Goal: Task Accomplishment & Management: Complete application form

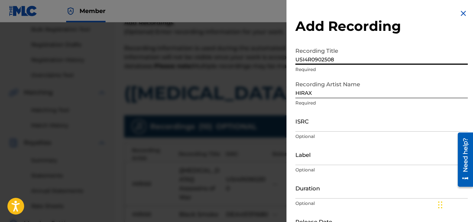
drag, startPoint x: 348, startPoint y: 56, endPoint x: 261, endPoint y: 56, distance: 86.5
click at [261, 56] on div "Add Recording Recording Title USI4R0902508 Required Recording Artist Name [PERS…" at bounding box center [236, 121] width 473 height 199
type input "Walk With Death"
click at [325, 124] on input "ISRC" at bounding box center [381, 120] width 172 height 21
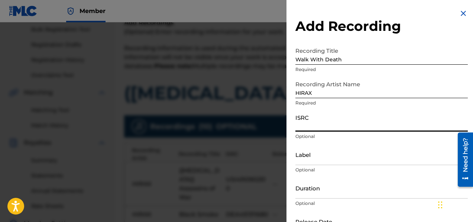
paste input "USI4R0902508"
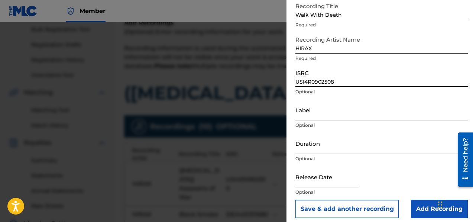
scroll to position [50, 0]
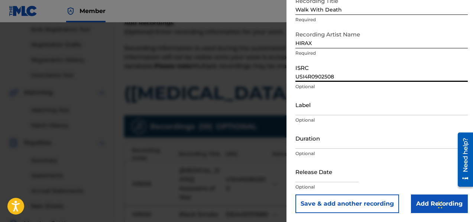
type input "USI4R0902508"
click at [328, 200] on button "Save & add another recording" at bounding box center [347, 203] width 104 height 19
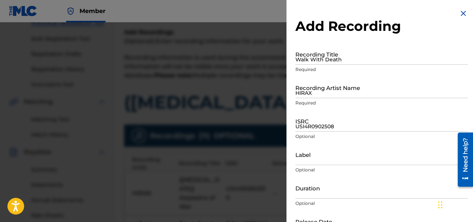
scroll to position [100, 0]
click at [308, 61] on input "Walk With Death" at bounding box center [381, 53] width 172 height 21
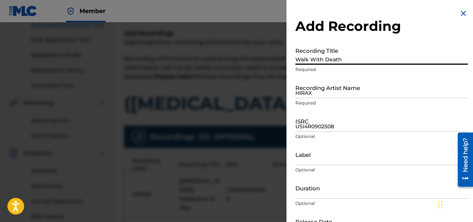
click at [460, 11] on img at bounding box center [463, 13] width 9 height 9
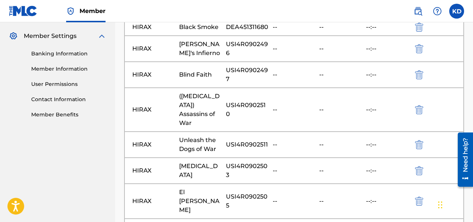
scroll to position [359, 0]
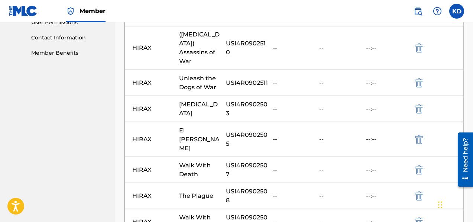
click at [421, 217] on img "submit" at bounding box center [419, 221] width 8 height 9
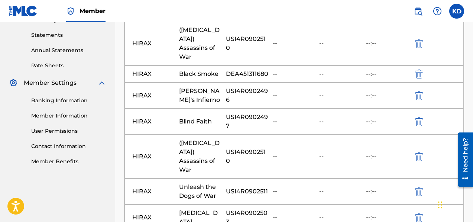
scroll to position [198, 0]
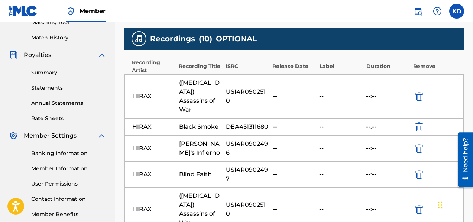
click at [423, 205] on img "submit" at bounding box center [419, 209] width 8 height 9
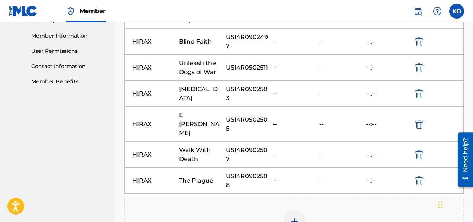
scroll to position [331, 0]
click at [297, 217] on img at bounding box center [294, 221] width 9 height 9
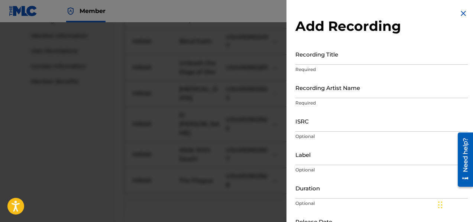
click at [316, 61] on input "Recording Title" at bounding box center [381, 53] width 172 height 21
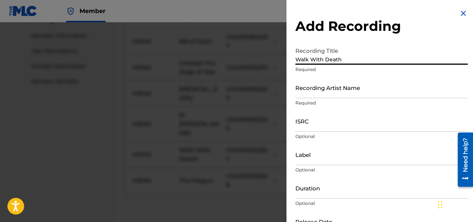
type input "Walk With Death"
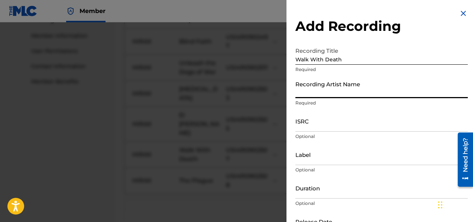
type input "HIRAX"
click at [322, 128] on input "ISRC" at bounding box center [381, 120] width 172 height 21
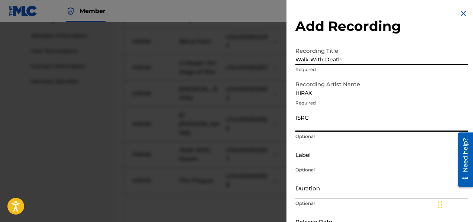
paste input "USI4R0901791"
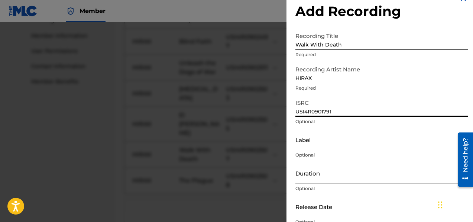
scroll to position [50, 0]
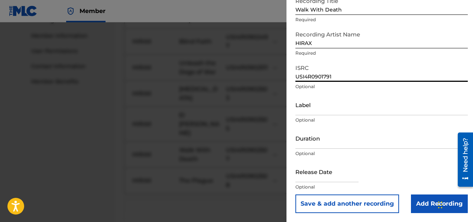
type input "USI4R0901791"
click at [341, 205] on button "Save & add another recording" at bounding box center [347, 203] width 104 height 19
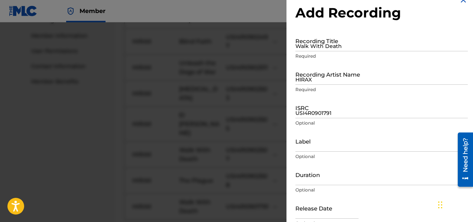
scroll to position [0, 0]
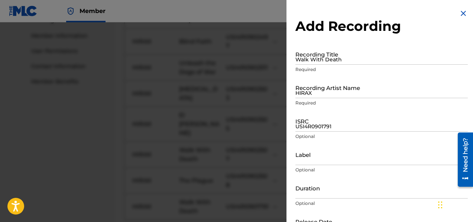
click at [320, 96] on input "HIRAX" at bounding box center [381, 87] width 172 height 21
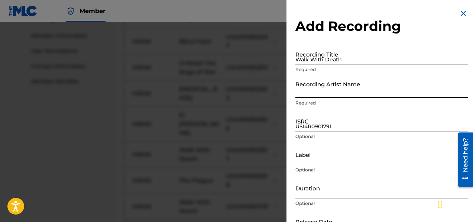
type input "HIRAX"
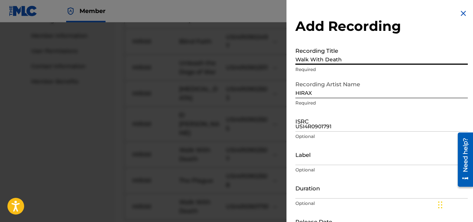
click at [306, 61] on input "Walk With Death" at bounding box center [381, 53] width 172 height 21
type input "Barrage of Noise"
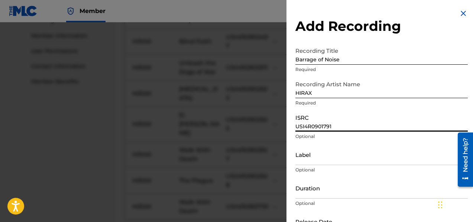
click at [333, 127] on input "USI4R0901791" at bounding box center [381, 120] width 172 height 21
paste input "USI4R0901790"
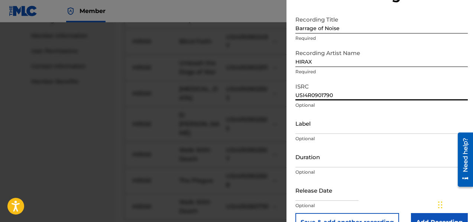
scroll to position [50, 0]
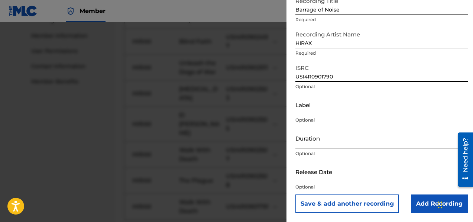
type input "USI4R0901790"
click at [358, 205] on button "Save & add another recording" at bounding box center [347, 203] width 104 height 19
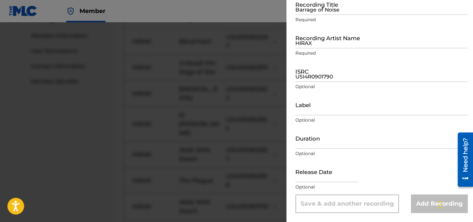
click at [328, 75] on input "USI4R0901790" at bounding box center [381, 71] width 172 height 21
paste input "USI4R0901805"
type input "USI4R0901805"
click at [312, 42] on input "HIRAX" at bounding box center [381, 37] width 172 height 21
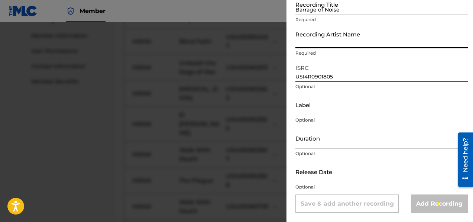
type input "HIRAX"
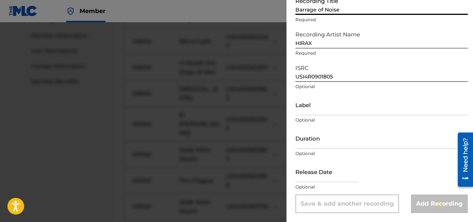
click at [311, 12] on input "Barrage of Noise" at bounding box center [381, 4] width 172 height 21
paste input "El Dia DE Los Muertos (The [DATE])"
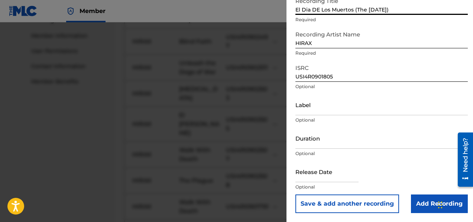
type input "El Dia DE Los Muertos (The [DATE])"
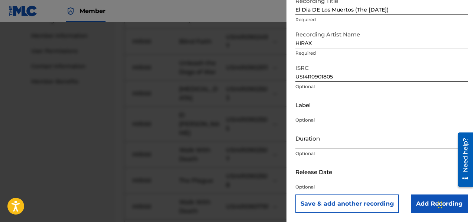
click at [354, 201] on button "Save & add another recording" at bounding box center [347, 203] width 104 height 19
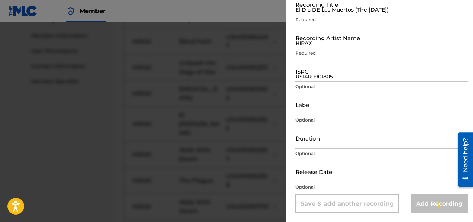
click at [310, 35] on input "HIRAX" at bounding box center [381, 37] width 172 height 21
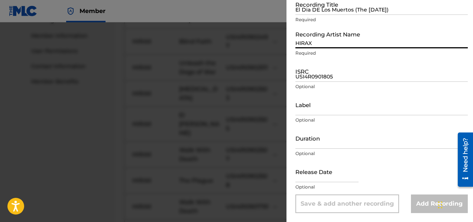
type input "HIRAX"
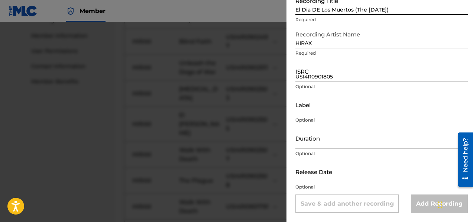
click at [311, 10] on input "El Dia DE Los Muertos (The [DATE])" at bounding box center [381, 4] width 172 height 21
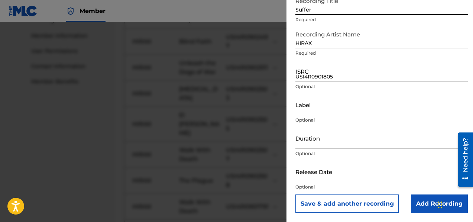
type input "Suffer"
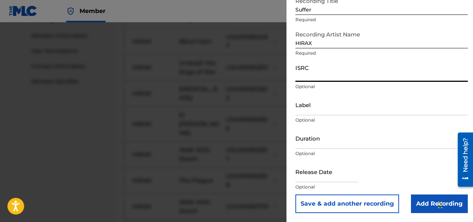
paste input "USI4R0901804"
type input "USI4R0901804"
click at [380, 202] on button "Save & add another recording" at bounding box center [347, 203] width 104 height 19
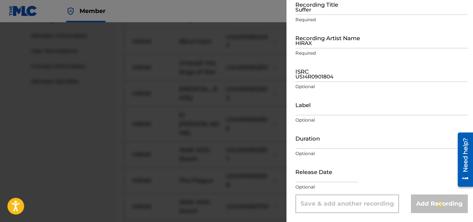
click at [338, 40] on input "HIRAX" at bounding box center [381, 37] width 172 height 21
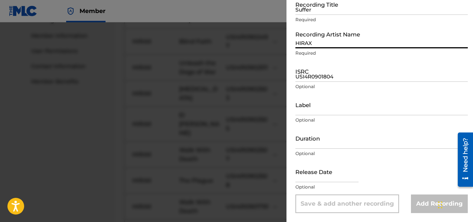
type input "HIRAX"
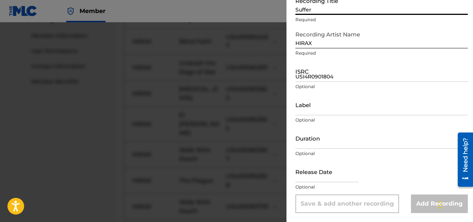
click at [328, 13] on input "Suffer" at bounding box center [381, 4] width 172 height 21
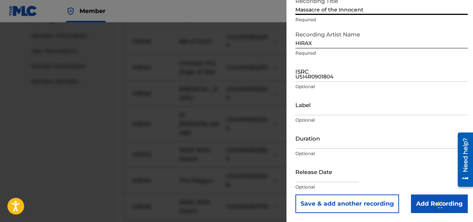
type input "Massacre of the Innocent"
click at [349, 72] on input "USI4R0901804" at bounding box center [381, 71] width 172 height 21
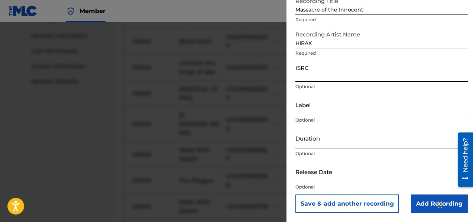
paste input "USI4R0901804"
type input "USI4R0901804"
click at [322, 199] on button "Save & add another recording" at bounding box center [347, 203] width 104 height 19
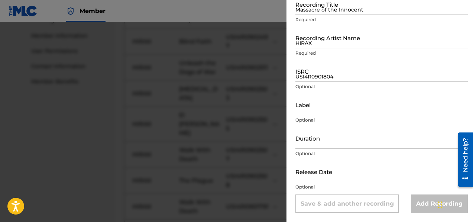
click at [66, 160] on div at bounding box center [236, 133] width 473 height 222
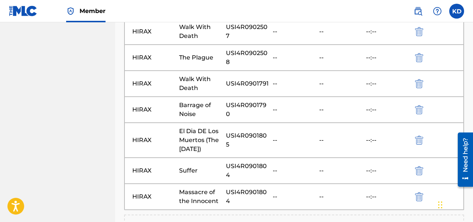
scroll to position [464, 0]
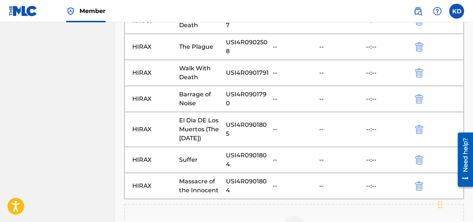
click at [419, 155] on img "submit" at bounding box center [419, 159] width 8 height 9
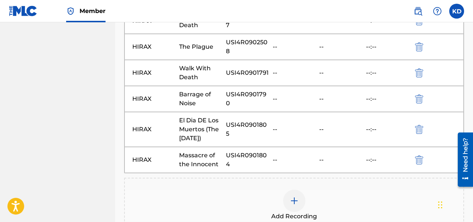
click at [422, 155] on img "submit" at bounding box center [419, 159] width 8 height 9
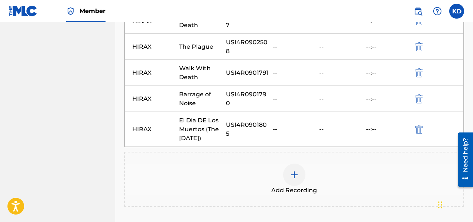
click at [286, 165] on div at bounding box center [294, 174] width 22 height 22
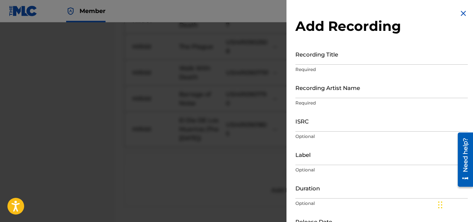
click at [324, 62] on input "Recording Title" at bounding box center [381, 53] width 172 height 21
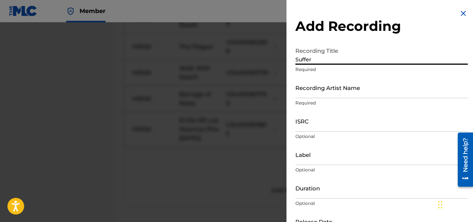
type input "Suffer"
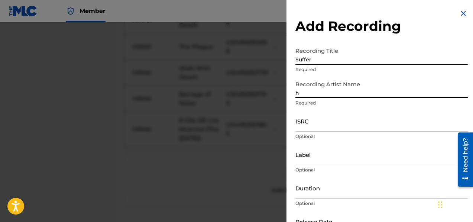
type input "h"
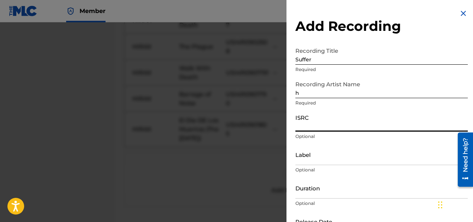
paste input "USI4R0901804"
type input "USI4R0901804"
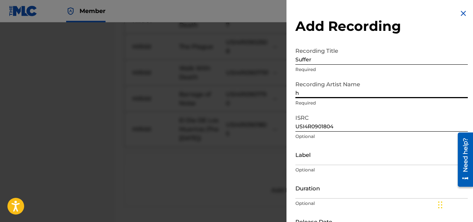
drag, startPoint x: 307, startPoint y: 97, endPoint x: 285, endPoint y: 89, distance: 23.4
click at [285, 89] on div "Add Recording Recording Title Suffer Required Recording Artist Name h Required …" at bounding box center [236, 121] width 473 height 199
type input "HIRAX"
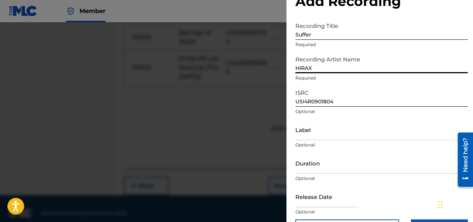
scroll to position [50, 0]
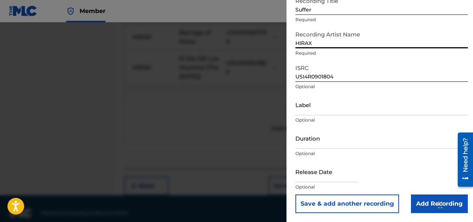
click at [354, 206] on button "Save & add another recording" at bounding box center [347, 203] width 104 height 19
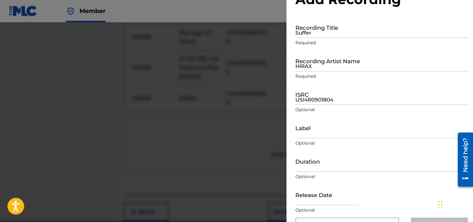
scroll to position [0, 0]
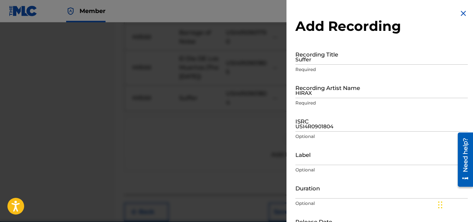
click at [319, 65] on div "Recording Title Suffer Required" at bounding box center [381, 59] width 172 height 33
click at [318, 59] on input "Suffer" at bounding box center [381, 53] width 172 height 21
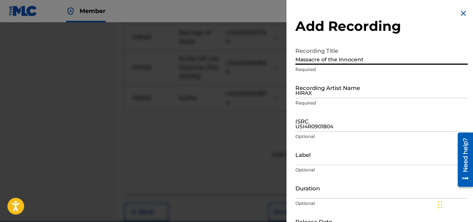
type input "Massacre of the Innocent"
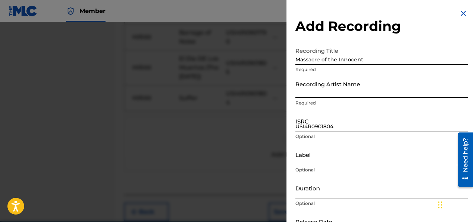
type input "HIRAX"
click at [307, 126] on input "USI4R0901804" at bounding box center [381, 120] width 172 height 21
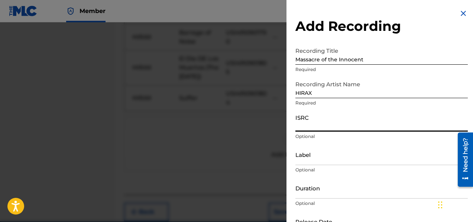
paste input "USI4R0901802"
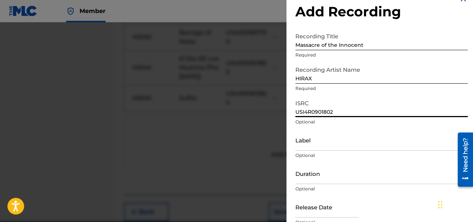
scroll to position [50, 0]
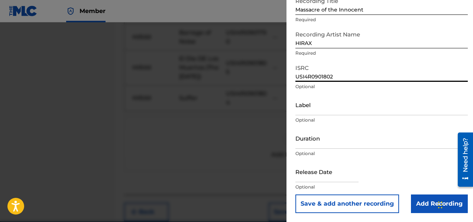
type input "USI4R0901802"
click at [363, 200] on button "Save & add another recording" at bounding box center [347, 203] width 104 height 19
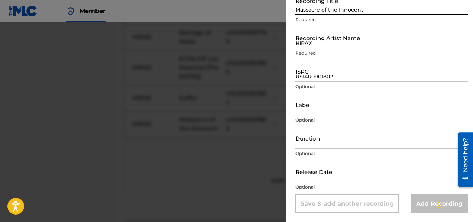
click at [317, 12] on input "Massacre of the Innocent" at bounding box center [381, 4] width 172 height 21
type input "Swords of Steel"
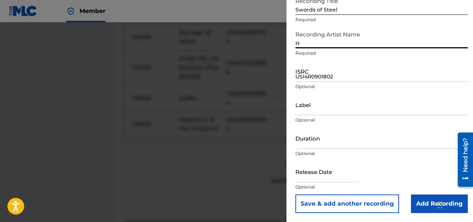
type input "HIRAX"
click at [318, 70] on input "USI4R0901802" at bounding box center [381, 71] width 172 height 21
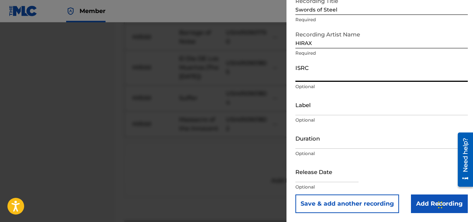
paste input "USI4R0901800"
type input "USI4R0901800"
click at [346, 205] on button "Save & add another recording" at bounding box center [347, 203] width 104 height 19
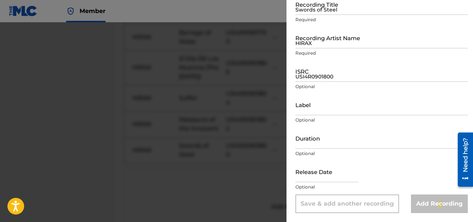
click at [339, 9] on input "Swords of Steel" at bounding box center [381, 4] width 172 height 21
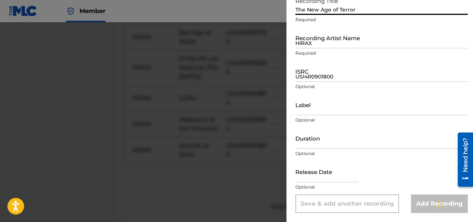
type input "The New Age of Terror"
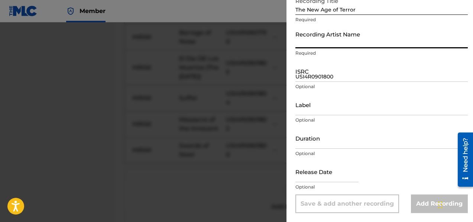
type input "HIRAX"
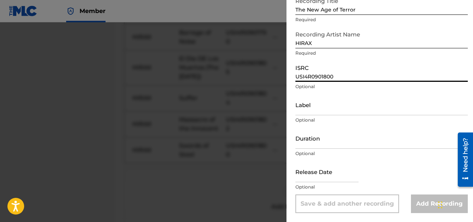
click at [329, 77] on input "USI4R0901800" at bounding box center [381, 71] width 172 height 21
paste input "USI4R0901799"
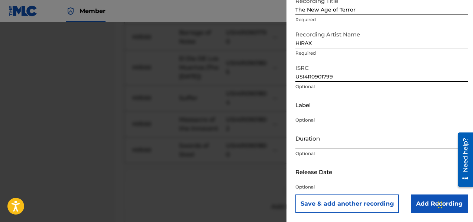
type input "USI4R0901799"
click at [320, 202] on button "Save & add another recording" at bounding box center [347, 203] width 104 height 19
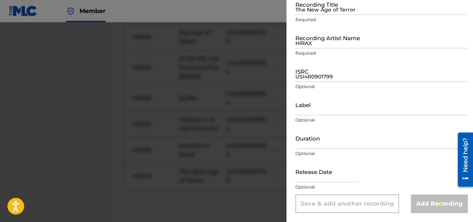
click at [310, 13] on input "The New Age of Terror" at bounding box center [381, 4] width 172 height 21
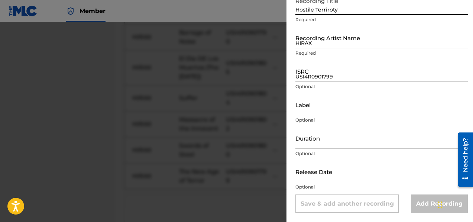
type input "Hostile Terriroty"
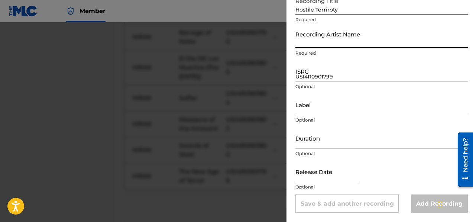
type input "HIRAX"
click at [325, 12] on input "Hostile Terriroty" at bounding box center [381, 4] width 172 height 21
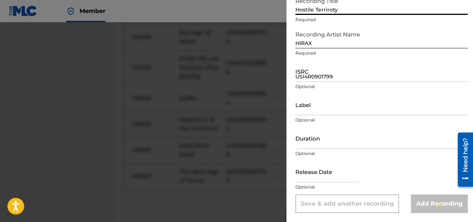
drag, startPoint x: 346, startPoint y: 9, endPoint x: 327, endPoint y: 10, distance: 19.4
click at [327, 10] on input "Hostile Terriroty" at bounding box center [381, 4] width 172 height 21
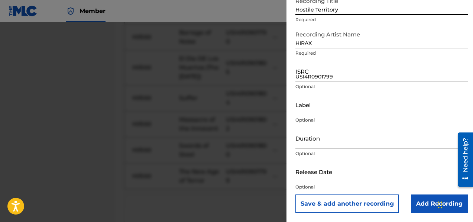
type input "Hostile Territory"
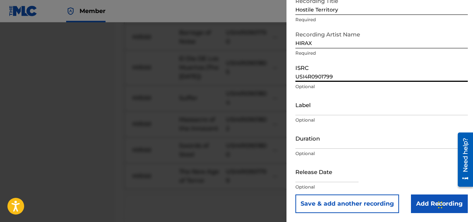
click at [351, 80] on input "USI4R0901799" at bounding box center [381, 71] width 172 height 21
paste input "USI4R0901798"
type input "USI4R0901798"
click at [363, 205] on button "Save & add another recording" at bounding box center [347, 203] width 104 height 19
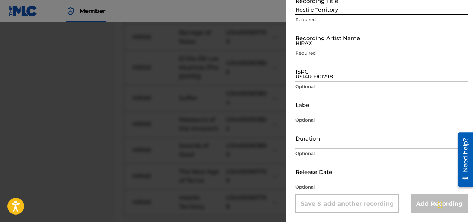
click at [331, 13] on input "Hostile Territory" at bounding box center [381, 4] width 172 height 21
click at [330, 46] on input "HIRAX" at bounding box center [381, 37] width 172 height 21
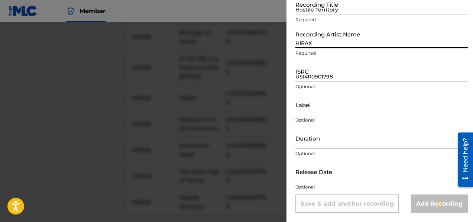
type input "HIRAX"
click at [324, 12] on input "Hostile Territory" at bounding box center [381, 4] width 172 height 21
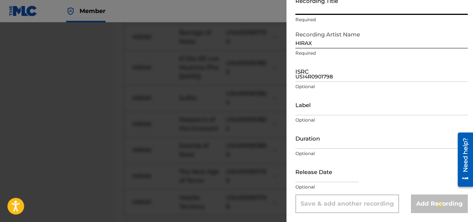
paste input "Unleash the Dogs of War (Open the Gates)"
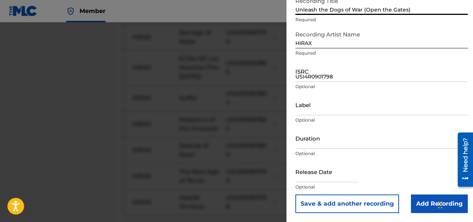
type input "Unleash the Dogs of War (Open the Gates)"
click at [318, 81] on input "USI4R0901798" at bounding box center [381, 71] width 172 height 21
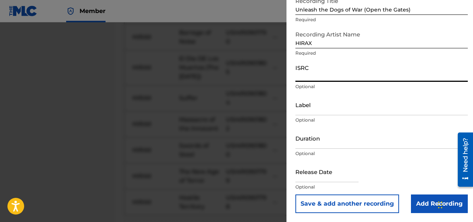
paste input "USI4R0901807"
type input "USI4R0901807"
click at [351, 201] on button "Save & add another recording" at bounding box center [347, 203] width 104 height 19
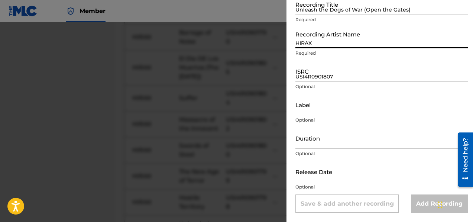
click at [320, 48] on input "HIRAX" at bounding box center [381, 37] width 172 height 21
type input "HIRAX"
click at [331, 13] on input "Unleash the Dogs of War (Open the Gates)" at bounding box center [381, 4] width 172 height 21
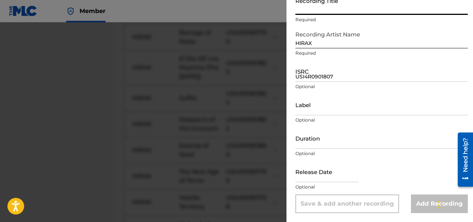
click at [331, 13] on input "Recording Title" at bounding box center [381, 4] width 172 height 21
click at [82, 102] on div at bounding box center [236, 133] width 473 height 222
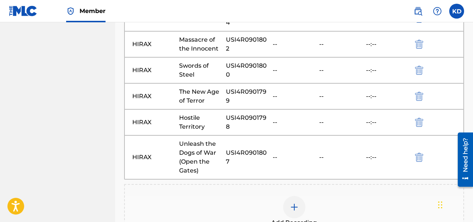
scroll to position [644, 0]
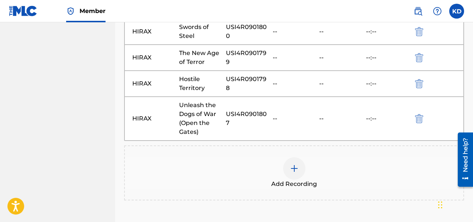
click at [296, 164] on img at bounding box center [294, 168] width 9 height 9
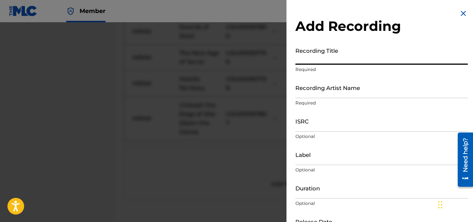
click at [321, 62] on input "Recording Title" at bounding box center [381, 53] width 172 height 21
paste input "Murder One"
type input "Murder One"
click at [319, 96] on input "Recording Artist Name" at bounding box center [381, 87] width 172 height 21
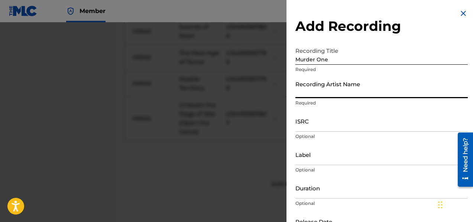
type input "HIRAX"
click at [325, 128] on input "ISRC" at bounding box center [381, 120] width 172 height 21
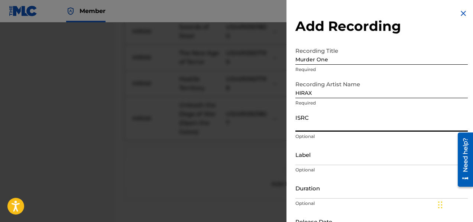
paste input "USI4R1021028"
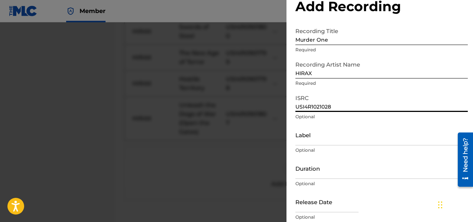
scroll to position [50, 0]
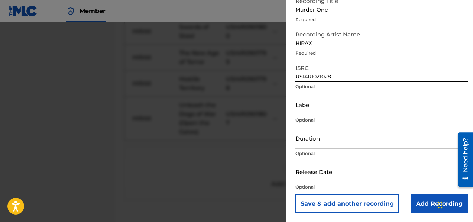
type input "USI4R1021028"
click at [358, 201] on button "Save & add another recording" at bounding box center [347, 203] width 104 height 19
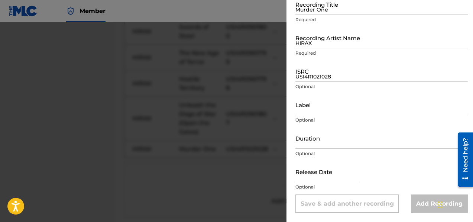
click at [314, 12] on input "Murder One" at bounding box center [381, 4] width 172 height 21
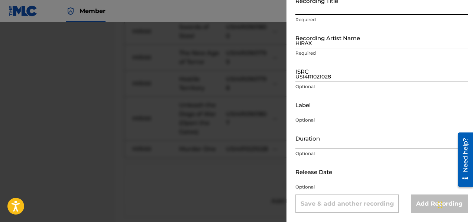
paste input "French Pearl"
type input "French Pearl"
click at [315, 43] on input "HIRAX" at bounding box center [381, 37] width 172 height 21
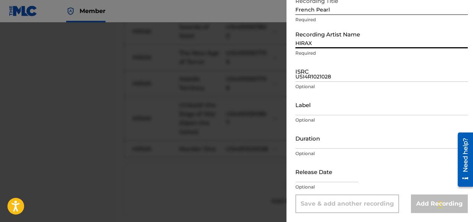
type input "HIRAX"
click at [341, 73] on input "USI4R1021028" at bounding box center [381, 71] width 172 height 21
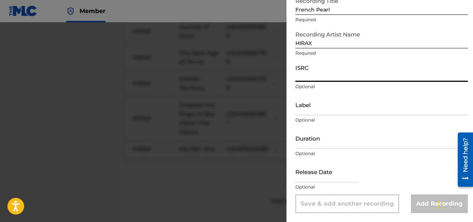
paste input "USI4R1021035"
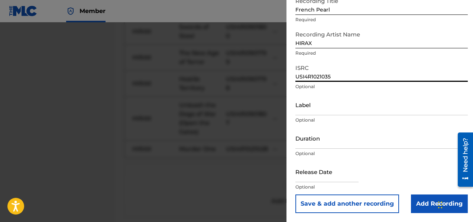
type input "USI4R1021035"
click at [368, 206] on button "Save & add another recording" at bounding box center [347, 203] width 104 height 19
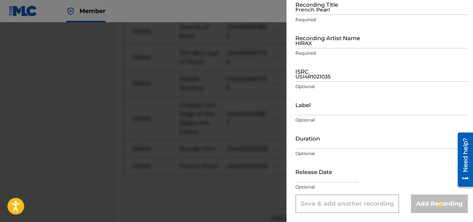
click at [314, 45] on input "HIRAX" at bounding box center [381, 37] width 172 height 21
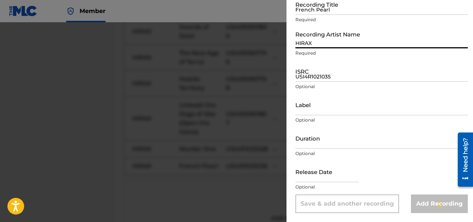
type input "HIRAX"
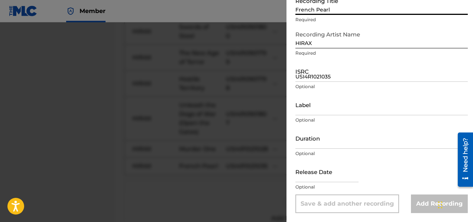
click at [304, 7] on input "French Pearl" at bounding box center [381, 4] width 172 height 21
paste input "Mouth Sewn Shut"
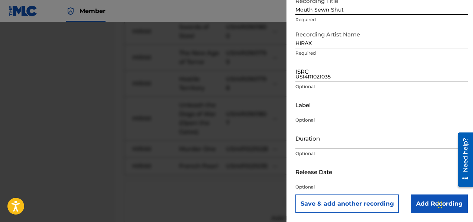
type input "Mouth Sewn Shut"
click at [321, 77] on input "USI4R1021035" at bounding box center [381, 71] width 172 height 21
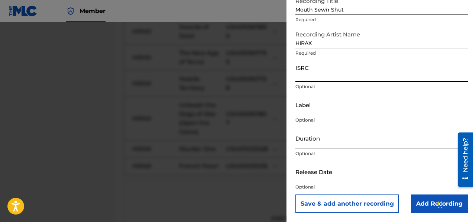
paste input "USI4R1021033"
type input "USI4R1021033"
click at [364, 205] on button "Save & add another recording" at bounding box center [347, 203] width 104 height 19
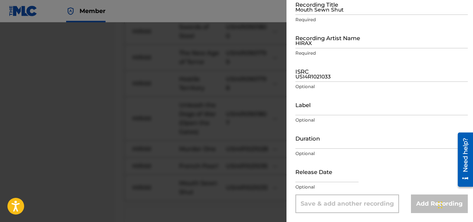
click at [310, 10] on input "Mouth Sewn Shut" at bounding box center [381, 4] width 172 height 21
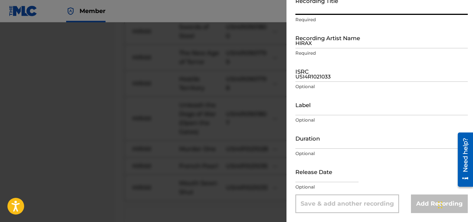
paste input "Assasins of War"
type input "Assasins of War"
click at [340, 46] on input "HIRAX" at bounding box center [381, 37] width 172 height 21
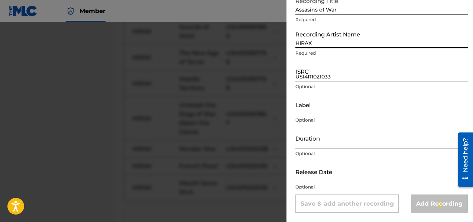
type input "HIRAX"
click at [315, 75] on input "USI4R1021033" at bounding box center [381, 71] width 172 height 21
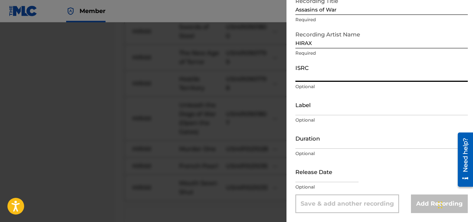
paste input "USI4R1021044"
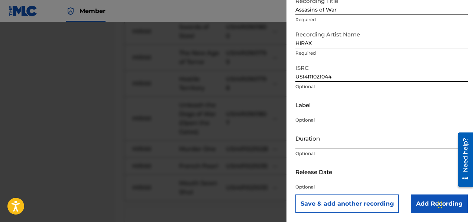
type input "USI4R1021044"
click at [363, 203] on button "Save & add another recording" at bounding box center [347, 203] width 104 height 19
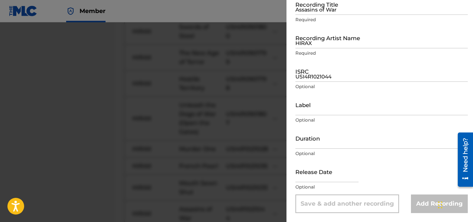
click at [305, 11] on input "Assasins of War" at bounding box center [381, 4] width 172 height 21
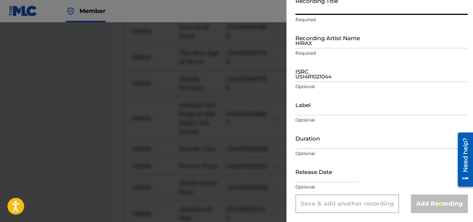
paste input "Beyond the [DEMOGRAPHIC_DATA] (Part One)"
type input "Beyond the [DEMOGRAPHIC_DATA] (Part One)"
click at [302, 44] on input "HIRAX" at bounding box center [381, 37] width 172 height 21
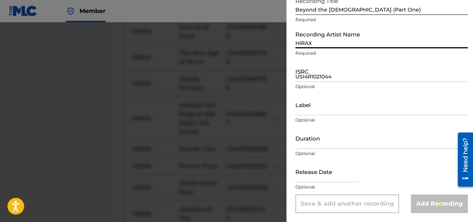
type input "HIRAX"
click at [325, 79] on input "USI4R1021044" at bounding box center [381, 71] width 172 height 21
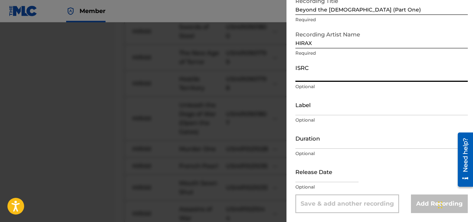
paste input "USI4R1021034"
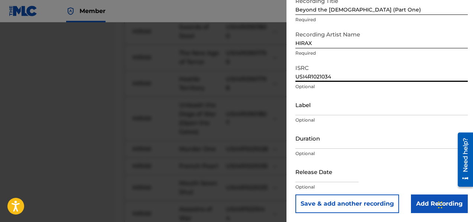
type input "USI4R1021034"
click at [380, 200] on button "Save & add another recording" at bounding box center [347, 203] width 104 height 19
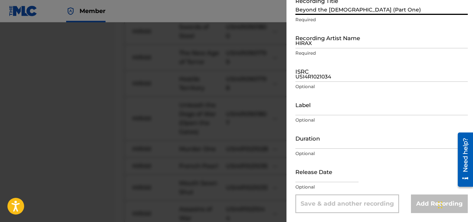
click at [316, 11] on input "Beyond the [DEMOGRAPHIC_DATA] (Part One)" at bounding box center [381, 4] width 172 height 21
paste input "[PERSON_NAME]"
type input "[PERSON_NAME]"
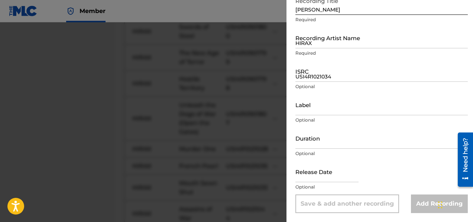
click at [307, 50] on p "Required" at bounding box center [381, 53] width 172 height 7
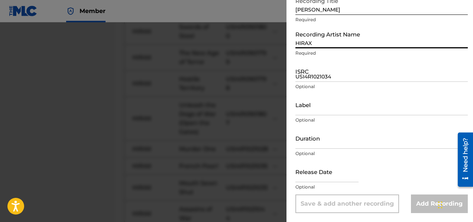
click at [309, 44] on input "HIRAX" at bounding box center [381, 37] width 172 height 21
type input "HIRAX"
click at [324, 75] on input "USI4R1021034" at bounding box center [381, 71] width 172 height 21
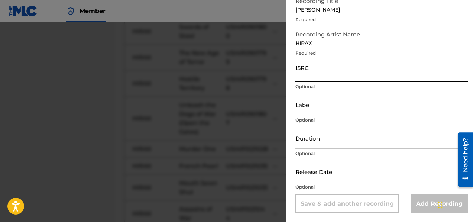
paste input "USI4R1021032"
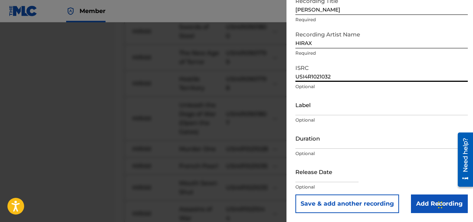
type input "USI4R1021032"
click at [345, 209] on button "Save & add another recording" at bounding box center [347, 203] width 104 height 19
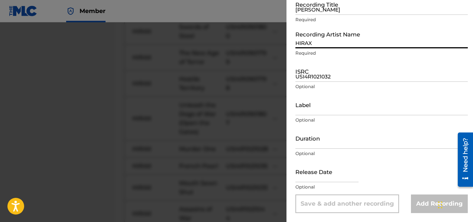
click at [318, 41] on input "HIRAX" at bounding box center [381, 37] width 172 height 21
type input "HIRAX"
click at [317, 14] on input "[PERSON_NAME]" at bounding box center [381, 4] width 172 height 21
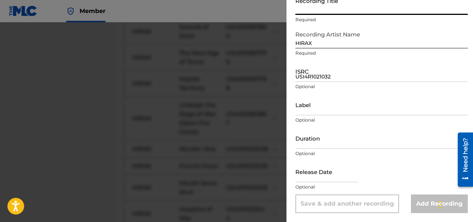
paste input "Invasion"
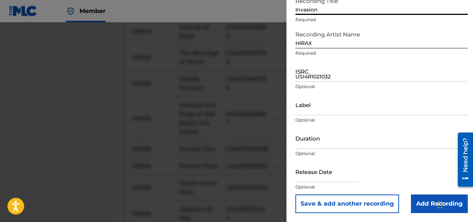
type input "Invasion"
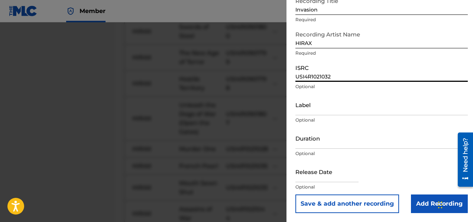
click at [345, 77] on input "USI4R1021032" at bounding box center [381, 71] width 172 height 21
paste input "USI4R1021043"
type input "USI4R1021043"
click at [333, 206] on button "Save & add another recording" at bounding box center [347, 203] width 104 height 19
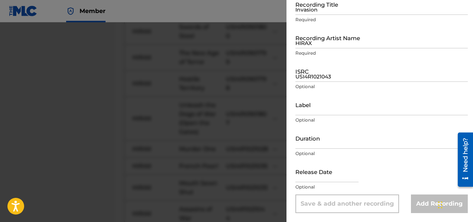
click at [310, 38] on input "HIRAX" at bounding box center [381, 37] width 172 height 21
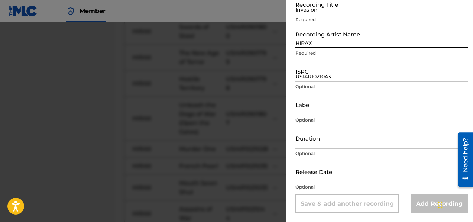
type input "HIRAX"
click at [303, 13] on input "Invasion" at bounding box center [381, 4] width 172 height 21
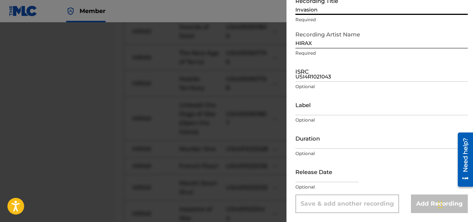
click at [74, 127] on div at bounding box center [236, 133] width 473 height 222
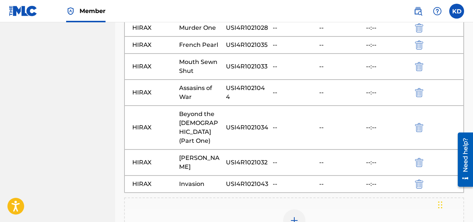
scroll to position [780, 0]
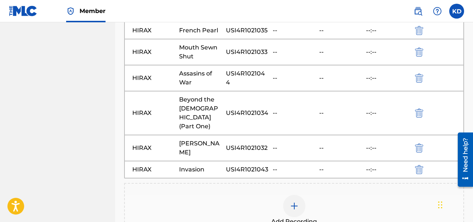
click at [302, 195] on div at bounding box center [294, 206] width 22 height 22
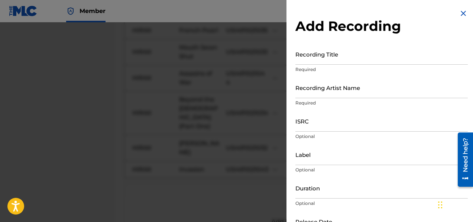
click at [322, 95] on input "Recording Artist Name" at bounding box center [381, 87] width 172 height 21
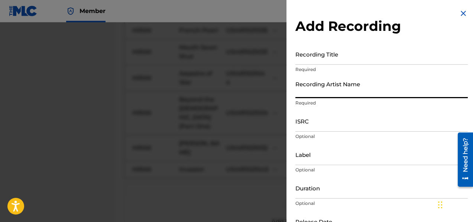
type input "HIRAX"
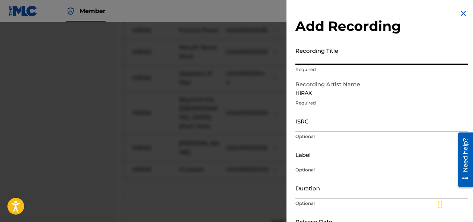
click at [315, 63] on input "Recording Title" at bounding box center [381, 53] width 172 height 21
paste input "[PERSON_NAME]'s Inferno"
type input "[PERSON_NAME]'s Inferno"
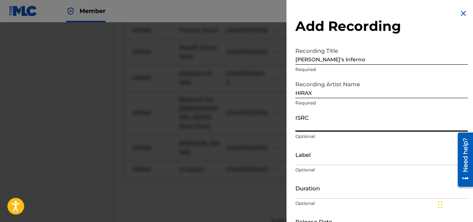
click at [313, 127] on input "ISRC" at bounding box center [381, 120] width 172 height 21
paste input "USI4R1021040"
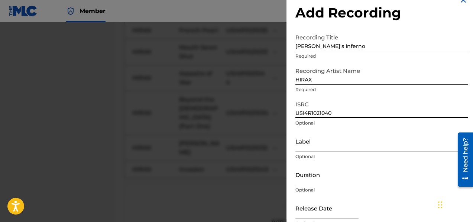
scroll to position [50, 0]
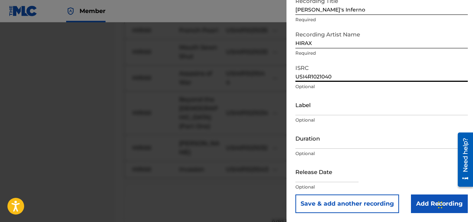
type input "USI4R1021040"
click at [329, 206] on button "Save & add another recording" at bounding box center [347, 203] width 104 height 19
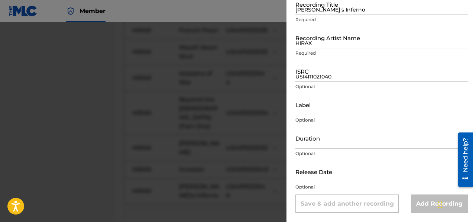
click at [310, 13] on input "[PERSON_NAME]'s Inferno" at bounding box center [381, 4] width 172 height 21
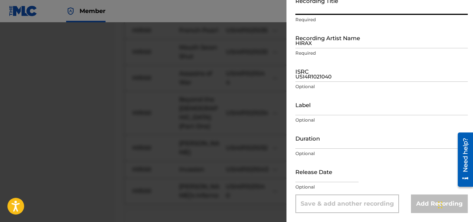
paste input "The Plague"
type input "The Plague"
click at [323, 45] on input "HIRAX" at bounding box center [381, 37] width 172 height 21
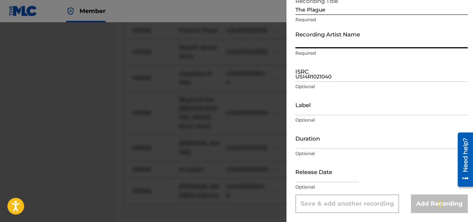
type input "HIRAX"
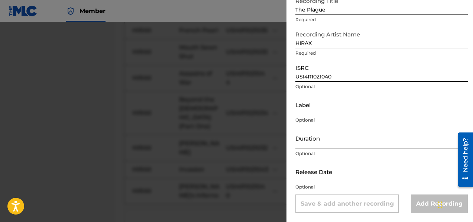
click at [319, 75] on input "USI4R1021040" at bounding box center [381, 71] width 172 height 21
paste input "USI4R0901827"
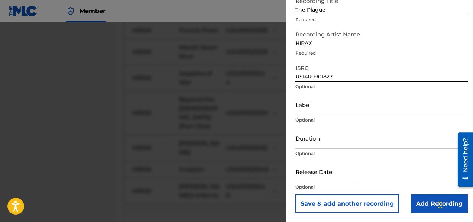
type input "USI4R0901827"
click at [344, 202] on button "Save & add another recording" at bounding box center [347, 203] width 104 height 19
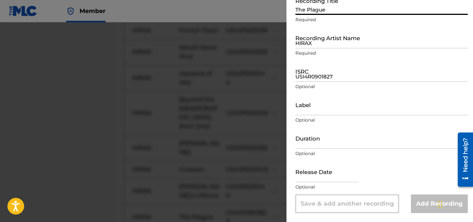
click at [312, 10] on input "The Plague" at bounding box center [381, 4] width 172 height 21
paste input "Warlords Command"
type input "Warlords Command"
click at [302, 45] on input "HIRAX" at bounding box center [381, 37] width 172 height 21
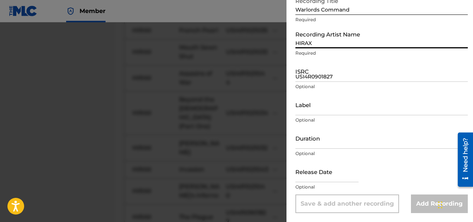
type input "HIRAX"
click at [337, 74] on input "USI4R0901827" at bounding box center [381, 71] width 172 height 21
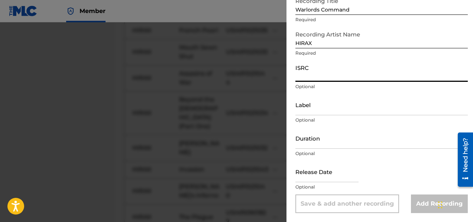
paste input "Warlords Command"
type input "Warlords Command"
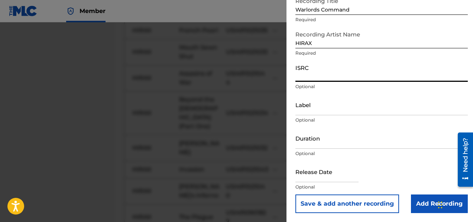
paste input "USI4R0901815"
type input "USI4R0901815"
click at [362, 202] on button "Save & add another recording" at bounding box center [347, 203] width 104 height 19
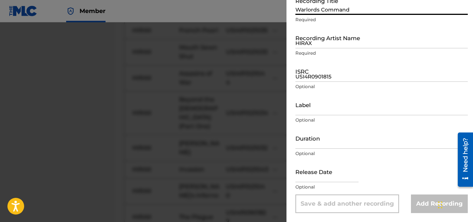
click at [313, 10] on input "Warlords Command" at bounding box center [381, 4] width 172 height 21
paste input "The Last War"
type input "The Last War"
click at [316, 43] on input "HIRAX" at bounding box center [381, 37] width 172 height 21
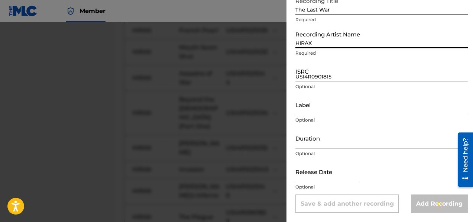
type input "HIRAX"
click at [311, 82] on div "ISRC USI4R0901815 Optional" at bounding box center [381, 77] width 172 height 33
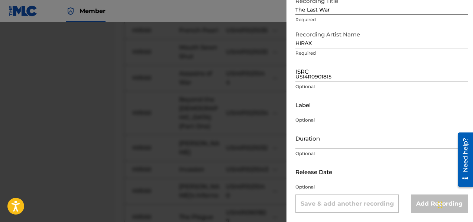
click at [310, 79] on input "USI4R0901815" at bounding box center [381, 71] width 172 height 21
paste input "USI4R0901826"
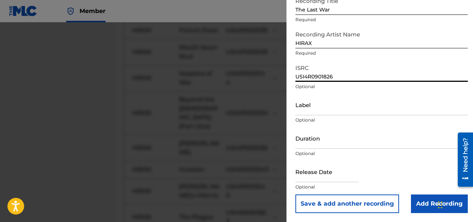
type input "USI4R0901826"
click at [348, 203] on button "Save & add another recording" at bounding box center [347, 203] width 104 height 19
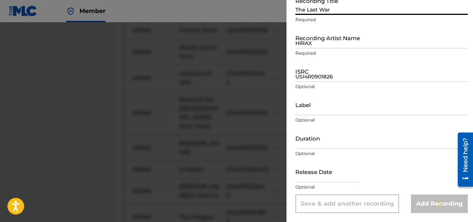
click at [315, 12] on input "The Last War" at bounding box center [381, 4] width 172 height 21
paste input "Call of the Gods"
type input "Call of the Gods"
click at [314, 44] on input "HIRAX" at bounding box center [381, 37] width 172 height 21
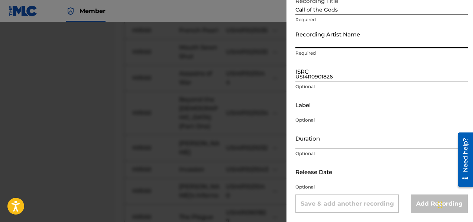
type input "HIRAX"
click at [307, 75] on input "USI4R0901826" at bounding box center [381, 71] width 172 height 21
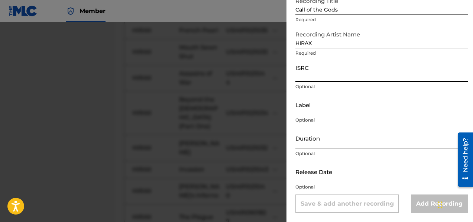
paste input "USI4R0901814"
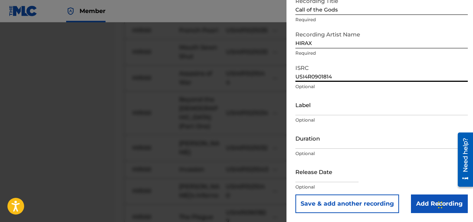
type input "USI4R0901814"
click at [356, 204] on button "Save & add another recording" at bounding box center [347, 203] width 104 height 19
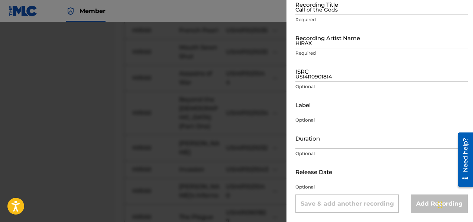
click at [312, 12] on input "Call of the Gods" at bounding box center [381, 4] width 172 height 21
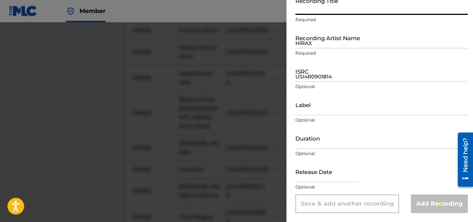
paste input "Unholy Sacrifice"
type input "Unholy Sacrifice"
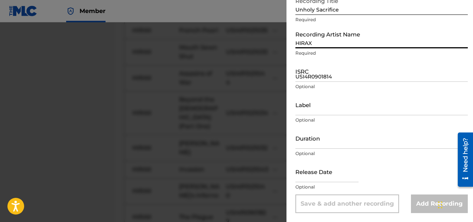
click at [322, 44] on input "HIRAX" at bounding box center [381, 37] width 172 height 21
type input "HIRAX"
click at [312, 76] on input "USI4R0901814" at bounding box center [381, 71] width 172 height 21
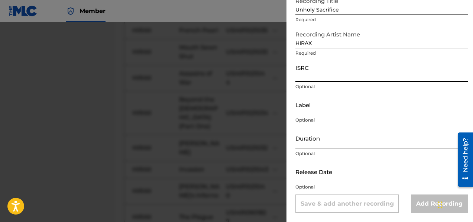
paste input "USI4R0901824"
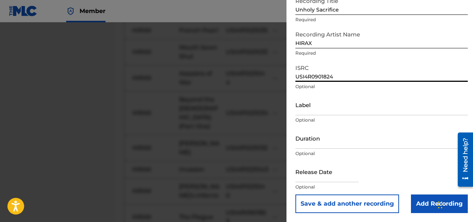
type input "USI4R0901824"
click at [339, 204] on button "Save & add another recording" at bounding box center [347, 203] width 104 height 19
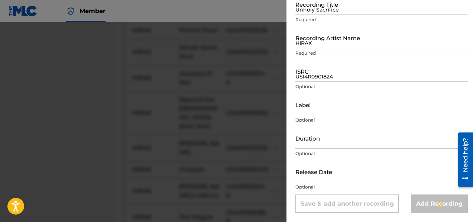
click at [308, 12] on input "Unholy Sacrifice" at bounding box center [381, 4] width 172 height 21
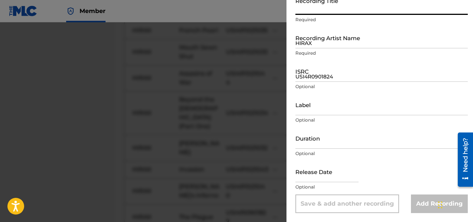
paste input "Defeat of Amalek"
type input "Defeat of Amalek"
click at [303, 46] on input "HIRAX" at bounding box center [381, 37] width 172 height 21
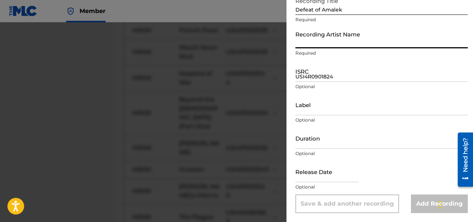
type input "HIRAX"
click at [318, 79] on input "USI4R0901824" at bounding box center [381, 71] width 172 height 21
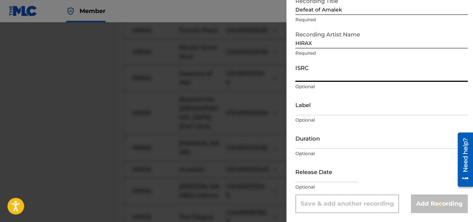
paste input "USI4R0901812"
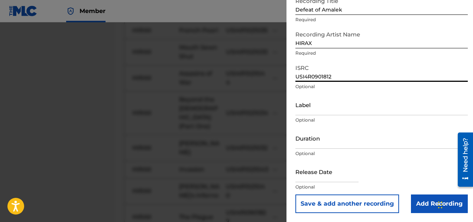
type input "USI4R0901812"
click at [370, 204] on button "Save & add another recording" at bounding box center [347, 203] width 104 height 19
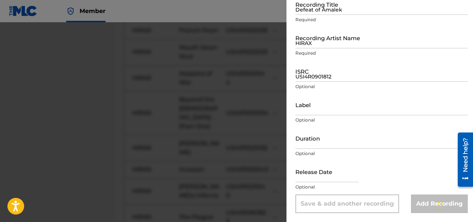
click at [120, 163] on div at bounding box center [236, 133] width 473 height 222
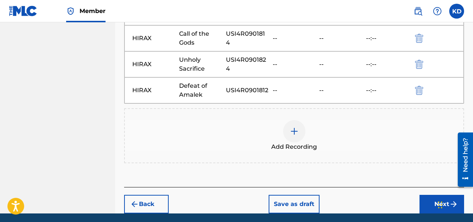
scroll to position [1037, 0]
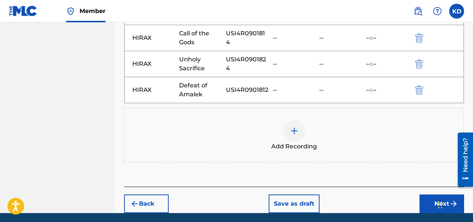
click at [288, 120] on div at bounding box center [294, 131] width 22 height 22
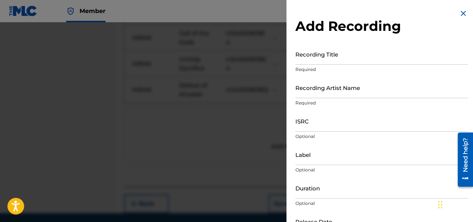
click at [319, 92] on input "Recording Artist Name" at bounding box center [381, 87] width 172 height 21
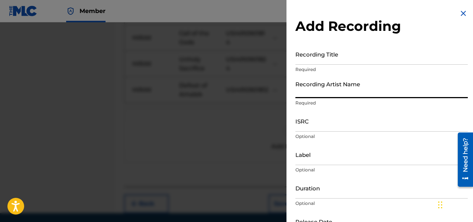
type input "HIRAX"
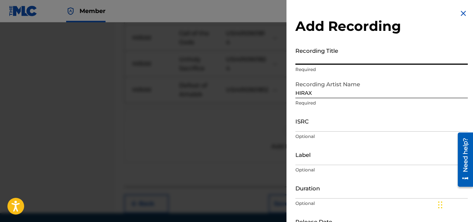
click at [306, 60] on input "Recording Title" at bounding box center [381, 53] width 172 height 21
paste input "Blind Faith"
type input "Blind Faith"
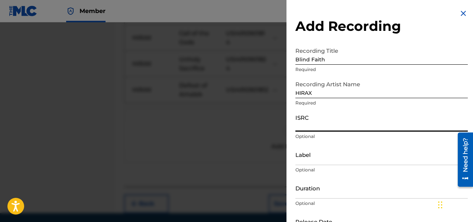
click at [320, 128] on input "ISRC" at bounding box center [381, 120] width 172 height 21
paste input "USI4R0901823"
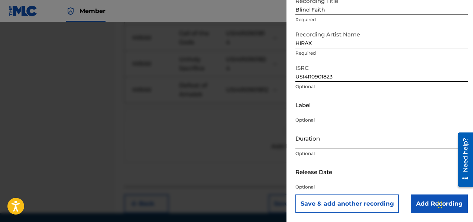
type input "USI4R0901823"
click at [352, 205] on button "Save & add another recording" at bounding box center [347, 203] width 104 height 19
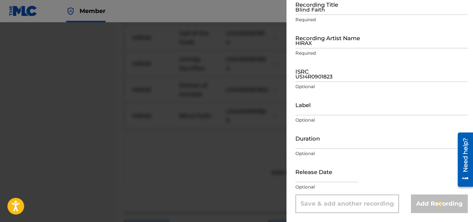
click at [319, 10] on input "Blind Faith" at bounding box center [381, 4] width 172 height 21
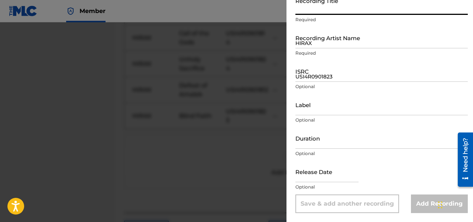
paste input "Hate, Fear and Power"
type input "Hate, Fear and Power"
click at [314, 45] on input "HIRAX" at bounding box center [381, 37] width 172 height 21
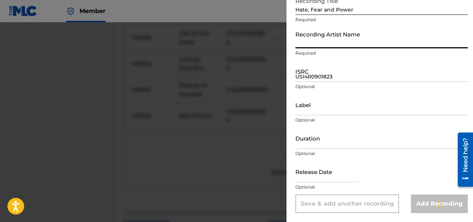
type input "HIRAX"
click at [296, 76] on input "USI4R0901823" at bounding box center [381, 71] width 172 height 21
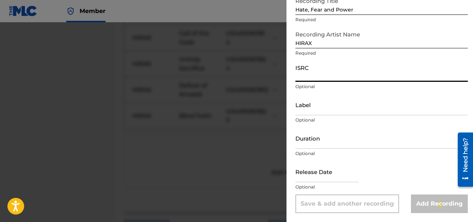
paste input "USI4R0901822"
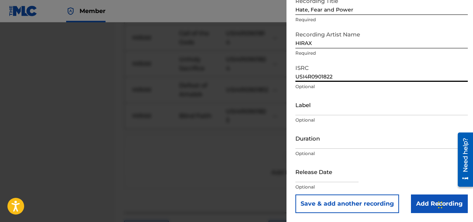
type input "USI4R0901822"
click at [337, 204] on button "Save & add another recording" at bounding box center [347, 203] width 104 height 19
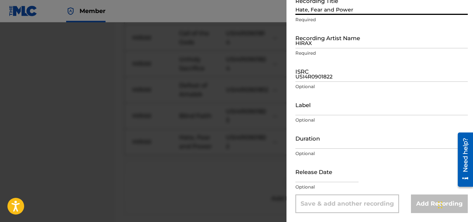
click at [308, 9] on input "Hate, Fear and Power" at bounding box center [381, 4] width 172 height 21
paste input "Bloodbath"
type input "Bloodbath"
click at [312, 48] on input "HIRAX" at bounding box center [381, 37] width 172 height 21
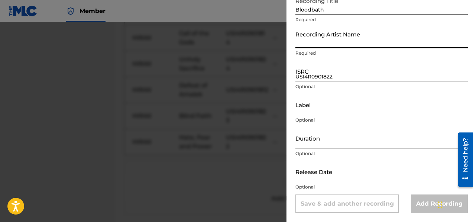
type input "HIRAX"
click at [324, 75] on input "USI4R0901822" at bounding box center [381, 71] width 172 height 21
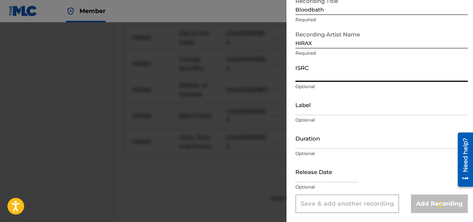
paste input "USI4R0901821"
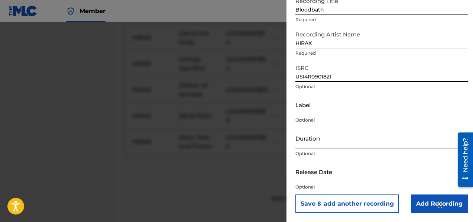
type input "USI4R0901821"
click at [354, 203] on button "Save & add another recording" at bounding box center [347, 203] width 104 height 19
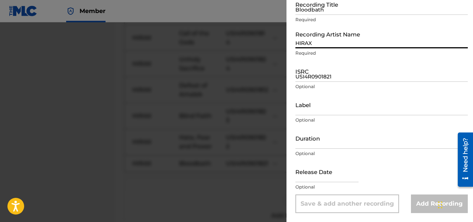
click at [306, 47] on input "HIRAX" at bounding box center [381, 37] width 172 height 21
type input "HIRAX"
click at [305, 14] on input "Bloodbath" at bounding box center [381, 4] width 172 height 21
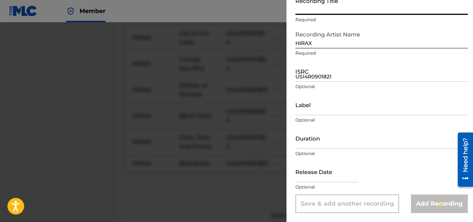
paste input "Destruction & Terror"
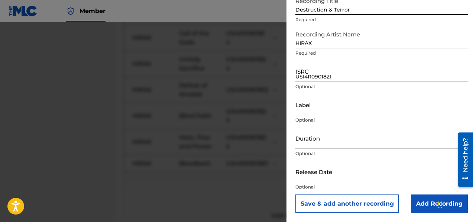
type input "Destruction & Terror"
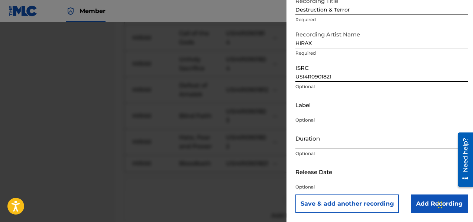
click at [303, 74] on input "USI4R0901821" at bounding box center [381, 71] width 172 height 21
paste input "USI4R0901819"
type input "USI4R0901819"
click at [364, 205] on button "Save & add another recording" at bounding box center [347, 203] width 104 height 19
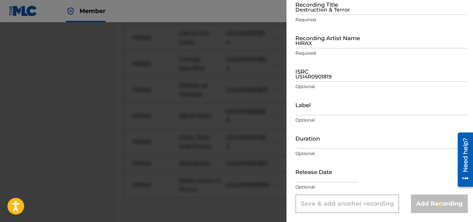
click at [311, 11] on input "Destruction & Terror" at bounding box center [381, 4] width 172 height 21
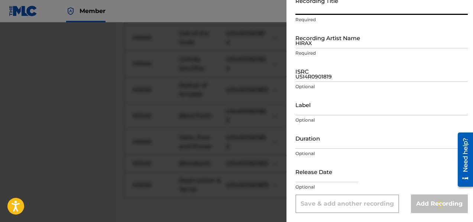
paste input "Criminal Punishment"
type input "Criminal Punishment"
click at [313, 46] on input "HIRAX" at bounding box center [381, 37] width 172 height 21
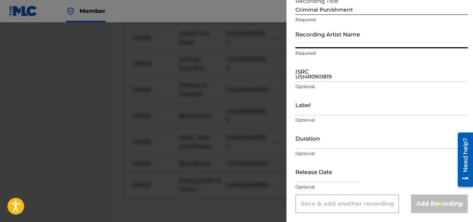
type input "HIRAX"
click at [325, 81] on input "USI4R0901819" at bounding box center [381, 71] width 172 height 21
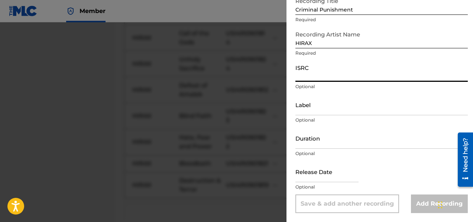
paste input "USI4R0901829"
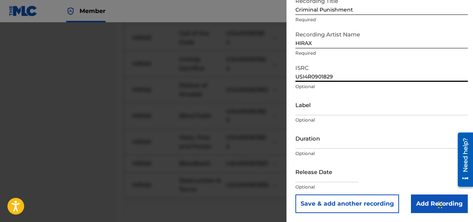
type input "USI4R0901829"
click at [369, 208] on button "Save & add another recording" at bounding box center [347, 203] width 104 height 19
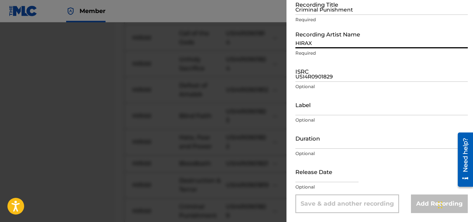
click at [320, 42] on input "HIRAX" at bounding box center [381, 37] width 172 height 21
type input "HIRAX"
click at [305, 14] on input "Criminal Punishment" at bounding box center [381, 4] width 172 height 21
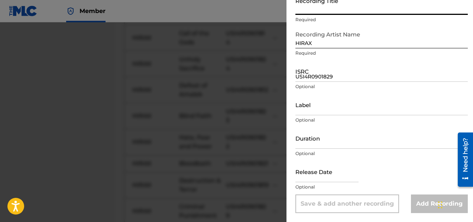
paste input "Imprisoned By Ignorance"
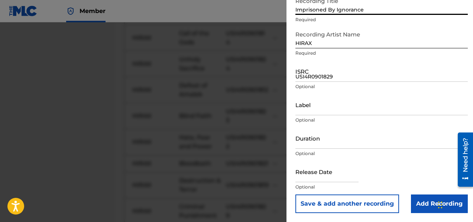
type input "Imprisoned By Ignorance"
click at [314, 75] on input "USI4R0901829" at bounding box center [381, 71] width 172 height 21
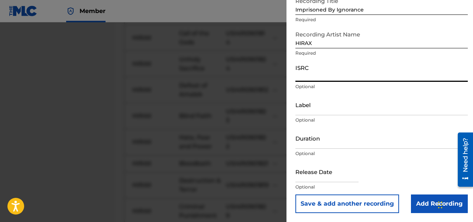
paste input "USI4R0901828"
type input "USI4R0901828"
click at [351, 202] on button "Save & add another recording" at bounding box center [347, 203] width 104 height 19
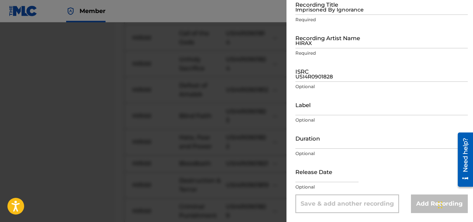
click at [298, 11] on input "Imprisoned By Ignorance" at bounding box center [381, 4] width 172 height 21
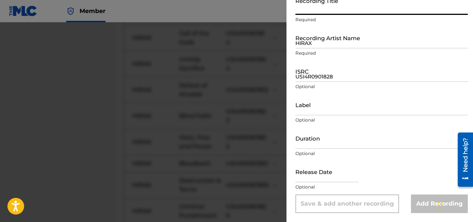
paste input "La Bocca de La Bestia (The Mouth of the Beast)"
type input "La Bocca de La Bestia (The Mouth of the Beast)"
click at [306, 41] on input "HIRAX" at bounding box center [381, 37] width 172 height 21
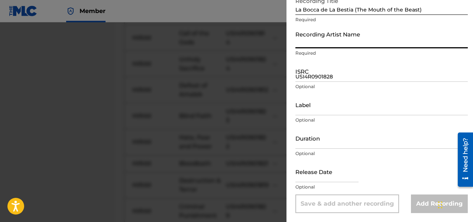
type input "HIRAX"
click at [320, 74] on input "USI4R0901828" at bounding box center [381, 71] width 172 height 21
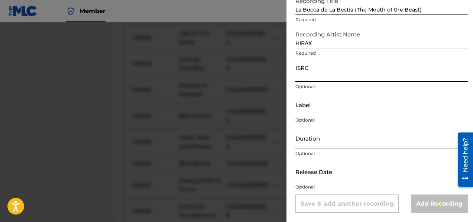
paste input "USI4R1228976"
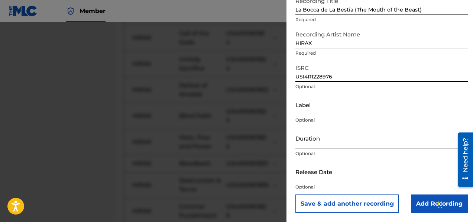
type input "USI4R1228976"
click at [346, 208] on button "Save & add another recording" at bounding box center [347, 203] width 104 height 19
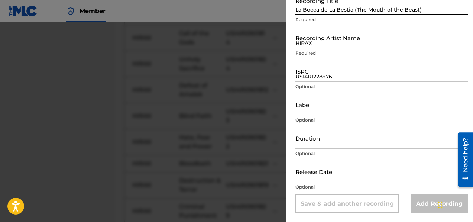
click at [312, 11] on input "La Bocca de La Bestia (The Mouth of the Beast)" at bounding box center [381, 4] width 172 height 21
paste input "Immortal Legacy"
type input "Immortal Legacy"
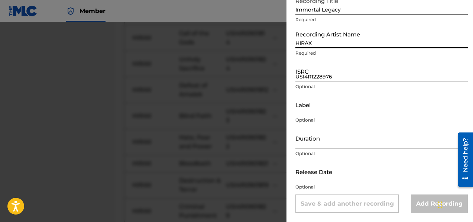
click at [310, 46] on input "HIRAX" at bounding box center [381, 37] width 172 height 21
type input "HIRAX"
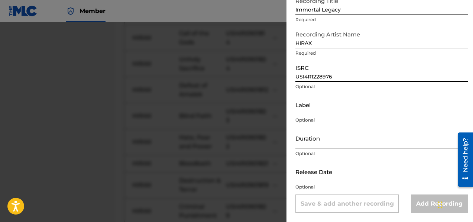
click at [322, 78] on input "USI4R1228976" at bounding box center [381, 71] width 172 height 21
paste input "DEA451311700"
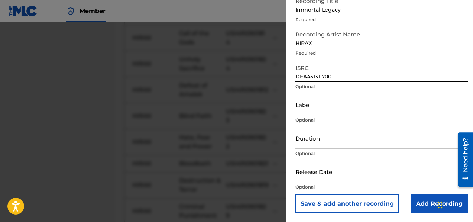
type input "DEA451311700"
click at [329, 199] on button "Save & add another recording" at bounding box center [347, 203] width 104 height 19
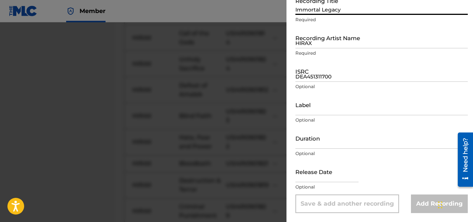
click at [318, 10] on input "Immortal Legacy" at bounding box center [381, 4] width 172 height 21
paste input "Tied to the Gallows Pole"
type input "Tied to the Gallows Pole"
click at [312, 42] on input "HIRAX" at bounding box center [381, 37] width 172 height 21
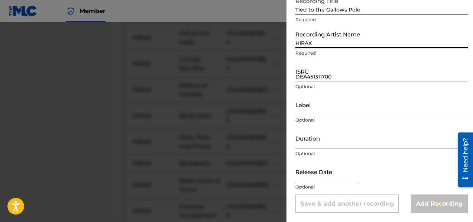
type input "HIRAX"
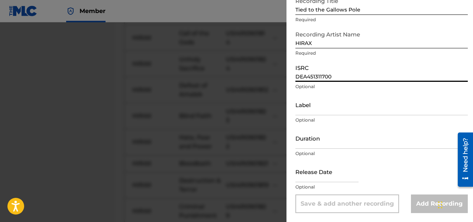
click at [300, 76] on input "DEA451311700" at bounding box center [381, 71] width 172 height 21
paste input "DEA451311650"
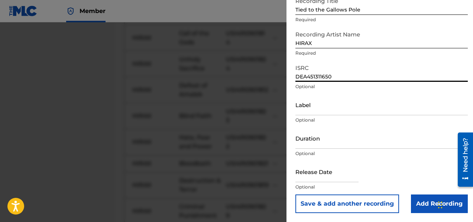
type input "DEA451311650"
click at [364, 204] on button "Save & add another recording" at bounding box center [347, 203] width 104 height 19
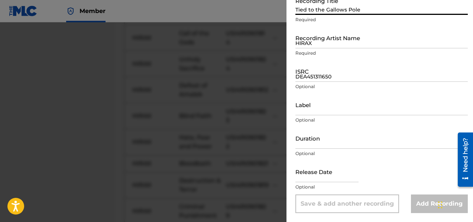
click at [315, 11] on input "Tied to the Gallows Pole" at bounding box center [381, 4] width 172 height 21
paste input "Atlantis (Journey to [GEOGRAPHIC_DATA])"
type input "Atlantis (Journey to [GEOGRAPHIC_DATA])"
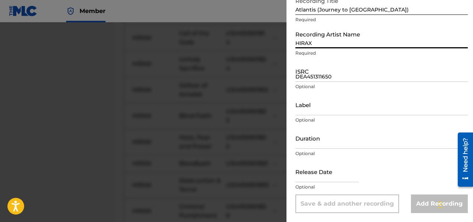
click at [324, 41] on input "HIRAX" at bounding box center [381, 37] width 172 height 21
type input "HIRAX"
click at [321, 80] on input "DEA451311650" at bounding box center [381, 71] width 172 height 21
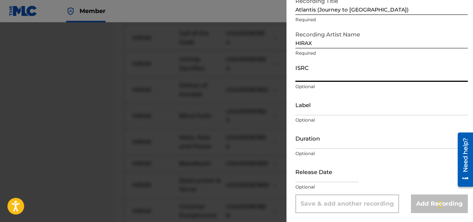
paste input "DEA451311660"
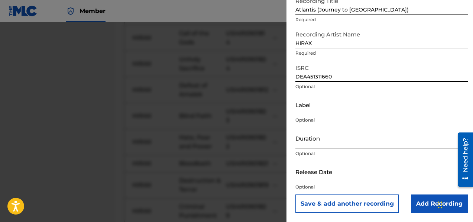
type input "DEA451311660"
click at [355, 204] on button "Save & add another recording" at bounding box center [347, 203] width 104 height 19
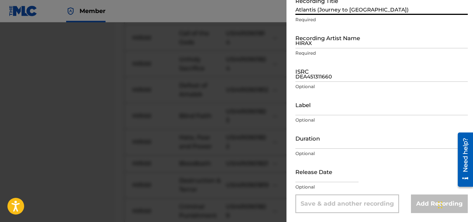
click at [323, 8] on input "Atlantis (Journey to [GEOGRAPHIC_DATA])" at bounding box center [381, 4] width 172 height 21
paste input "Victims of the Dead"
type input "Victims of the Dead"
click at [322, 42] on input "HIRAX" at bounding box center [381, 37] width 172 height 21
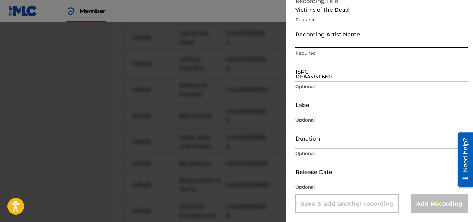
type input "HIRAX"
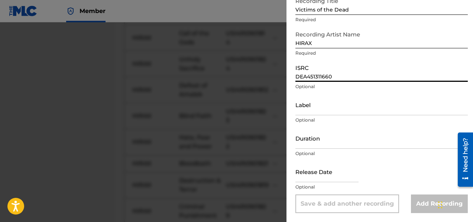
click at [302, 80] on input "DEA451311660" at bounding box center [381, 71] width 172 height 21
paste input "DEA451311670"
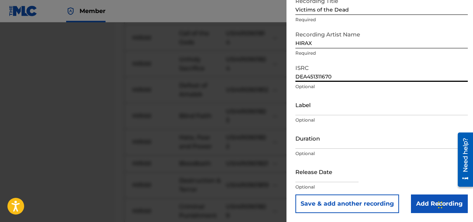
type input "DEA451311670"
click at [343, 201] on button "Save & add another recording" at bounding box center [347, 203] width 104 height 19
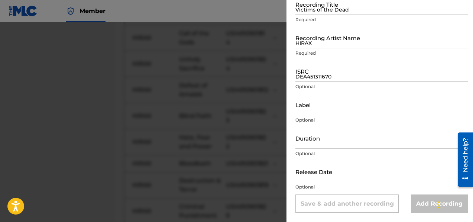
click at [306, 9] on input "Victims of the Dead" at bounding box center [381, 4] width 172 height 21
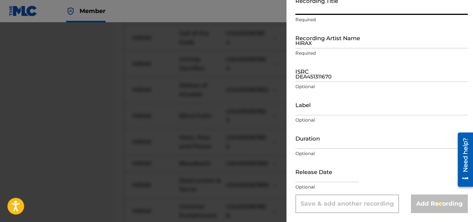
paste input "Mephistopheles"
type input "Mephistopheles"
click at [316, 42] on input "HIRAX" at bounding box center [381, 37] width 172 height 21
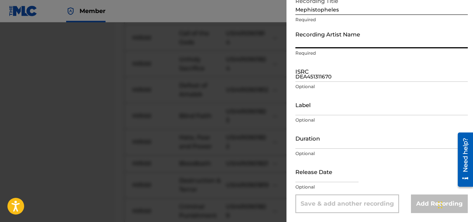
type input "HIRAX"
click at [326, 76] on input "DEA451311670" at bounding box center [381, 71] width 172 height 21
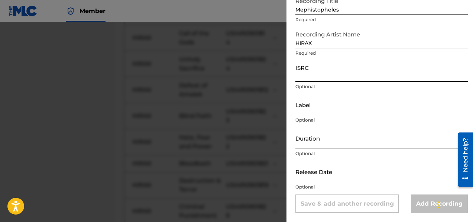
paste input "DEA451311730"
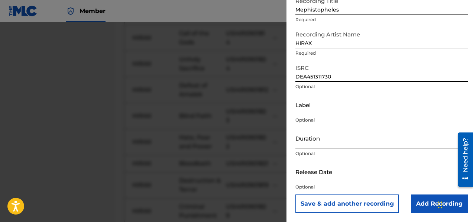
type input "DEA451311730"
click at [352, 203] on button "Save & add another recording" at bounding box center [347, 203] width 104 height 19
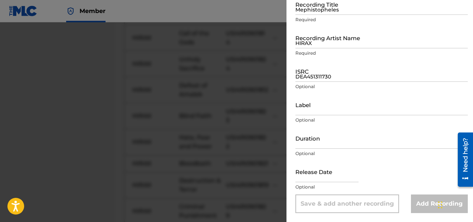
click at [326, 11] on input "Mephistopheles" at bounding box center [381, 4] width 172 height 21
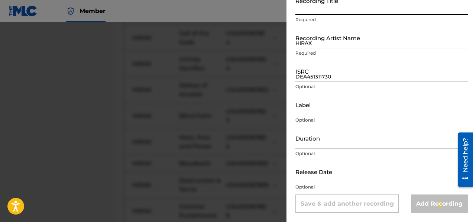
paste input "Thunder Roar, The Conquest, La Boca De La Bestia - The Mouth of the Beast"
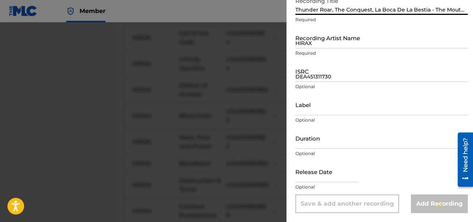
scroll to position [0, 30]
type input "Thunder Roar, The Conquest, La Boca De La Bestia - The Mouth of the Beast"
click at [318, 44] on input "HIRAX" at bounding box center [381, 37] width 172 height 21
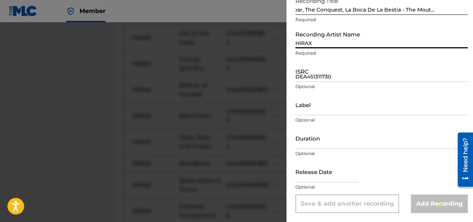
scroll to position [0, 0]
type input "HIRAX"
click at [300, 80] on input "DEA451311730" at bounding box center [381, 71] width 172 height 21
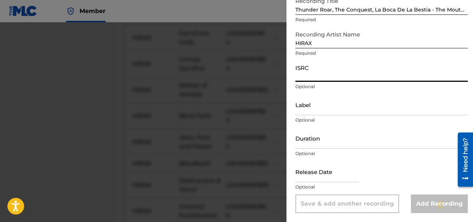
paste input "DEA451311630"
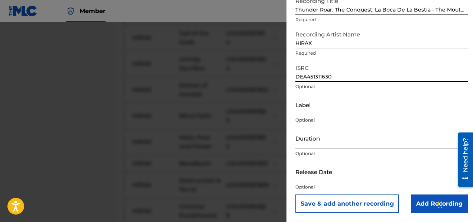
type input "DEA451311630"
click at [373, 206] on button "Save & add another recording" at bounding box center [347, 203] width 104 height 19
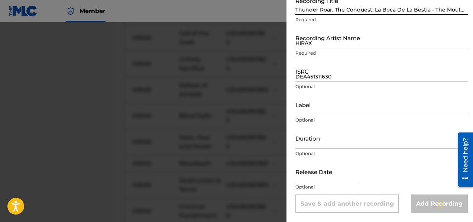
click at [315, 10] on input "Thunder Roar, The Conquest, La Boca De La Bestia - The Mouth of the Beast" at bounding box center [381, 4] width 172 height 21
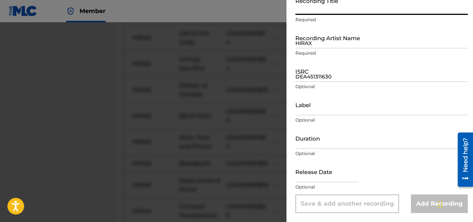
paste input "Earthshaker"
type input "Earthshaker"
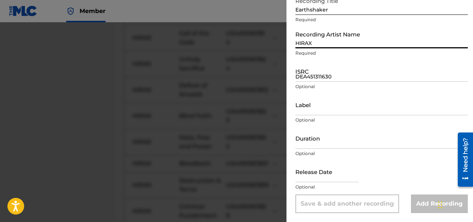
click at [316, 46] on input "HIRAX" at bounding box center [381, 37] width 172 height 21
type input "HIRAX"
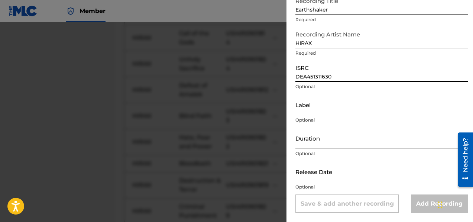
click at [304, 79] on input "DEA451311630" at bounding box center [381, 71] width 172 height 21
paste input "DEA451311740"
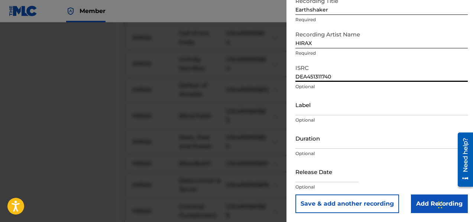
type input "DEA451311740"
click at [364, 202] on button "Save & add another recording" at bounding box center [347, 203] width 104 height 19
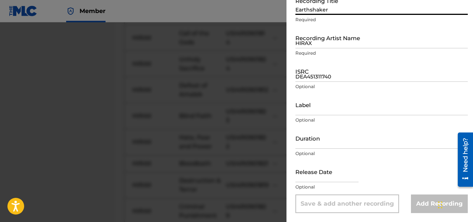
click at [311, 12] on input "Earthshaker" at bounding box center [381, 4] width 172 height 21
paste input "The World Will Burn"
type input "The World Will Burn"
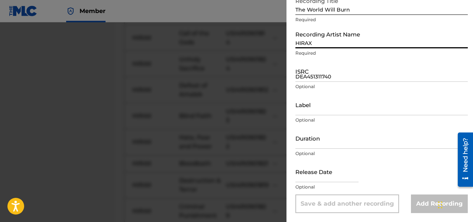
click at [309, 45] on input "HIRAX" at bounding box center [381, 37] width 172 height 21
type input "HIRAX"
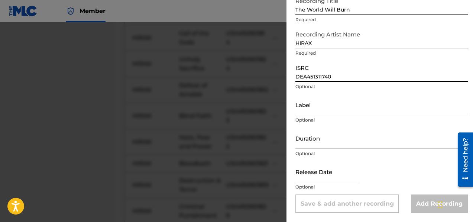
click at [311, 74] on input "DEA451311740" at bounding box center [381, 71] width 172 height 21
paste input "DEA451311750"
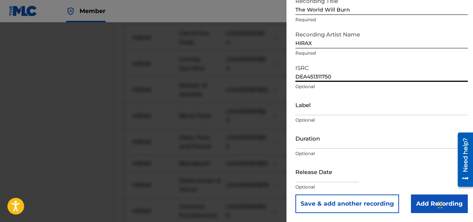
type input "DEA451311750"
click at [360, 201] on button "Save & add another recording" at bounding box center [347, 203] width 104 height 19
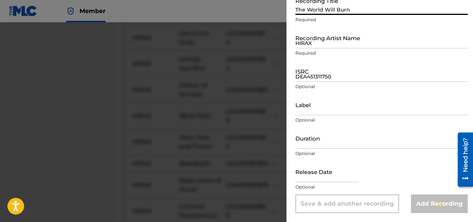
click at [318, 10] on input "The World Will Burn" at bounding box center [381, 4] width 172 height 21
paste input "Massacre of the Innocent"
type input "Massacre of the Innocent"
click at [318, 45] on input "HIRAX" at bounding box center [381, 37] width 172 height 21
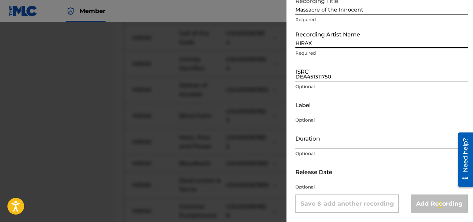
type input "HIRAX"
click at [322, 76] on input "DEA451311750" at bounding box center [381, 71] width 172 height 21
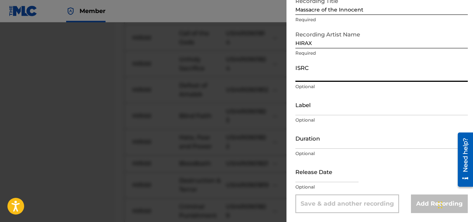
paste input "USY251665070"
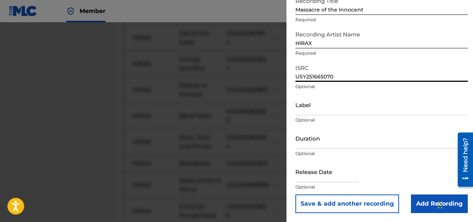
type input "USY251665070"
click at [358, 204] on button "Save & add another recording" at bounding box center [347, 203] width 104 height 19
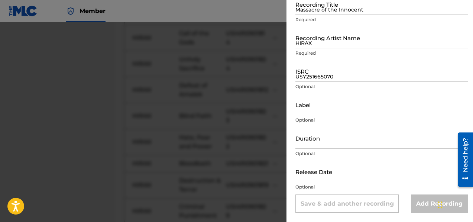
click at [327, 11] on input "Massacre of the Innocent" at bounding box center [381, 4] width 172 height 21
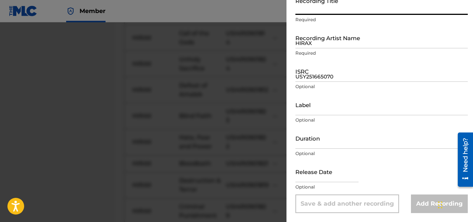
paste input "Suffer"
type input "Suffer"
click at [315, 47] on input "HIRAX" at bounding box center [381, 37] width 172 height 21
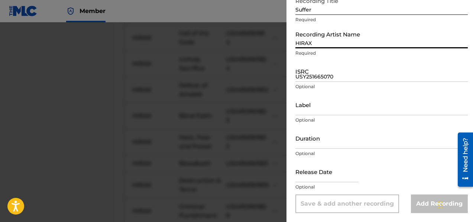
type input "HIRAX"
click at [305, 80] on input "USY251665070" at bounding box center [381, 71] width 172 height 21
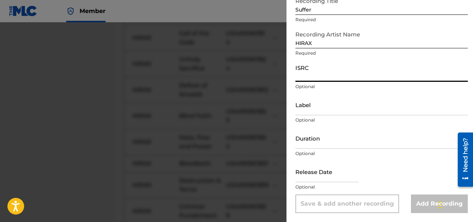
paste input "USY251665072"
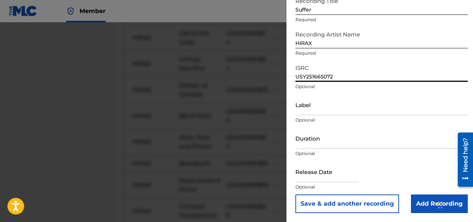
type input "USY251665072"
click at [356, 204] on button "Save & add another recording" at bounding box center [347, 203] width 104 height 19
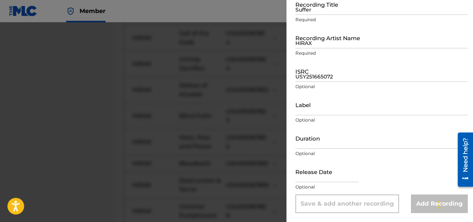
click at [316, 12] on input "Suffer" at bounding box center [381, 4] width 172 height 21
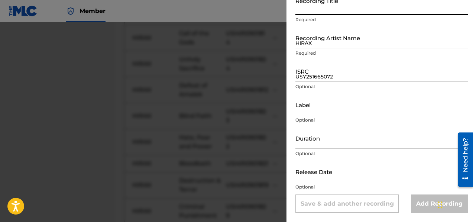
paste input "Swords of Steel"
type input "Swords of Steel"
click at [312, 46] on input "HIRAX" at bounding box center [381, 37] width 172 height 21
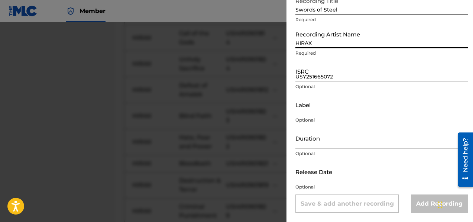
type input "HIRAX"
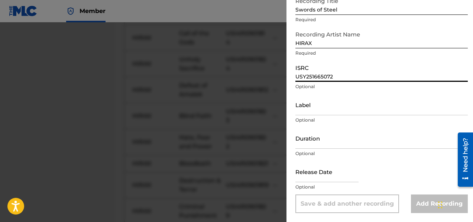
click at [308, 75] on input "USY251665072" at bounding box center [381, 71] width 172 height 21
paste input "USY251665068"
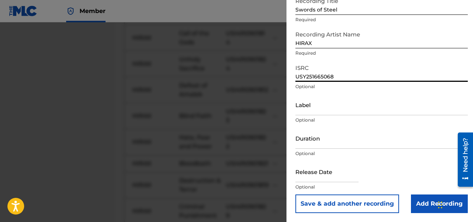
type input "USY251665068"
click at [359, 199] on button "Save & add another recording" at bounding box center [347, 203] width 104 height 19
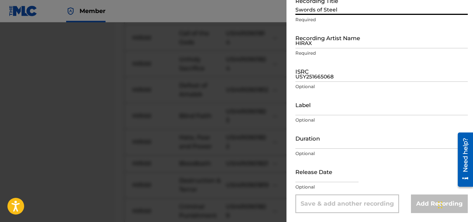
click at [302, 10] on input "Swords of Steel" at bounding box center [381, 4] width 172 height 21
paste input "Into the Ruins"
type input "Into the Ruins"
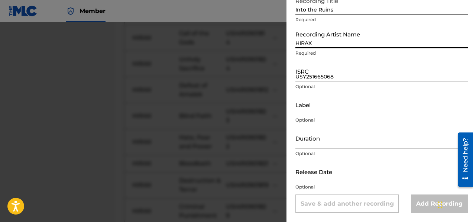
click at [300, 43] on input "HIRAX" at bounding box center [381, 37] width 172 height 21
type input "HIRAX"
click at [321, 83] on p "Optional" at bounding box center [381, 86] width 172 height 7
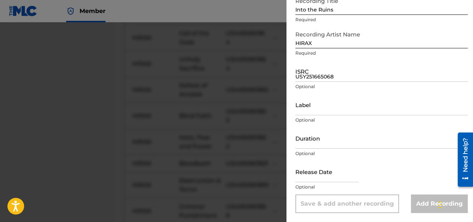
click at [318, 77] on input "USY251665068" at bounding box center [381, 71] width 172 height 21
paste input "USY251665069"
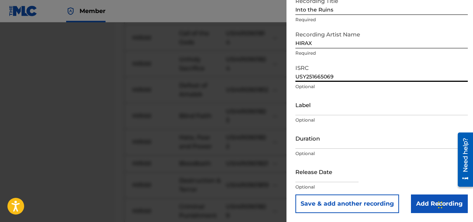
type input "USY251665069"
click at [329, 199] on button "Save & add another recording" at bounding box center [347, 203] width 104 height 19
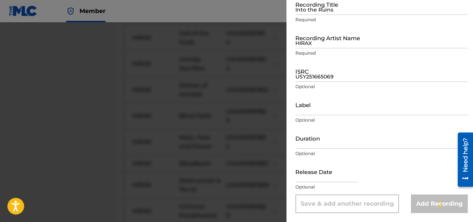
click at [310, 13] on input "Into the Ruins" at bounding box center [381, 4] width 172 height 21
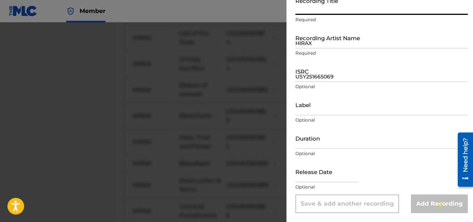
paste input "Imprisoned By Ignorance"
type input "Imprisoned By Ignorance"
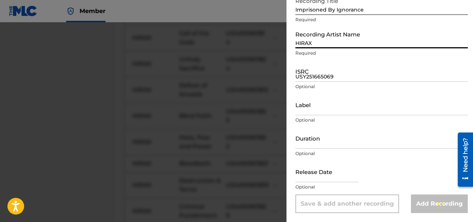
click at [310, 44] on input "HIRAX" at bounding box center [381, 37] width 172 height 21
type input "HIRAX"
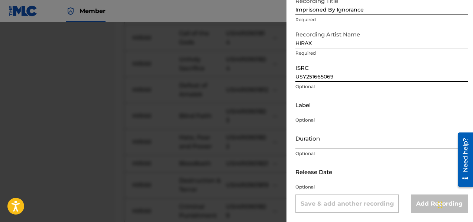
click at [317, 76] on input "USY251665069" at bounding box center [381, 71] width 172 height 21
paste input "USMBR0705572"
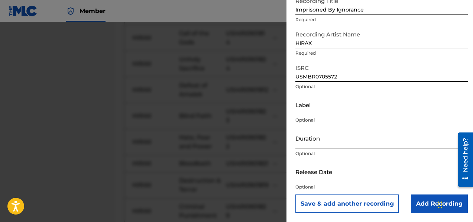
type input "USMBR0705572"
click at [356, 206] on button "Save & add another recording" at bounding box center [347, 203] width 104 height 19
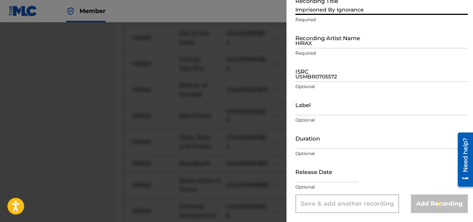
click at [326, 9] on input "Imprisoned By Ignorance" at bounding box center [381, 4] width 172 height 21
paste input "The Last War"
type input "The Last War"
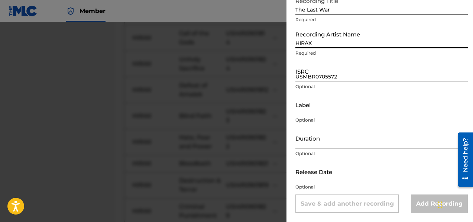
click at [329, 47] on input "HIRAX" at bounding box center [381, 37] width 172 height 21
type input "HIRAX"
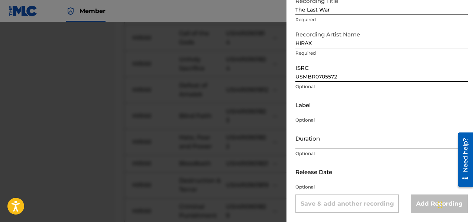
click at [308, 80] on input "USMBR0705572" at bounding box center [381, 71] width 172 height 21
paste input "USMBR0705570"
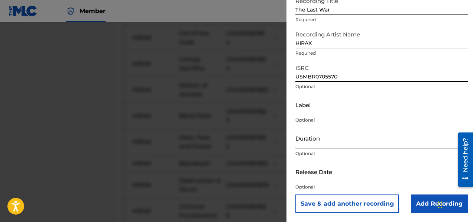
type input "USMBR0705570"
click at [340, 201] on button "Save & add another recording" at bounding box center [347, 203] width 104 height 19
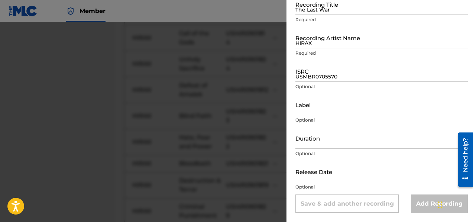
click at [324, 12] on input "The Last War" at bounding box center [381, 4] width 172 height 21
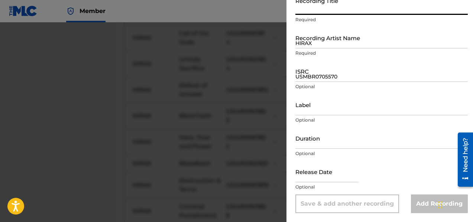
paste input "(Intro) El Dia DE Los Muertos"
type input "(Intro) El Dia DE Los Muertos"
click at [310, 46] on input "HIRAX" at bounding box center [381, 37] width 172 height 21
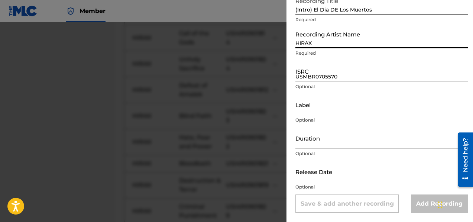
type input "HIRAX"
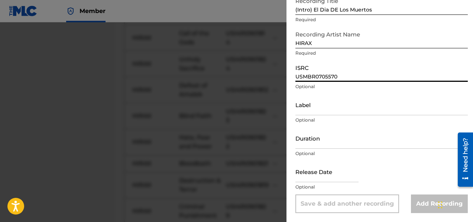
click at [319, 79] on input "USMBR0705570" at bounding box center [381, 71] width 172 height 21
paste input "USI4R0902494"
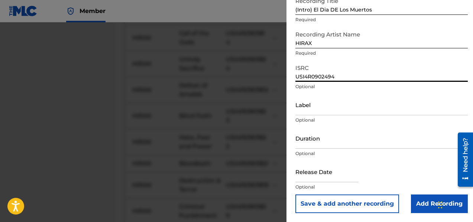
type input "USI4R0902494"
click at [331, 201] on button "Save & add another recording" at bounding box center [347, 203] width 104 height 19
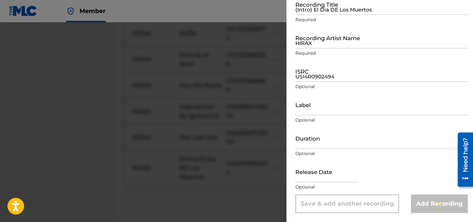
scroll to position [1597, 0]
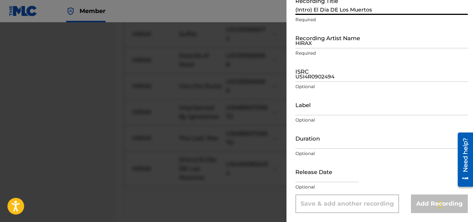
click at [328, 11] on input "(Intro) El Dia DE Los Muertos" at bounding box center [381, 4] width 172 height 21
paste input "100,000 Strong"
type input "100,000 Strong"
click at [321, 43] on input "HIRAX" at bounding box center [381, 37] width 172 height 21
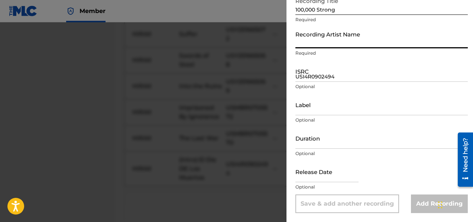
type input "HIRAX"
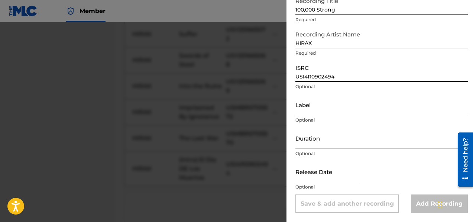
click at [310, 77] on input "USI4R0902494" at bounding box center [381, 71] width 172 height 21
paste input "USI4R0902495"
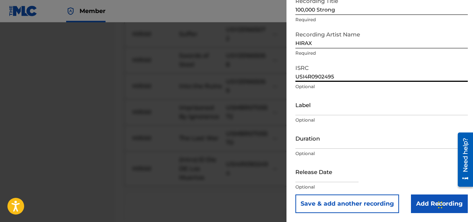
type input "USI4R0902495"
click at [326, 202] on button "Save & add another recording" at bounding box center [347, 203] width 104 height 19
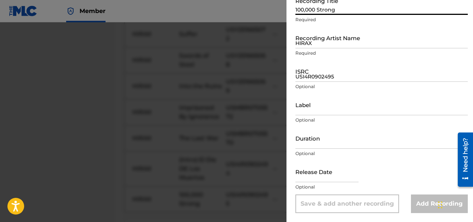
click at [319, 11] on input "100,000 Strong" at bounding box center [381, 4] width 172 height 21
paste input "The New Age of Terror"
type input "The New Age of Terror"
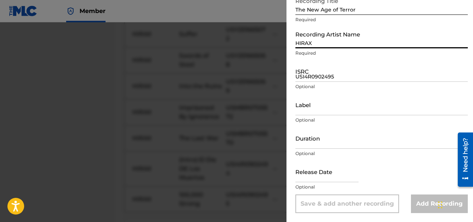
click at [320, 43] on input "HIRAX" at bounding box center [381, 37] width 172 height 21
type input "HIRAX"
click at [304, 80] on input "USI4R0902495" at bounding box center [381, 71] width 172 height 21
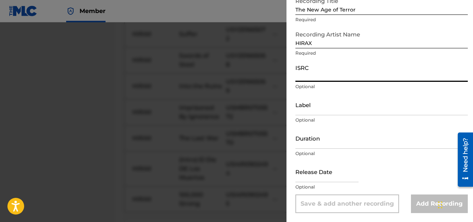
paste input "USI4R0902498"
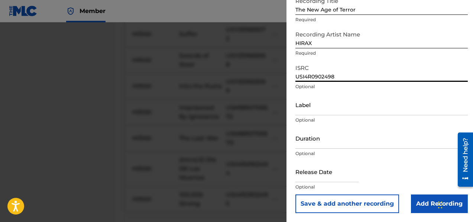
type input "USI4R0902498"
click at [343, 205] on button "Save & add another recording" at bounding box center [347, 203] width 104 height 19
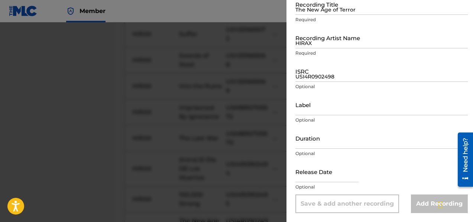
click at [307, 13] on input "The New Age of Terror" at bounding box center [381, 4] width 172 height 21
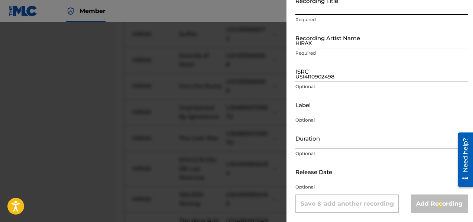
paste input "Chaos and Brutality"
type input "Chaos and Brutality"
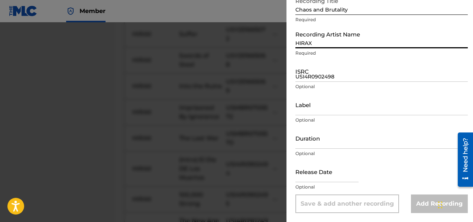
click at [305, 47] on input "HIRAX" at bounding box center [381, 37] width 172 height 21
type input "HIRAX"
click at [310, 82] on div "ISRC USI4R0902498 Optional" at bounding box center [381, 77] width 172 height 33
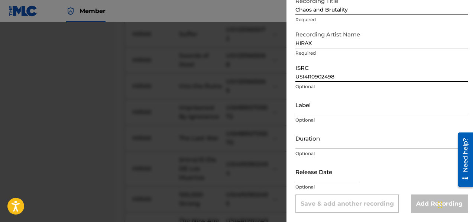
click at [305, 81] on input "USI4R0902498" at bounding box center [381, 71] width 172 height 21
paste input "USI4R0902499"
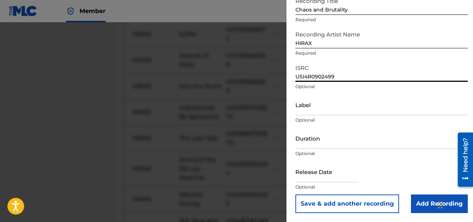
type input "USI4R0902499"
click at [345, 208] on button "Save & add another recording" at bounding box center [347, 203] width 104 height 19
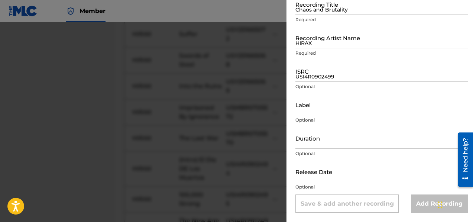
scroll to position [1527, 0]
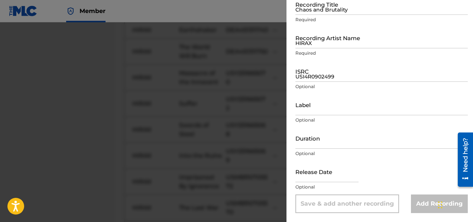
click at [318, 9] on input "Chaos and Brutality" at bounding box center [381, 4] width 172 height 21
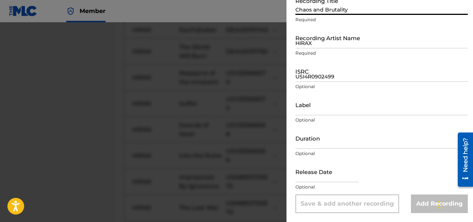
scroll to position [1718, 0]
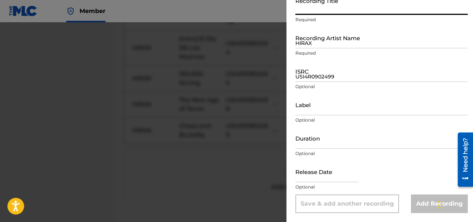
paste input "Hate, Fear and Power"
type input "Hate, Fear and Power"
click at [314, 41] on input "HIRAX" at bounding box center [381, 37] width 172 height 21
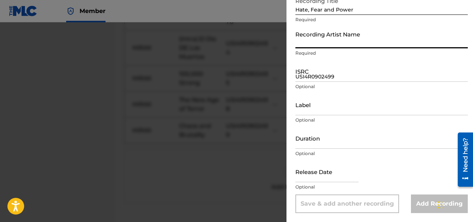
type input "HIRAX"
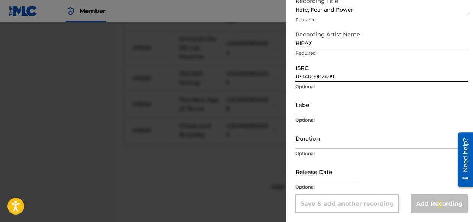
click at [296, 78] on input "USI4R0902499" at bounding box center [381, 71] width 172 height 21
paste input "USI4R0902500"
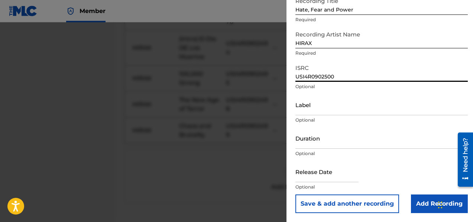
type input "USI4R0902500"
click at [382, 201] on button "Save & add another recording" at bounding box center [347, 203] width 104 height 19
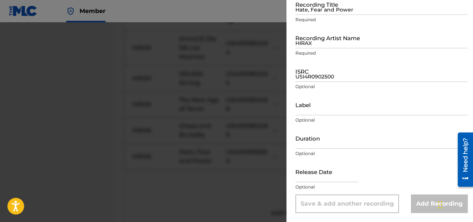
click at [315, 9] on input "Hate, Fear and Power" at bounding box center [381, 4] width 172 height 21
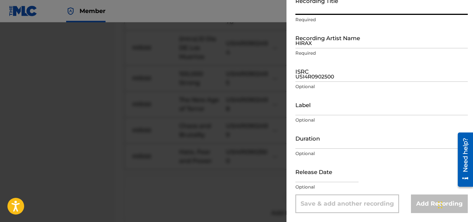
paste input "Hostile Territory"
type input "Hostile Territory"
click at [316, 47] on input "HIRAX" at bounding box center [381, 37] width 172 height 21
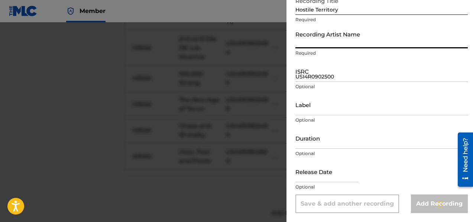
type input "HIRAX"
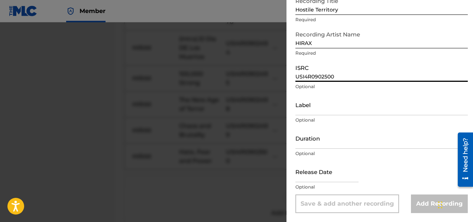
click at [315, 78] on input "USI4R0902500" at bounding box center [381, 71] width 172 height 21
paste input "USI4R0902501"
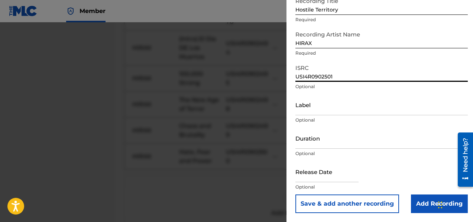
type input "USI4R0902501"
click at [345, 204] on button "Save & add another recording" at bounding box center [347, 203] width 104 height 19
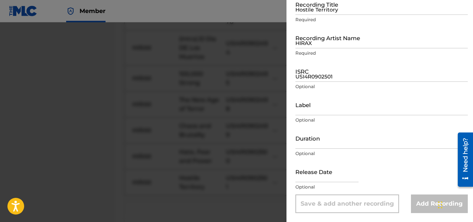
click at [178, 72] on div at bounding box center [236, 133] width 473 height 222
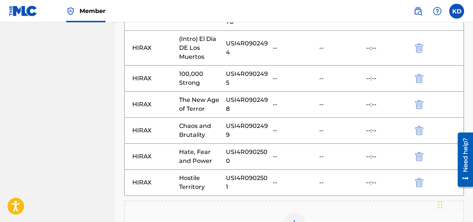
click at [287, 212] on div at bounding box center [294, 223] width 22 height 22
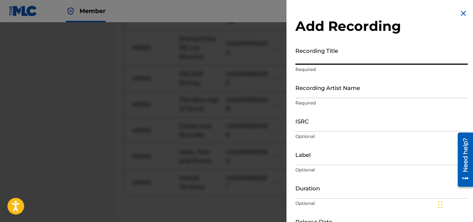
click at [312, 59] on input "Recording Title" at bounding box center [381, 53] width 172 height 21
paste input "Destroy"
type input "Destroy"
click at [316, 93] on input "Recording Artist Name" at bounding box center [381, 87] width 172 height 21
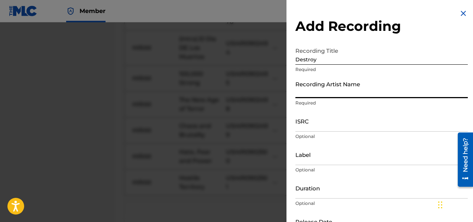
type input "HIRAX"
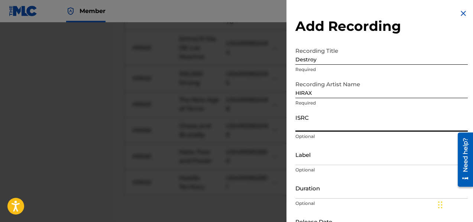
click at [308, 130] on input "ISRC" at bounding box center [381, 120] width 172 height 21
paste input "USI4R0902502"
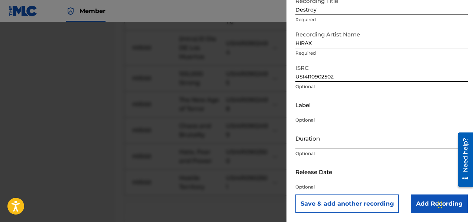
type input "USI4R0902502"
click at [354, 208] on button "Save & add another recording" at bounding box center [347, 203] width 104 height 19
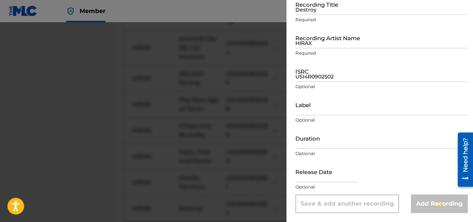
click at [317, 5] on input "Destroy" at bounding box center [381, 4] width 172 height 21
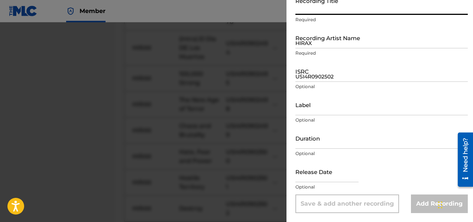
paste input "Bombs of Death"
type input "Bombs of Death"
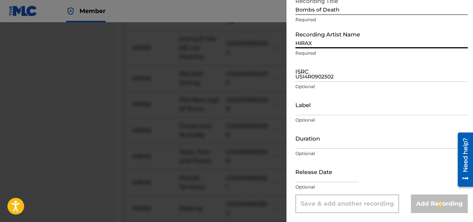
click at [305, 43] on input "HIRAX" at bounding box center [381, 37] width 172 height 21
type input "HIRAX"
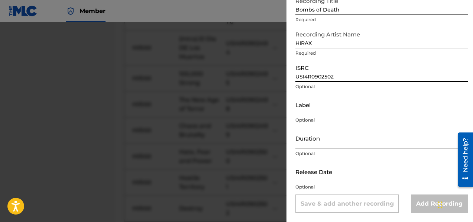
click at [308, 79] on input "USI4R0902502" at bounding box center [381, 71] width 172 height 21
paste
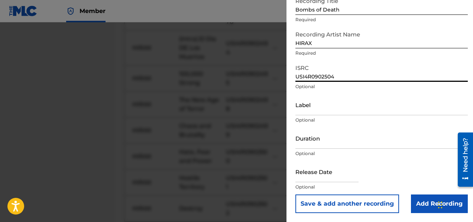
type input "USI4R0902504"
click at [354, 204] on button "Save & add another recording" at bounding box center [347, 203] width 104 height 19
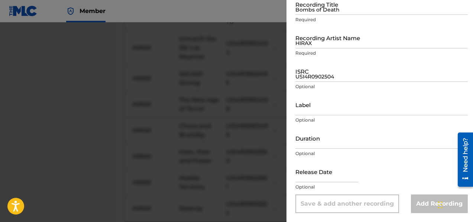
click at [333, 14] on input "Bombs of Death" at bounding box center [381, 4] width 172 height 21
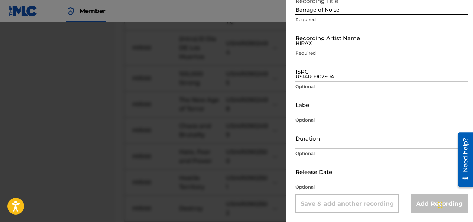
type input "Barrage of Noise"
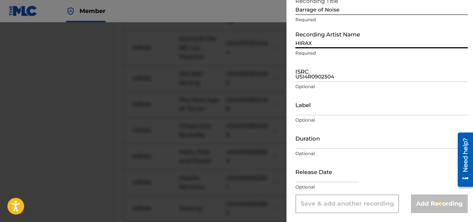
click at [321, 46] on input "HIRAX" at bounding box center [381, 37] width 172 height 21
type input "HIRAX"
click at [317, 75] on input "USI4R0902504" at bounding box center [381, 71] width 172 height 21
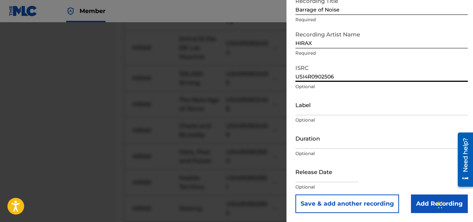
type input "USI4R0902506"
click at [348, 203] on button "Save & add another recording" at bounding box center [347, 203] width 104 height 19
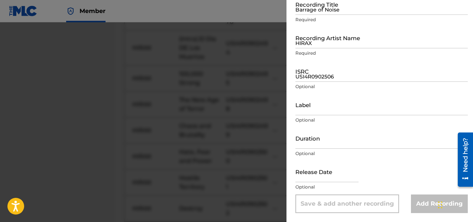
click at [315, 12] on input "Barrage of Noise" at bounding box center [381, 4] width 172 height 21
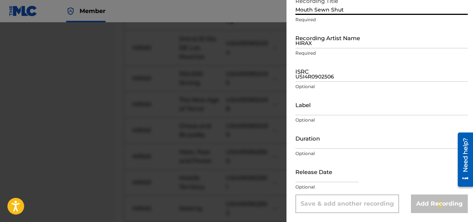
type input "Mouth Sewn Shut"
click at [315, 45] on input "HIRAX" at bounding box center [381, 37] width 172 height 21
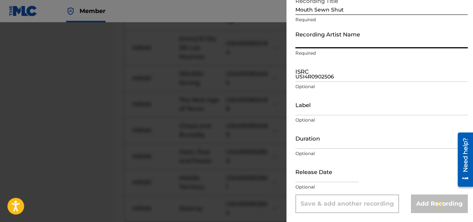
type input "HIRAX"
click at [314, 80] on input "USI4R0902506" at bounding box center [381, 71] width 172 height 21
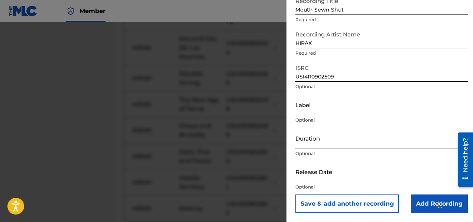
type input "USI4R0902509"
click at [352, 205] on button "Save & add another recording" at bounding box center [347, 203] width 104 height 19
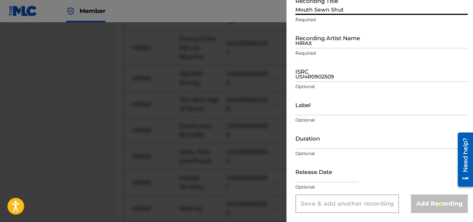
click at [306, 13] on input "Mouth Sewn Shut" at bounding box center [381, 4] width 172 height 21
type input "Murder One"
click at [315, 43] on input "HIRAX" at bounding box center [381, 37] width 172 height 21
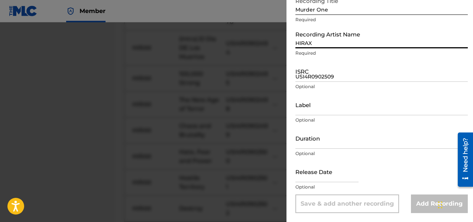
type input "HIRAX"
click at [311, 79] on input "USI4R0902509" at bounding box center [381, 71] width 172 height 21
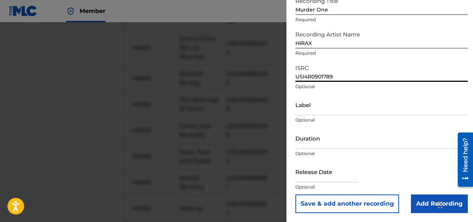
type input "USI4R0901789"
click at [333, 209] on button "Save & add another recording" at bounding box center [347, 203] width 104 height 19
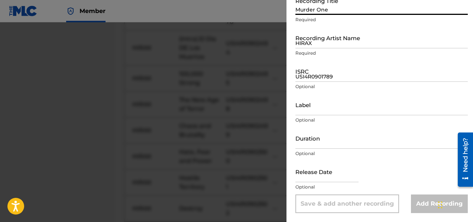
click at [322, 8] on input "Murder One" at bounding box center [381, 4] width 172 height 21
type input "French Pearl"
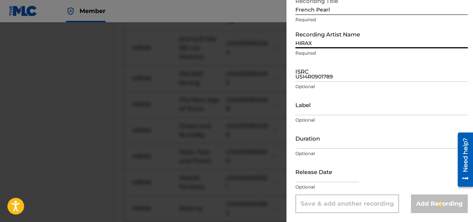
click at [319, 46] on input "HIRAX" at bounding box center [381, 37] width 172 height 21
type input "HIRAX"
click at [317, 75] on input "USI4R0901789" at bounding box center [381, 71] width 172 height 21
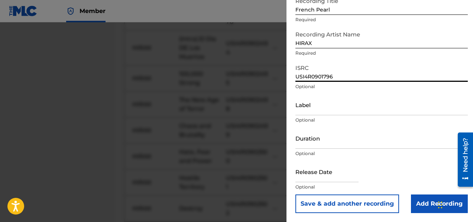
type input "USI4R0901796"
click at [364, 205] on button "Save & add another recording" at bounding box center [347, 203] width 104 height 19
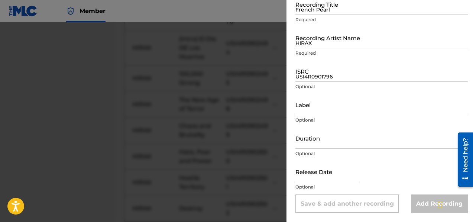
click at [131, 169] on div at bounding box center [236, 133] width 473 height 222
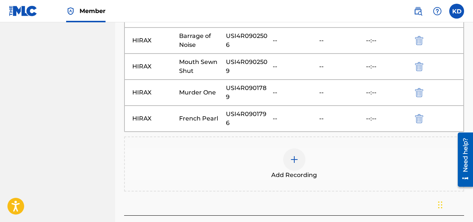
scroll to position [1939, 0]
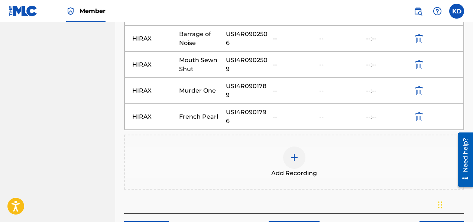
click at [296, 153] on img at bounding box center [294, 157] width 9 height 9
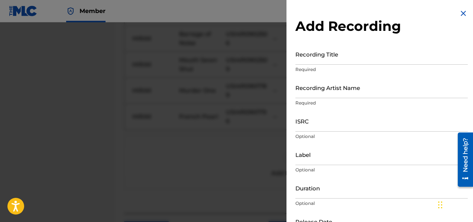
click at [308, 61] on input "Recording Title" at bounding box center [381, 53] width 172 height 21
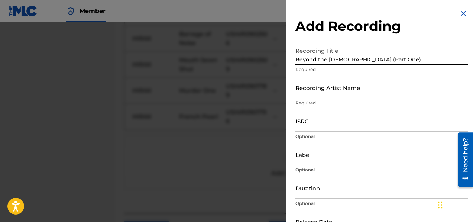
type input "Beyond the [DEMOGRAPHIC_DATA] (Part One)"
click at [315, 91] on input "Recording Artist Name" at bounding box center [381, 87] width 172 height 21
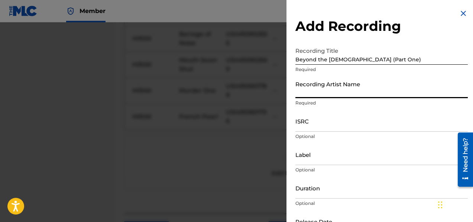
type input "HIRAX"
click at [321, 124] on input "ISRC" at bounding box center [381, 120] width 172 height 21
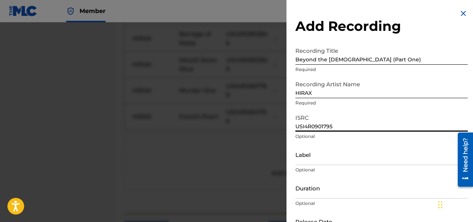
scroll to position [50, 0]
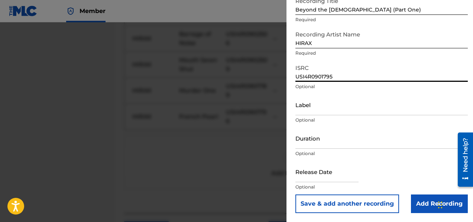
type input "USI4R0901795"
click at [361, 200] on button "Save & add another recording" at bounding box center [347, 203] width 104 height 19
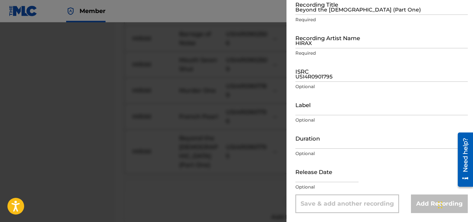
click at [362, 6] on input "Beyond the [DEMOGRAPHIC_DATA] (Part One)" at bounding box center [381, 4] width 172 height 21
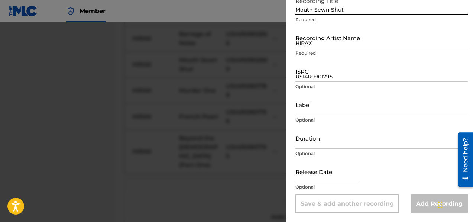
type input "Mouth Sewn Shut"
click at [307, 45] on input "HIRAX" at bounding box center [381, 37] width 172 height 21
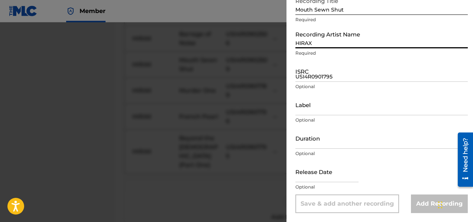
type input "HIRAX"
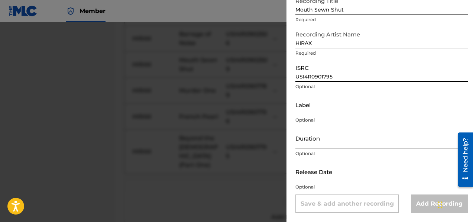
click at [306, 75] on input "USI4R0901795" at bounding box center [381, 71] width 172 height 21
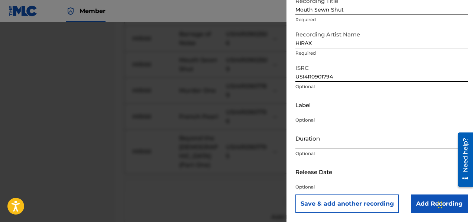
type input "USI4R0901794"
click at [357, 199] on button "Save & add another recording" at bounding box center [347, 203] width 104 height 19
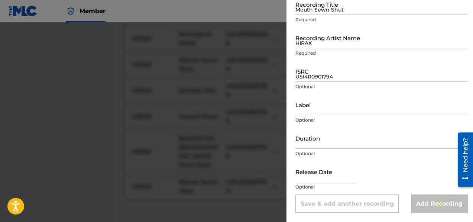
click at [314, 13] on input "Mouth Sewn Shut" at bounding box center [381, 4] width 172 height 21
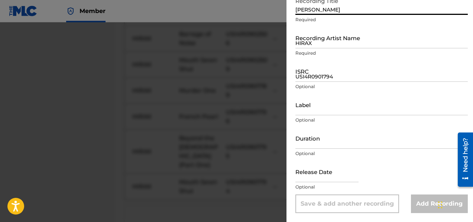
type input "[PERSON_NAME]"
click at [313, 43] on input "HIRAX" at bounding box center [381, 37] width 172 height 21
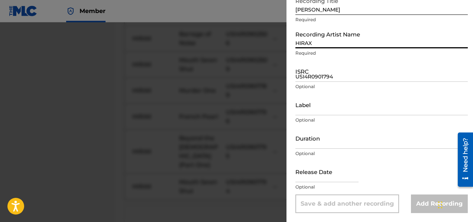
type input "HIRAX"
click at [303, 74] on input "USI4R0901794" at bounding box center [381, 71] width 172 height 21
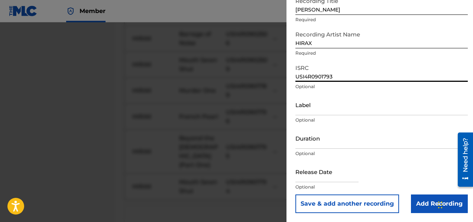
type input "USI4R0901793"
click at [332, 205] on button "Save & add another recording" at bounding box center [347, 203] width 104 height 19
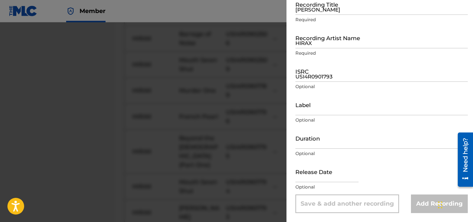
click at [336, 7] on input "[PERSON_NAME]" at bounding box center [381, 4] width 172 height 21
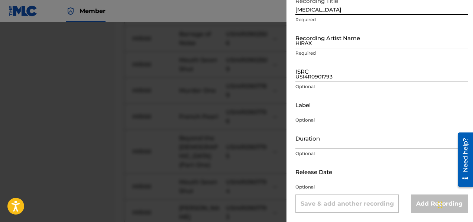
type input "[MEDICAL_DATA]"
click at [318, 47] on input "HIRAX" at bounding box center [381, 37] width 172 height 21
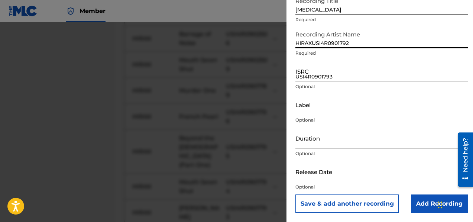
type input "HIRAX"
click at [321, 79] on input "USI4R0901793" at bounding box center [381, 71] width 172 height 21
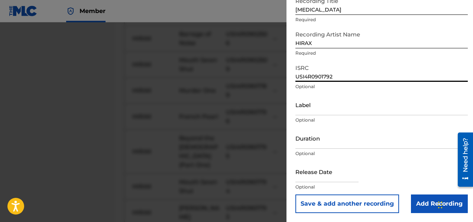
type input "USI4R0901792"
click at [352, 205] on button "Save & add another recording" at bounding box center [347, 203] width 104 height 19
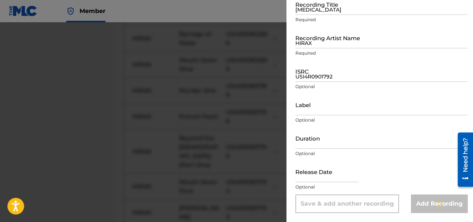
click at [329, 12] on input "[MEDICAL_DATA]" at bounding box center [381, 4] width 172 height 21
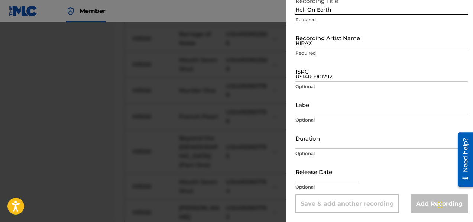
type input "Hell On Earth"
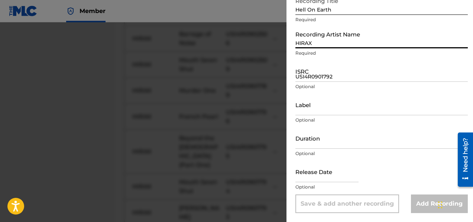
click at [323, 44] on input "HIRAX" at bounding box center [381, 37] width 172 height 21
type input "HIRAX"
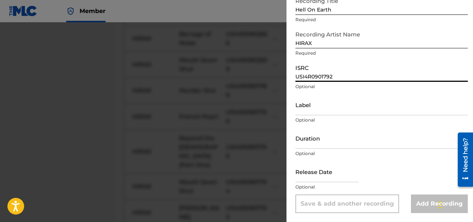
click at [313, 75] on input "USI4R0901792" at bounding box center [381, 71] width 172 height 21
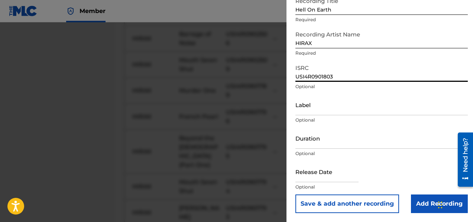
type input "USI4R0901803"
click at [350, 204] on button "Save & add another recording" at bounding box center [347, 203] width 104 height 19
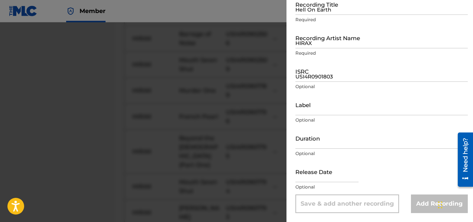
click at [303, 10] on input "Hell On Earth" at bounding box center [381, 4] width 172 height 21
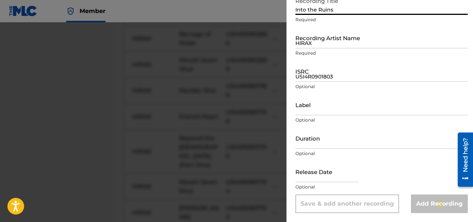
type input "Into the Ruins"
click at [320, 45] on input "HIRAX" at bounding box center [381, 37] width 172 height 21
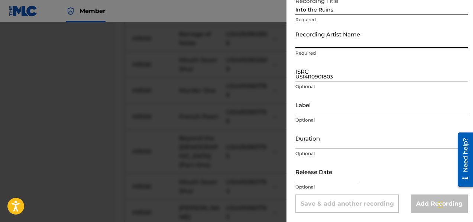
type input "HIRAX"
click at [315, 77] on input "USI4R0901803" at bounding box center [381, 71] width 172 height 21
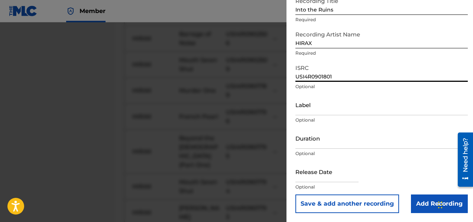
type input "USI4R0901801"
click at [339, 205] on button "Save & add another recording" at bounding box center [347, 203] width 104 height 19
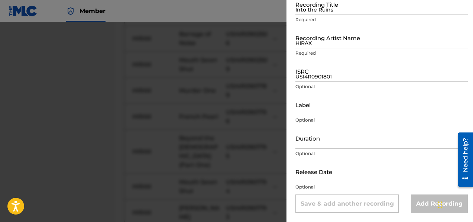
click at [324, 12] on input "Into the Ruins" at bounding box center [381, 4] width 172 height 21
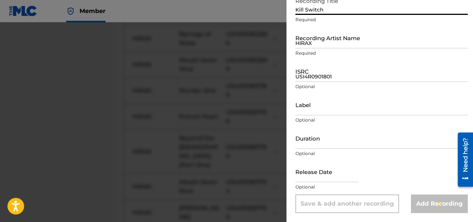
click at [324, 46] on input "HIRAX" at bounding box center [381, 37] width 172 height 21
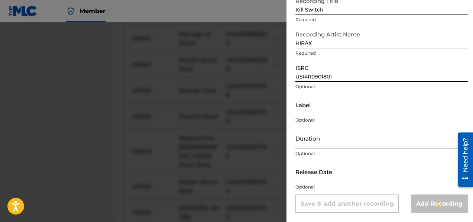
drag, startPoint x: 305, startPoint y: 75, endPoint x: 312, endPoint y: 79, distance: 8.7
click at [305, 76] on input "USI4R0901801" at bounding box center [381, 71] width 172 height 21
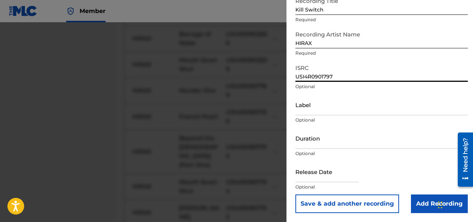
click at [354, 203] on button "Save & add another recording" at bounding box center [347, 203] width 104 height 19
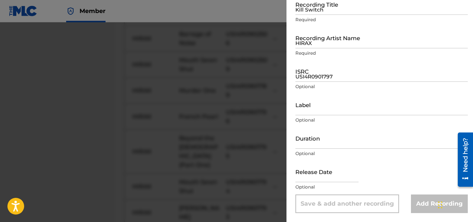
click at [312, 11] on input "Kill Switch" at bounding box center [381, 4] width 172 height 21
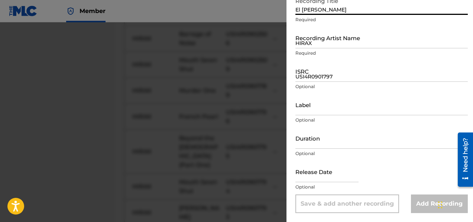
click at [321, 46] on input "HIRAX" at bounding box center [381, 37] width 172 height 21
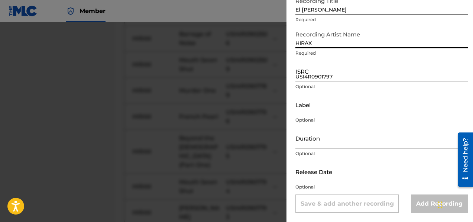
click at [317, 73] on input "USI4R0901797" at bounding box center [381, 71] width 172 height 21
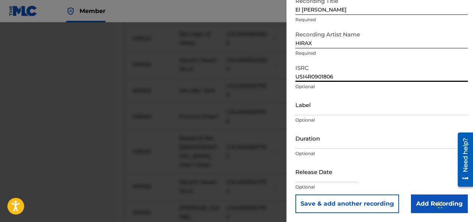
click at [351, 204] on button "Save & add another recording" at bounding box center [347, 203] width 104 height 19
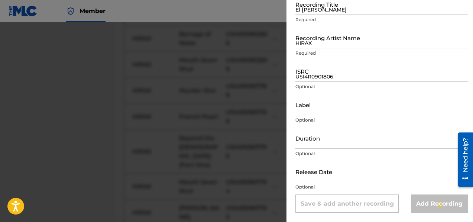
click at [311, 11] on input "El [PERSON_NAME]" at bounding box center [381, 4] width 172 height 21
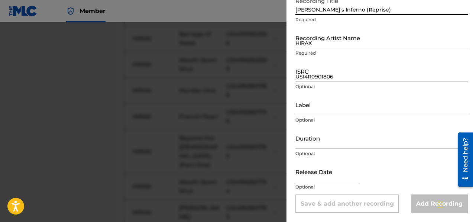
click at [310, 46] on input "HIRAX" at bounding box center [381, 37] width 172 height 21
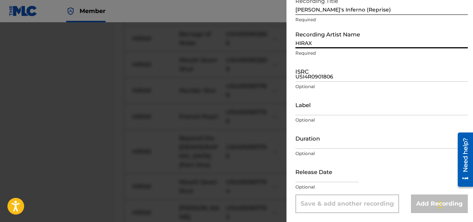
click at [309, 75] on input "USI4R0901806" at bounding box center [381, 71] width 172 height 21
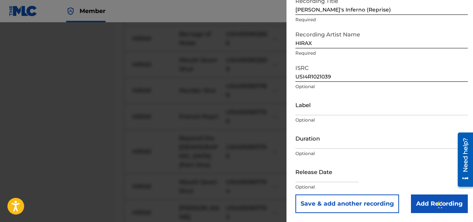
click at [363, 204] on button "Save & add another recording" at bounding box center [347, 203] width 104 height 19
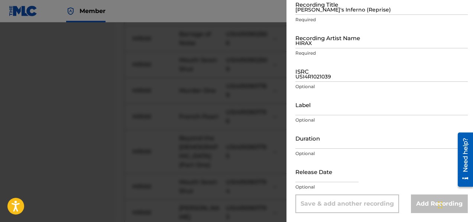
click at [312, 11] on input "[PERSON_NAME]'s Inferno (Reprise)" at bounding box center [381, 4] width 172 height 21
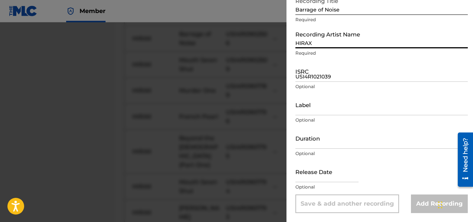
click at [314, 40] on input "HIRAX" at bounding box center [381, 37] width 172 height 21
click at [331, 79] on input "USI4R1021039" at bounding box center [381, 71] width 172 height 21
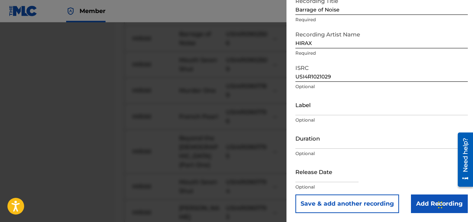
click at [377, 205] on button "Save & add another recording" at bounding box center [347, 203] width 104 height 19
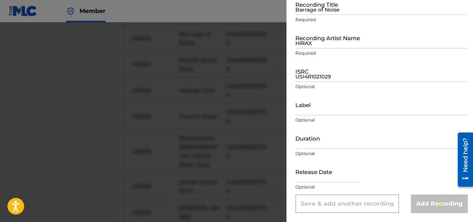
click at [300, 15] on div "Recording Title Barrage of Noise Required" at bounding box center [381, 10] width 172 height 33
click at [300, 10] on input "Barrage of Noise" at bounding box center [381, 4] width 172 height 21
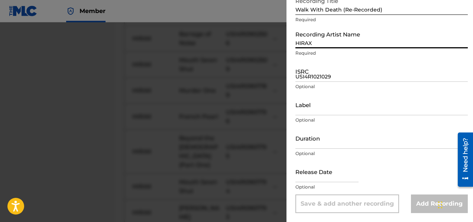
click at [315, 44] on input "HIRAX" at bounding box center [381, 37] width 172 height 21
click at [317, 77] on input "USI4R1021029" at bounding box center [381, 71] width 172 height 21
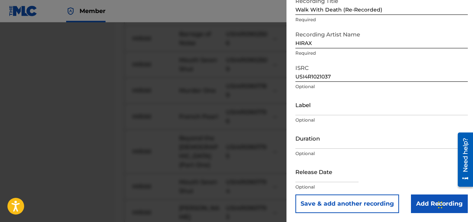
click at [338, 205] on button "Save & add another recording" at bounding box center [347, 203] width 104 height 19
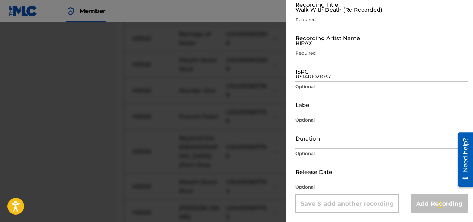
click at [319, 10] on input "Walk With Death (Re-Recorded)" at bounding box center [381, 4] width 172 height 21
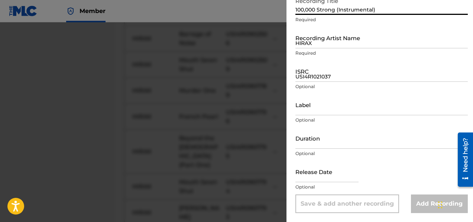
click at [320, 41] on input "HIRAX" at bounding box center [381, 37] width 172 height 21
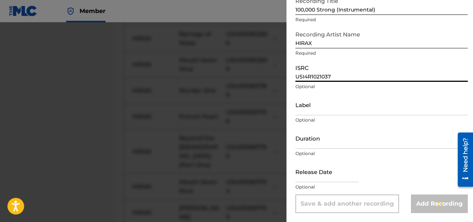
click at [303, 79] on input "USI4R1021037" at bounding box center [381, 71] width 172 height 21
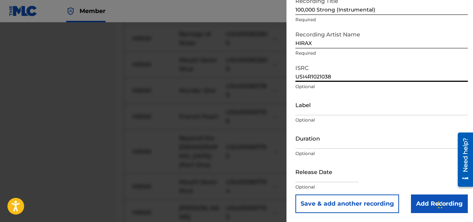
click at [359, 203] on button "Save & add another recording" at bounding box center [347, 203] width 104 height 19
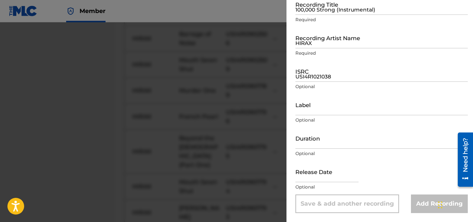
click at [332, 13] on input "100,000 Strong (Instrumental)" at bounding box center [381, 4] width 172 height 21
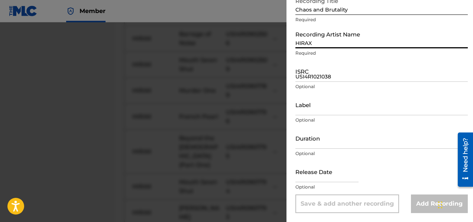
click at [333, 46] on input "HIRAX" at bounding box center [381, 37] width 172 height 21
click at [306, 77] on input "USI4R1021038" at bounding box center [381, 71] width 172 height 21
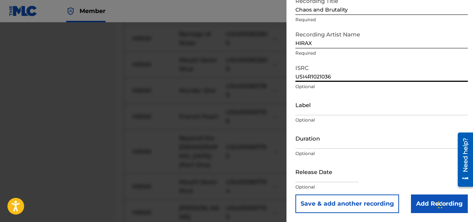
click at [351, 203] on button "Save & add another recording" at bounding box center [347, 203] width 104 height 19
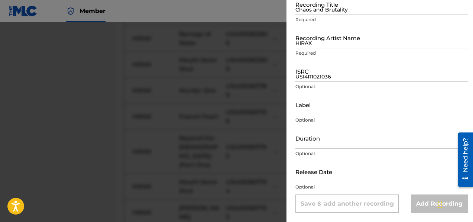
click at [301, 12] on input "Chaos and Brutality" at bounding box center [381, 4] width 172 height 21
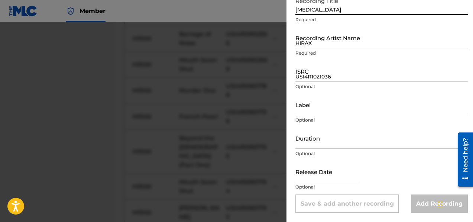
click at [317, 43] on input "HIRAX" at bounding box center [381, 37] width 172 height 21
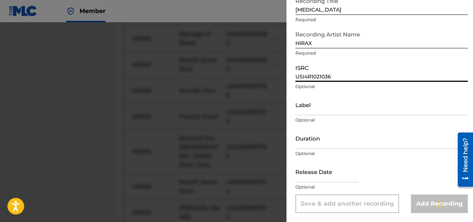
click at [308, 77] on input "USI4R1021036" at bounding box center [381, 71] width 172 height 21
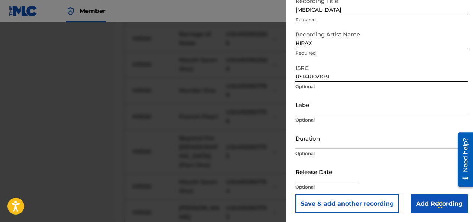
click at [349, 202] on button "Save & add another recording" at bounding box center [347, 203] width 104 height 19
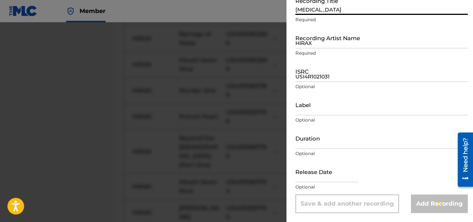
click at [299, 12] on input "[MEDICAL_DATA]" at bounding box center [381, 4] width 172 height 21
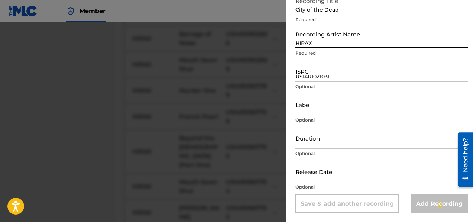
click at [318, 46] on input "HIRAX" at bounding box center [381, 37] width 172 height 21
click at [325, 79] on input "USI4R1021031" at bounding box center [381, 71] width 172 height 21
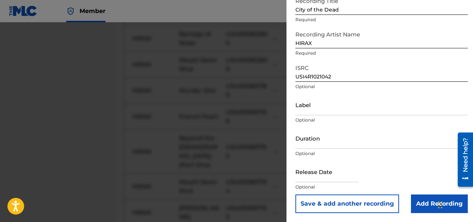
click at [348, 205] on button "Save & add another recording" at bounding box center [347, 203] width 104 height 19
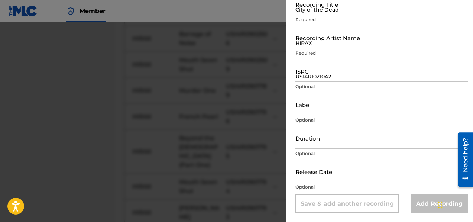
click at [299, 16] on div "Recording Title City of the Dead Required" at bounding box center [381, 10] width 172 height 33
click at [298, 11] on input "City of the Dead" at bounding box center [381, 4] width 172 height 21
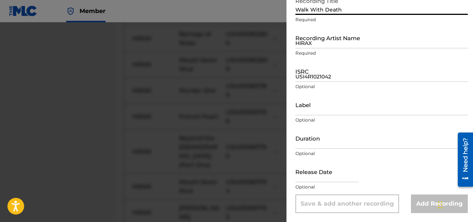
click at [306, 47] on input "HIRAX" at bounding box center [381, 37] width 172 height 21
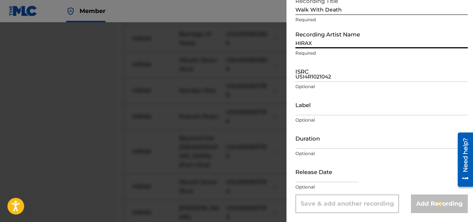
click at [320, 79] on input "USI4R1021042" at bounding box center [381, 71] width 172 height 21
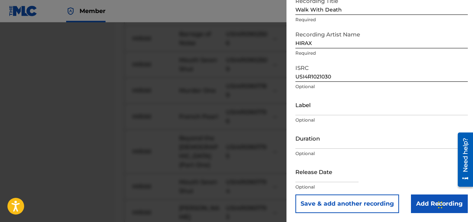
click at [349, 203] on button "Save & add another recording" at bounding box center [347, 203] width 104 height 19
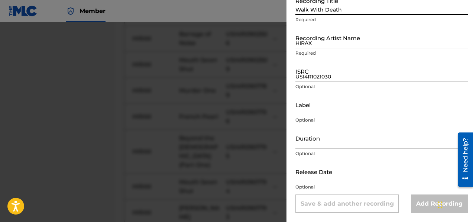
click at [305, 12] on input "Walk With Death" at bounding box center [381, 4] width 172 height 21
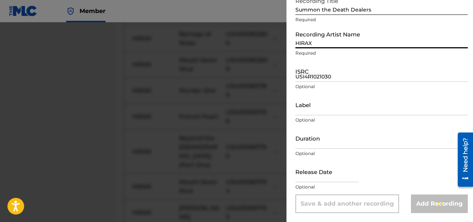
click at [308, 46] on input "HIRAX" at bounding box center [381, 37] width 172 height 21
click at [306, 80] on input "USI4R1021030" at bounding box center [381, 71] width 172 height 21
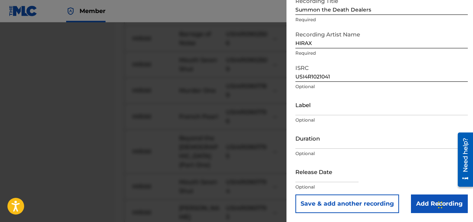
click at [356, 201] on button "Save & add another recording" at bounding box center [347, 203] width 104 height 19
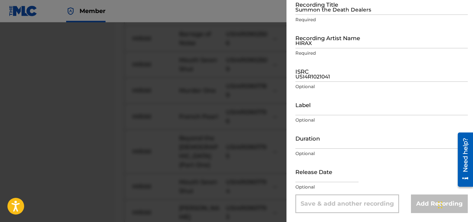
click at [307, 13] on input "Summon the Death Dealers" at bounding box center [381, 4] width 172 height 21
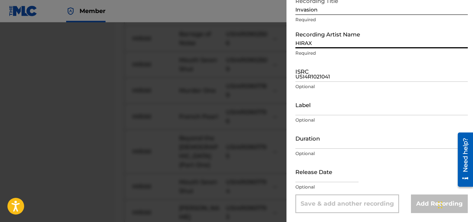
click at [311, 48] on input "HIRAX" at bounding box center [381, 37] width 172 height 21
click at [307, 79] on input "USI4R1021041" at bounding box center [381, 71] width 172 height 21
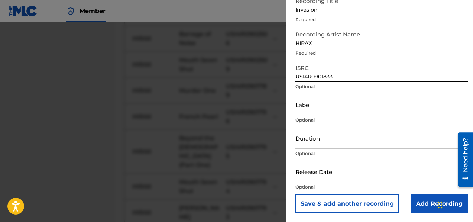
click at [369, 205] on button "Save & add another recording" at bounding box center [347, 203] width 104 height 19
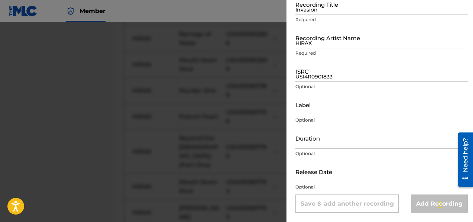
click at [322, 11] on input "Invasion" at bounding box center [381, 4] width 172 height 21
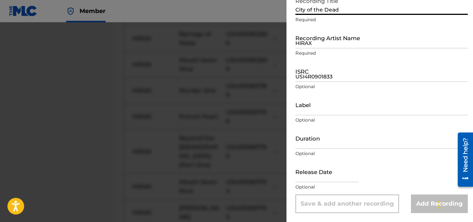
click at [306, 45] on input "HIRAX" at bounding box center [381, 37] width 172 height 21
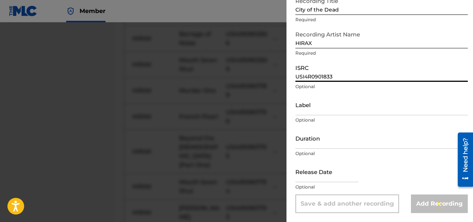
click at [318, 78] on input "USI4R0901833" at bounding box center [381, 71] width 172 height 21
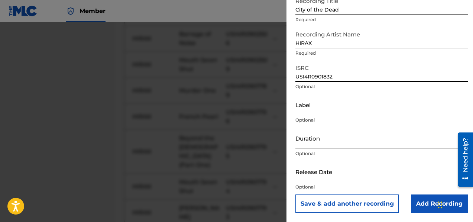
click at [380, 203] on button "Save & add another recording" at bounding box center [347, 203] width 104 height 19
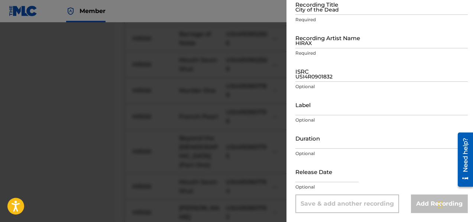
click at [317, 14] on input "City of the Dead" at bounding box center [381, 4] width 172 height 21
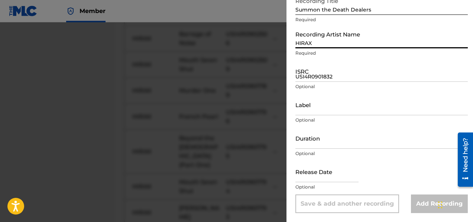
click at [319, 43] on input "HIRAX" at bounding box center [381, 37] width 172 height 21
click at [302, 78] on input "USI4R0901832" at bounding box center [381, 71] width 172 height 21
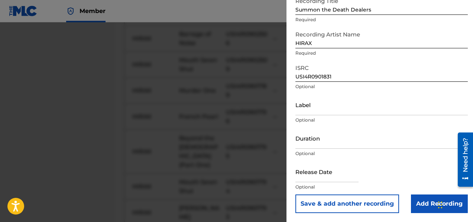
click at [368, 201] on button "Save & add another recording" at bounding box center [347, 203] width 104 height 19
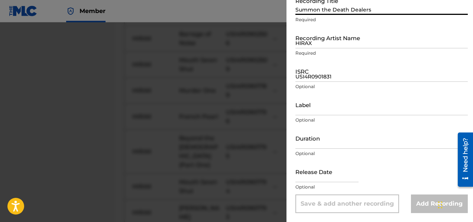
click at [311, 7] on input "Summon the Death Dealers" at bounding box center [381, 4] width 172 height 21
click at [307, 46] on input "HIRAX" at bounding box center [381, 37] width 172 height 21
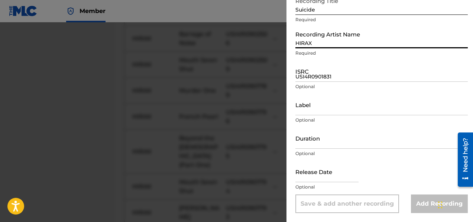
click at [321, 74] on input "USI4R0901831" at bounding box center [381, 71] width 172 height 21
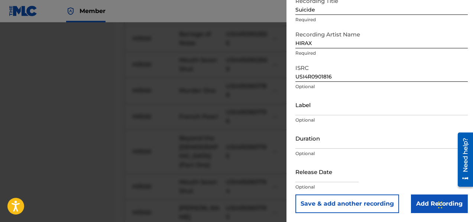
click at [313, 201] on button "Save & add another recording" at bounding box center [347, 203] width 104 height 19
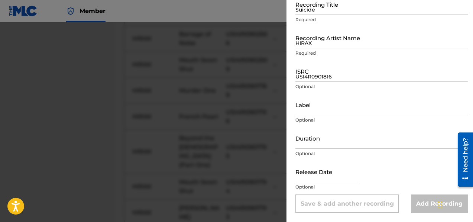
click at [341, 5] on input "Suicide" at bounding box center [381, 4] width 172 height 21
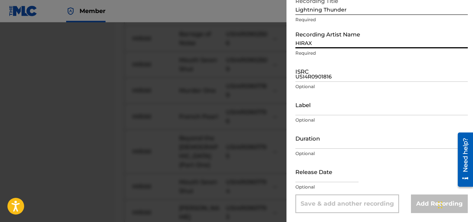
click at [322, 43] on input "HIRAX" at bounding box center [381, 37] width 172 height 21
click at [312, 80] on input "USI4R0901816" at bounding box center [381, 71] width 172 height 21
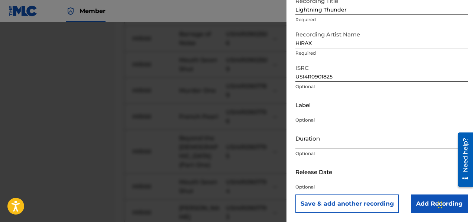
click at [364, 199] on button "Save & add another recording" at bounding box center [347, 203] width 104 height 19
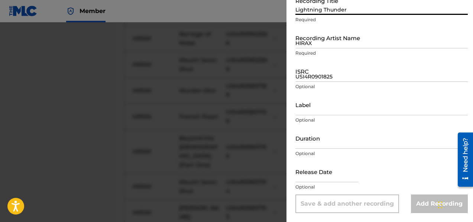
click at [312, 12] on input "Lightning Thunder" at bounding box center [381, 4] width 172 height 21
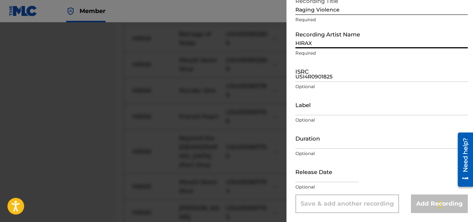
click at [316, 41] on input "HIRAX" at bounding box center [381, 37] width 172 height 21
click at [330, 77] on input "USI4R0901825" at bounding box center [381, 71] width 172 height 21
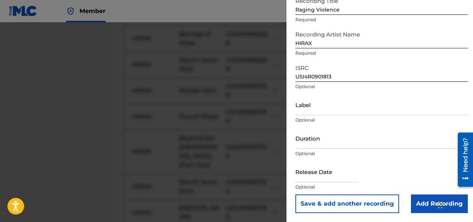
click at [357, 205] on button "Save & add another recording" at bounding box center [347, 203] width 104 height 19
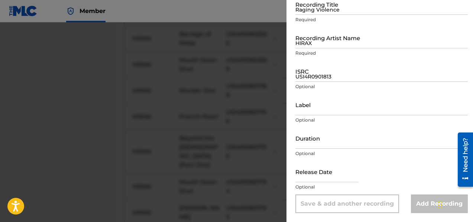
click at [298, 12] on input "Raging Violence" at bounding box center [381, 4] width 172 height 21
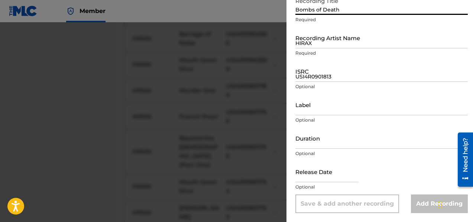
click at [307, 43] on input "HIRAX" at bounding box center [381, 37] width 172 height 21
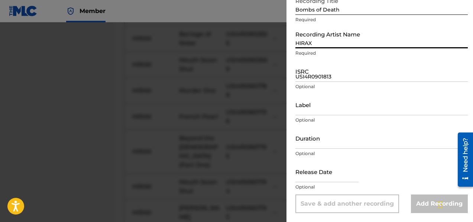
click at [312, 78] on input "USI4R0901813" at bounding box center [381, 71] width 172 height 21
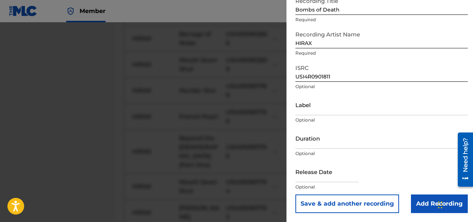
click at [371, 201] on button "Save & add another recording" at bounding box center [347, 203] width 104 height 19
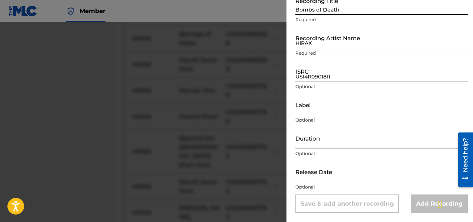
click at [306, 8] on input "Bombs of Death" at bounding box center [381, 4] width 172 height 21
click at [321, 48] on input "HIRAX" at bounding box center [381, 37] width 172 height 21
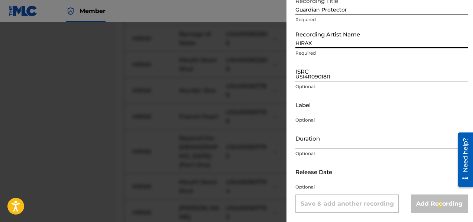
click at [316, 77] on input "USI4R0901811" at bounding box center [381, 71] width 172 height 21
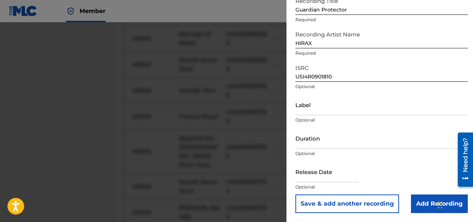
click at [355, 206] on button "Save & add another recording" at bounding box center [347, 203] width 104 height 19
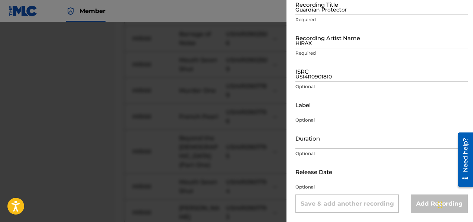
click at [308, 13] on input "Guardian Protector" at bounding box center [381, 4] width 172 height 21
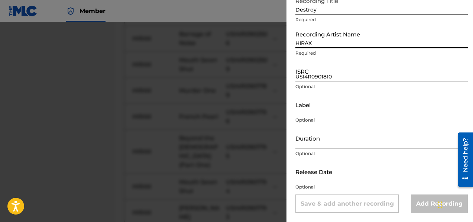
click at [313, 44] on input "HIRAX" at bounding box center [381, 37] width 172 height 21
click at [315, 78] on input "USI4R0901810" at bounding box center [381, 71] width 172 height 21
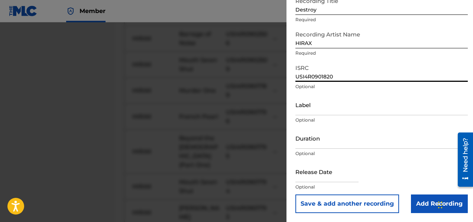
click at [358, 205] on button "Save & add another recording" at bounding box center [347, 203] width 104 height 19
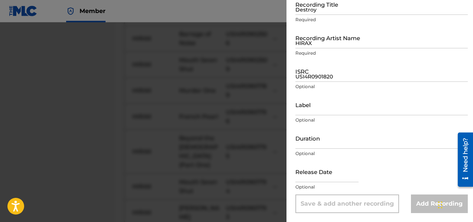
click at [312, 5] on input "Destroy" at bounding box center [381, 4] width 172 height 21
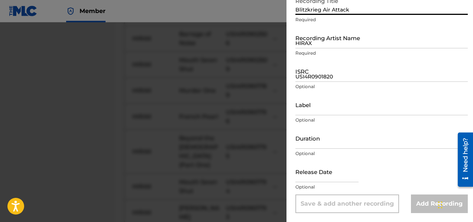
click at [312, 48] on input "HIRAX" at bounding box center [381, 37] width 172 height 21
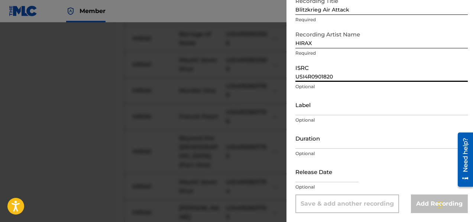
click at [320, 79] on input "USI4R0901820" at bounding box center [381, 71] width 172 height 21
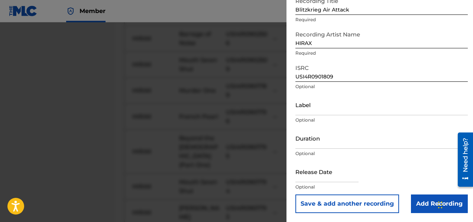
click at [346, 201] on button "Save & add another recording" at bounding box center [347, 203] width 104 height 19
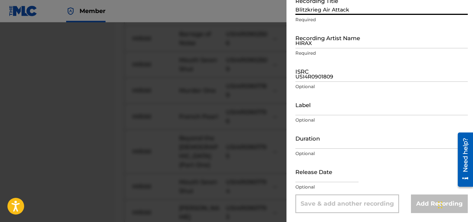
click at [311, 7] on input "Blitzkrieg Air Attack" at bounding box center [381, 4] width 172 height 21
click at [315, 48] on input "HIRAX" at bounding box center [381, 37] width 172 height 21
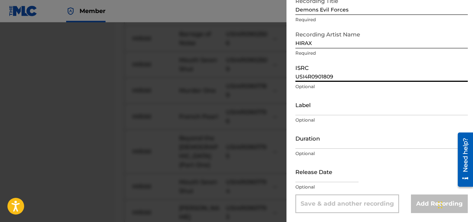
click at [313, 75] on input "USI4R0901809" at bounding box center [381, 71] width 172 height 21
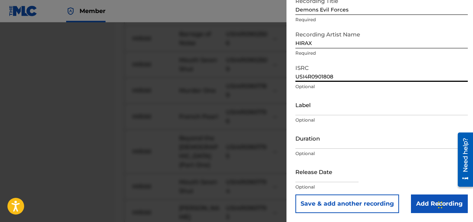
click at [357, 201] on button "Save & add another recording" at bounding box center [347, 203] width 104 height 19
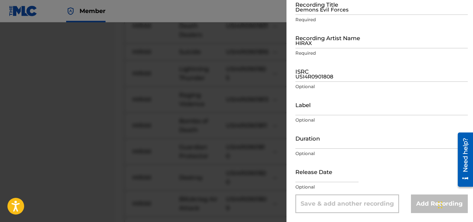
scroll to position [2658, 0]
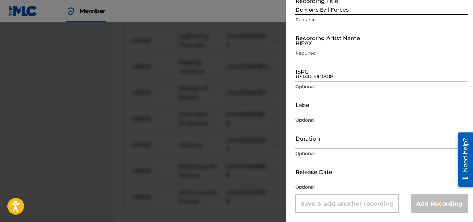
click at [308, 11] on input "Demons Evil Forces" at bounding box center [381, 4] width 172 height 21
click at [312, 43] on input "HIRAX" at bounding box center [381, 37] width 172 height 21
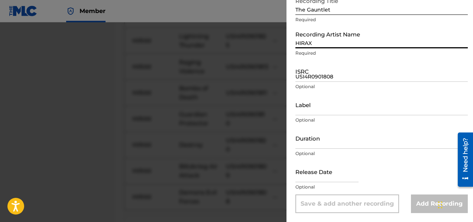
click at [310, 74] on input "USI4R0901808" at bounding box center [381, 71] width 172 height 21
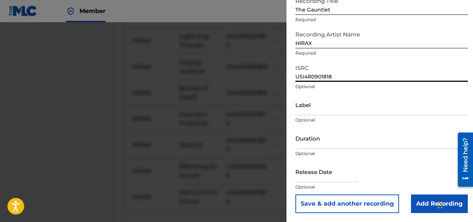
click at [339, 202] on button "Save & add another recording" at bounding box center [347, 203] width 104 height 19
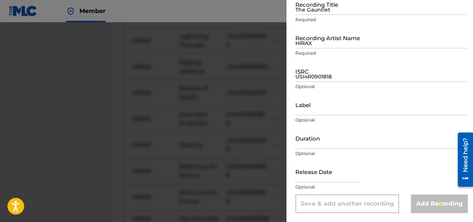
click at [316, 10] on input "The Gauntlet" at bounding box center [381, 4] width 172 height 21
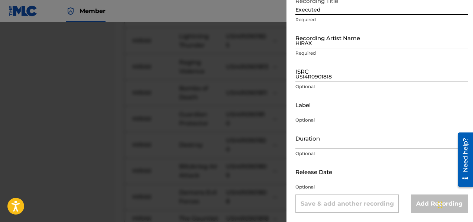
click at [325, 45] on input "HIRAX" at bounding box center [381, 37] width 172 height 21
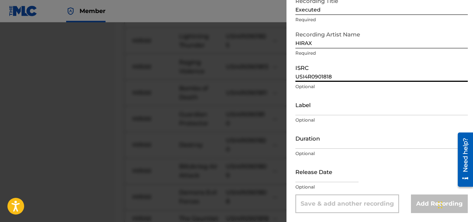
click at [317, 76] on input "USI4R0901818" at bounding box center [381, 71] width 172 height 21
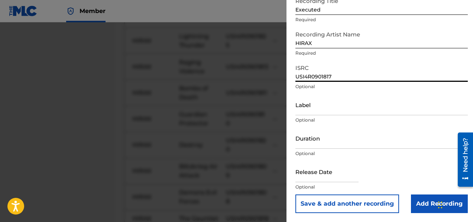
click at [357, 200] on button "Save & add another recording" at bounding box center [347, 203] width 104 height 19
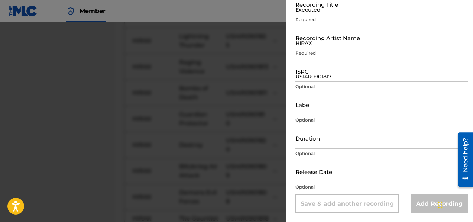
click at [300, 7] on input "Executed" at bounding box center [381, 4] width 172 height 21
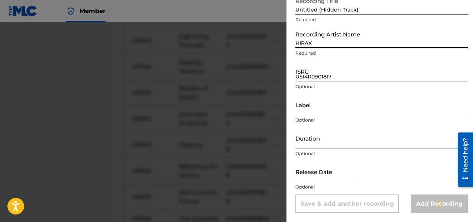
click at [314, 46] on input "HIRAX" at bounding box center [381, 37] width 172 height 21
click at [327, 80] on input "USI4R0901817" at bounding box center [381, 71] width 172 height 21
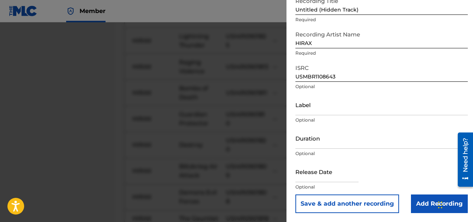
click at [370, 201] on button "Save & add another recording" at bounding box center [347, 203] width 104 height 19
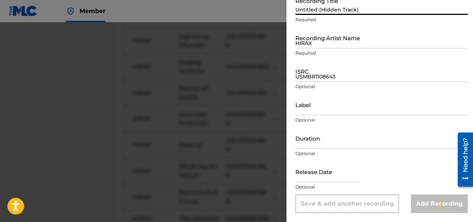
click at [335, 7] on input "Untitled (Hidden Track)" at bounding box center [381, 4] width 172 height 21
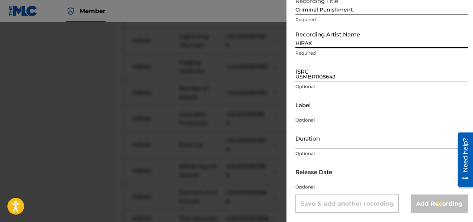
click at [338, 45] on input "HIRAX" at bounding box center [381, 37] width 172 height 21
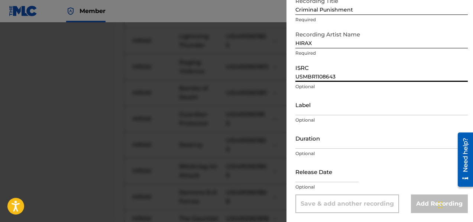
click at [316, 78] on input "USMBR1108643" at bounding box center [381, 71] width 172 height 21
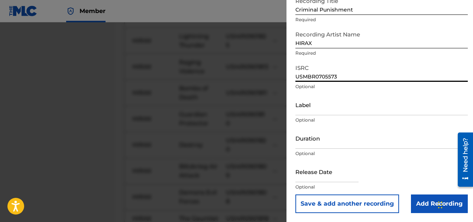
click at [363, 202] on button "Save & add another recording" at bounding box center [347, 203] width 104 height 19
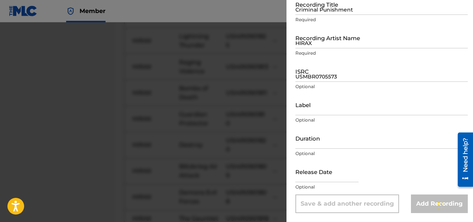
click at [355, 16] on div "Recording Title Criminal Punishment Required" at bounding box center [381, 10] width 172 height 33
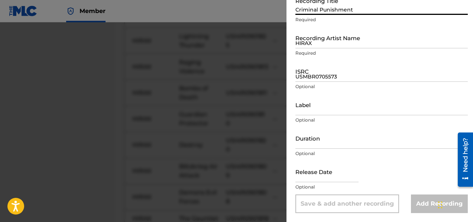
click at [345, 9] on input "Criminal Punishment" at bounding box center [381, 4] width 172 height 21
click at [302, 46] on input "HIRAX" at bounding box center [381, 37] width 172 height 21
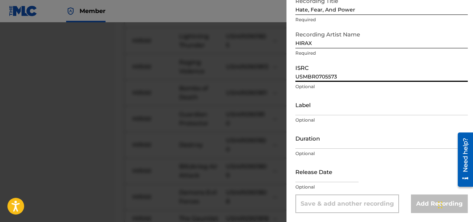
click at [313, 76] on input "USMBR0705573" at bounding box center [381, 71] width 172 height 21
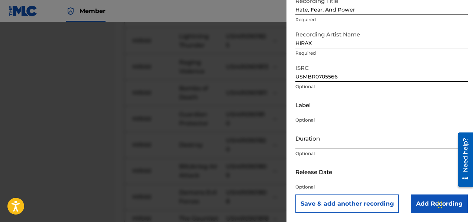
click at [348, 202] on button "Save & add another recording" at bounding box center [347, 203] width 104 height 19
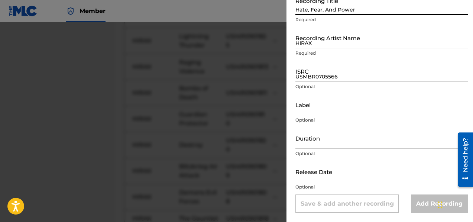
click at [320, 11] on input "Hate, Fear, And Power" at bounding box center [381, 4] width 172 height 21
click at [321, 45] on input "HIRAX" at bounding box center [381, 37] width 172 height 21
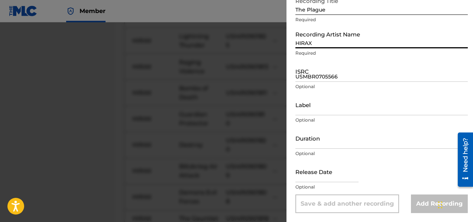
click at [300, 73] on input "USMBR0705566" at bounding box center [381, 71] width 172 height 21
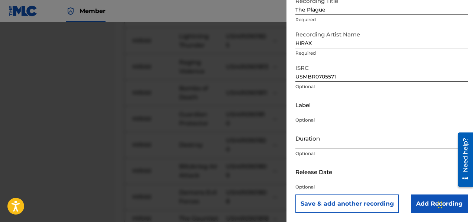
click at [342, 199] on button "Save & add another recording" at bounding box center [347, 203] width 104 height 19
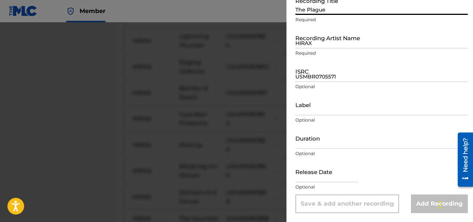
click at [312, 10] on input "The Plague" at bounding box center [381, 4] width 172 height 21
click at [316, 42] on input "HIRAX" at bounding box center [381, 37] width 172 height 21
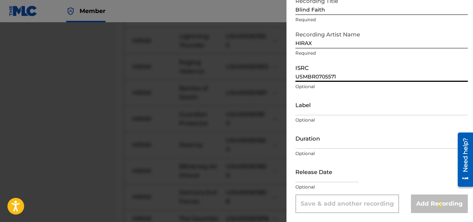
click at [300, 79] on input "USMBR0705571" at bounding box center [381, 71] width 172 height 21
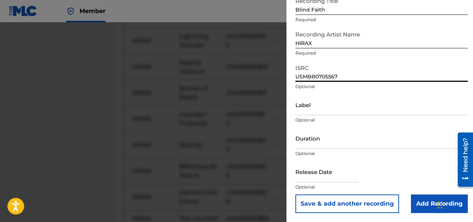
click at [355, 204] on button "Save & add another recording" at bounding box center [347, 203] width 104 height 19
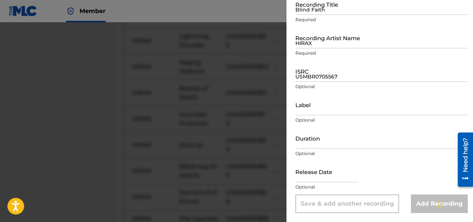
click at [338, 11] on input "Blind Faith" at bounding box center [381, 4] width 172 height 21
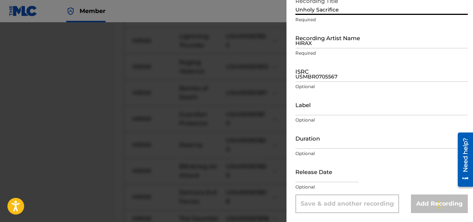
click at [313, 42] on input "HIRAX" at bounding box center [381, 37] width 172 height 21
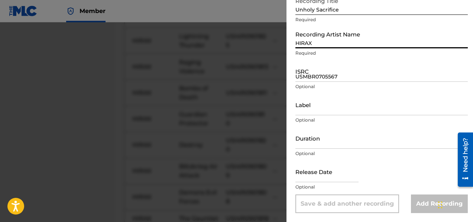
click at [316, 74] on input "USMBR0705567" at bounding box center [381, 71] width 172 height 21
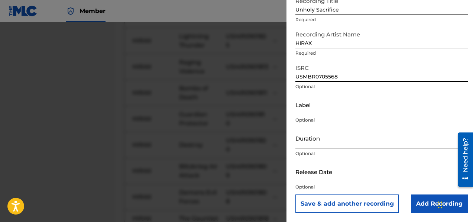
click at [340, 200] on button "Save & add another recording" at bounding box center [347, 203] width 104 height 19
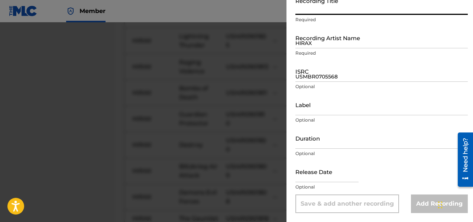
click at [305, 13] on input "Recording Title" at bounding box center [381, 4] width 172 height 21
click at [312, 45] on input "HIRAX" at bounding box center [381, 37] width 172 height 21
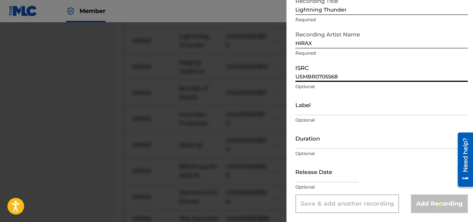
click at [320, 74] on input "USMBR0705568" at bounding box center [381, 71] width 172 height 21
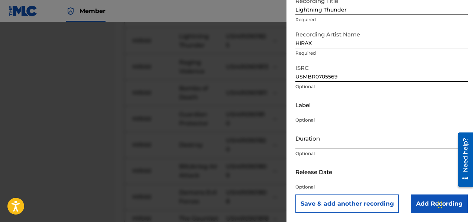
click at [336, 201] on button "Save & add another recording" at bounding box center [347, 203] width 104 height 19
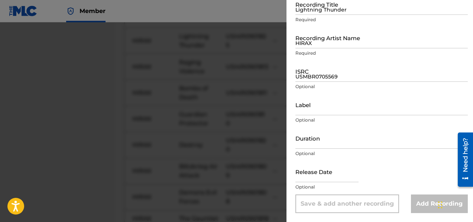
click at [323, 11] on input "Lightning Thunder" at bounding box center [381, 4] width 172 height 21
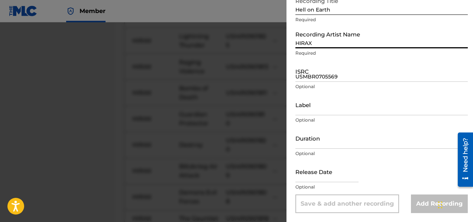
click at [318, 43] on input "HIRAX" at bounding box center [381, 37] width 172 height 21
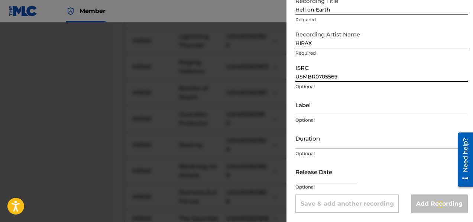
click at [308, 74] on input "USMBR0705569" at bounding box center [381, 71] width 172 height 21
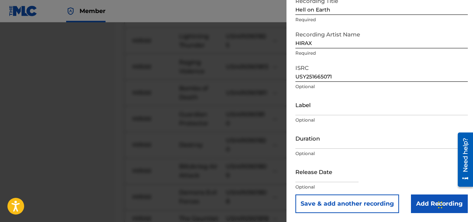
click at [367, 198] on button "Save & add another recording" at bounding box center [347, 203] width 104 height 19
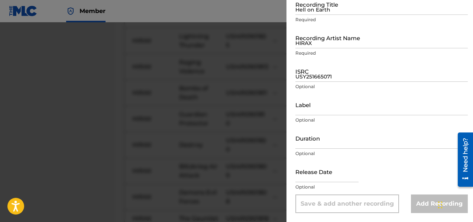
click at [300, 13] on input "Hell on Earth" at bounding box center [381, 4] width 172 height 21
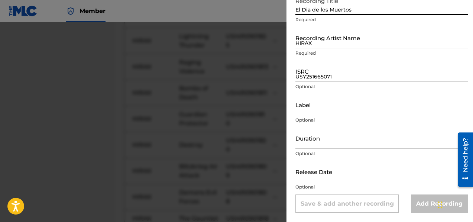
click at [306, 48] on div "Recording Artist Name [PERSON_NAME] Required" at bounding box center [381, 43] width 172 height 33
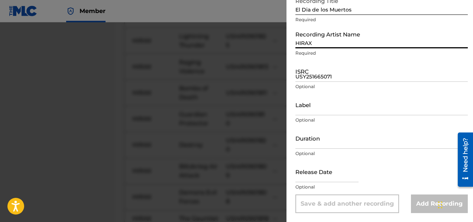
click at [308, 45] on input "HIRAX" at bounding box center [381, 37] width 172 height 21
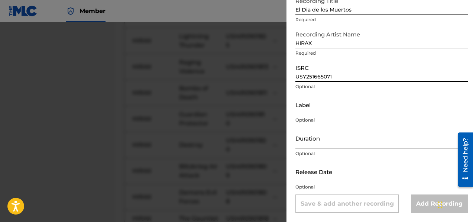
click at [312, 77] on input "USY251665071" at bounding box center [381, 71] width 172 height 21
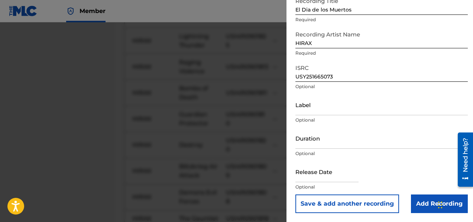
click at [366, 207] on button "Save & add another recording" at bounding box center [347, 203] width 104 height 19
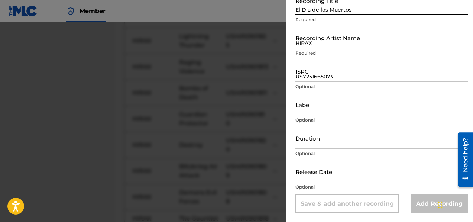
click at [309, 14] on input "El Dia de los Muertos" at bounding box center [381, 4] width 172 height 21
click at [318, 45] on input "HIRAX" at bounding box center [381, 37] width 172 height 21
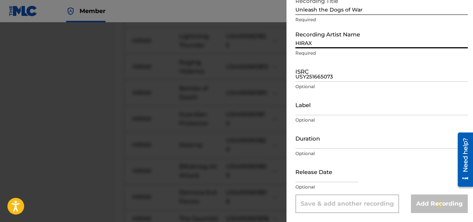
click at [296, 78] on input "USY251665073" at bounding box center [381, 71] width 172 height 21
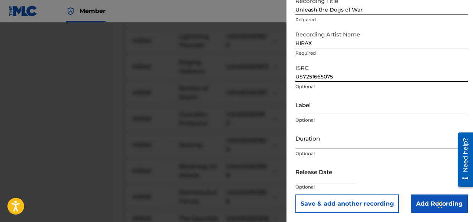
click at [327, 201] on button "Save & add another recording" at bounding box center [347, 203] width 104 height 19
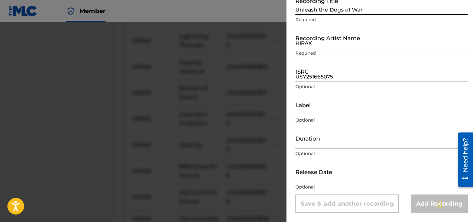
click at [308, 14] on input "Unleash the Dogs of War" at bounding box center [381, 4] width 172 height 21
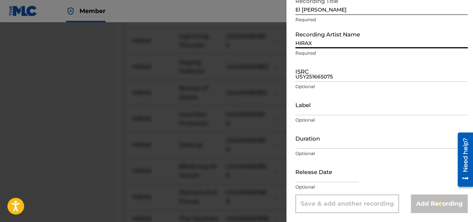
click at [306, 43] on input "HIRAX" at bounding box center [381, 37] width 172 height 21
click at [312, 77] on input "USY251665075" at bounding box center [381, 71] width 172 height 21
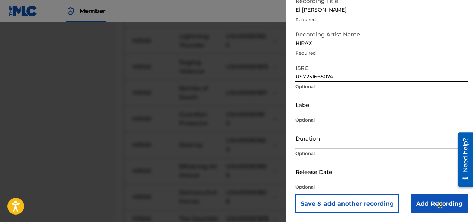
click at [378, 201] on button "Save & add another recording" at bounding box center [347, 203] width 104 height 19
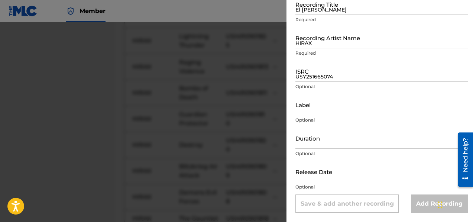
click at [318, 9] on input "El [PERSON_NAME]" at bounding box center [381, 4] width 172 height 21
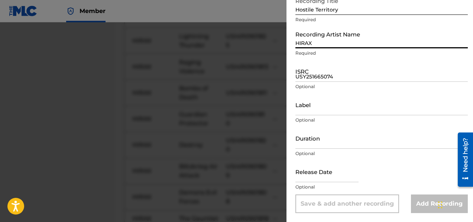
click at [314, 43] on input "HIRAX" at bounding box center [381, 37] width 172 height 21
click at [309, 79] on input "USY251665074" at bounding box center [381, 71] width 172 height 21
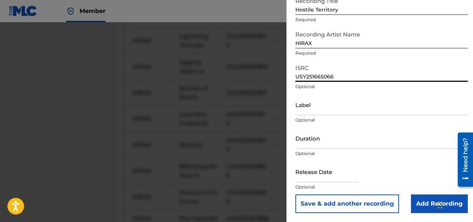
click at [368, 204] on button "Save & add another recording" at bounding box center [347, 203] width 104 height 19
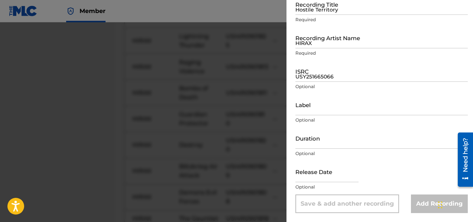
click at [329, 14] on input "Hostile Territory" at bounding box center [381, 4] width 172 height 21
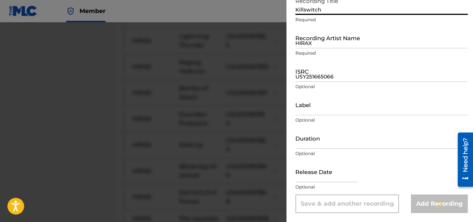
click at [314, 43] on input "HIRAX" at bounding box center [381, 37] width 172 height 21
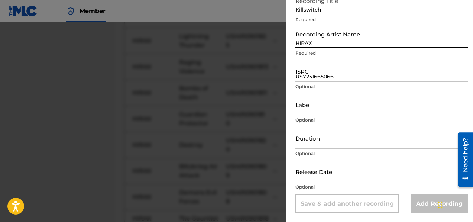
click at [303, 77] on input "USY251665066" at bounding box center [381, 71] width 172 height 21
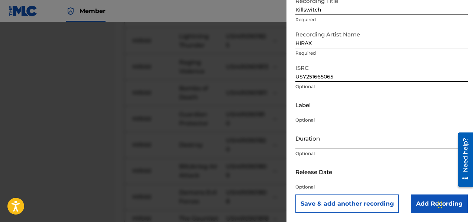
click at [333, 202] on button "Save & add another recording" at bounding box center [347, 203] width 104 height 19
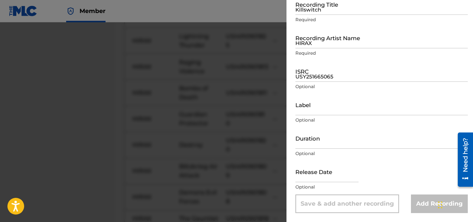
click at [319, 9] on input "Killswitch" at bounding box center [381, 4] width 172 height 21
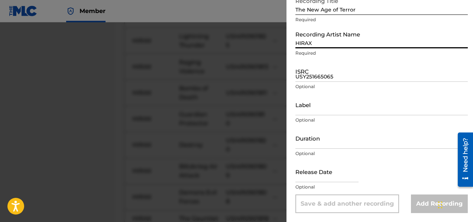
click at [301, 39] on input "HIRAX" at bounding box center [381, 37] width 172 height 21
click at [303, 76] on input "USY251665065" at bounding box center [381, 71] width 172 height 21
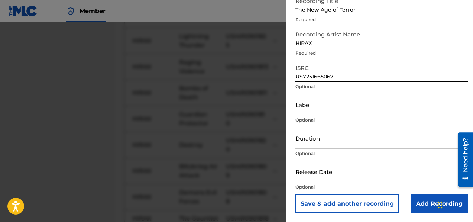
click at [320, 204] on button "Save & add another recording" at bounding box center [347, 203] width 104 height 19
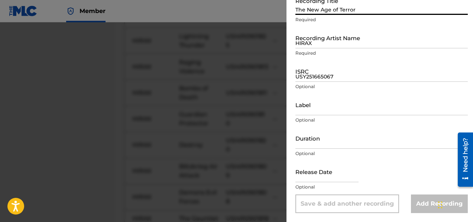
click at [310, 11] on input "The New Age of Terror" at bounding box center [381, 4] width 172 height 21
click at [312, 47] on input "HIRAX" at bounding box center [381, 37] width 172 height 21
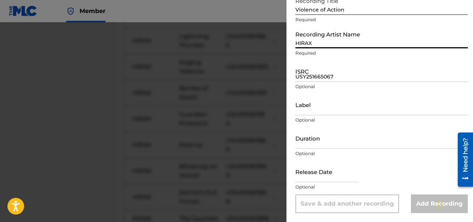
click at [304, 81] on input "USY251665067" at bounding box center [381, 71] width 172 height 21
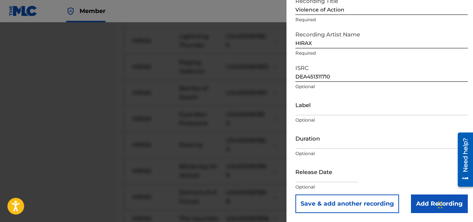
click at [341, 204] on button "Save & add another recording" at bounding box center [347, 203] width 104 height 19
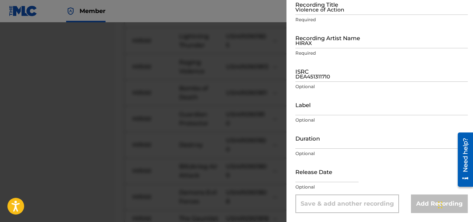
click at [315, 9] on input "Violence of Action" at bounding box center [381, 4] width 172 height 21
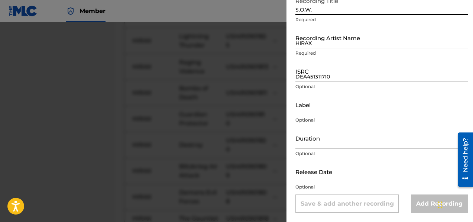
click at [314, 47] on input "HIRAX" at bounding box center [381, 37] width 172 height 21
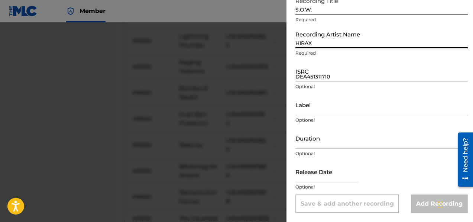
click at [303, 79] on input "DEA451311710" at bounding box center [381, 71] width 172 height 21
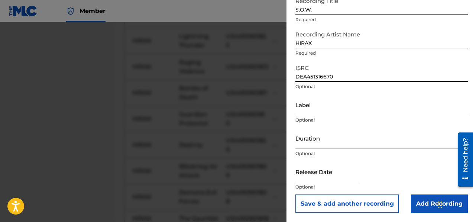
click at [351, 208] on button "Save & add another recording" at bounding box center [347, 203] width 104 height 19
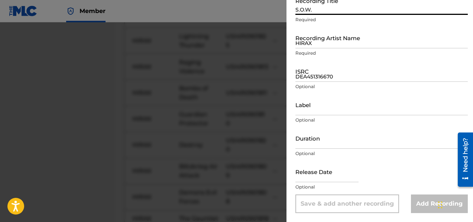
click at [299, 13] on input "S.O.W." at bounding box center [381, 4] width 172 height 21
click at [306, 45] on input "HIRAX" at bounding box center [381, 37] width 172 height 21
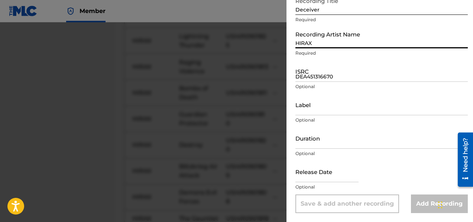
click at [301, 79] on input "DEA451316670" at bounding box center [381, 71] width 172 height 21
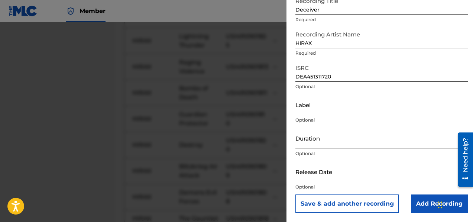
click at [364, 207] on button "Save & add another recording" at bounding box center [347, 203] width 104 height 19
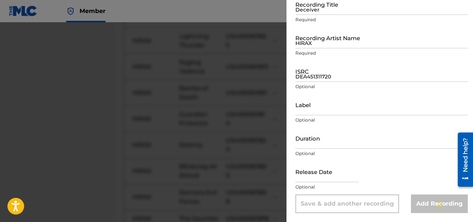
click at [307, 7] on input "Deceiver" at bounding box center [381, 4] width 172 height 21
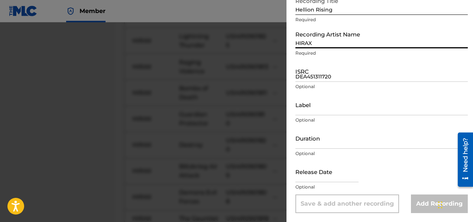
click at [313, 46] on input "HIRAX" at bounding box center [381, 37] width 172 height 21
click at [321, 79] on input "DEA451311720" at bounding box center [381, 71] width 172 height 21
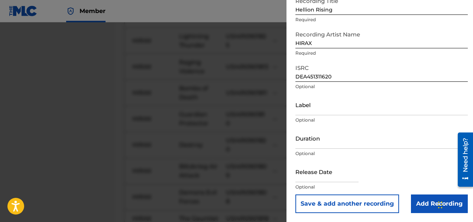
click at [367, 204] on button "Save & add another recording" at bounding box center [347, 203] width 104 height 19
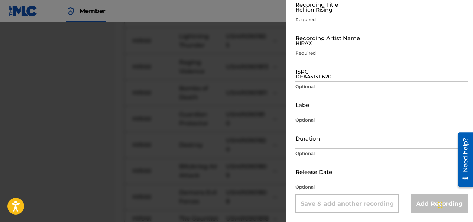
click at [329, 9] on input "Hellion Rising" at bounding box center [381, 4] width 172 height 21
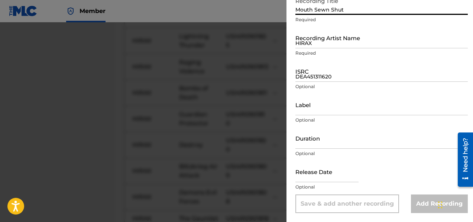
click at [333, 48] on input "HIRAX" at bounding box center [381, 37] width 172 height 21
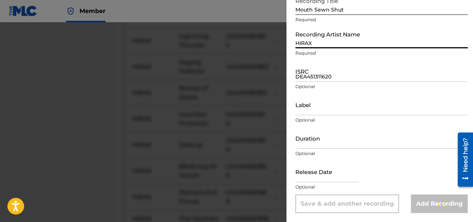
click at [319, 73] on input "DEA451311620" at bounding box center [381, 71] width 172 height 21
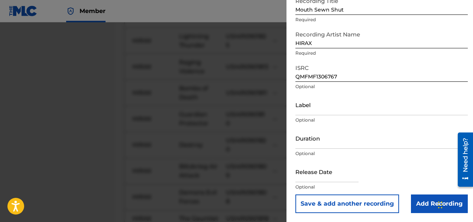
click at [361, 206] on button "Save & add another recording" at bounding box center [347, 203] width 104 height 19
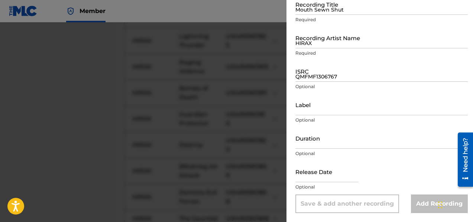
click at [310, 13] on input "Mouth Sewn Shut" at bounding box center [381, 4] width 172 height 21
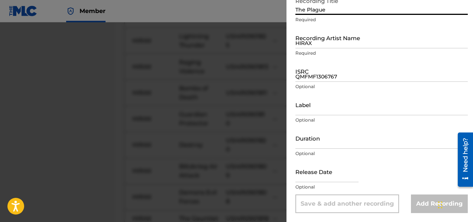
click at [321, 43] on input "HIRAX" at bounding box center [381, 37] width 172 height 21
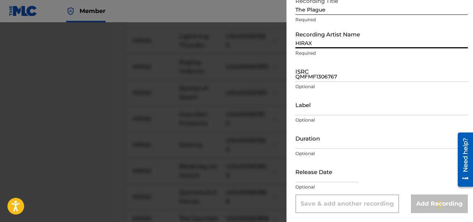
click at [317, 76] on input "QMFMF1306767" at bounding box center [381, 71] width 172 height 21
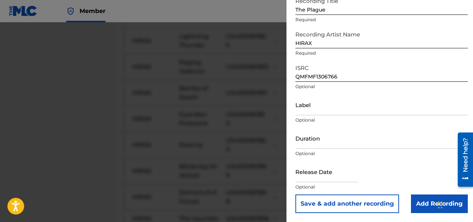
click at [379, 201] on button "Save & add another recording" at bounding box center [347, 203] width 104 height 19
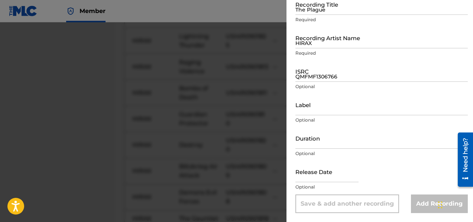
click at [309, 13] on input "The Plague" at bounding box center [381, 4] width 172 height 21
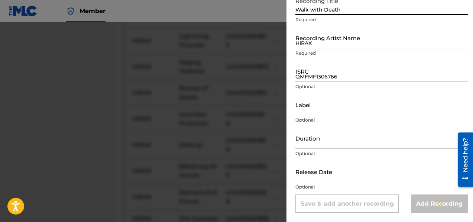
click at [313, 46] on input "HIRAX" at bounding box center [381, 37] width 172 height 21
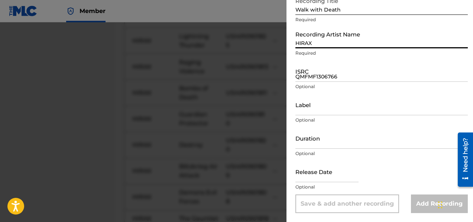
click at [310, 79] on input "QMFMF1306766" at bounding box center [381, 71] width 172 height 21
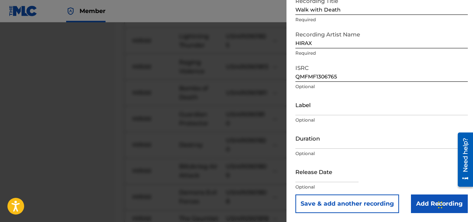
click at [385, 202] on button "Save & add another recording" at bounding box center [347, 203] width 104 height 19
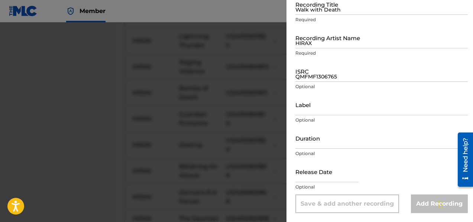
click at [305, 12] on input "Walk with Death" at bounding box center [381, 4] width 172 height 21
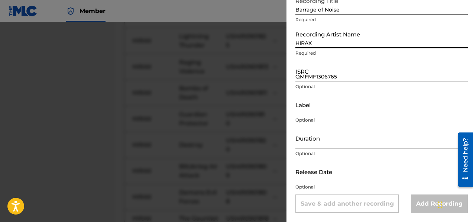
click at [315, 47] on input "HIRAX" at bounding box center [381, 37] width 172 height 21
click at [300, 80] on input "QMFMF1306765" at bounding box center [381, 71] width 172 height 21
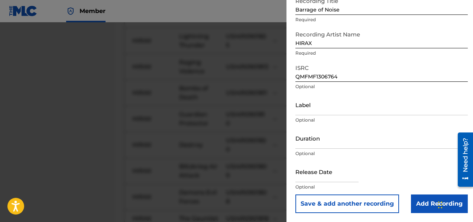
click at [361, 202] on button "Save & add another recording" at bounding box center [347, 203] width 104 height 19
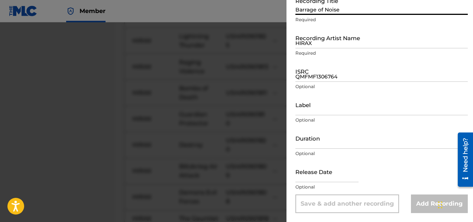
click at [326, 13] on input "Barrage of Noise" at bounding box center [381, 4] width 172 height 21
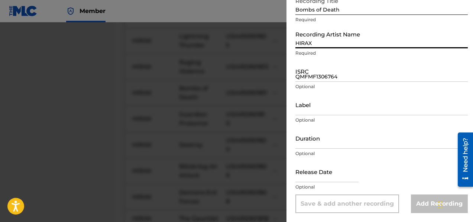
click at [335, 46] on input "HIRAX" at bounding box center [381, 37] width 172 height 21
click at [299, 73] on input "QMFMF1306764" at bounding box center [381, 71] width 172 height 21
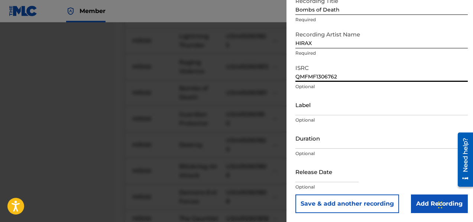
click at [365, 206] on button "Save & add another recording" at bounding box center [347, 203] width 104 height 19
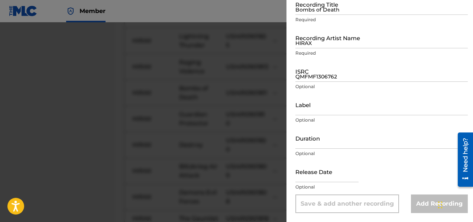
click at [300, 13] on input "Bombs of Death" at bounding box center [381, 4] width 172 height 21
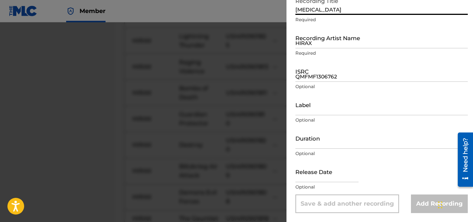
click at [303, 42] on input "HIRAX" at bounding box center [381, 37] width 172 height 21
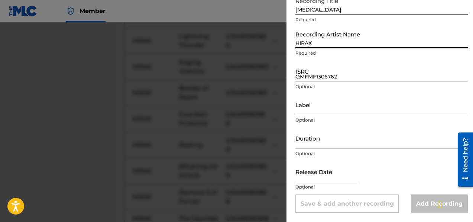
click at [318, 78] on input "QMFMF1306762" at bounding box center [381, 71] width 172 height 21
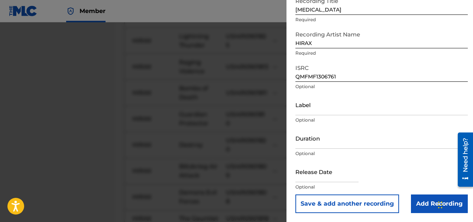
click at [344, 199] on button "Save & add another recording" at bounding box center [347, 203] width 104 height 19
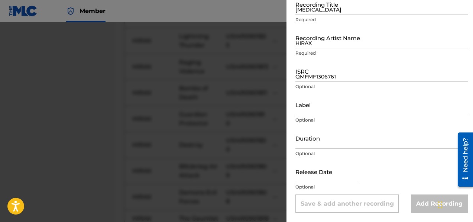
click at [326, 11] on input "[MEDICAL_DATA]" at bounding box center [381, 4] width 172 height 21
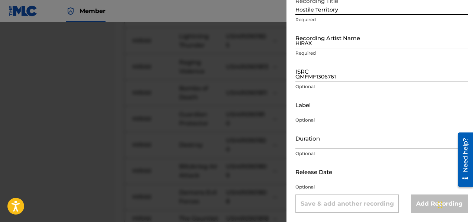
click at [334, 48] on input "HIRAX" at bounding box center [381, 37] width 172 height 21
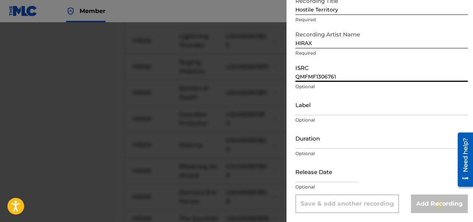
click at [316, 75] on input "QMFMF1306761" at bounding box center [381, 71] width 172 height 21
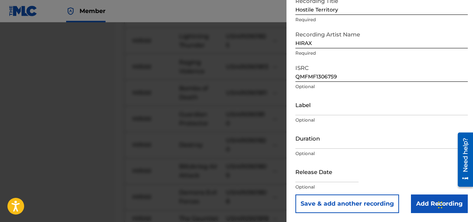
click at [378, 201] on button "Save & add another recording" at bounding box center [347, 203] width 104 height 19
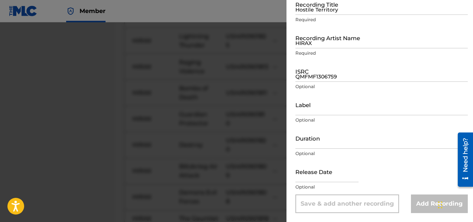
click at [318, 9] on input "Hostile Territory" at bounding box center [381, 4] width 172 height 21
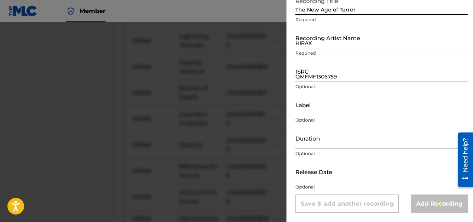
click at [313, 46] on input "HIRAX" at bounding box center [381, 37] width 172 height 21
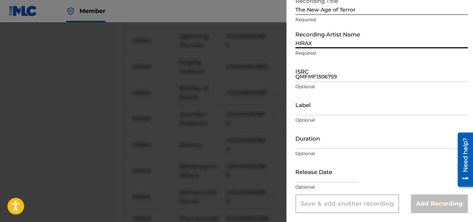
click at [320, 77] on input "QMFMF1306759" at bounding box center [381, 71] width 172 height 21
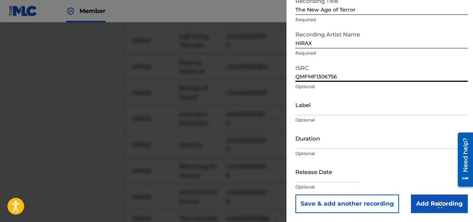
click at [376, 200] on button "Save & add another recording" at bounding box center [347, 203] width 104 height 19
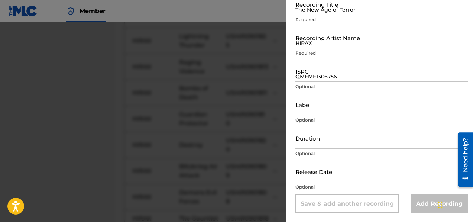
click at [299, 10] on input "The New Age of Terror" at bounding box center [381, 4] width 172 height 21
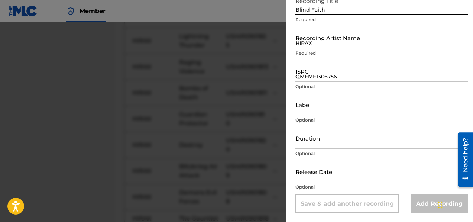
click at [308, 44] on input "HIRAX" at bounding box center [381, 37] width 172 height 21
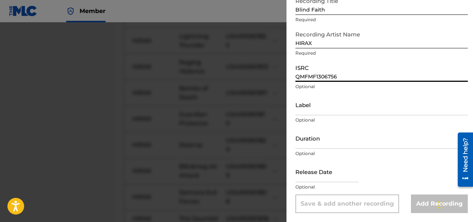
click at [308, 78] on input "QMFMF1306756" at bounding box center [381, 71] width 172 height 21
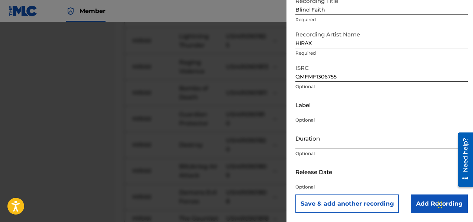
click at [360, 204] on button "Save & add another recording" at bounding box center [347, 203] width 104 height 19
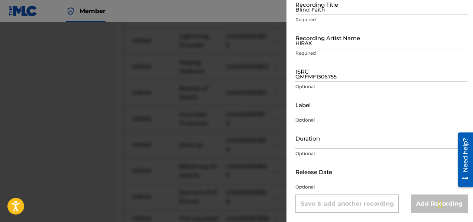
click at [309, 10] on input "Blind Faith" at bounding box center [381, 4] width 172 height 21
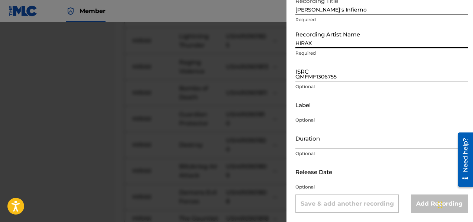
click at [309, 43] on input "HIRAX" at bounding box center [381, 37] width 172 height 21
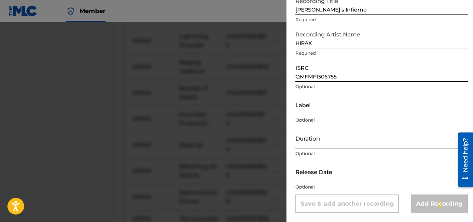
click at [317, 77] on input "QMFMF1306755" at bounding box center [381, 71] width 172 height 21
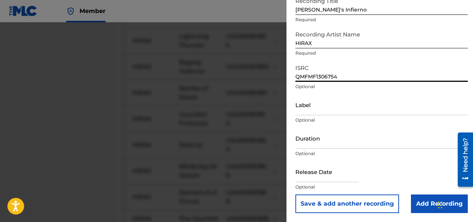
click at [346, 201] on button "Save & add another recording" at bounding box center [347, 203] width 104 height 19
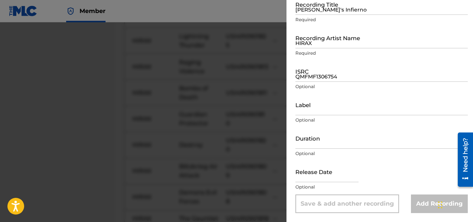
click at [301, 8] on input "[PERSON_NAME]'s Infierno" at bounding box center [381, 4] width 172 height 21
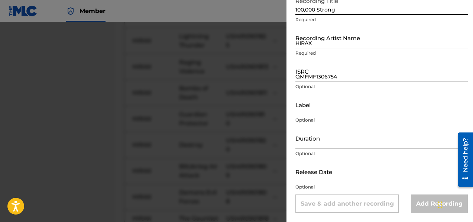
click at [312, 46] on input "HIRAX" at bounding box center [381, 37] width 172 height 21
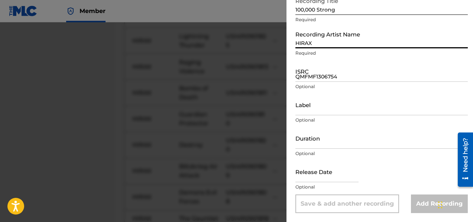
click at [319, 83] on p "Optional" at bounding box center [381, 86] width 172 height 7
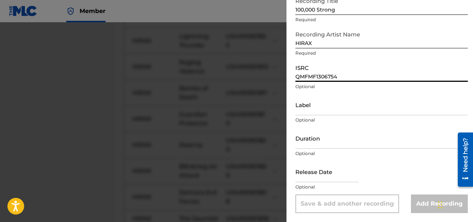
click at [316, 79] on input "QMFMF1306754" at bounding box center [381, 71] width 172 height 21
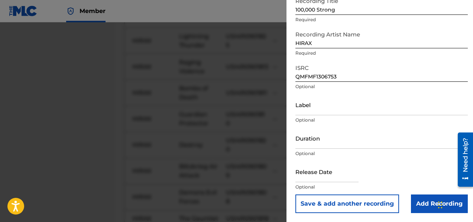
click at [359, 206] on button "Save & add another recording" at bounding box center [347, 203] width 104 height 19
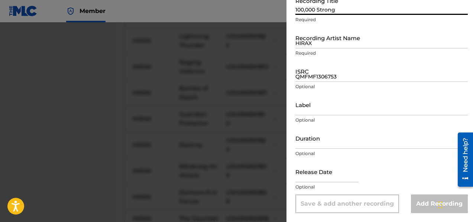
click at [315, 12] on input "100,000 Strong" at bounding box center [381, 4] width 172 height 21
click at [311, 43] on input "HIRAX" at bounding box center [381, 37] width 172 height 21
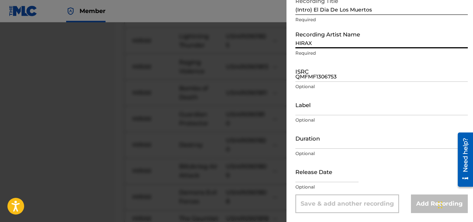
click at [313, 78] on input "QMFMF1306753" at bounding box center [381, 71] width 172 height 21
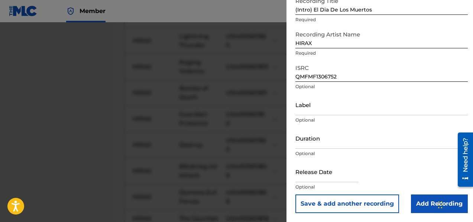
click at [349, 205] on button "Save & add another recording" at bounding box center [347, 203] width 104 height 19
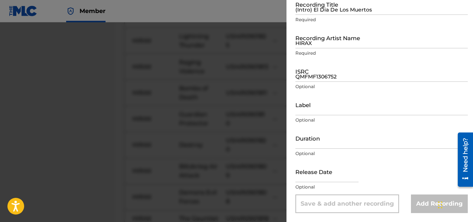
click at [310, 8] on input "(Intro) El Dia De Los Muertos" at bounding box center [381, 4] width 172 height 21
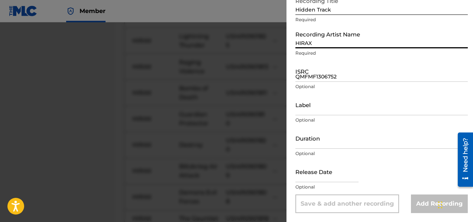
click at [313, 46] on input "HIRAX" at bounding box center [381, 37] width 172 height 21
click at [313, 71] on input "QMFMF1306752" at bounding box center [381, 71] width 172 height 21
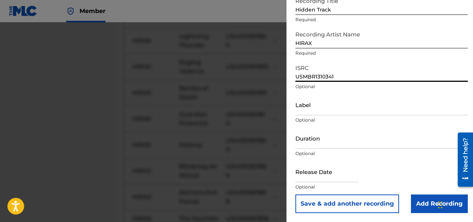
click at [355, 205] on button "Save & add another recording" at bounding box center [347, 203] width 104 height 19
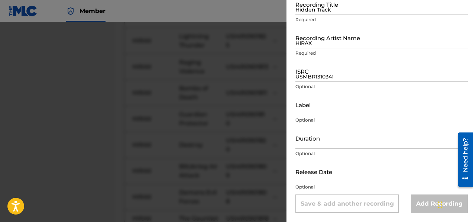
click at [299, 12] on input "Hidden Track" at bounding box center [381, 4] width 172 height 21
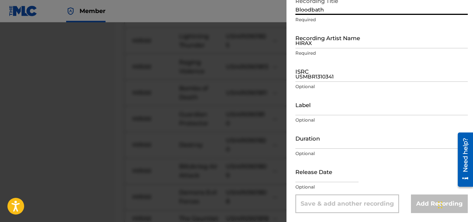
click at [306, 47] on input "HIRAX" at bounding box center [381, 37] width 172 height 21
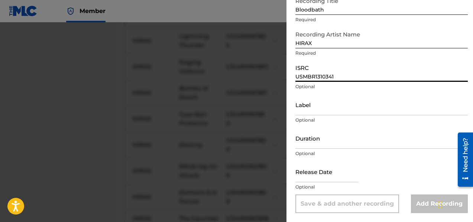
click at [317, 78] on input "USMBR1310341" at bounding box center [381, 71] width 172 height 21
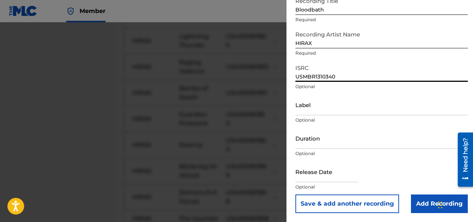
click at [353, 207] on button "Save & add another recording" at bounding box center [347, 203] width 104 height 19
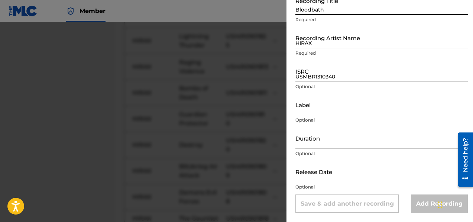
click at [302, 13] on input "Bloodbath" at bounding box center [381, 4] width 172 height 21
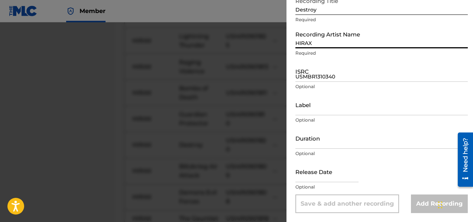
click at [309, 45] on input "HIRAX" at bounding box center [381, 37] width 172 height 21
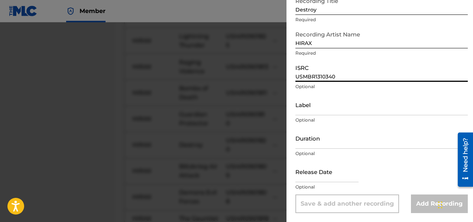
click at [309, 78] on input "USMBR1310340" at bounding box center [381, 71] width 172 height 21
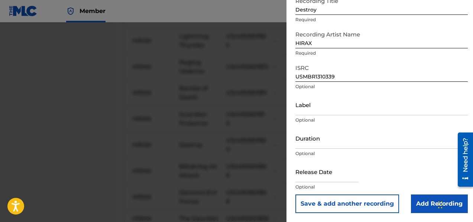
click at [327, 199] on button "Save & add another recording" at bounding box center [347, 203] width 104 height 19
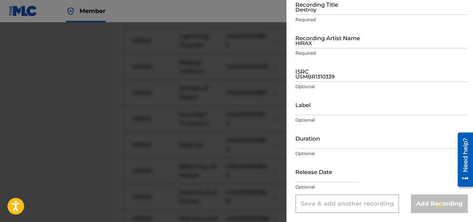
click at [304, 10] on input "Destroy" at bounding box center [381, 4] width 172 height 21
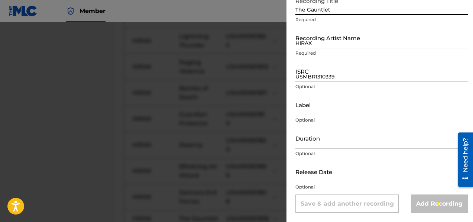
click at [322, 47] on input "HIRAX" at bounding box center [381, 37] width 172 height 21
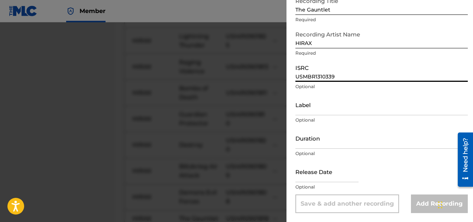
click at [312, 77] on input "USMBR1310339" at bounding box center [381, 71] width 172 height 21
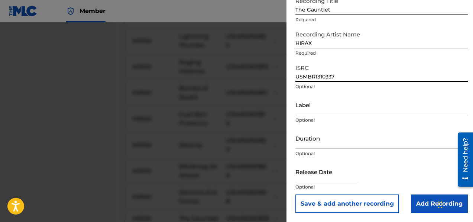
click at [320, 204] on button "Save & add another recording" at bounding box center [347, 203] width 104 height 19
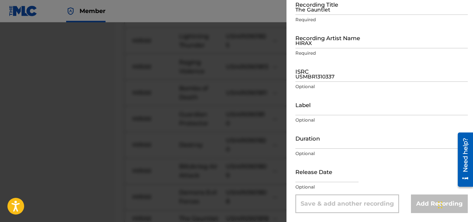
click at [320, 13] on input "The Gauntlet" at bounding box center [381, 4] width 172 height 21
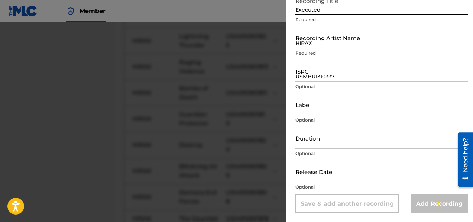
click at [321, 48] on input "HIRAX" at bounding box center [381, 37] width 172 height 21
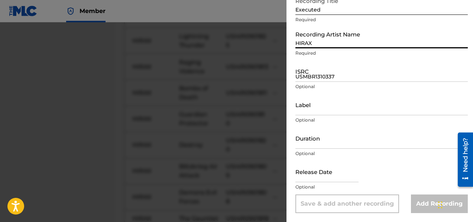
click at [322, 76] on input "USMBR1310337" at bounding box center [381, 71] width 172 height 21
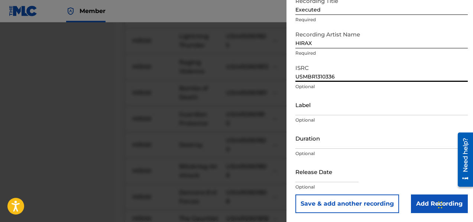
click at [348, 203] on button "Save & add another recording" at bounding box center [347, 203] width 104 height 19
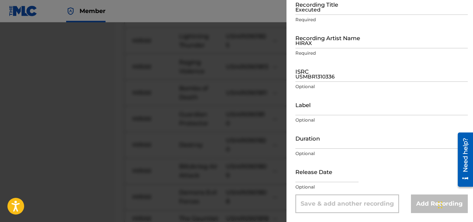
click at [308, 14] on input "Executed" at bounding box center [381, 4] width 172 height 21
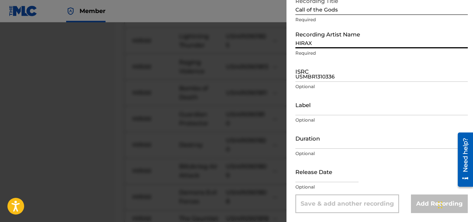
click at [312, 42] on input "HIRAX" at bounding box center [381, 37] width 172 height 21
click at [313, 81] on input "USMBR1310336" at bounding box center [381, 71] width 172 height 21
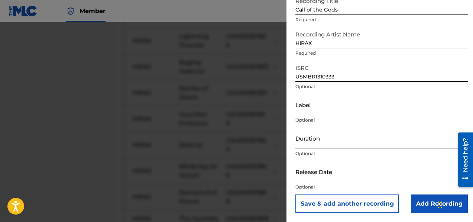
click at [357, 199] on button "Save & add another recording" at bounding box center [347, 203] width 104 height 19
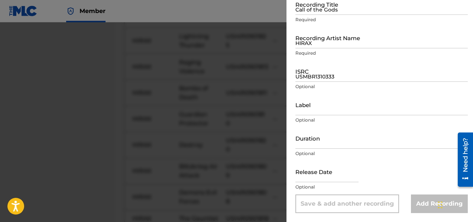
click at [308, 11] on input "Call of the Gods" at bounding box center [381, 4] width 172 height 21
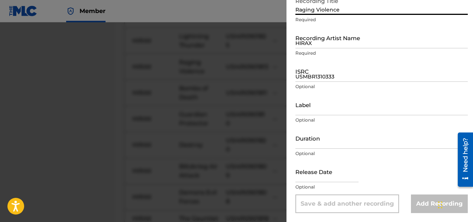
click at [309, 46] on input "HIRAX" at bounding box center [381, 37] width 172 height 21
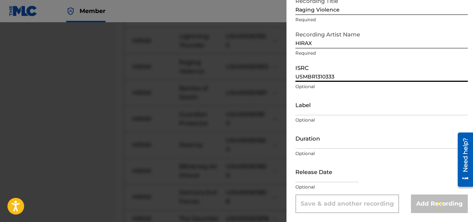
drag, startPoint x: 314, startPoint y: 79, endPoint x: 292, endPoint y: 80, distance: 22.0
click at [313, 79] on input "USMBR1310333" at bounding box center [381, 71] width 172 height 21
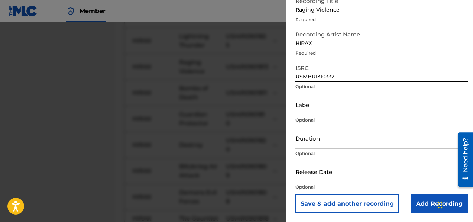
click at [330, 202] on button "Save & add another recording" at bounding box center [347, 203] width 104 height 19
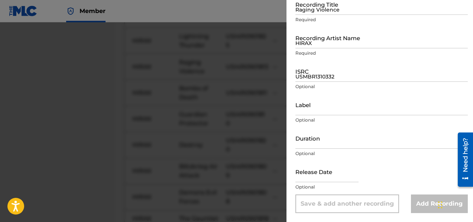
click at [306, 8] on input "Raging Violence" at bounding box center [381, 4] width 172 height 21
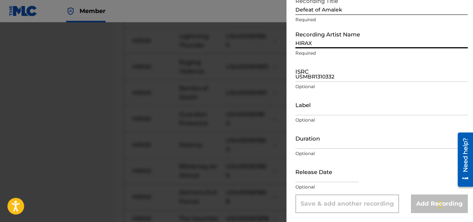
click at [308, 48] on input "HIRAX" at bounding box center [381, 37] width 172 height 21
click at [313, 79] on input "USMBR1310332" at bounding box center [381, 71] width 172 height 21
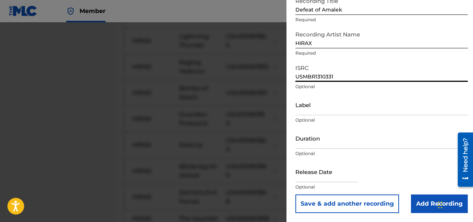
click at [365, 198] on button "Save & add another recording" at bounding box center [347, 203] width 104 height 19
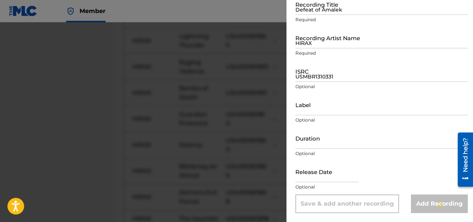
click at [323, 9] on input "Defeat of Amalek" at bounding box center [381, 4] width 172 height 21
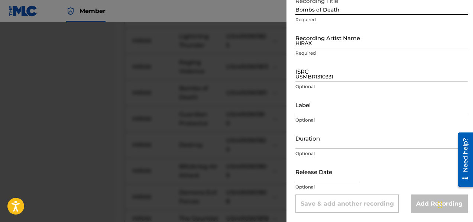
click at [311, 46] on input "HIRAX" at bounding box center [381, 37] width 172 height 21
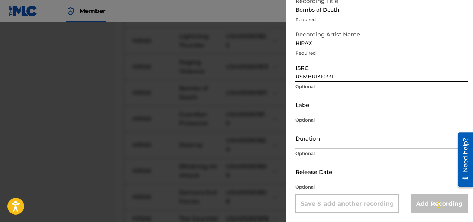
click at [308, 78] on input "USMBR1310331" at bounding box center [381, 71] width 172 height 21
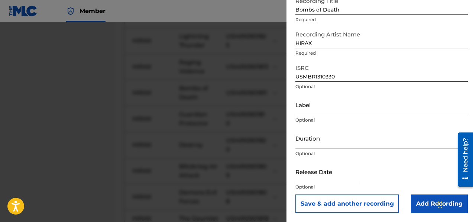
click at [324, 203] on button "Save & add another recording" at bounding box center [347, 203] width 104 height 19
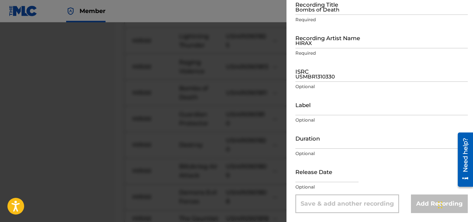
click at [303, 11] on input "Bombs of Death" at bounding box center [381, 4] width 172 height 21
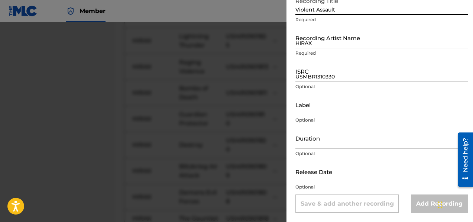
click at [306, 43] on input "HIRAX" at bounding box center [381, 37] width 172 height 21
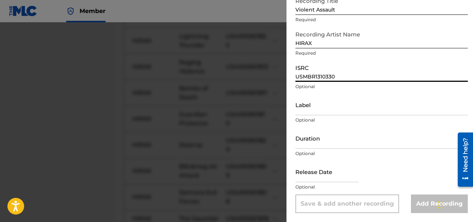
click at [309, 78] on input "USMBR1310330" at bounding box center [381, 71] width 172 height 21
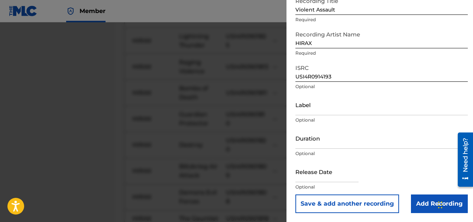
click at [350, 203] on button "Save & add another recording" at bounding box center [347, 203] width 104 height 19
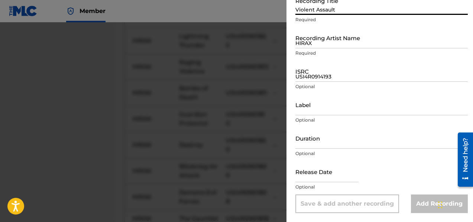
click at [330, 12] on input "Violent Assault" at bounding box center [381, 4] width 172 height 21
click at [330, 40] on input "HIRAX" at bounding box center [381, 37] width 172 height 21
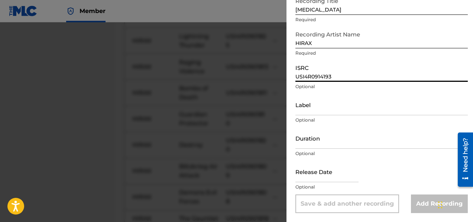
click at [322, 79] on input "USI4R0914193" at bounding box center [381, 71] width 172 height 21
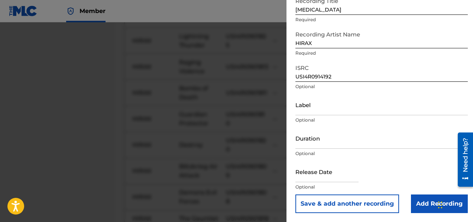
click at [359, 203] on button "Save & add another recording" at bounding box center [347, 203] width 104 height 19
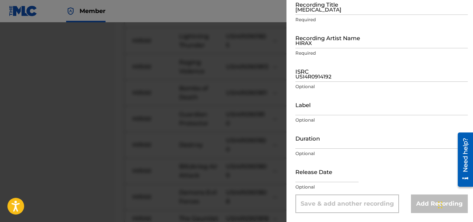
click at [302, 13] on input "[MEDICAL_DATA]" at bounding box center [381, 4] width 172 height 21
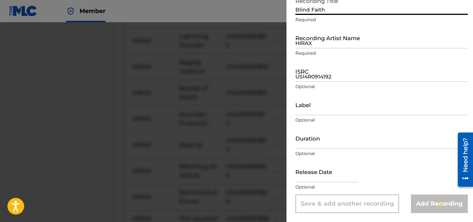
click at [303, 44] on input "HIRAX" at bounding box center [381, 37] width 172 height 21
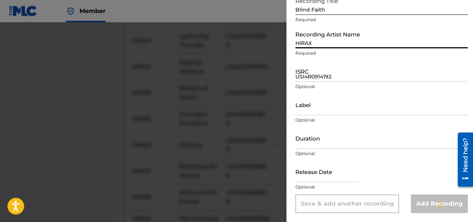
click at [313, 80] on input "USI4R0914192" at bounding box center [381, 71] width 172 height 21
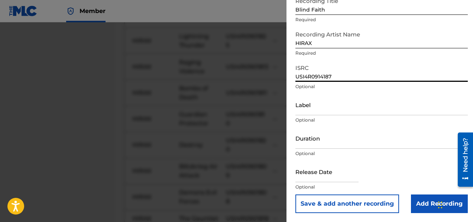
click at [348, 204] on button "Save & add another recording" at bounding box center [347, 203] width 104 height 19
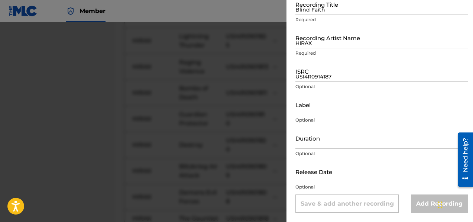
click at [322, 10] on input "Blind Faith" at bounding box center [381, 4] width 172 height 21
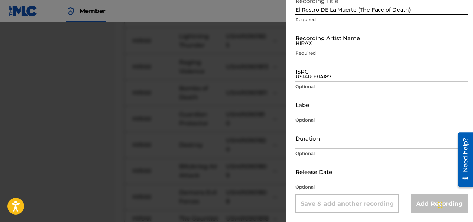
click at [319, 44] on input "HIRAX" at bounding box center [381, 37] width 172 height 21
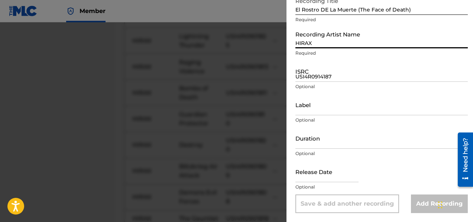
click at [323, 79] on input "USI4R0914187" at bounding box center [381, 71] width 172 height 21
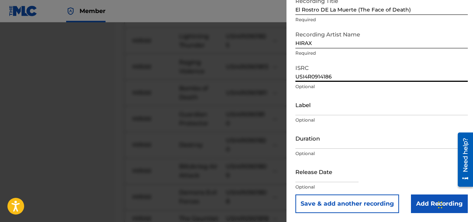
click at [375, 206] on button "Save & add another recording" at bounding box center [347, 203] width 104 height 19
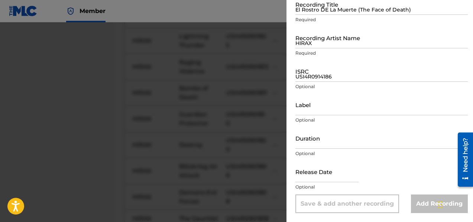
click at [304, 4] on input "El Rostro DE La Muerte (The Face of Death)" at bounding box center [381, 4] width 172 height 21
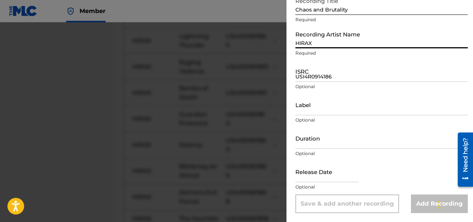
click at [316, 39] on input "HIRAX" at bounding box center [381, 37] width 172 height 21
click at [316, 74] on input "USI4R0914186" at bounding box center [381, 71] width 172 height 21
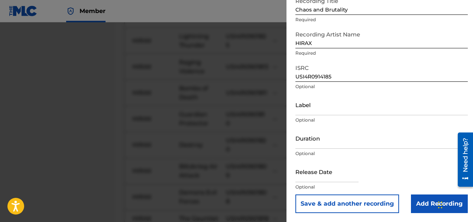
click at [361, 198] on button "Save & add another recording" at bounding box center [347, 203] width 104 height 19
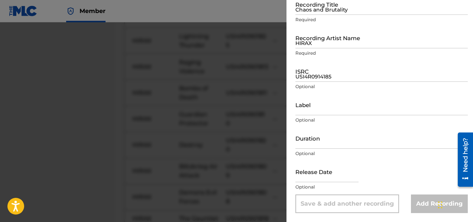
click at [297, 13] on input "Chaos and Brutality" at bounding box center [381, 4] width 172 height 21
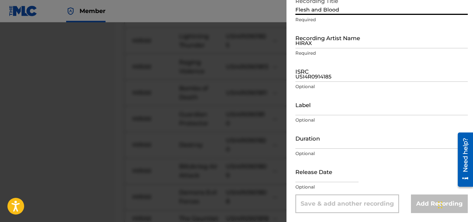
click at [312, 45] on input "HIRAX" at bounding box center [381, 37] width 172 height 21
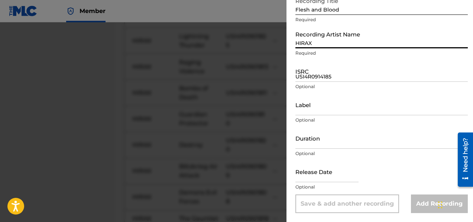
click at [308, 80] on input "USI4R0914185" at bounding box center [381, 71] width 172 height 21
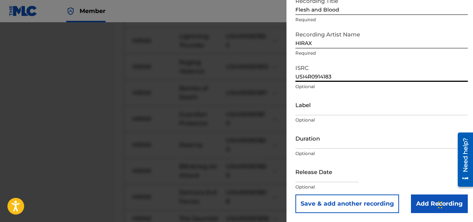
click at [359, 202] on button "Save & add another recording" at bounding box center [347, 203] width 104 height 19
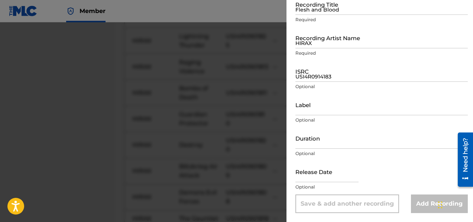
click at [325, 10] on input "Flesh and Blood" at bounding box center [381, 4] width 172 height 21
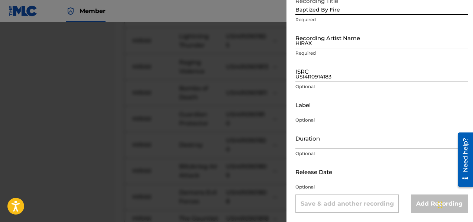
click at [319, 44] on input "HIRAX" at bounding box center [381, 37] width 172 height 21
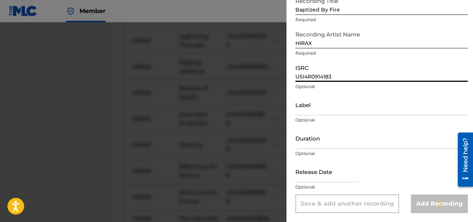
click at [296, 76] on input "USI4R0914183" at bounding box center [381, 71] width 172 height 21
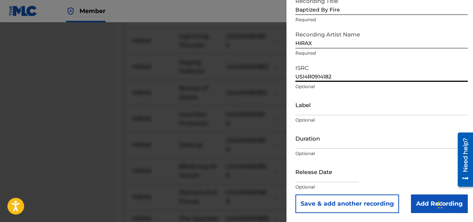
click at [363, 199] on button "Save & add another recording" at bounding box center [347, 203] width 104 height 19
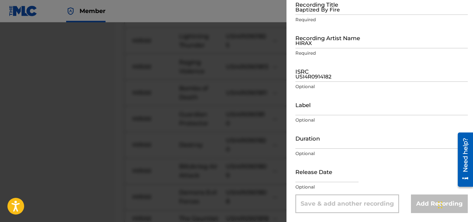
click at [300, 11] on input "Baptized By Fire" at bounding box center [381, 4] width 172 height 21
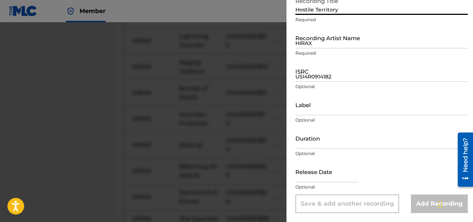
click at [315, 45] on input "HIRAX" at bounding box center [381, 37] width 172 height 21
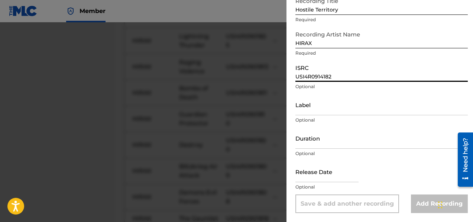
click at [309, 81] on input "USI4R0914182" at bounding box center [381, 71] width 172 height 21
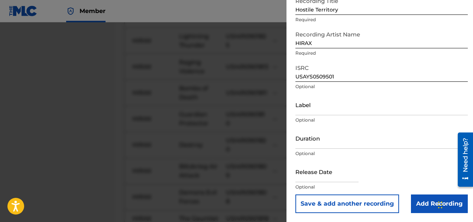
click at [363, 199] on button "Save & add another recording" at bounding box center [347, 203] width 104 height 19
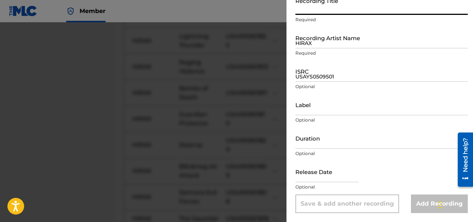
click at [301, 9] on input "Recording Title" at bounding box center [381, 4] width 172 height 21
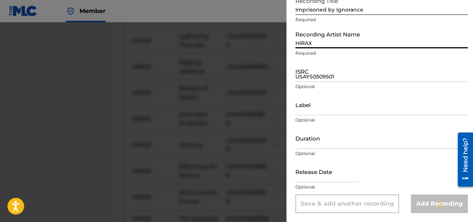
click at [315, 43] on input "HIRAX" at bounding box center [381, 37] width 172 height 21
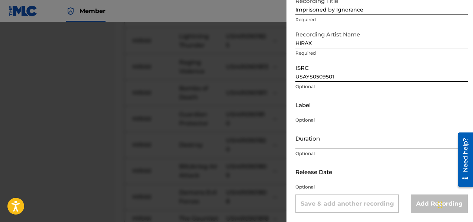
click at [299, 75] on input "USAYS0509501" at bounding box center [381, 71] width 172 height 21
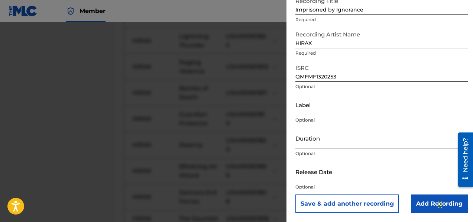
click at [364, 204] on button "Save & add another recording" at bounding box center [347, 203] width 104 height 19
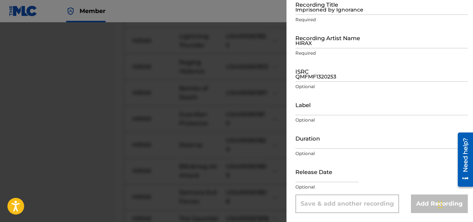
click at [313, 8] on input "Imprisoned by Ignorance" at bounding box center [381, 4] width 172 height 21
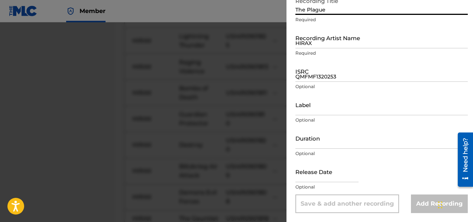
click at [311, 47] on input "HIRAX" at bounding box center [381, 37] width 172 height 21
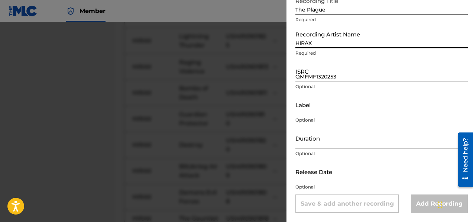
click at [320, 78] on input "QMFMF1320253" at bounding box center [381, 71] width 172 height 21
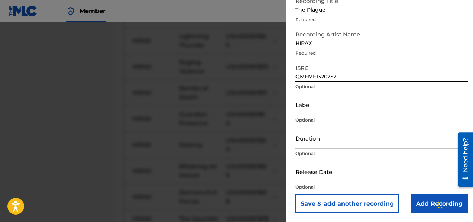
click at [359, 206] on button "Save & add another recording" at bounding box center [347, 203] width 104 height 19
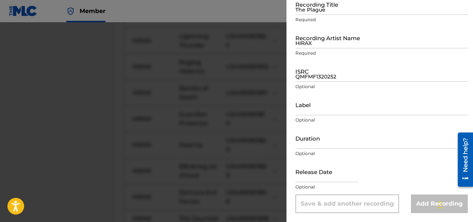
click at [314, 17] on p "Required" at bounding box center [381, 19] width 172 height 7
click at [312, 12] on input "The Plague" at bounding box center [381, 4] width 172 height 21
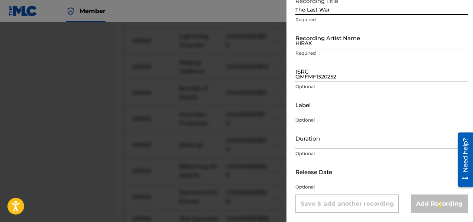
click at [313, 47] on input "HIRAX" at bounding box center [381, 37] width 172 height 21
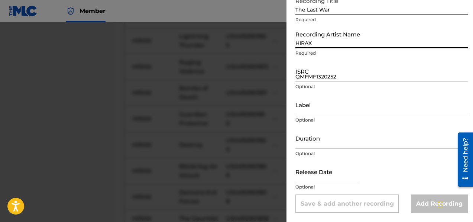
drag, startPoint x: 318, startPoint y: 76, endPoint x: 309, endPoint y: 75, distance: 8.9
click at [318, 76] on input "QMFMF1320252" at bounding box center [381, 71] width 172 height 21
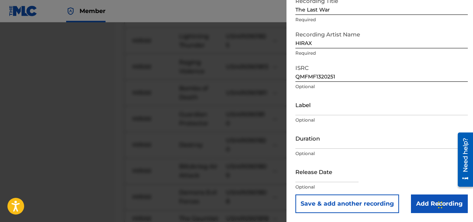
click at [361, 206] on button "Save & add another recording" at bounding box center [347, 203] width 104 height 19
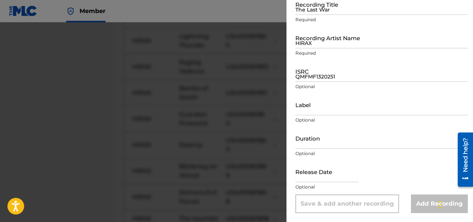
click at [306, 12] on input "The Last War" at bounding box center [381, 4] width 172 height 21
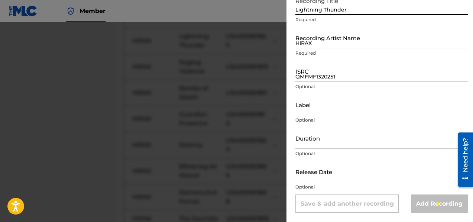
click at [307, 46] on input "HIRAX" at bounding box center [381, 37] width 172 height 21
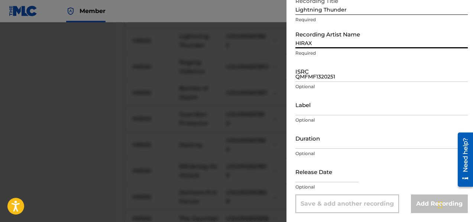
click at [311, 77] on input "QMFMF1320251" at bounding box center [381, 71] width 172 height 21
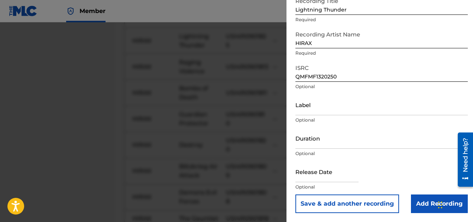
click at [348, 206] on button "Save & add another recording" at bounding box center [347, 203] width 104 height 19
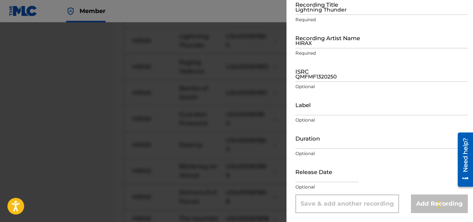
click at [309, 13] on input "Lightning Thunder" at bounding box center [381, 4] width 172 height 21
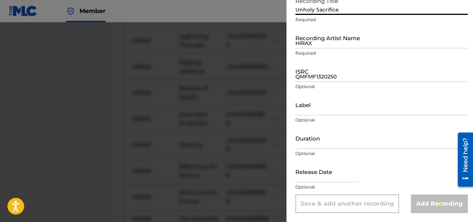
click at [313, 45] on input "HIRAX" at bounding box center [381, 37] width 172 height 21
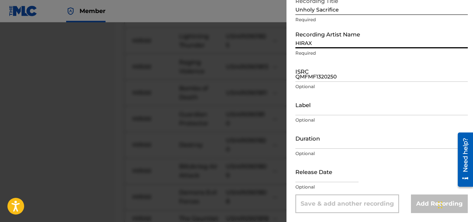
click at [316, 80] on input "QMFMF1320250" at bounding box center [381, 71] width 172 height 21
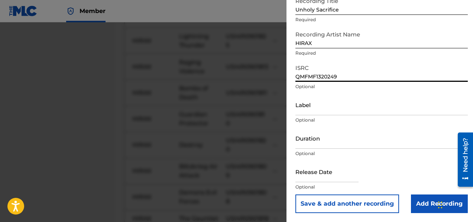
click at [321, 201] on button "Save & add another recording" at bounding box center [347, 203] width 104 height 19
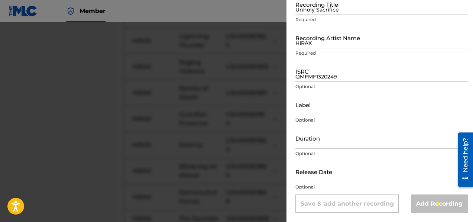
click at [328, 11] on input "Unholy Sacrifice" at bounding box center [381, 4] width 172 height 21
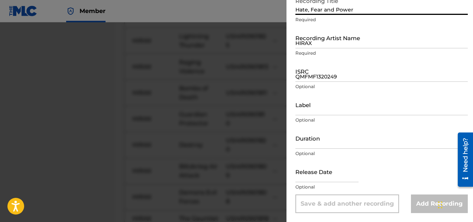
click at [319, 45] on input "HIRAX" at bounding box center [381, 37] width 172 height 21
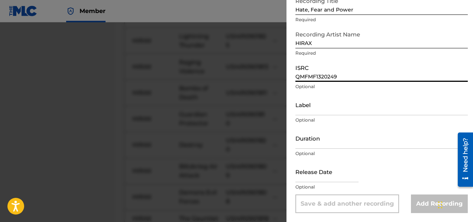
click at [312, 78] on input "QMFMF1320249" at bounding box center [381, 71] width 172 height 21
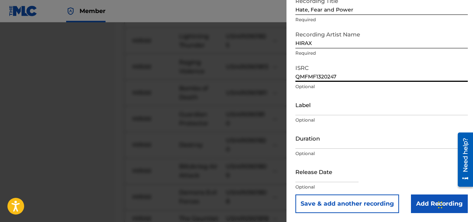
click at [344, 198] on button "Save & add another recording" at bounding box center [347, 203] width 104 height 19
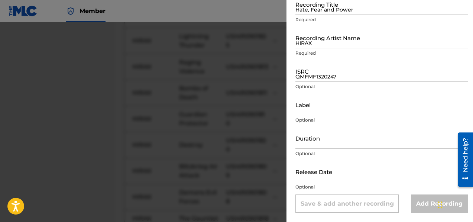
click at [298, 11] on input "Hate, Fear and Power" at bounding box center [381, 4] width 172 height 21
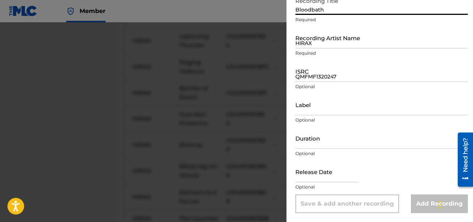
click at [317, 43] on input "HIRAX" at bounding box center [381, 37] width 172 height 21
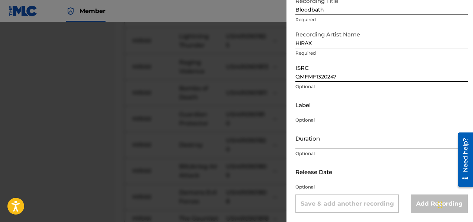
click at [311, 78] on input "QMFMF1320247" at bounding box center [381, 71] width 172 height 21
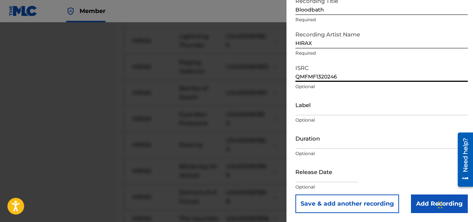
click at [347, 208] on button "Save & add another recording" at bounding box center [347, 203] width 104 height 19
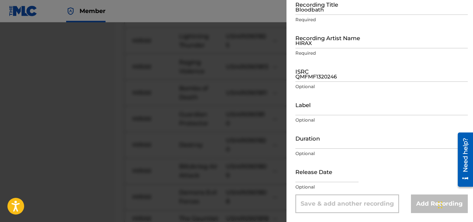
click at [297, 8] on input "Bloodbath" at bounding box center [381, 4] width 172 height 21
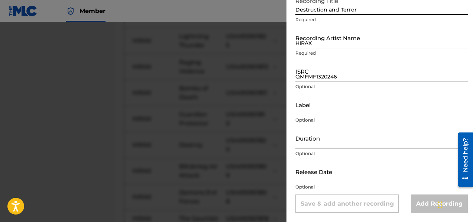
click at [317, 45] on input "HIRAX" at bounding box center [381, 37] width 172 height 21
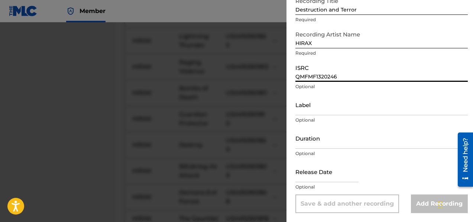
click at [327, 77] on input "QMFMF1320246" at bounding box center [381, 71] width 172 height 21
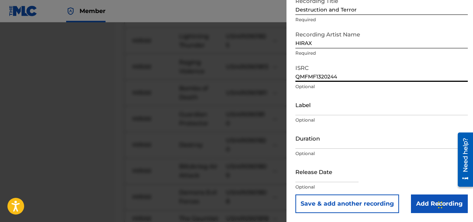
click at [368, 204] on button "Save & add another recording" at bounding box center [347, 203] width 104 height 19
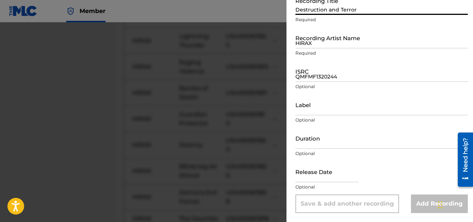
click at [319, 10] on input "Destruction and Terror" at bounding box center [381, 4] width 172 height 21
click at [310, 41] on input "HIRAX" at bounding box center [381, 37] width 172 height 21
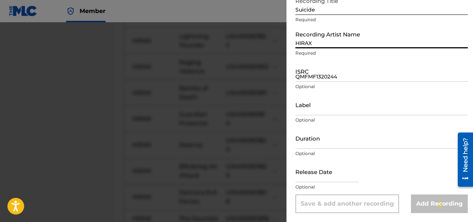
click at [321, 81] on input "QMFMF1320244" at bounding box center [381, 71] width 172 height 21
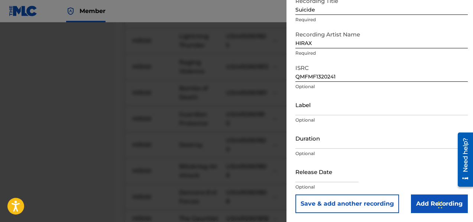
click at [326, 204] on button "Save & add another recording" at bounding box center [347, 203] width 104 height 19
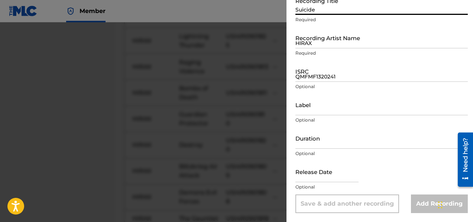
click at [297, 13] on input "Suicide" at bounding box center [381, 4] width 172 height 21
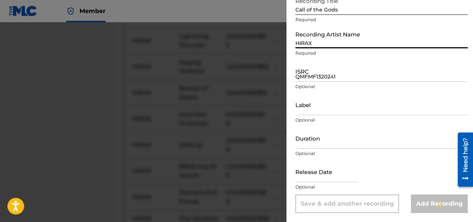
click at [311, 45] on input "HIRAX" at bounding box center [381, 37] width 172 height 21
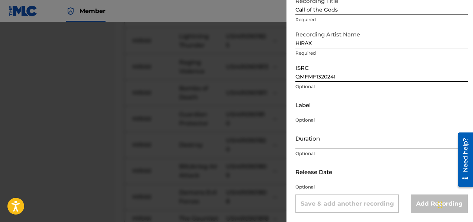
click at [319, 77] on input "QMFMF1320241" at bounding box center [381, 71] width 172 height 21
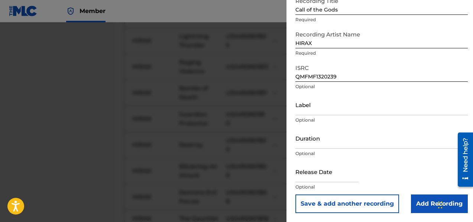
click at [370, 208] on button "Save & add another recording" at bounding box center [347, 203] width 104 height 19
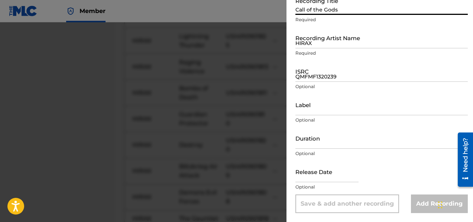
click at [309, 8] on input "Call of the Gods" at bounding box center [381, 4] width 172 height 21
click at [307, 47] on input "HIRAX" at bounding box center [381, 37] width 172 height 21
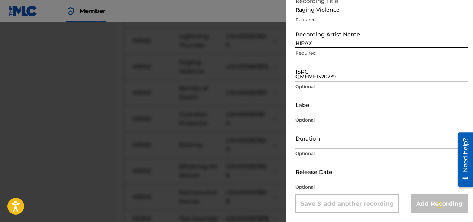
drag, startPoint x: 317, startPoint y: 76, endPoint x: 308, endPoint y: 79, distance: 9.5
click at [317, 76] on input "QMFMF1320239" at bounding box center [381, 71] width 172 height 21
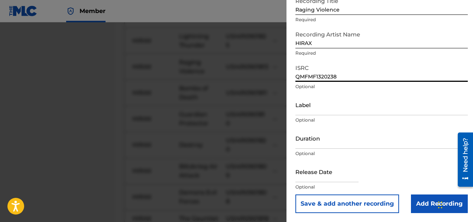
click at [355, 202] on button "Save & add another recording" at bounding box center [347, 203] width 104 height 19
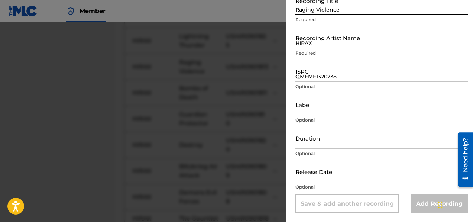
click at [325, 13] on input "Raging Violence" at bounding box center [381, 4] width 172 height 21
click at [332, 42] on input "HIRAX" at bounding box center [381, 37] width 172 height 21
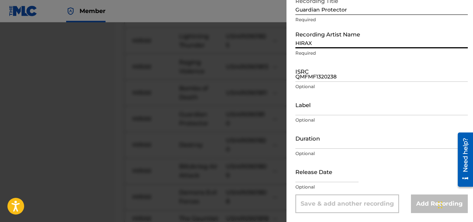
click at [326, 77] on input "QMFMF1320238" at bounding box center [381, 71] width 172 height 21
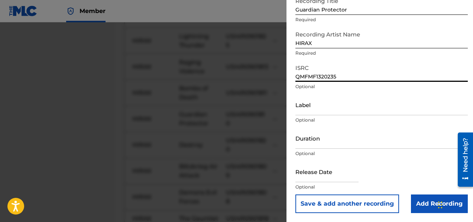
click at [368, 200] on button "Save & add another recording" at bounding box center [347, 203] width 104 height 19
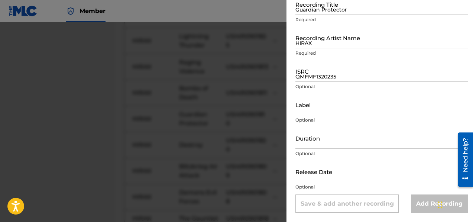
click at [309, 9] on input "Guardian Protector" at bounding box center [381, 4] width 172 height 21
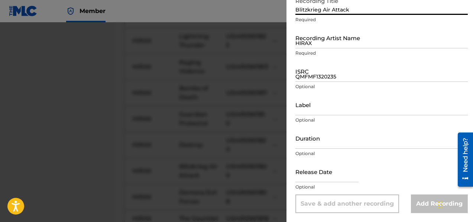
click at [315, 44] on input "HIRAX" at bounding box center [381, 37] width 172 height 21
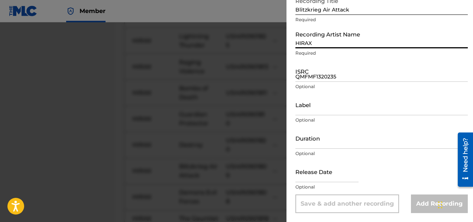
click at [319, 81] on input "QMFMF1320235" at bounding box center [381, 71] width 172 height 21
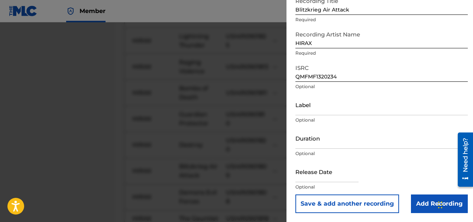
click at [344, 201] on button "Save & add another recording" at bounding box center [347, 203] width 104 height 19
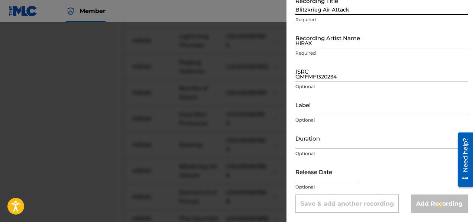
click at [329, 9] on input "Blitzkrieg Air Attack" at bounding box center [381, 4] width 172 height 21
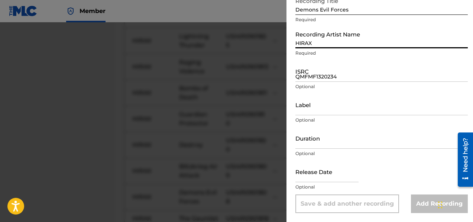
click at [307, 39] on input "HIRAX" at bounding box center [381, 37] width 172 height 21
click at [306, 79] on input "QMFMF1320234" at bounding box center [381, 71] width 172 height 21
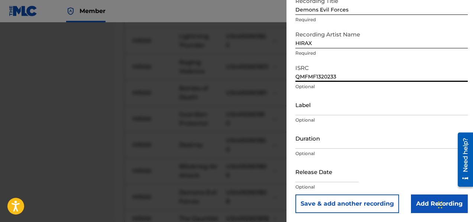
click at [375, 203] on button "Save & add another recording" at bounding box center [347, 203] width 104 height 19
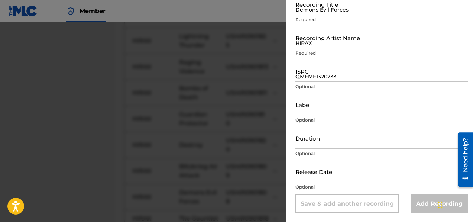
click at [325, 10] on input "Demons Evil Forces" at bounding box center [381, 4] width 172 height 21
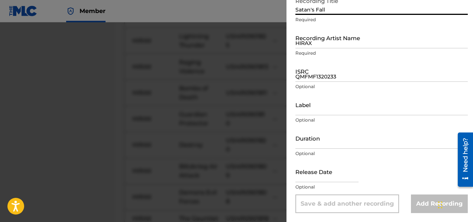
click at [318, 45] on input "HIRAX" at bounding box center [381, 37] width 172 height 21
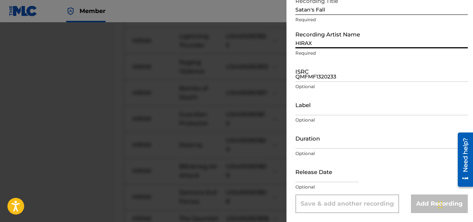
click at [300, 79] on input "QMFMF1320233" at bounding box center [381, 71] width 172 height 21
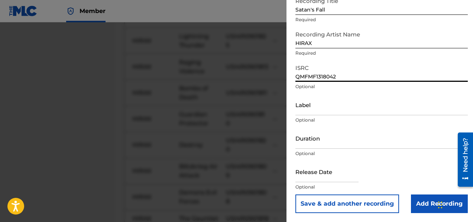
click at [351, 205] on button "Save & add another recording" at bounding box center [347, 203] width 104 height 19
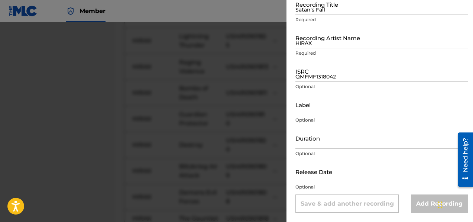
click at [299, 11] on input "Satan's Fall" at bounding box center [381, 4] width 172 height 21
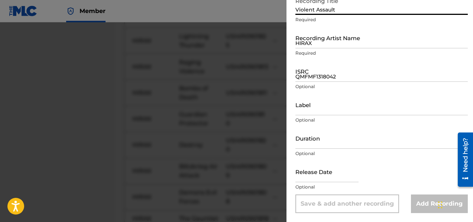
click at [311, 45] on input "HIRAX" at bounding box center [381, 37] width 172 height 21
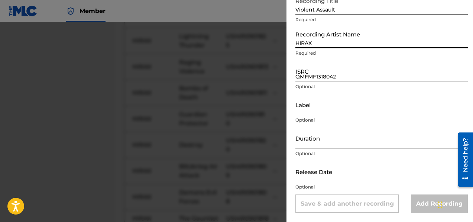
click at [302, 79] on input "QMFMF1318042" at bounding box center [381, 71] width 172 height 21
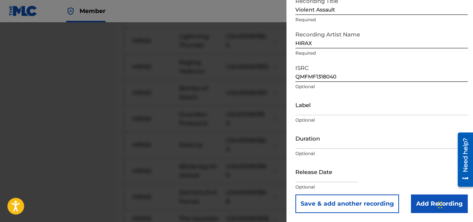
click at [346, 207] on button "Save & add another recording" at bounding box center [347, 203] width 104 height 19
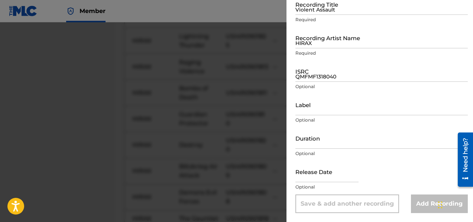
click at [320, 12] on input "Violent Assault" at bounding box center [381, 4] width 172 height 21
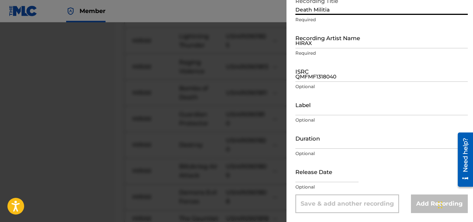
click at [322, 41] on input "HIRAX" at bounding box center [381, 37] width 172 height 21
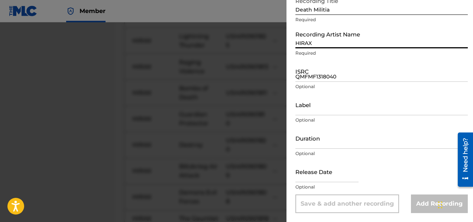
click at [313, 78] on input "QMFMF1318040" at bounding box center [381, 71] width 172 height 21
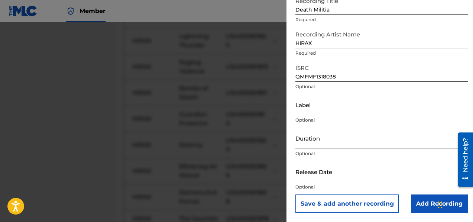
click at [360, 202] on button "Save & add another recording" at bounding box center [347, 203] width 104 height 19
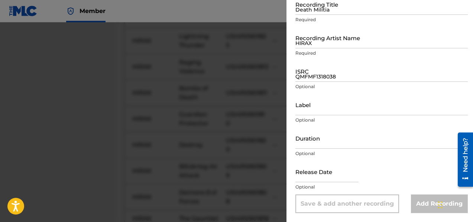
click at [312, 7] on input "Death Militia" at bounding box center [381, 4] width 172 height 21
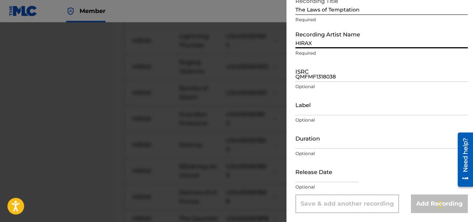
click at [324, 43] on input "HIRAX" at bounding box center [381, 37] width 172 height 21
click at [321, 84] on p "Optional" at bounding box center [381, 86] width 172 height 7
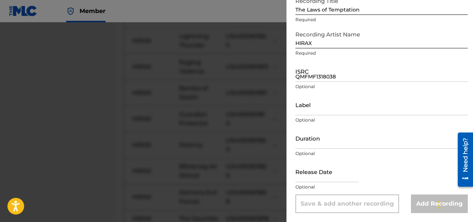
click at [319, 79] on input "QMFMF1318038" at bounding box center [381, 71] width 172 height 21
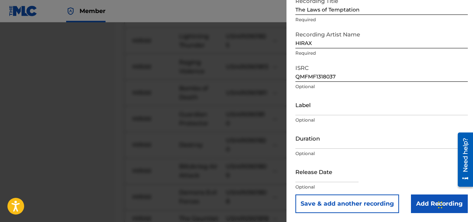
click at [353, 202] on button "Save & add another recording" at bounding box center [347, 203] width 104 height 19
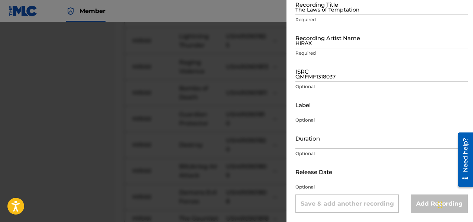
click at [329, 10] on input "The Laws of Temptation" at bounding box center [381, 4] width 172 height 21
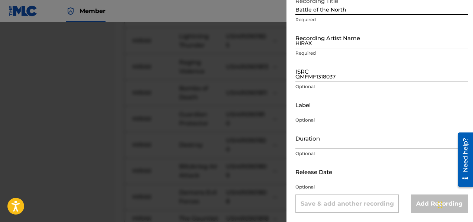
click at [317, 43] on input "HIRAX" at bounding box center [381, 37] width 172 height 21
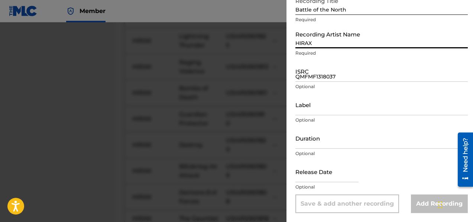
drag, startPoint x: 322, startPoint y: 79, endPoint x: 310, endPoint y: 75, distance: 12.6
click at [322, 79] on input "QMFMF1318037" at bounding box center [381, 71] width 172 height 21
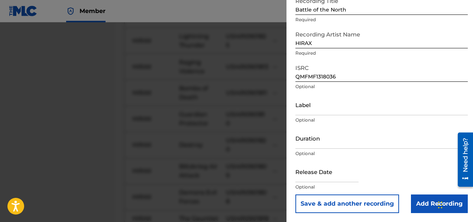
click at [366, 199] on button "Save & add another recording" at bounding box center [347, 203] width 104 height 19
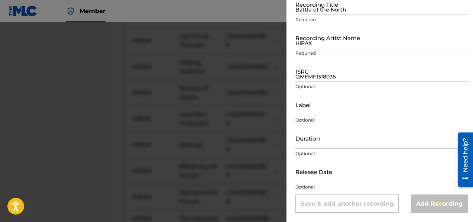
click at [319, 14] on input "Battle of the North" at bounding box center [381, 4] width 172 height 21
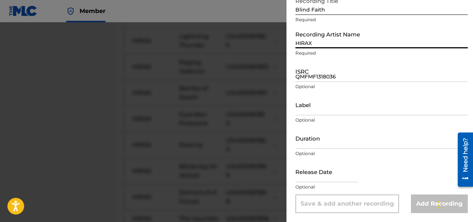
click at [316, 42] on input "HIRAX" at bounding box center [381, 37] width 172 height 21
click at [305, 77] on input "QMFMF1318036" at bounding box center [381, 71] width 172 height 21
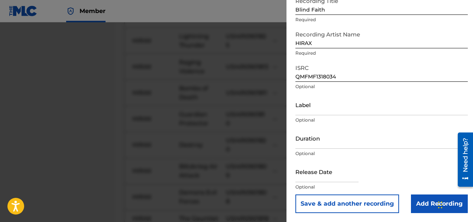
click at [361, 199] on button "Save & add another recording" at bounding box center [347, 203] width 104 height 19
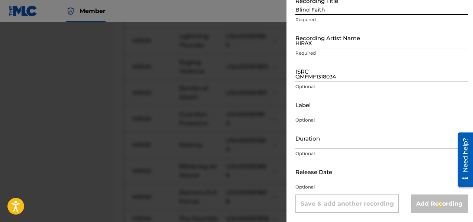
click at [312, 14] on input "Blind Faith" at bounding box center [381, 4] width 172 height 21
click at [308, 45] on input "HIRAX" at bounding box center [381, 37] width 172 height 21
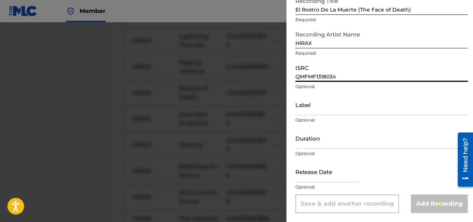
click at [314, 78] on input "QMFMF1318034" at bounding box center [381, 71] width 172 height 21
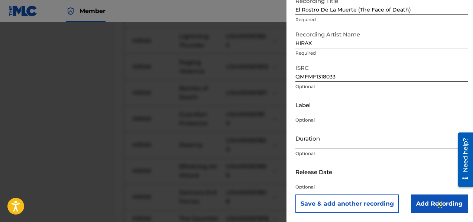
click at [361, 201] on button "Save & add another recording" at bounding box center [347, 203] width 104 height 19
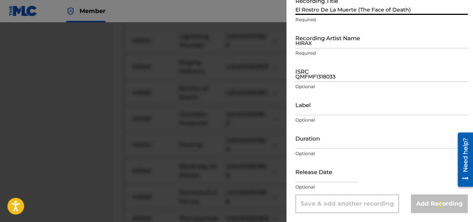
click at [307, 14] on input "El Rostro De La Muerte (The Face of Death)" at bounding box center [381, 4] width 172 height 21
click at [304, 43] on input "HIRAX" at bounding box center [381, 37] width 172 height 21
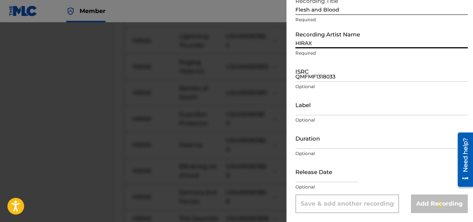
click at [310, 80] on input "QMFMF1318033" at bounding box center [381, 71] width 172 height 21
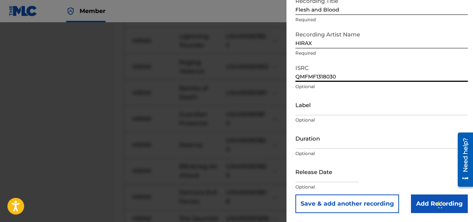
click at [358, 206] on button "Save & add another recording" at bounding box center [347, 203] width 104 height 19
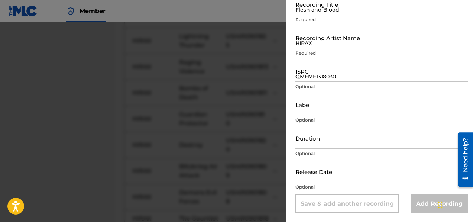
click at [302, 13] on input "Flesh and Blood" at bounding box center [381, 4] width 172 height 21
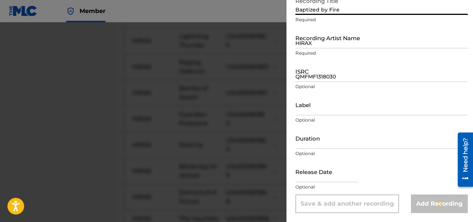
click at [307, 38] on input "HIRAX" at bounding box center [381, 37] width 172 height 21
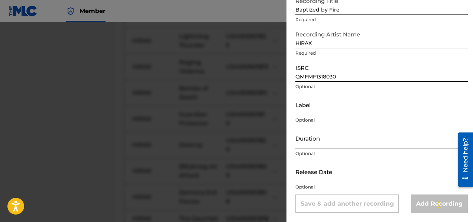
click at [328, 74] on input "QMFMF1318030" at bounding box center [381, 71] width 172 height 21
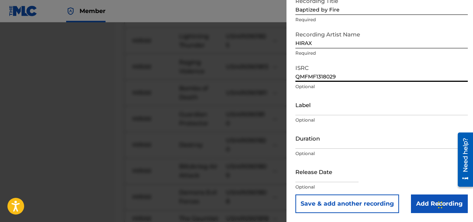
click at [356, 203] on button "Save & add another recording" at bounding box center [347, 203] width 104 height 19
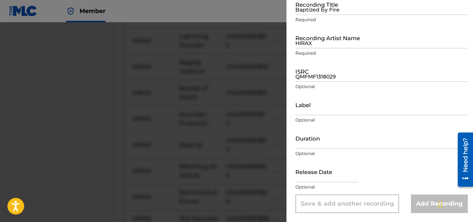
click at [310, 16] on p "Required" at bounding box center [381, 19] width 172 height 7
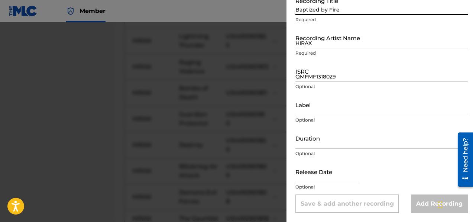
click at [310, 13] on input "Baptized by Fire" at bounding box center [381, 4] width 172 height 21
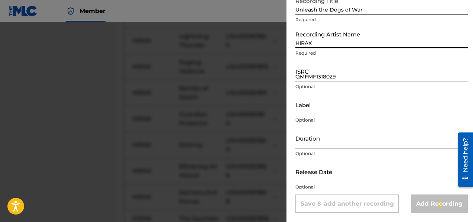
click at [317, 45] on input "HIRAX" at bounding box center [381, 37] width 172 height 21
click at [306, 77] on input "QMFMF1318029" at bounding box center [381, 71] width 172 height 21
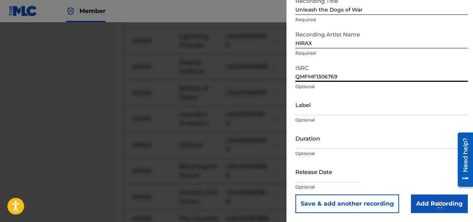
click at [339, 200] on button "Save & add another recording" at bounding box center [347, 203] width 104 height 19
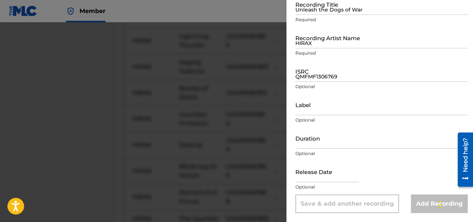
click at [300, 12] on input "Unleash the Dogs of War" at bounding box center [381, 4] width 172 height 21
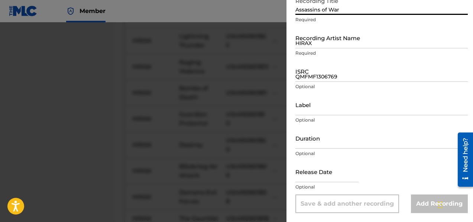
click at [301, 45] on input "HIRAX" at bounding box center [381, 37] width 172 height 21
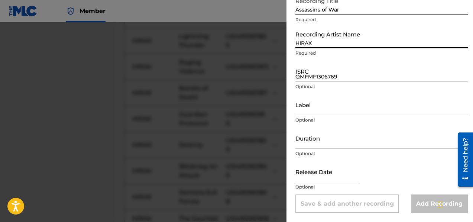
click at [322, 77] on input "QMFMF1306769" at bounding box center [381, 71] width 172 height 21
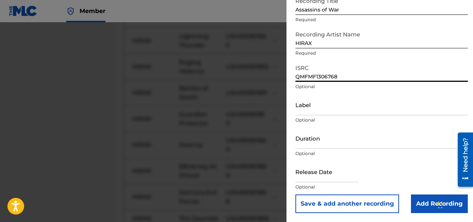
click at [362, 205] on button "Save & add another recording" at bounding box center [347, 203] width 104 height 19
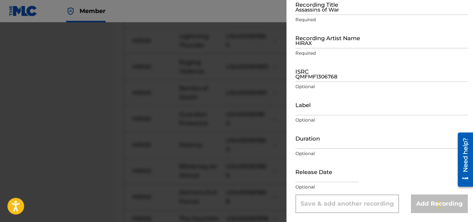
click at [321, 7] on input "Assassins of War" at bounding box center [381, 4] width 172 height 21
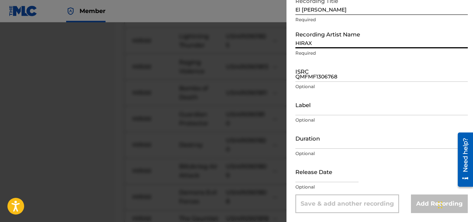
click at [317, 42] on input "HIRAX" at bounding box center [381, 37] width 172 height 21
click at [305, 80] on input "QMFMF1306768" at bounding box center [381, 71] width 172 height 21
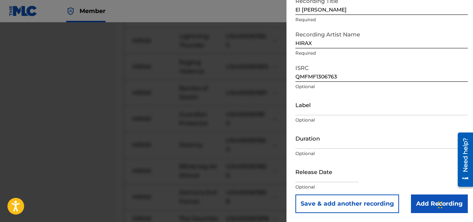
click at [359, 200] on button "Save & add another recording" at bounding box center [347, 203] width 104 height 19
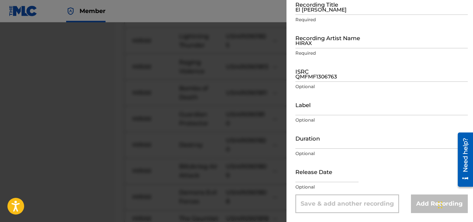
click at [297, 10] on input "El [PERSON_NAME]" at bounding box center [381, 4] width 172 height 21
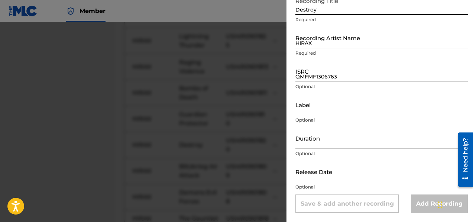
click at [311, 45] on input "HIRAX" at bounding box center [381, 37] width 172 height 21
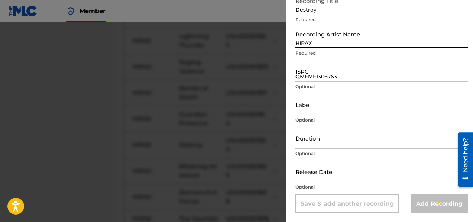
click at [325, 82] on div "ISRC QMFMF1306763 Optional" at bounding box center [381, 77] width 172 height 33
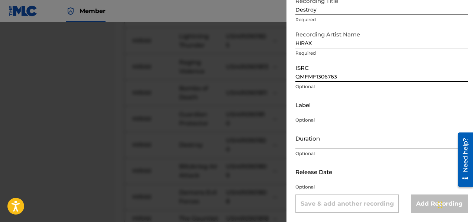
click at [307, 76] on input "QMFMF1306763" at bounding box center [381, 71] width 172 height 21
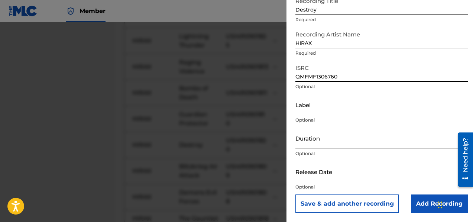
click at [344, 204] on button "Save & add another recording" at bounding box center [347, 203] width 104 height 19
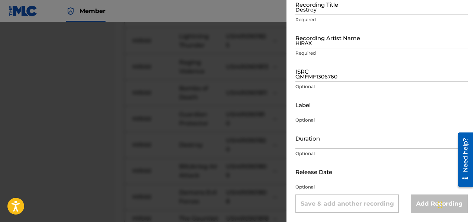
click at [327, 8] on input "Destroy" at bounding box center [381, 4] width 172 height 21
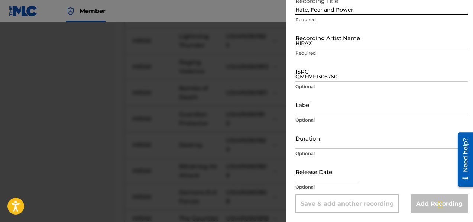
click at [319, 45] on input "HIRAX" at bounding box center [381, 37] width 172 height 21
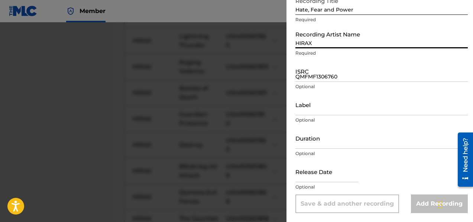
click at [315, 75] on input "QMFMF1306760" at bounding box center [381, 71] width 172 height 21
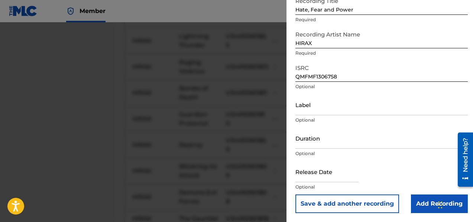
click at [332, 206] on button "Save & add another recording" at bounding box center [347, 203] width 104 height 19
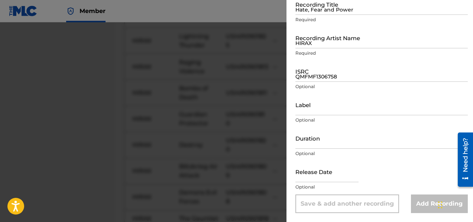
click at [328, 8] on input "Hate, Fear and Power" at bounding box center [381, 4] width 172 height 21
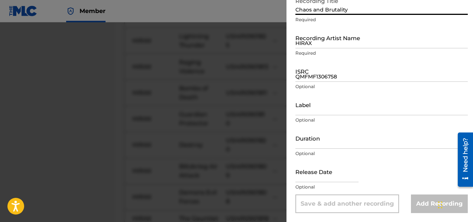
click at [334, 45] on input "HIRAX" at bounding box center [381, 37] width 172 height 21
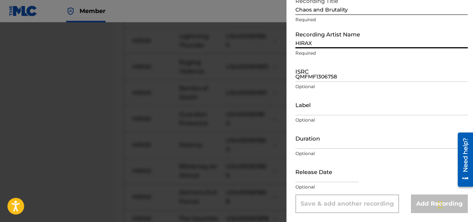
click at [308, 77] on input "QMFMF1306758" at bounding box center [381, 71] width 172 height 21
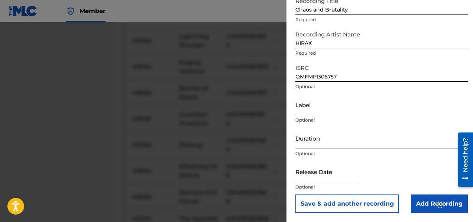
click at [350, 203] on button "Save & add another recording" at bounding box center [347, 203] width 104 height 19
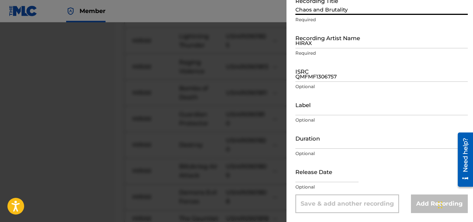
click at [317, 9] on input "Chaos and Brutality" at bounding box center [381, 4] width 172 height 21
click at [306, 46] on input "HIRAX" at bounding box center [381, 37] width 172 height 21
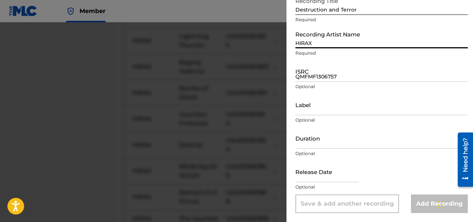
drag, startPoint x: 314, startPoint y: 82, endPoint x: 305, endPoint y: 77, distance: 10.0
click at [314, 82] on div "ISRC QMFMF1306757 Optional" at bounding box center [381, 77] width 172 height 33
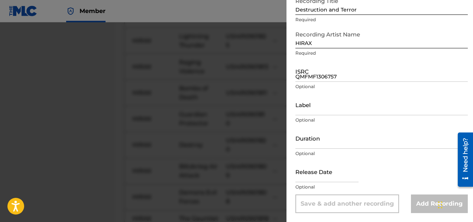
click at [306, 79] on input "QMFMF1306757" at bounding box center [381, 71] width 172 height 21
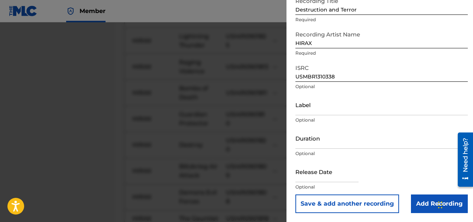
click at [322, 200] on button "Save & add another recording" at bounding box center [347, 203] width 104 height 19
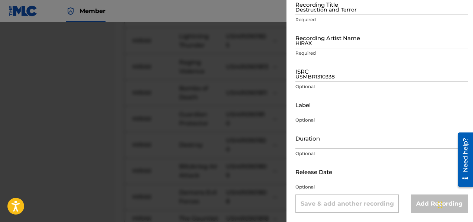
click at [315, 9] on input "Destruction and Terror" at bounding box center [381, 4] width 172 height 21
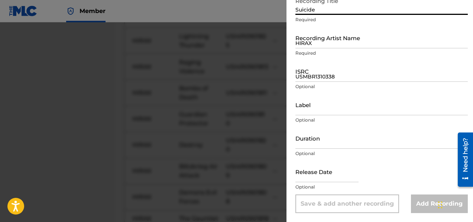
click at [312, 42] on input "HIRAX" at bounding box center [381, 37] width 172 height 21
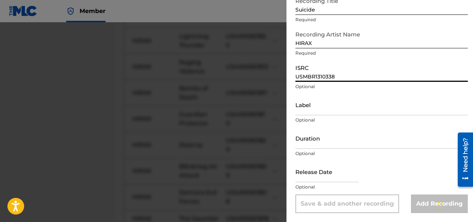
drag, startPoint x: 324, startPoint y: 79, endPoint x: 317, endPoint y: 78, distance: 7.1
click at [324, 79] on input "USMBR1310338" at bounding box center [381, 71] width 172 height 21
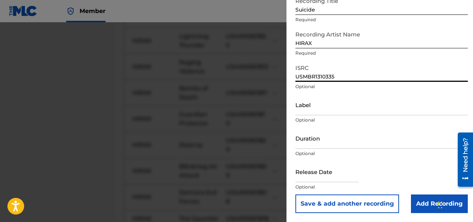
click at [354, 208] on button "Save & add another recording" at bounding box center [347, 203] width 104 height 19
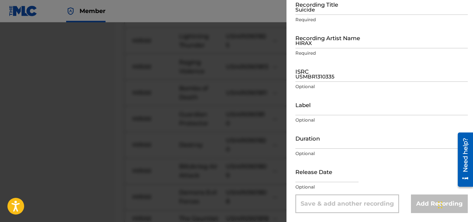
click at [316, 10] on input "Suicide" at bounding box center [381, 4] width 172 height 21
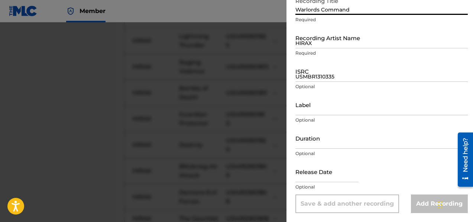
click at [322, 43] on input "HIRAX" at bounding box center [381, 37] width 172 height 21
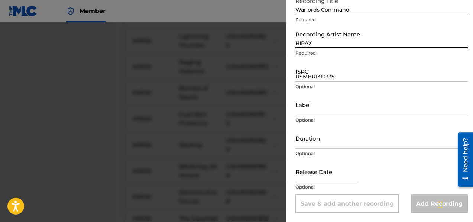
click at [315, 78] on input "USMBR1310335" at bounding box center [381, 71] width 172 height 21
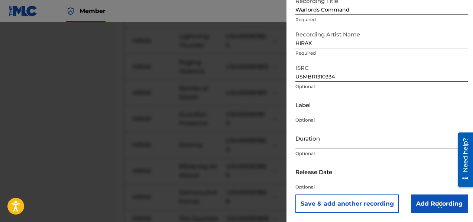
click at [364, 205] on button "Save & add another recording" at bounding box center [347, 203] width 104 height 19
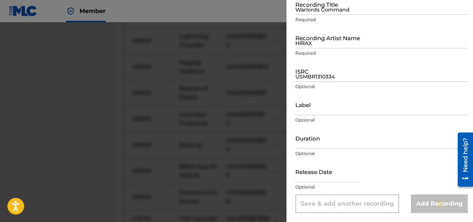
click at [322, 11] on input "Warlords Command" at bounding box center [381, 4] width 172 height 21
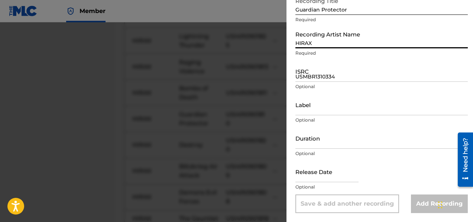
click at [323, 45] on input "HIRAX" at bounding box center [381, 37] width 172 height 21
click at [300, 77] on input "USMBR1310334" at bounding box center [381, 71] width 172 height 21
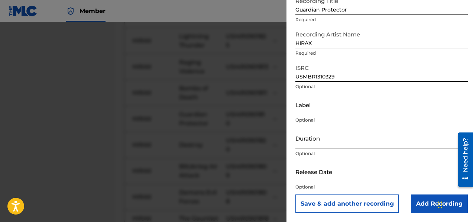
click at [343, 200] on button "Save & add another recording" at bounding box center [347, 203] width 104 height 19
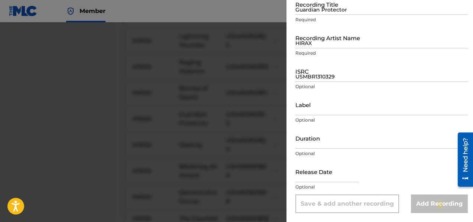
click at [310, 13] on input "Guardian Protector" at bounding box center [381, 4] width 172 height 21
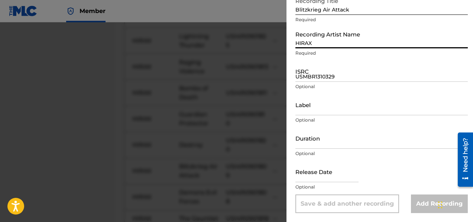
click at [306, 45] on input "HIRAX" at bounding box center [381, 37] width 172 height 21
click at [315, 77] on input "USMBR1310329" at bounding box center [381, 71] width 172 height 21
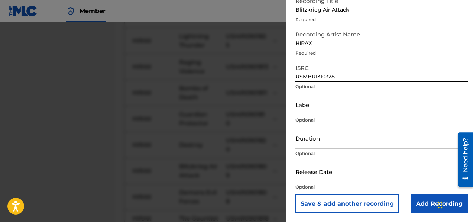
click at [325, 208] on button "Save & add another recording" at bounding box center [347, 203] width 104 height 19
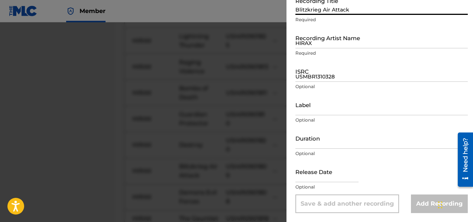
click at [320, 12] on input "Blitzkrieg Air Attack" at bounding box center [381, 4] width 172 height 21
click at [318, 46] on input "HIRAX" at bounding box center [381, 37] width 172 height 21
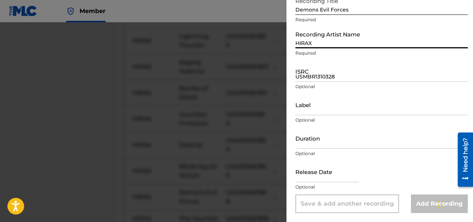
click at [317, 78] on input "USMBR1310328" at bounding box center [381, 71] width 172 height 21
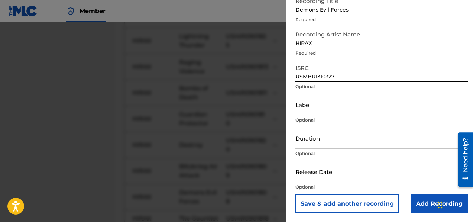
click at [361, 204] on button "Save & add another recording" at bounding box center [347, 203] width 104 height 19
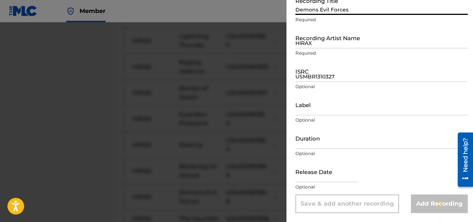
click at [316, 10] on input "Demons Evil Forces" at bounding box center [381, 4] width 172 height 21
click at [313, 42] on input "HIRAX" at bounding box center [381, 37] width 172 height 21
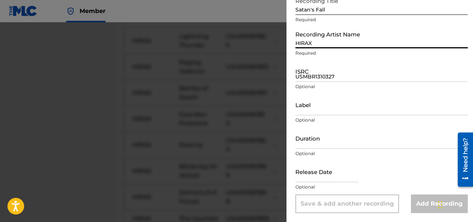
click at [324, 76] on input "USMBR1310327" at bounding box center [381, 71] width 172 height 21
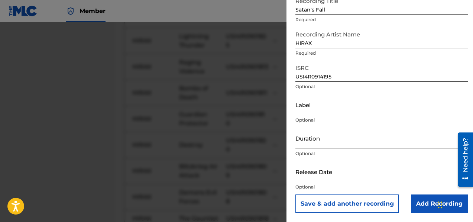
click at [366, 202] on button "Save & add another recording" at bounding box center [347, 203] width 104 height 19
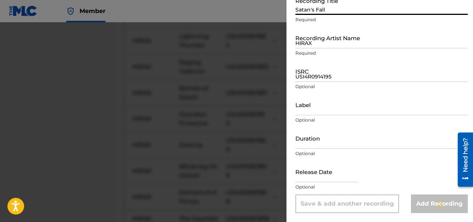
click at [304, 10] on input "Satan's Fall" at bounding box center [381, 4] width 172 height 21
click at [307, 47] on input "HIRAX" at bounding box center [381, 37] width 172 height 21
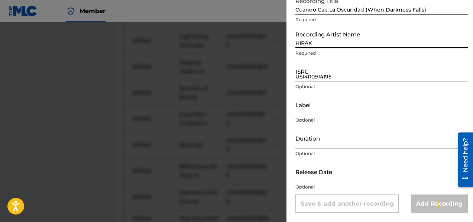
click at [315, 79] on input "USI4R0914195" at bounding box center [381, 71] width 172 height 21
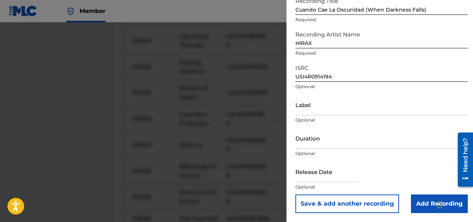
click at [342, 204] on button "Save & add another recording" at bounding box center [347, 203] width 104 height 19
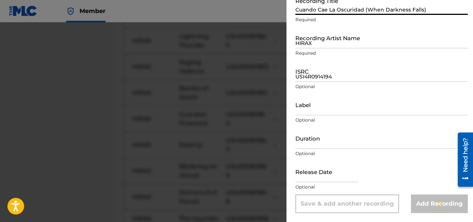
click at [323, 10] on input "Cuando Cae La Oscuridad (When Darkness Falls)" at bounding box center [381, 4] width 172 height 21
click at [342, 45] on input "HIRAX" at bounding box center [381, 37] width 172 height 21
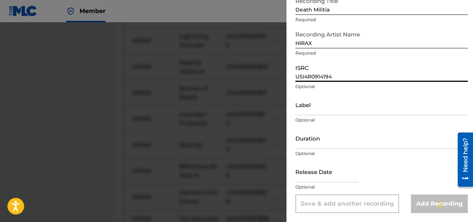
click at [329, 75] on input "USI4R0914194" at bounding box center [381, 71] width 172 height 21
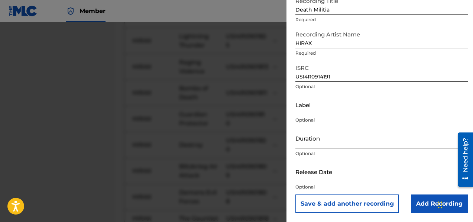
click at [355, 205] on button "Save & add another recording" at bounding box center [347, 203] width 104 height 19
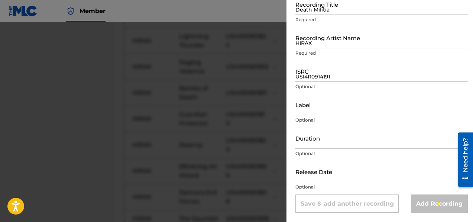
click at [98, 147] on div at bounding box center [236, 133] width 473 height 222
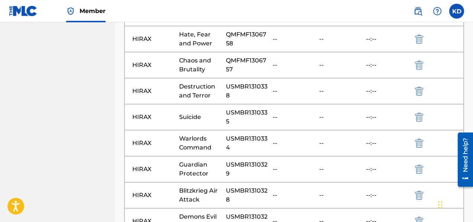
scroll to position [4902, 0]
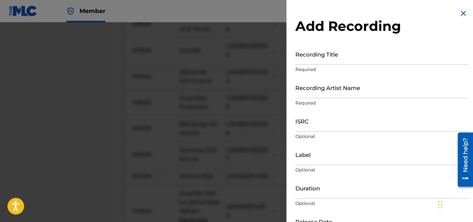
click at [305, 62] on input "Recording Title" at bounding box center [381, 53] width 172 height 21
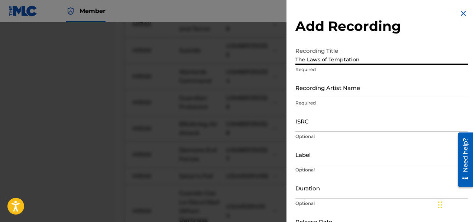
click at [310, 97] on input "Recording Artist Name" at bounding box center [381, 87] width 172 height 21
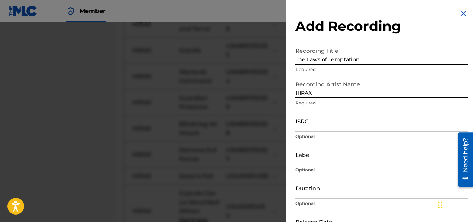
click at [322, 125] on input "ISRC" at bounding box center [381, 120] width 172 height 21
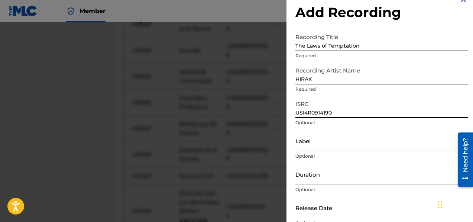
scroll to position [50, 0]
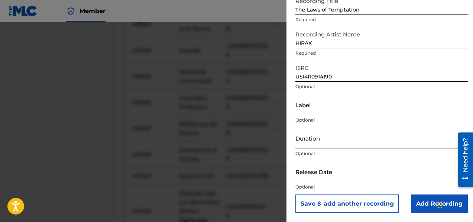
click at [355, 205] on button "Save & add another recording" at bounding box center [347, 203] width 104 height 19
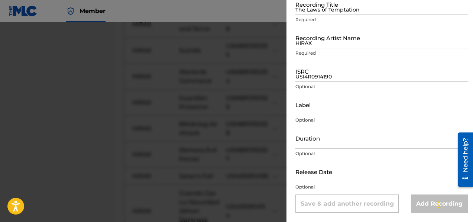
click at [318, 9] on input "The Laws of Temptation" at bounding box center [381, 4] width 172 height 21
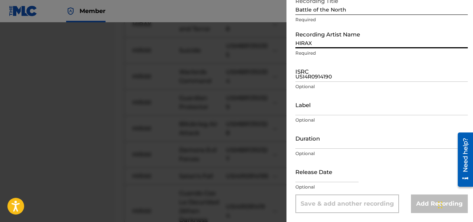
click at [316, 45] on input "HIRAX" at bounding box center [381, 37] width 172 height 21
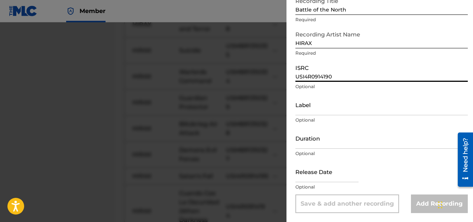
click at [316, 79] on input "USI4R0914190" at bounding box center [381, 71] width 172 height 21
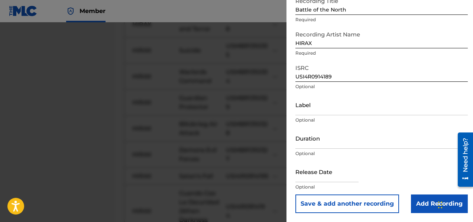
click at [350, 204] on button "Save & add another recording" at bounding box center [347, 203] width 104 height 19
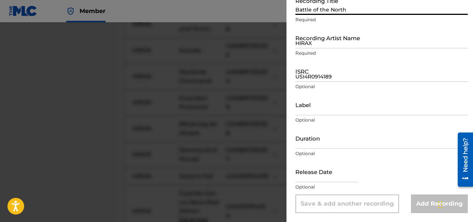
click at [312, 12] on input "Battle of the North" at bounding box center [381, 4] width 172 height 21
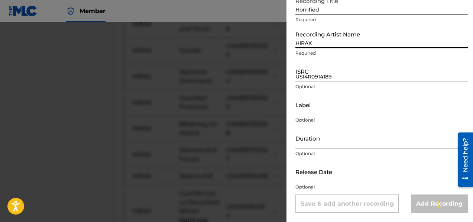
click at [321, 43] on input "HIRAX" at bounding box center [381, 37] width 172 height 21
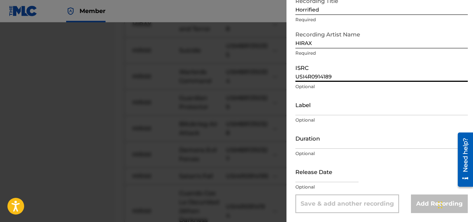
click at [321, 81] on input "USI4R0914189" at bounding box center [381, 71] width 172 height 21
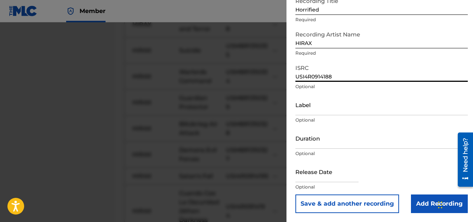
click at [349, 202] on button "Save & add another recording" at bounding box center [347, 203] width 104 height 19
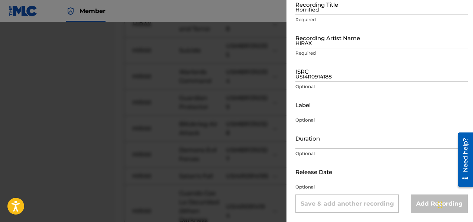
click at [309, 15] on div "Recording Title Horrified Required" at bounding box center [381, 10] width 172 height 33
click at [308, 11] on input "Horrified" at bounding box center [381, 4] width 172 height 21
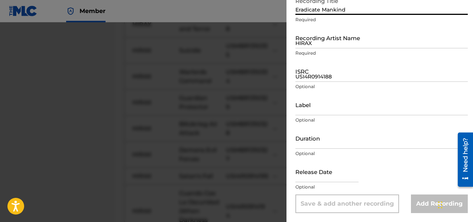
click at [319, 42] on input "HIRAX" at bounding box center [381, 37] width 172 height 21
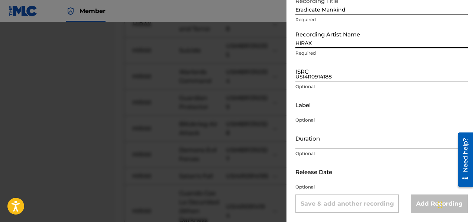
click at [311, 78] on input "USI4R0914188" at bounding box center [381, 71] width 172 height 21
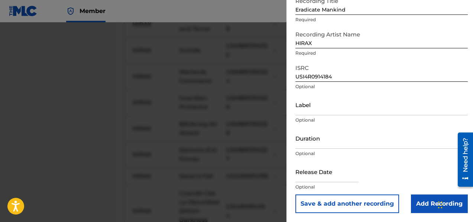
click at [374, 206] on button "Save & add another recording" at bounding box center [347, 203] width 104 height 19
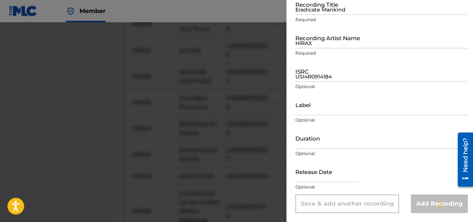
click at [322, 10] on input "Eradicate Mankind" at bounding box center [381, 4] width 172 height 21
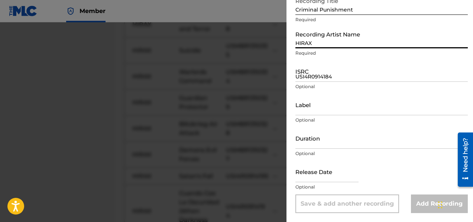
click at [319, 44] on input "HIRAX" at bounding box center [381, 37] width 172 height 21
click at [322, 78] on input "USI4R0914184" at bounding box center [381, 71] width 172 height 21
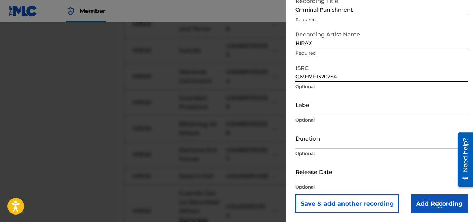
click at [339, 206] on button "Save & add another recording" at bounding box center [347, 203] width 104 height 19
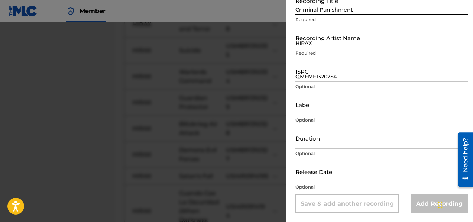
click at [312, 6] on input "Criminal Punishment" at bounding box center [381, 4] width 172 height 21
click at [312, 46] on input "HIRAX" at bounding box center [381, 37] width 172 height 21
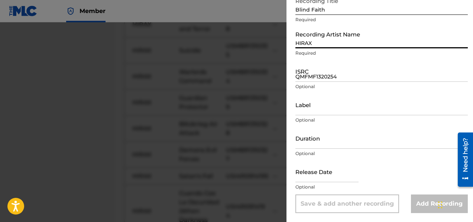
click at [317, 78] on input "QMFMF1320254" at bounding box center [381, 71] width 172 height 21
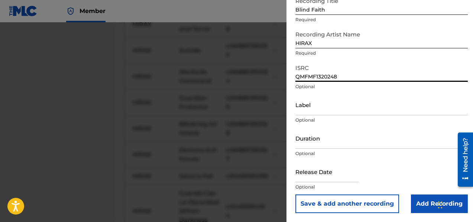
click at [345, 202] on button "Save & add another recording" at bounding box center [347, 203] width 104 height 19
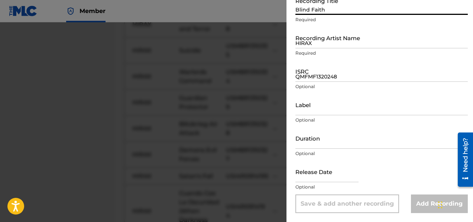
click at [329, 13] on input "Blind Faith" at bounding box center [381, 4] width 172 height 21
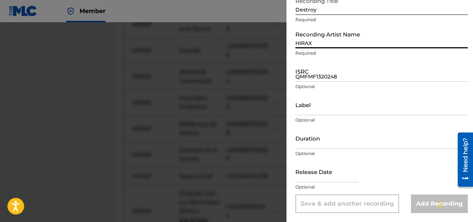
click at [336, 44] on input "HIRAX" at bounding box center [381, 37] width 172 height 21
click at [325, 79] on input "QMFMF1320248" at bounding box center [381, 71] width 172 height 21
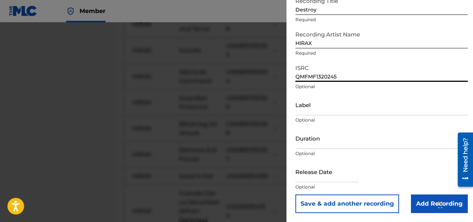
click at [354, 202] on button "Save & add another recording" at bounding box center [347, 203] width 104 height 19
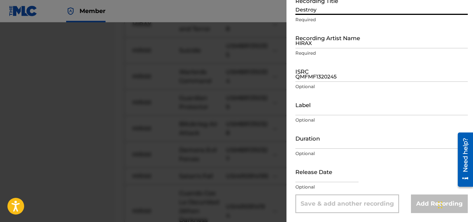
click at [303, 8] on input "Destroy" at bounding box center [381, 4] width 172 height 21
click at [306, 42] on input "HIRAX" at bounding box center [381, 37] width 172 height 21
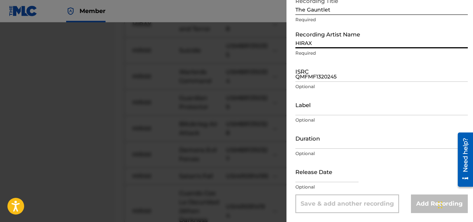
click at [316, 75] on input "QMFMF1320245" at bounding box center [381, 71] width 172 height 21
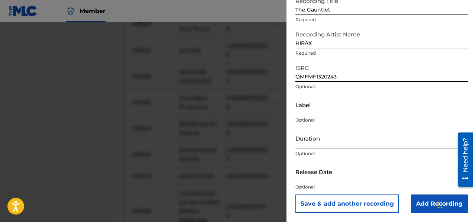
click at [366, 204] on button "Save & add another recording" at bounding box center [347, 203] width 104 height 19
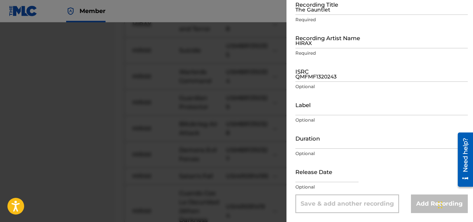
click at [310, 9] on input "The Gauntlet" at bounding box center [381, 4] width 172 height 21
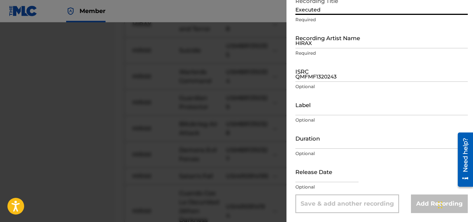
click at [343, 44] on input "HIRAX" at bounding box center [381, 37] width 172 height 21
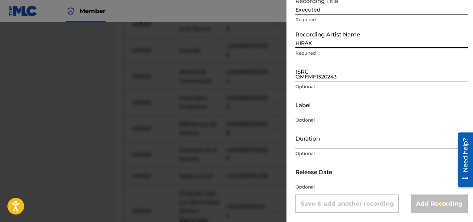
click at [346, 73] on input "QMFMF1320243" at bounding box center [381, 71] width 172 height 21
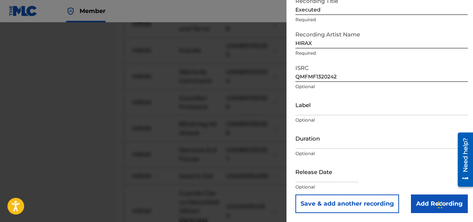
click at [346, 204] on button "Save & add another recording" at bounding box center [347, 203] width 104 height 19
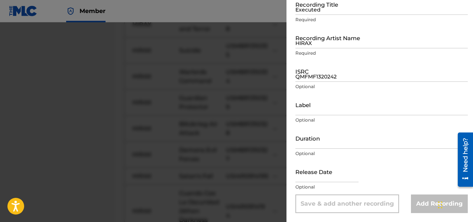
click at [309, 12] on input "Executed" at bounding box center [381, 4] width 172 height 21
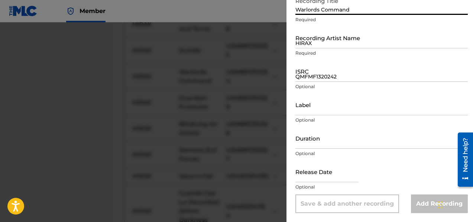
click at [330, 43] on input "HIRAX" at bounding box center [381, 37] width 172 height 21
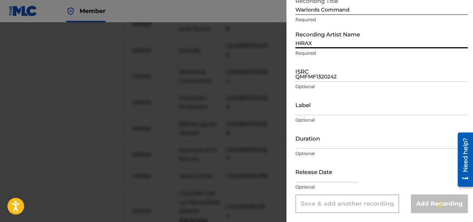
click at [319, 74] on input "QMFMF1320242" at bounding box center [381, 71] width 172 height 21
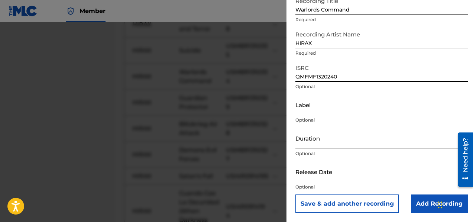
click at [370, 205] on button "Save & add another recording" at bounding box center [347, 203] width 104 height 19
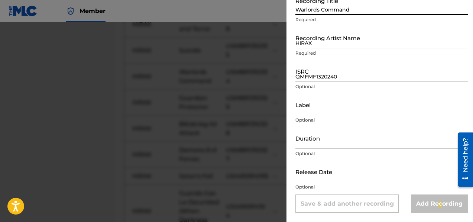
click at [336, 8] on input "Warlords Command" at bounding box center [381, 4] width 172 height 21
click at [329, 45] on input "HIRAX" at bounding box center [381, 37] width 172 height 21
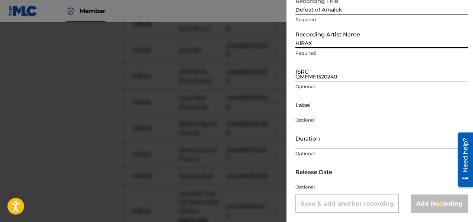
click at [314, 79] on input "QMFMF1320240" at bounding box center [381, 71] width 172 height 21
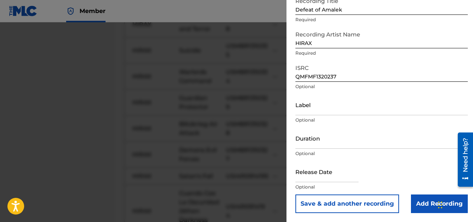
click at [349, 201] on button "Save & add another recording" at bounding box center [347, 203] width 104 height 19
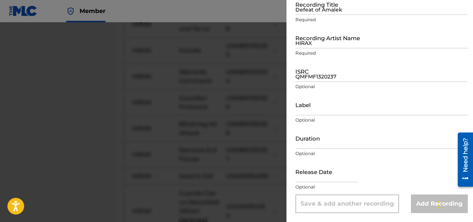
click at [305, 11] on input "Defeat of Amalek" at bounding box center [381, 4] width 172 height 21
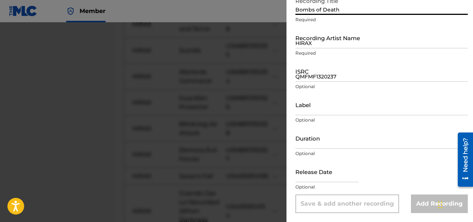
click at [309, 45] on input "HIRAX" at bounding box center [381, 37] width 172 height 21
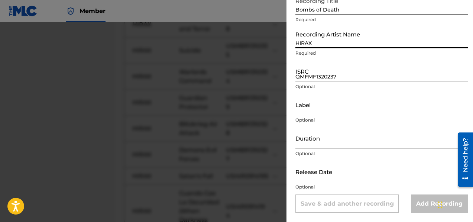
click at [316, 78] on input "QMFMF1320237" at bounding box center [381, 71] width 172 height 21
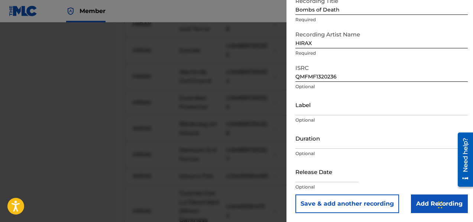
click at [349, 205] on button "Save & add another recording" at bounding box center [347, 203] width 104 height 19
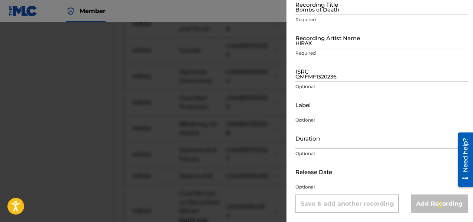
click at [318, 10] on input "Bombs of Death" at bounding box center [381, 4] width 172 height 21
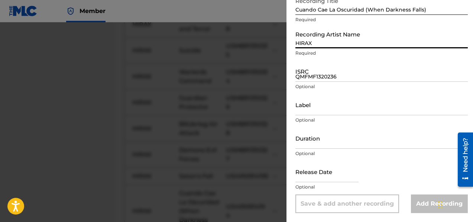
click at [319, 45] on input "HIRAX" at bounding box center [381, 37] width 172 height 21
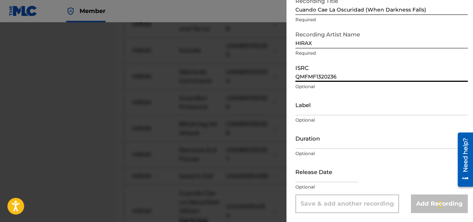
click at [317, 76] on input "QMFMF1320236" at bounding box center [381, 71] width 172 height 21
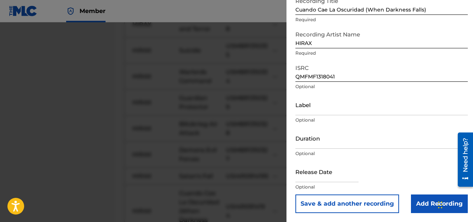
click at [327, 203] on button "Save & add another recording" at bounding box center [347, 203] width 104 height 19
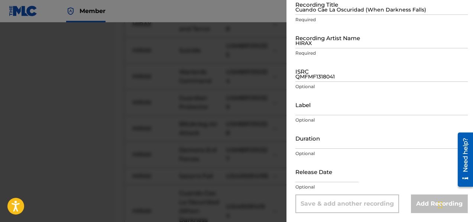
click at [316, 9] on input "Cuando Cae La Oscuridad (When Darkness Falls)" at bounding box center [381, 4] width 172 height 21
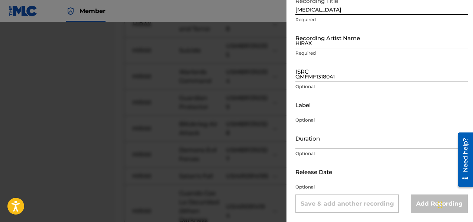
click at [315, 39] on input "HIRAX" at bounding box center [381, 37] width 172 height 21
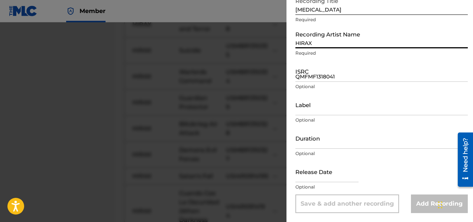
click at [310, 82] on div "ISRC QMFMF1318041 Optional" at bounding box center [381, 77] width 172 height 33
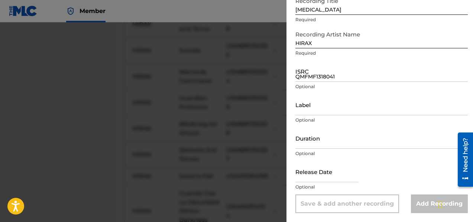
click at [305, 86] on p "Optional" at bounding box center [381, 86] width 172 height 7
click at [303, 80] on input "QMFMF1318041" at bounding box center [381, 71] width 172 height 21
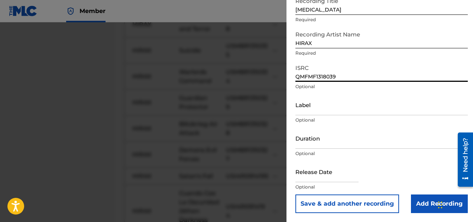
click at [339, 203] on button "Save & add another recording" at bounding box center [347, 203] width 104 height 19
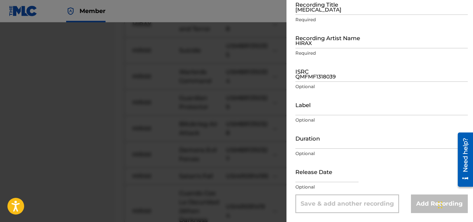
click at [333, 13] on input "[MEDICAL_DATA]" at bounding box center [381, 4] width 172 height 21
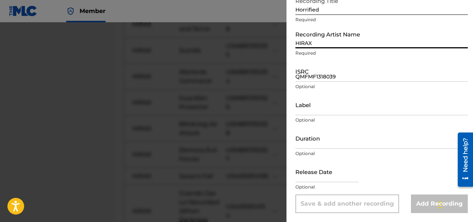
click at [323, 45] on input "HIRAX" at bounding box center [381, 37] width 172 height 21
click at [323, 78] on input "QMFMF1318039" at bounding box center [381, 71] width 172 height 21
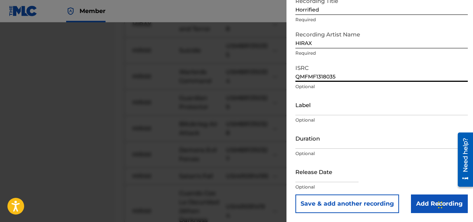
click at [351, 203] on button "Save & add another recording" at bounding box center [347, 203] width 104 height 19
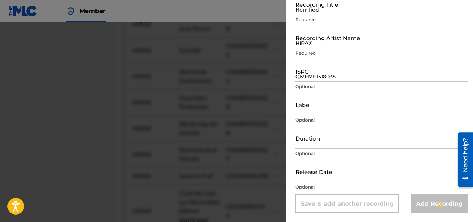
click at [324, 12] on input "Horrified" at bounding box center [381, 4] width 172 height 21
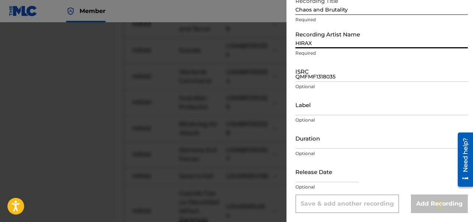
click at [327, 46] on input "HIRAX" at bounding box center [381, 37] width 172 height 21
click at [327, 75] on input "QMFMF1318035" at bounding box center [381, 71] width 172 height 21
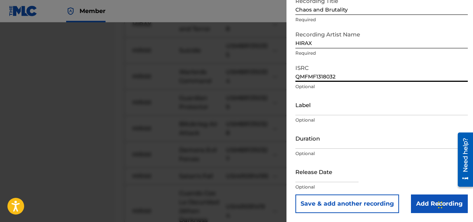
click at [349, 200] on button "Save & add another recording" at bounding box center [347, 203] width 104 height 19
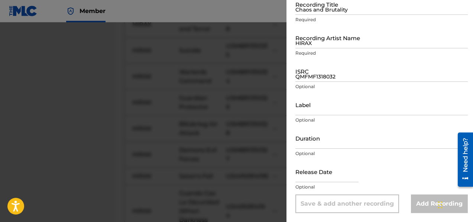
click at [319, 9] on input "Chaos and Brutality" at bounding box center [381, 4] width 172 height 21
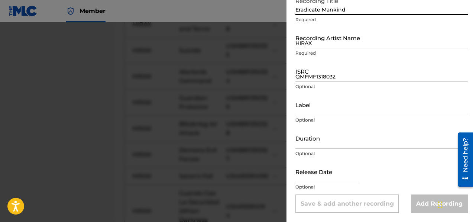
click at [309, 45] on input "HIRAX" at bounding box center [381, 37] width 172 height 21
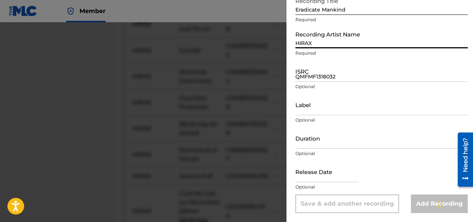
click at [300, 80] on input "QMFMF1318032" at bounding box center [381, 71] width 172 height 21
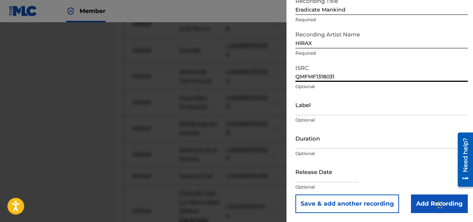
click at [355, 203] on button "Save & add another recording" at bounding box center [347, 203] width 104 height 19
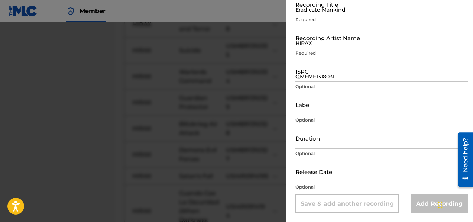
click at [346, 9] on input "Eradicate Mankind" at bounding box center [381, 4] width 172 height 21
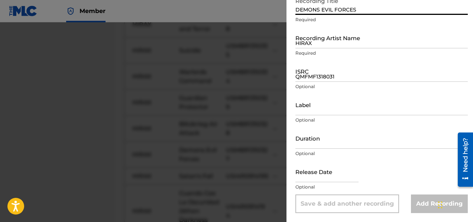
click at [321, 43] on input "HIRAX" at bounding box center [381, 37] width 172 height 21
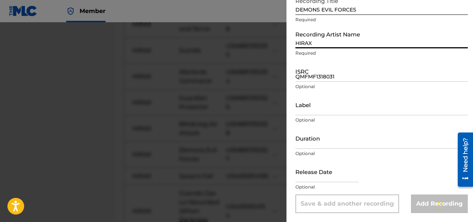
click at [335, 78] on input "QMFMF1318031" at bounding box center [381, 71] width 172 height 21
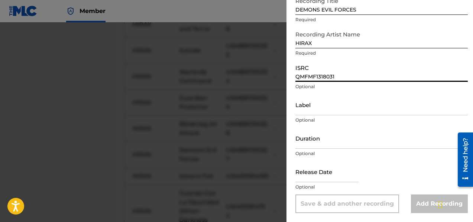
click at [303, 109] on input "Label" at bounding box center [381, 104] width 172 height 21
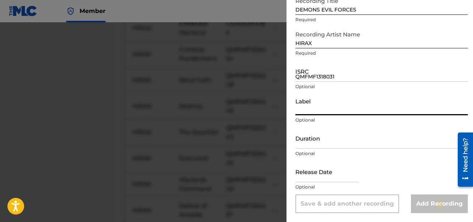
scroll to position [5214, 0]
click at [396, 126] on div "Label Optional" at bounding box center [381, 110] width 172 height 33
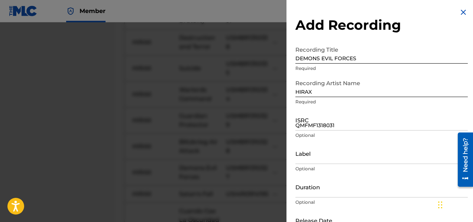
scroll to position [1, 0]
click at [344, 128] on input "QMFMF1318031" at bounding box center [381, 119] width 172 height 21
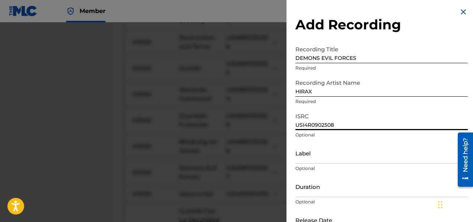
scroll to position [50, 0]
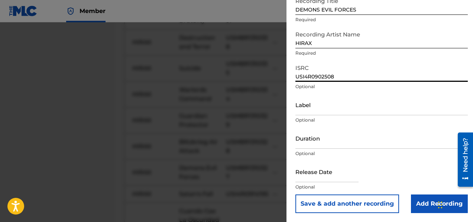
drag, startPoint x: 366, startPoint y: 72, endPoint x: 192, endPoint y: 81, distance: 174.1
click at [192, 81] on div "Add Recording Recording Title DEMONS EVIL FORCES Required Recording Artist Name…" at bounding box center [236, 121] width 473 height 199
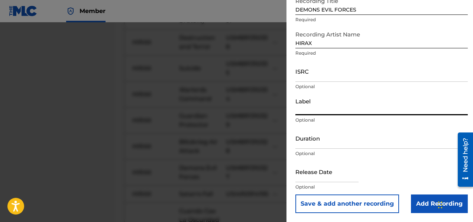
click at [328, 112] on input "Label" at bounding box center [381, 104] width 172 height 21
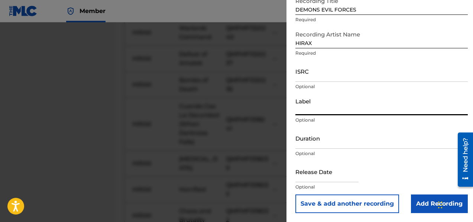
click at [344, 203] on button "Save & add another recording" at bounding box center [347, 203] width 104 height 19
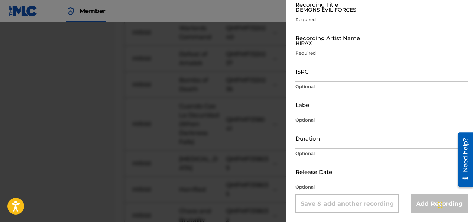
click at [318, 7] on input "DEMONS EVIL FORCES" at bounding box center [381, 4] width 172 height 21
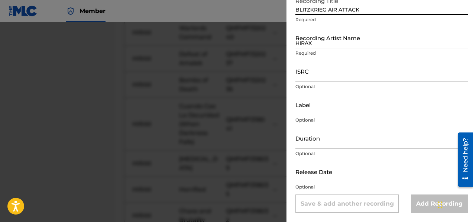
click at [319, 43] on input "HIRAX" at bounding box center [381, 37] width 172 height 21
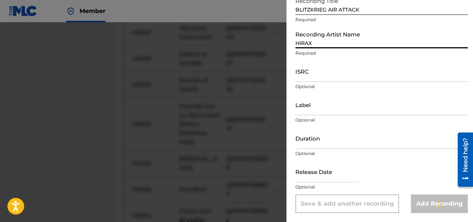
click at [322, 76] on input "ISRC" at bounding box center [381, 71] width 172 height 21
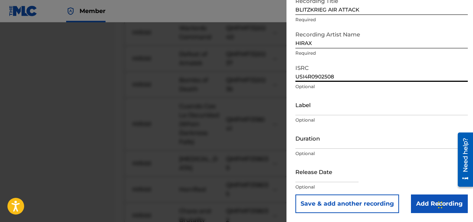
drag, startPoint x: 347, startPoint y: 76, endPoint x: 237, endPoint y: 84, distance: 109.8
click at [237, 84] on div "Add Recording Recording Title BLITZKRIEG AIR ATTACK Required Recording Artist N…" at bounding box center [236, 121] width 473 height 199
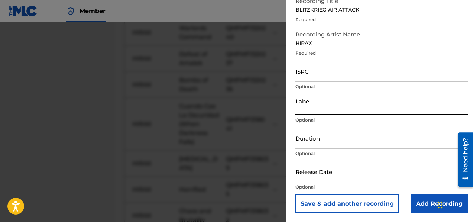
click at [305, 112] on input "Label" at bounding box center [381, 104] width 172 height 21
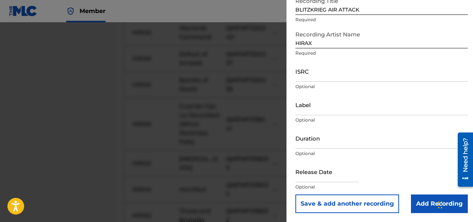
click at [335, 205] on button "Save & add another recording" at bounding box center [347, 203] width 104 height 19
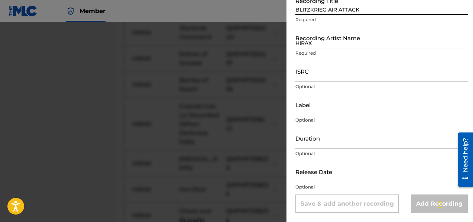
click at [333, 7] on input "BLITZKRIEG AIR ATTACK" at bounding box center [381, 4] width 172 height 21
click at [332, 46] on input "HIRAX" at bounding box center [381, 37] width 172 height 21
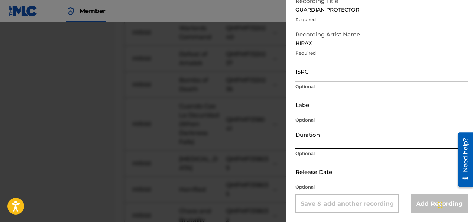
click at [340, 131] on input "Duration" at bounding box center [381, 137] width 172 height 21
click at [329, 178] on input "text" at bounding box center [326, 171] width 63 height 21
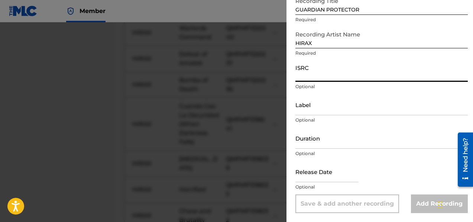
click at [312, 74] on input "ISRC" at bounding box center [381, 71] width 172 height 21
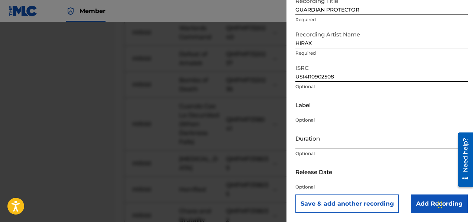
drag, startPoint x: 349, startPoint y: 73, endPoint x: 245, endPoint y: 87, distance: 104.9
click at [246, 87] on div "Add Recording Recording Title GUARDIAN PROTECTOR Required Recording Artist Name…" at bounding box center [236, 121] width 473 height 199
click at [375, 203] on button "Save & add another recording" at bounding box center [347, 203] width 104 height 19
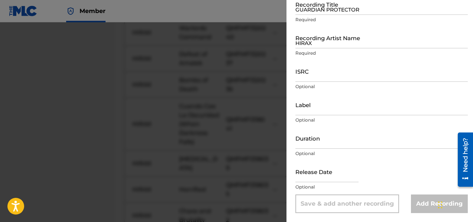
click at [309, 11] on input "GUARDIAN PROTECTOR" at bounding box center [381, 4] width 172 height 21
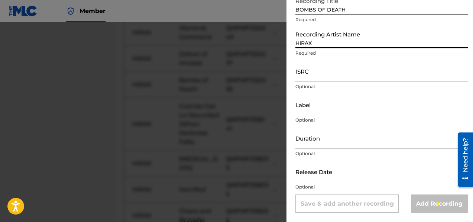
click at [312, 46] on input "HIRAX" at bounding box center [381, 37] width 172 height 21
click at [309, 81] on input "ISRC" at bounding box center [381, 71] width 172 height 21
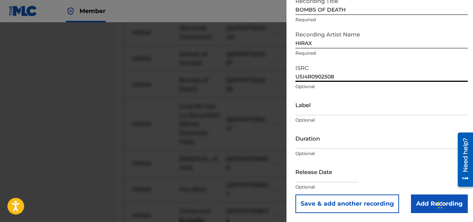
drag, startPoint x: 337, startPoint y: 77, endPoint x: 188, endPoint y: 77, distance: 148.9
click at [188, 77] on div "Add Recording Recording Title BOMBS OF DEATH Required Recording Artist Name [PE…" at bounding box center [236, 121] width 473 height 199
click at [349, 202] on button "Save & add another recording" at bounding box center [347, 203] width 104 height 19
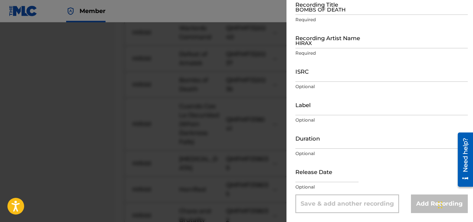
click at [302, 11] on input "BOMBS OF DEATH" at bounding box center [381, 4] width 172 height 21
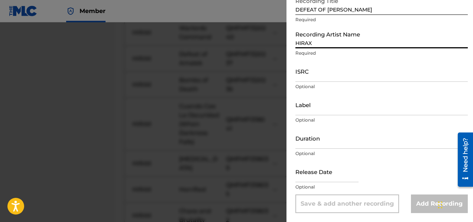
click at [316, 45] on input "HIRAX" at bounding box center [381, 37] width 172 height 21
click at [334, 79] on input "ISRC" at bounding box center [381, 71] width 172 height 21
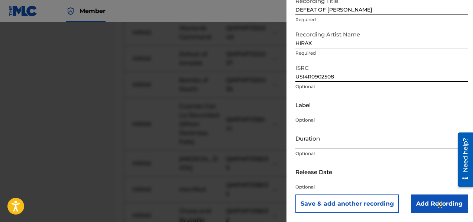
drag, startPoint x: 349, startPoint y: 77, endPoint x: 188, endPoint y: 74, distance: 161.2
click at [188, 74] on div "Add Recording Recording Title DEFEAT OF AMALEK Required Recording Artist Name […" at bounding box center [236, 121] width 473 height 199
click at [333, 208] on button "Save & add another recording" at bounding box center [347, 203] width 104 height 19
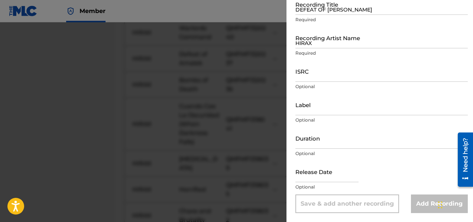
click at [337, 12] on input "DEFEAT OF [PERSON_NAME]" at bounding box center [381, 4] width 172 height 21
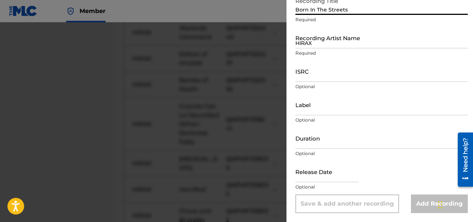
click at [328, 45] on input "HIRAX" at bounding box center [381, 37] width 172 height 21
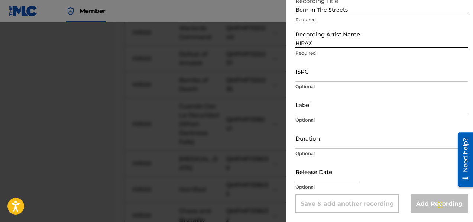
click at [315, 75] on input "ISRC" at bounding box center [381, 71] width 172 height 21
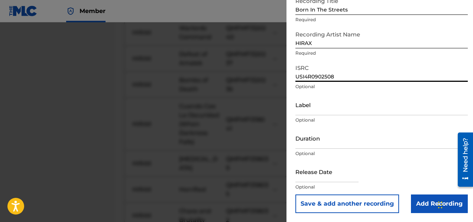
drag, startPoint x: 360, startPoint y: 74, endPoint x: 166, endPoint y: 83, distance: 194.1
click at [166, 83] on div "Add Recording Recording Title Born In The Streets Required Recording Artist Nam…" at bounding box center [236, 121] width 473 height 199
drag, startPoint x: 335, startPoint y: 78, endPoint x: 230, endPoint y: 80, distance: 104.4
click at [230, 80] on div "Add Recording Recording Title Born In The Streets Required Recording Artist Nam…" at bounding box center [236, 121] width 473 height 199
click at [361, 201] on button "Save & add another recording" at bounding box center [347, 203] width 104 height 19
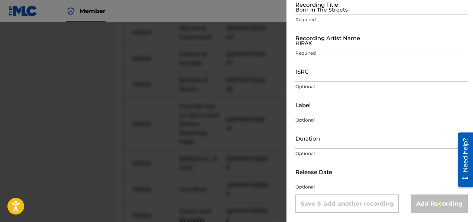
click at [310, 7] on input "Born In The Streets" at bounding box center [381, 4] width 172 height 21
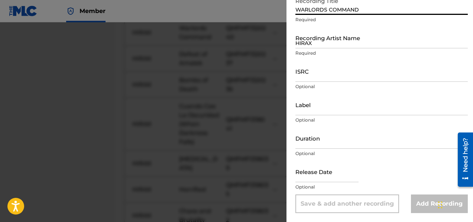
click at [325, 44] on input "HIRAX" at bounding box center [381, 37] width 172 height 21
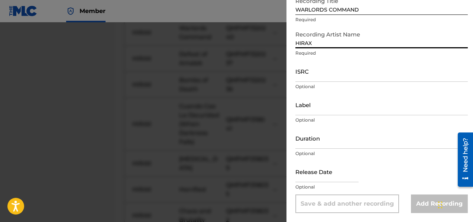
click at [305, 70] on input "ISRC" at bounding box center [381, 71] width 172 height 21
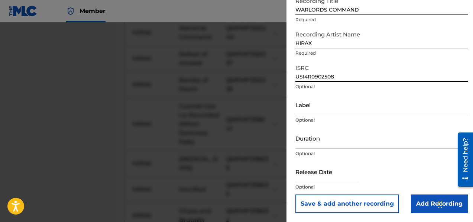
drag, startPoint x: 342, startPoint y: 77, endPoint x: 281, endPoint y: 77, distance: 61.3
click at [282, 77] on div "Add Recording Recording Title WARLORDS COMMAND Required Recording Artist Name […" at bounding box center [236, 121] width 473 height 199
click at [377, 203] on button "Save & add another recording" at bounding box center [347, 203] width 104 height 19
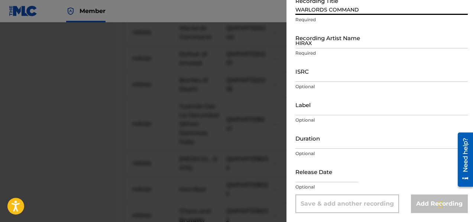
click at [309, 14] on input "WARLORDS COMMAND" at bounding box center [381, 4] width 172 height 21
click at [315, 47] on input "HIRAX" at bounding box center [381, 37] width 172 height 21
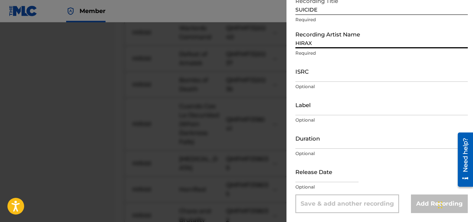
click at [315, 80] on input "ISRC" at bounding box center [381, 71] width 172 height 21
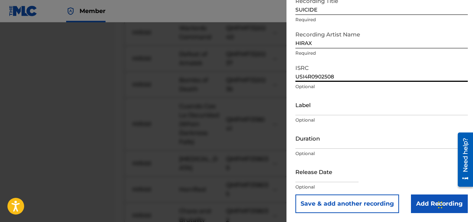
drag, startPoint x: 350, startPoint y: 76, endPoint x: 270, endPoint y: 70, distance: 80.5
click at [270, 70] on div "Add Recording Recording Title SUICIDE Required Recording Artist Name [PERSON_NA…" at bounding box center [236, 121] width 473 height 199
click at [361, 205] on button "Save & add another recording" at bounding box center [347, 203] width 104 height 19
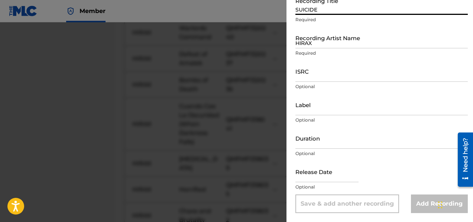
click at [309, 9] on input "SUICIDE" at bounding box center [381, 4] width 172 height 21
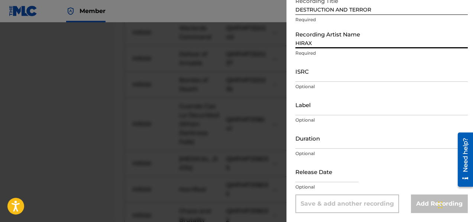
click at [310, 45] on input "HIRAX" at bounding box center [381, 37] width 172 height 21
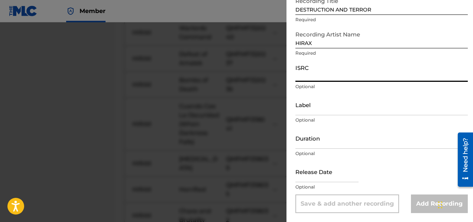
click at [300, 80] on input "ISRC" at bounding box center [381, 71] width 172 height 21
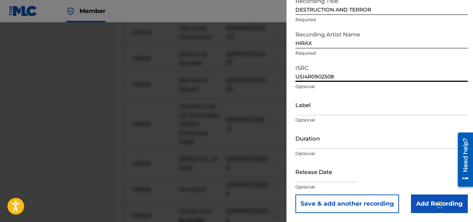
drag, startPoint x: 348, startPoint y: 79, endPoint x: 253, endPoint y: 77, distance: 95.1
click at [253, 77] on div "Add Recording Recording Title DESTRUCTION AND TERROR Required Recording Artist …" at bounding box center [236, 121] width 473 height 199
click at [354, 205] on button "Save & add another recording" at bounding box center [347, 203] width 104 height 19
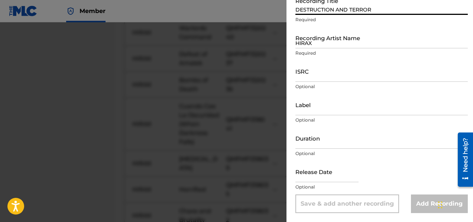
click at [304, 11] on input "DESTRUCTION AND TERROR" at bounding box center [381, 4] width 172 height 21
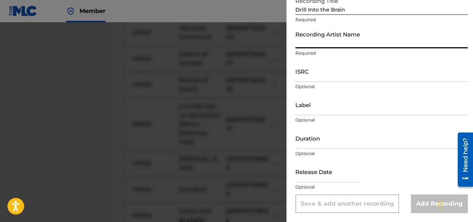
click at [151, 52] on div at bounding box center [236, 133] width 473 height 222
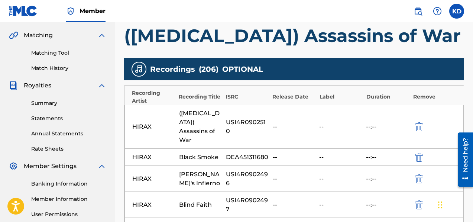
scroll to position [223, 0]
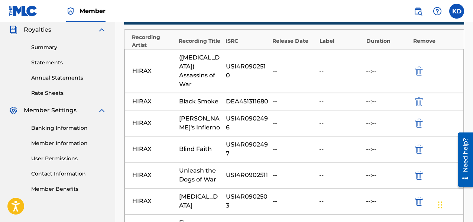
click at [138, 66] on div "HIRAX" at bounding box center [153, 70] width 43 height 9
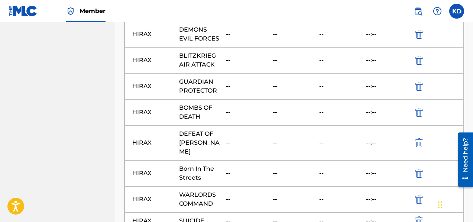
scroll to position [5596, 0]
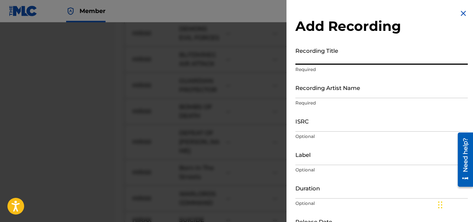
click at [322, 58] on input "Recording Title" at bounding box center [381, 53] width 172 height 21
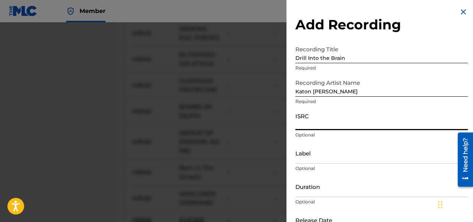
click at [350, 114] on input "ISRC" at bounding box center [381, 119] width 172 height 21
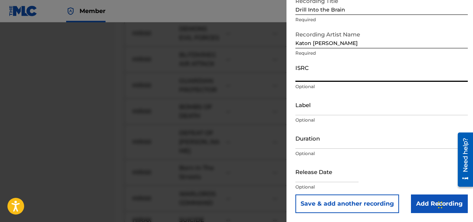
click at [311, 177] on input "text" at bounding box center [326, 171] width 63 height 21
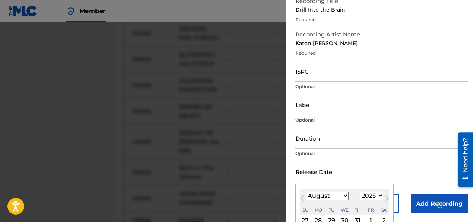
click at [345, 195] on select "January February March April May June July August September October November De…" at bounding box center [327, 195] width 43 height 9
click at [350, 141] on input "Duration" at bounding box center [381, 137] width 172 height 21
click at [335, 178] on input "text" at bounding box center [326, 171] width 63 height 21
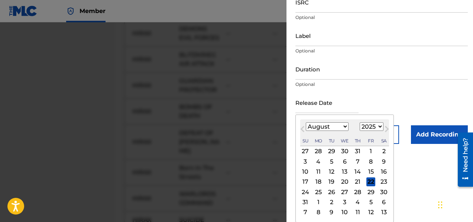
click at [322, 125] on select "January February March April May June July August September October November De…" at bounding box center [327, 126] width 43 height 9
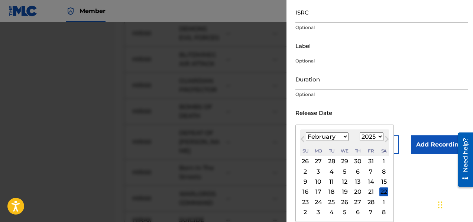
click at [370, 202] on div "28" at bounding box center [370, 201] width 9 height 9
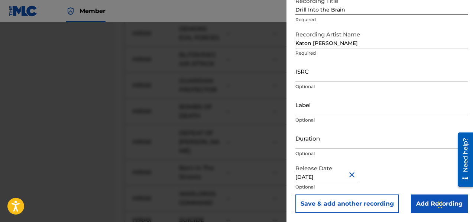
scroll to position [50, 0]
click at [367, 205] on button "Save & add another recording" at bounding box center [347, 203] width 104 height 19
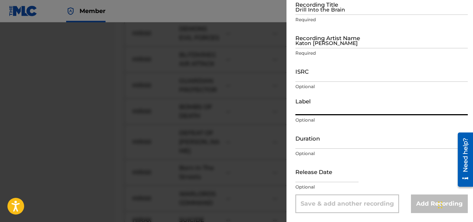
click at [339, 107] on input "Label" at bounding box center [381, 104] width 172 height 21
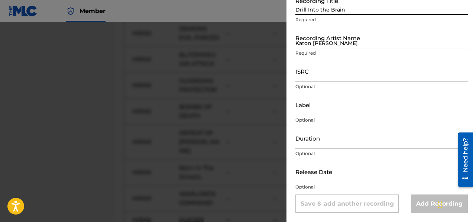
click at [311, 14] on input "Drill Into the Brain" at bounding box center [381, 4] width 172 height 21
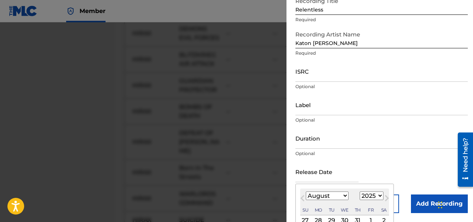
click at [324, 176] on input "text" at bounding box center [326, 171] width 63 height 21
click at [338, 196] on select "January February March April May June July August September October November De…" at bounding box center [327, 195] width 43 height 9
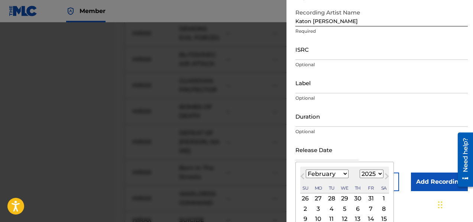
scroll to position [109, 0]
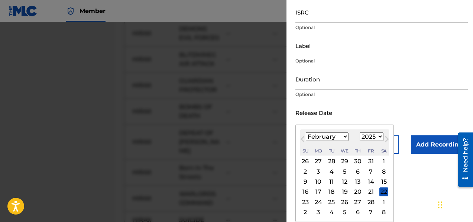
click at [369, 202] on div "28" at bounding box center [370, 201] width 9 height 9
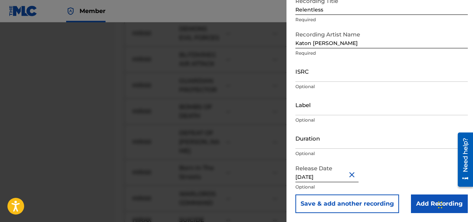
scroll to position [50, 0]
click at [369, 202] on button "Save & add another recording" at bounding box center [347, 203] width 104 height 19
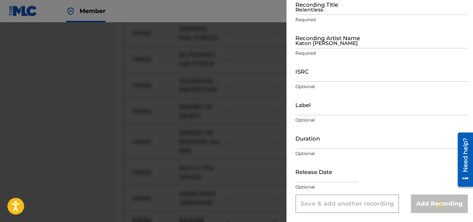
click at [299, 12] on input "Relentless" at bounding box center [381, 4] width 172 height 21
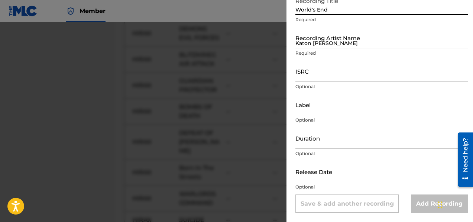
click at [306, 43] on input "Katon [PERSON_NAME]" at bounding box center [381, 37] width 172 height 21
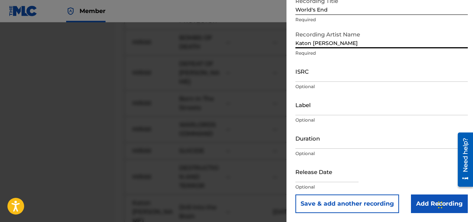
scroll to position [5666, 0]
click at [333, 114] on input "Label" at bounding box center [381, 104] width 172 height 21
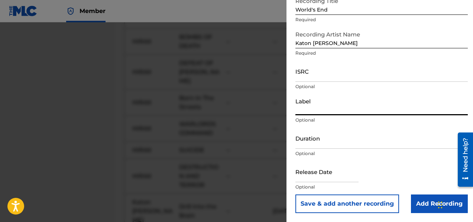
click at [325, 176] on input "text" at bounding box center [326, 171] width 63 height 21
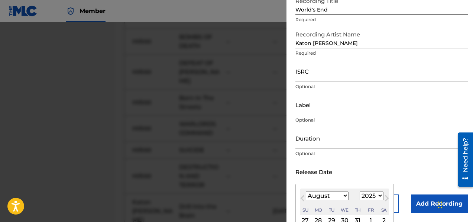
click at [345, 195] on select "January February March April May June July August September October November De…" at bounding box center [327, 195] width 43 height 9
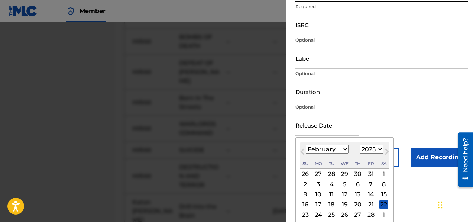
scroll to position [109, 0]
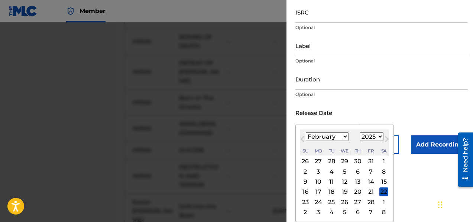
click at [371, 202] on div "28" at bounding box center [370, 201] width 9 height 9
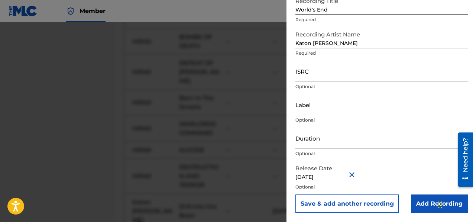
scroll to position [50, 0]
click at [369, 202] on button "Save & add another recording" at bounding box center [347, 203] width 104 height 19
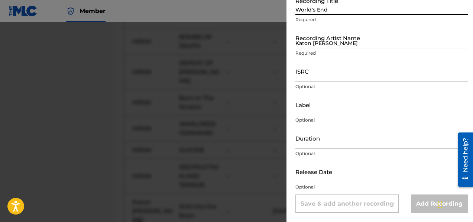
click at [312, 12] on input "World's End" at bounding box center [381, 4] width 172 height 21
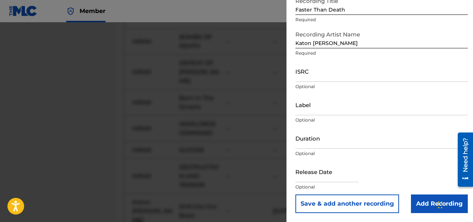
click at [312, 178] on input "text" at bounding box center [326, 171] width 63 height 21
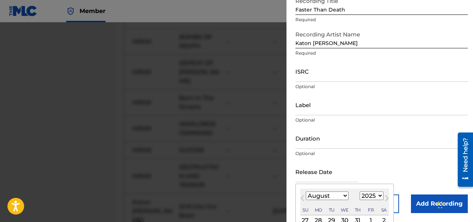
click at [344, 194] on select "January February March April May June July August September October November De…" at bounding box center [327, 195] width 43 height 9
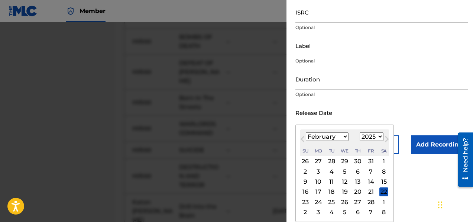
click at [368, 202] on div "28" at bounding box center [370, 201] width 9 height 9
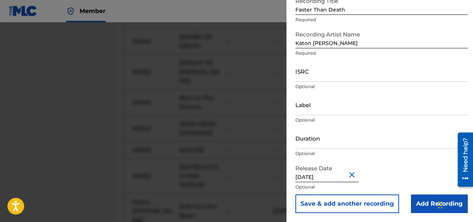
scroll to position [50, 0]
click at [364, 206] on button "Save & add another recording" at bounding box center [347, 203] width 104 height 19
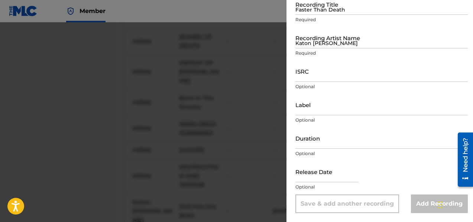
click at [309, 12] on input "Faster Than Death" at bounding box center [381, 4] width 172 height 21
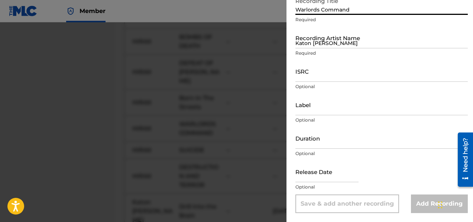
click at [326, 44] on input "Katon [PERSON_NAME]" at bounding box center [381, 37] width 172 height 21
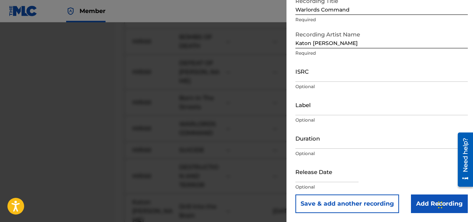
click at [321, 178] on input "text" at bounding box center [326, 171] width 63 height 21
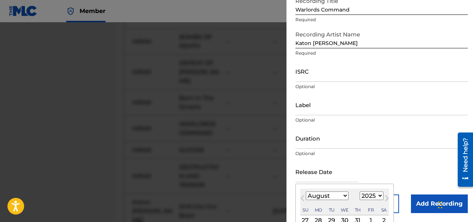
click at [344, 193] on select "January February March April May June July August September October November De…" at bounding box center [327, 195] width 43 height 9
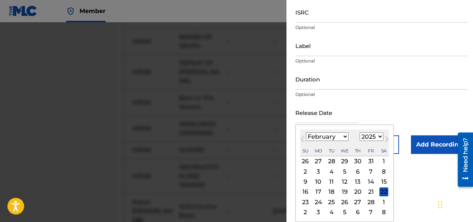
click at [367, 203] on div "28" at bounding box center [370, 201] width 9 height 9
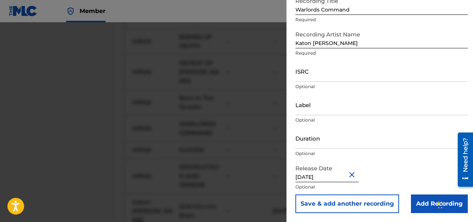
scroll to position [50, 0]
click at [348, 204] on button "Save & add another recording" at bounding box center [347, 203] width 104 height 19
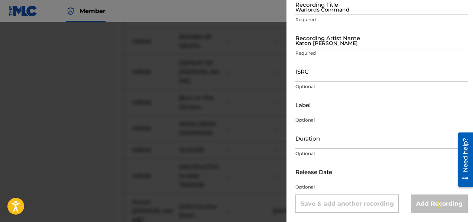
click at [313, 10] on input "Warlords Command" at bounding box center [381, 4] width 172 height 21
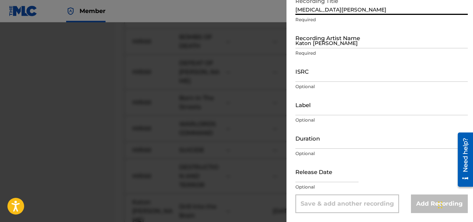
click at [309, 48] on input "Katon [PERSON_NAME]" at bounding box center [381, 37] width 172 height 21
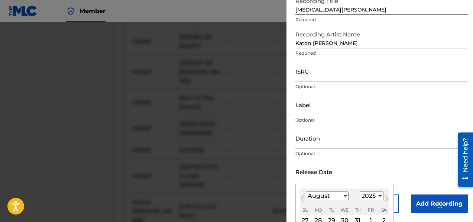
click at [339, 179] on input "text" at bounding box center [326, 171] width 63 height 21
click at [336, 198] on select "January February March April May June July August September October November De…" at bounding box center [327, 195] width 43 height 9
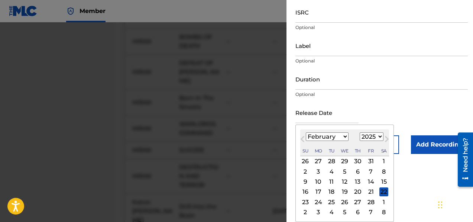
click at [367, 202] on div "28" at bounding box center [370, 201] width 9 height 9
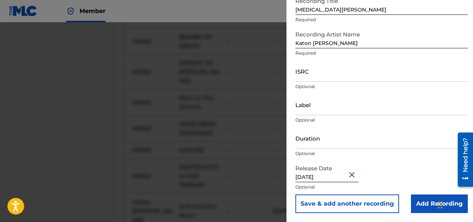
click at [366, 205] on button "Save & add another recording" at bounding box center [347, 203] width 104 height 19
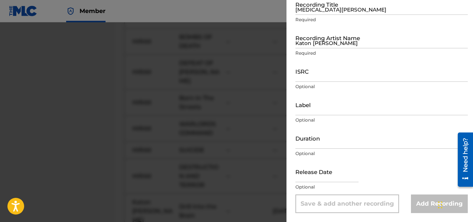
click at [307, 7] on input "[MEDICAL_DATA][PERSON_NAME]" at bounding box center [381, 4] width 172 height 21
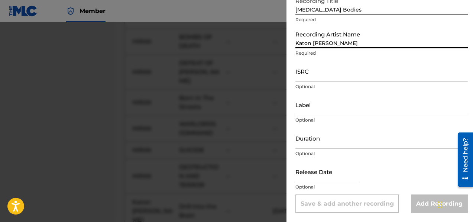
click at [311, 41] on input "Katon [PERSON_NAME]" at bounding box center [381, 37] width 172 height 21
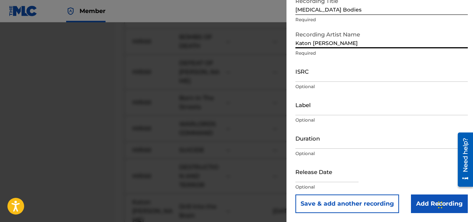
click at [320, 178] on input "text" at bounding box center [326, 171] width 63 height 21
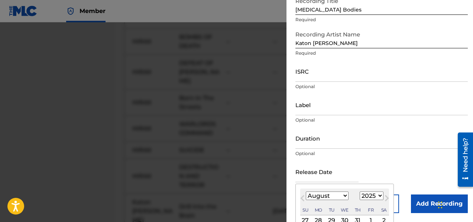
click at [344, 197] on select "January February March April May June July August September October November De…" at bounding box center [327, 195] width 43 height 9
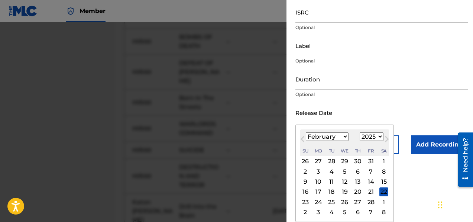
click at [368, 201] on div "28" at bounding box center [370, 201] width 9 height 9
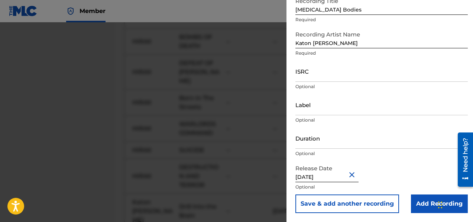
click at [368, 205] on button "Save & add another recording" at bounding box center [347, 203] width 104 height 19
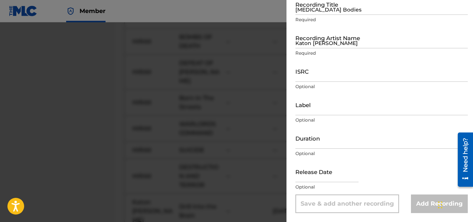
click at [309, 6] on input "[MEDICAL_DATA] Bodies" at bounding box center [381, 4] width 172 height 21
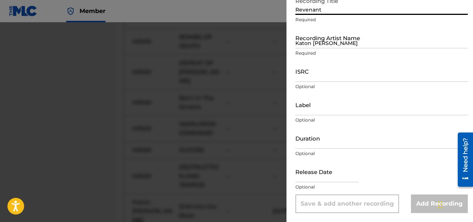
click at [323, 46] on input "Katon [PERSON_NAME]" at bounding box center [381, 37] width 172 height 21
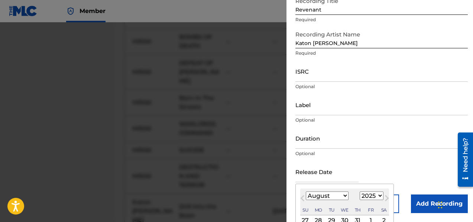
click at [326, 178] on input "text" at bounding box center [326, 171] width 63 height 21
click at [342, 194] on select "January February March April May June July August September October November De…" at bounding box center [327, 195] width 43 height 9
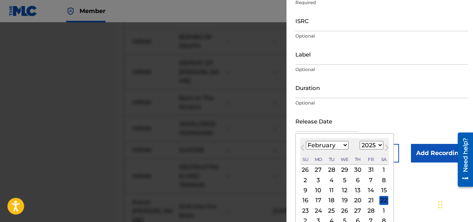
scroll to position [109, 0]
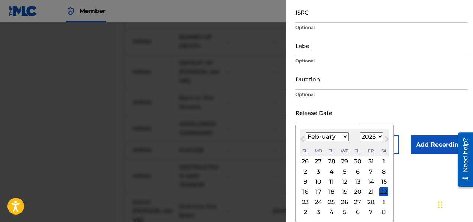
click at [368, 203] on div "28" at bounding box center [370, 201] width 9 height 9
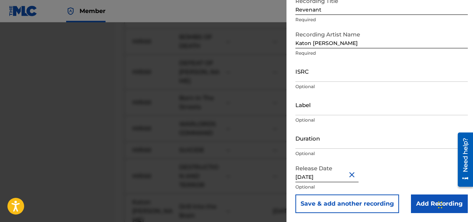
scroll to position [50, 0]
click at [368, 203] on button "Save & add another recording" at bounding box center [347, 203] width 104 height 19
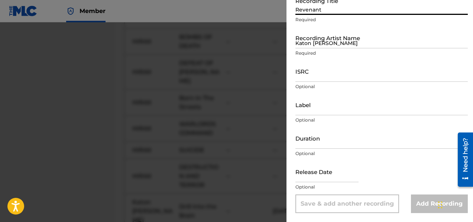
click at [321, 11] on input "Revenant" at bounding box center [381, 4] width 172 height 21
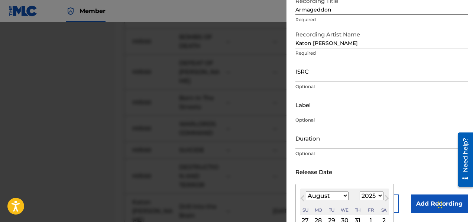
click at [340, 181] on input "text" at bounding box center [326, 171] width 63 height 21
click at [344, 197] on select "January February March April May June July August September October November De…" at bounding box center [327, 195] width 43 height 9
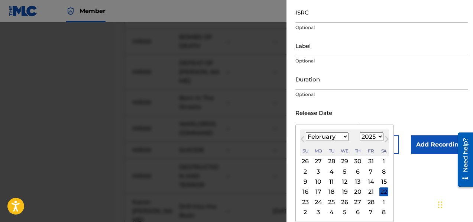
click at [371, 203] on div "28" at bounding box center [370, 201] width 9 height 9
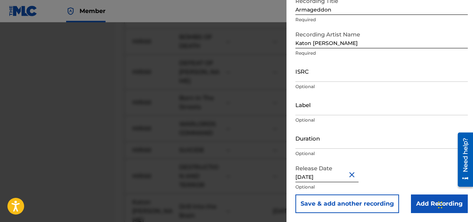
scroll to position [50, 0]
click at [362, 206] on button "Save & add another recording" at bounding box center [347, 203] width 104 height 19
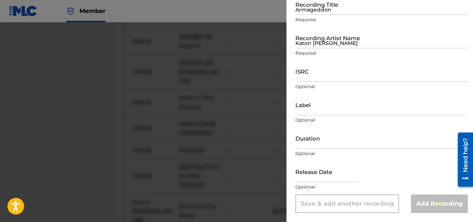
click at [88, 166] on div at bounding box center [236, 133] width 473 height 222
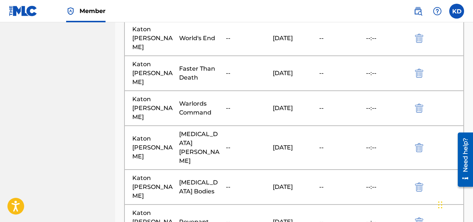
scroll to position [5910, 0]
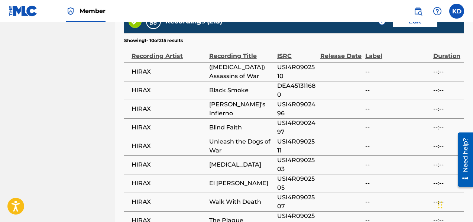
scroll to position [406, 0]
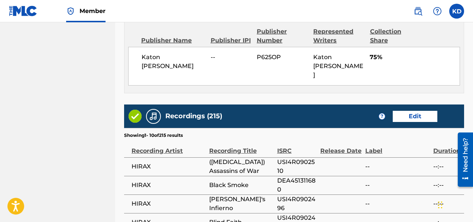
click at [422, 111] on button "Edit" at bounding box center [415, 116] width 45 height 11
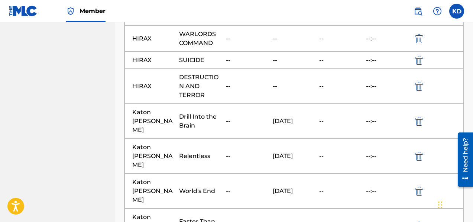
scroll to position [5753, 0]
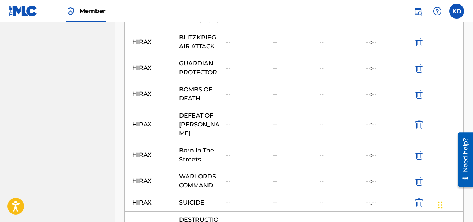
scroll to position [5603, 0]
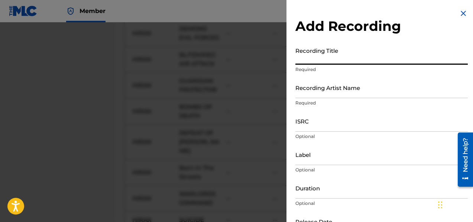
click at [321, 59] on input "Recording Title" at bounding box center [381, 53] width 172 height 21
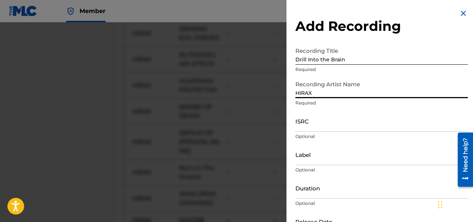
scroll to position [50, 0]
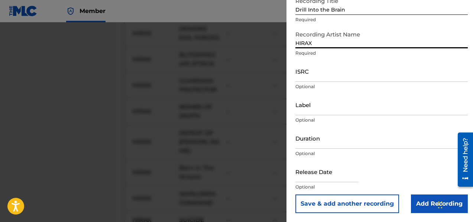
click at [325, 178] on input "text" at bounding box center [326, 171] width 63 height 21
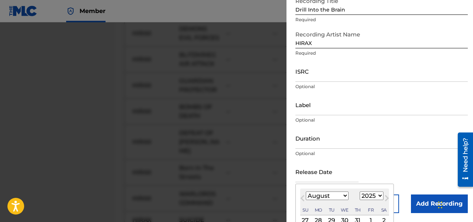
click at [344, 197] on select "January February March April May June July August September October November De…" at bounding box center [327, 195] width 43 height 9
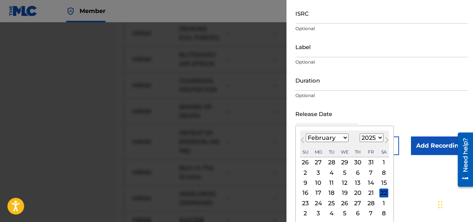
scroll to position [109, 0]
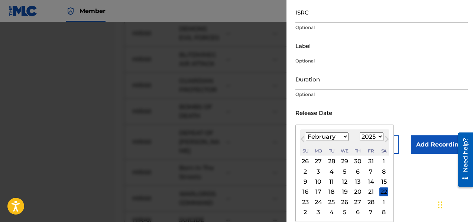
click at [369, 202] on div "28" at bounding box center [370, 201] width 9 height 9
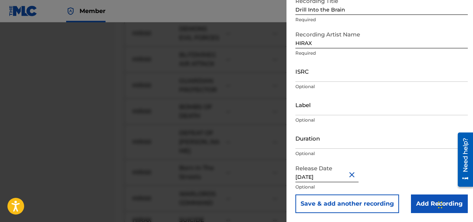
click at [353, 205] on button "Save & add another recording" at bounding box center [347, 203] width 104 height 19
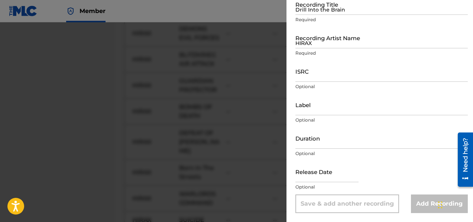
click at [309, 14] on input "Drill Into the Brain" at bounding box center [381, 4] width 172 height 21
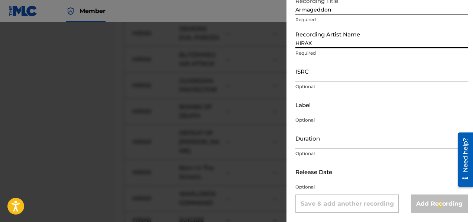
click at [321, 43] on input "HIRAX" at bounding box center [381, 37] width 172 height 21
click at [333, 180] on input "text" at bounding box center [326, 171] width 63 height 21
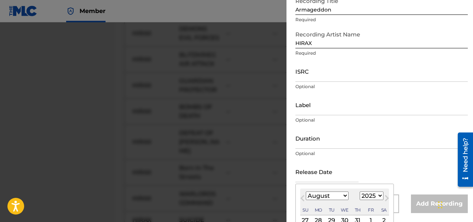
click at [344, 198] on select "January February March April May June July August September October November De…" at bounding box center [327, 195] width 43 height 9
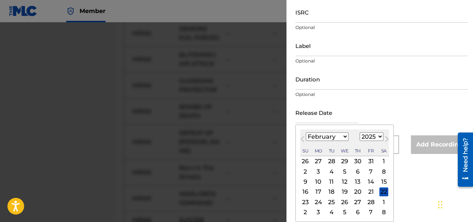
click at [369, 201] on div "28" at bounding box center [370, 201] width 9 height 9
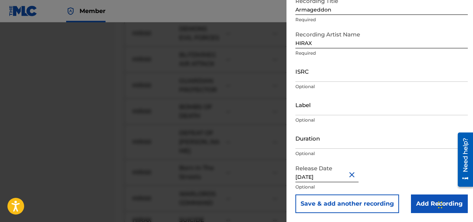
click at [369, 202] on button "Save & add another recording" at bounding box center [347, 203] width 104 height 19
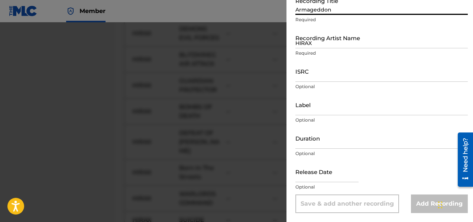
click at [304, 11] on input "Armageddon" at bounding box center [381, 4] width 172 height 21
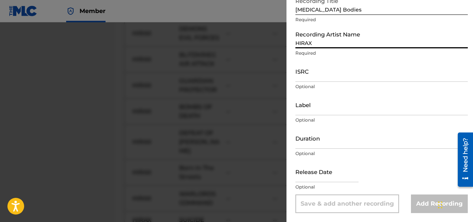
scroll to position [5639, 0]
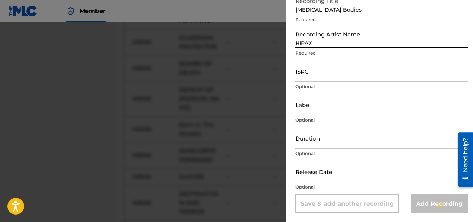
click at [330, 180] on input "text" at bounding box center [326, 171] width 63 height 21
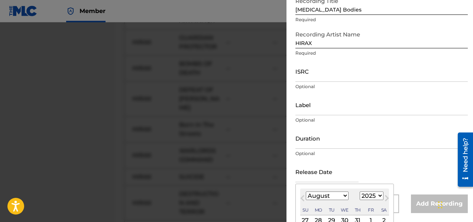
click at [342, 197] on select "January February March April May June July August September October November De…" at bounding box center [327, 195] width 43 height 9
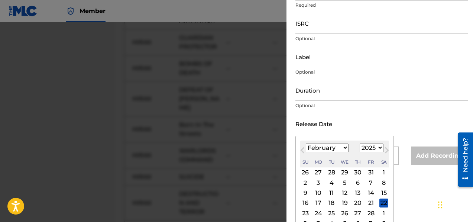
scroll to position [109, 0]
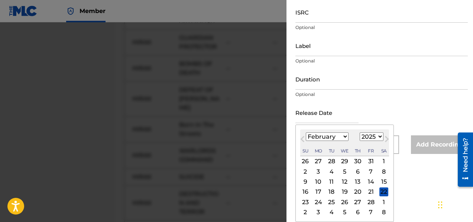
click at [371, 202] on div "28" at bounding box center [370, 201] width 9 height 9
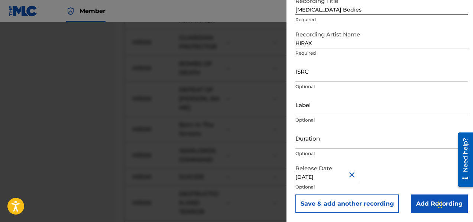
scroll to position [50, 0]
click at [369, 203] on button "Save & add another recording" at bounding box center [347, 203] width 104 height 19
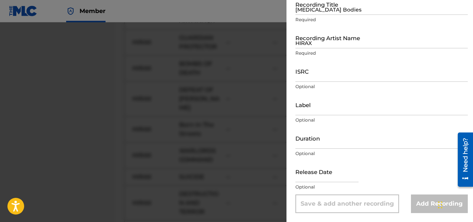
click at [328, 11] on input "[MEDICAL_DATA] Bodies" at bounding box center [381, 4] width 172 height 21
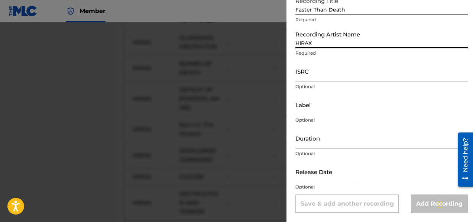
click at [342, 183] on div at bounding box center [326, 172] width 63 height 23
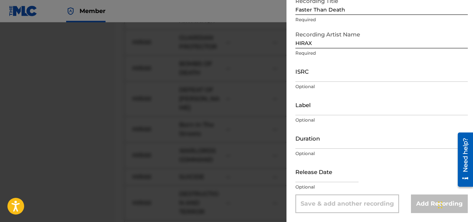
click at [333, 179] on input "text" at bounding box center [326, 171] width 63 height 21
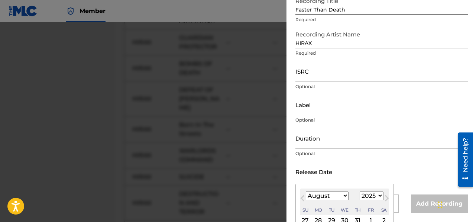
click at [342, 196] on select "January February March April May June July August September October November De…" at bounding box center [327, 195] width 43 height 9
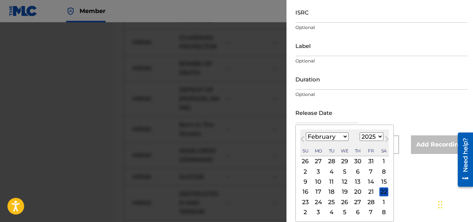
click at [372, 201] on div "28" at bounding box center [370, 201] width 9 height 9
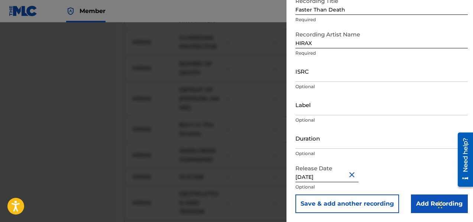
scroll to position [50, 0]
click at [371, 201] on button "Save & add another recording" at bounding box center [347, 203] width 104 height 19
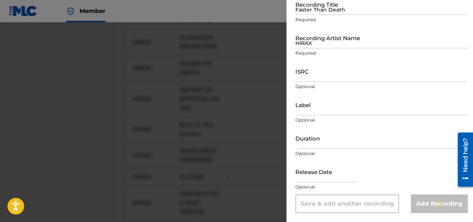
click at [326, 9] on input "Faster Than Death" at bounding box center [381, 4] width 172 height 21
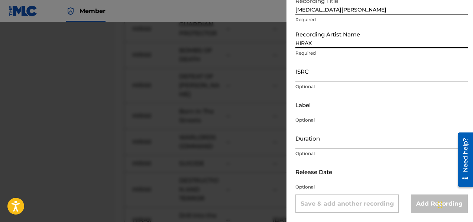
scroll to position [5658, 0]
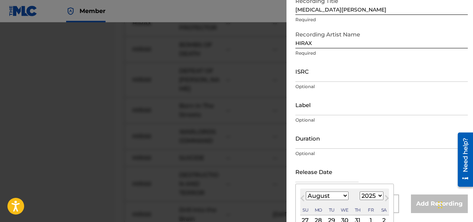
click at [328, 177] on input "text" at bounding box center [326, 171] width 63 height 21
click at [343, 193] on select "January February March April May June July August September October November De…" at bounding box center [327, 195] width 43 height 9
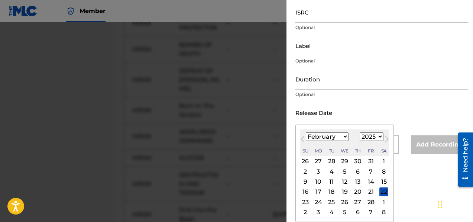
click at [370, 199] on div "28" at bounding box center [370, 201] width 9 height 9
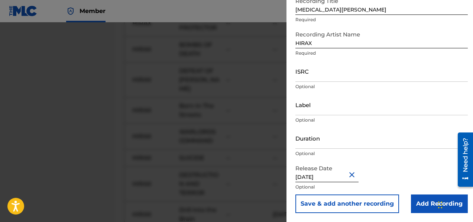
scroll to position [50, 0]
click at [358, 204] on button "Save & add another recording" at bounding box center [347, 203] width 104 height 19
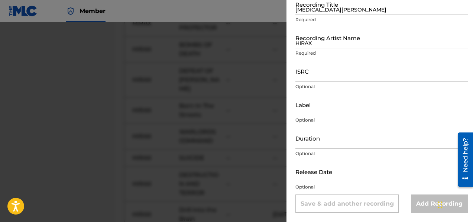
click at [316, 6] on input "[MEDICAL_DATA][PERSON_NAME]" at bounding box center [381, 4] width 172 height 21
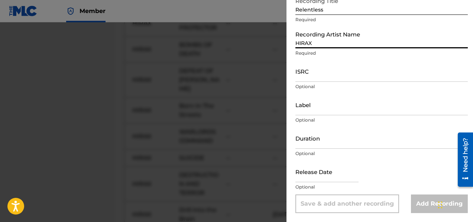
click at [324, 180] on input "text" at bounding box center [326, 171] width 63 height 21
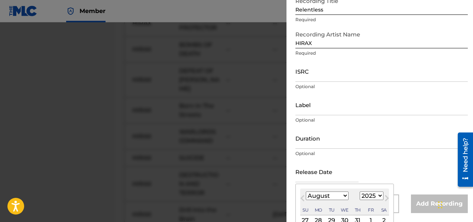
click at [343, 196] on select "January February March April May June July August September October November De…" at bounding box center [327, 195] width 43 height 9
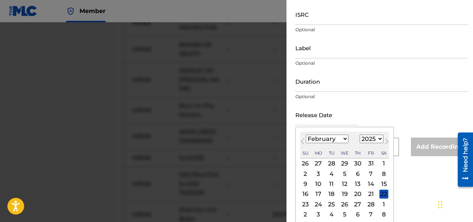
scroll to position [109, 0]
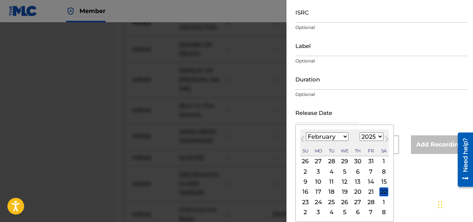
click at [368, 203] on div "28" at bounding box center [370, 201] width 9 height 9
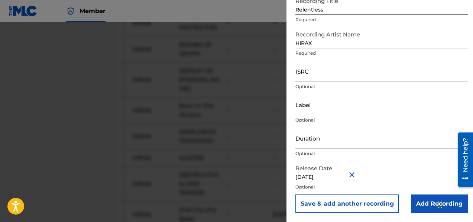
click at [363, 204] on button "Save & add another recording" at bounding box center [347, 203] width 104 height 19
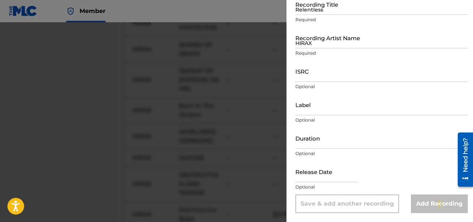
click at [305, 12] on input "Relentless" at bounding box center [381, 4] width 172 height 21
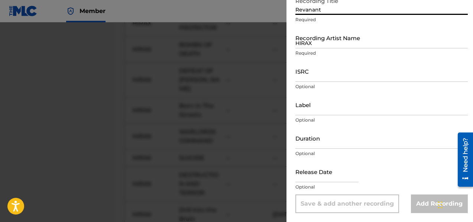
click at [307, 10] on input "Revanant" at bounding box center [381, 4] width 172 height 21
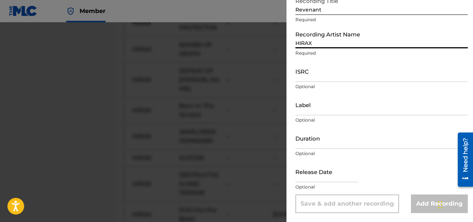
click at [321, 43] on input "HIRAX" at bounding box center [381, 37] width 172 height 21
click at [313, 178] on input "text" at bounding box center [326, 171] width 63 height 21
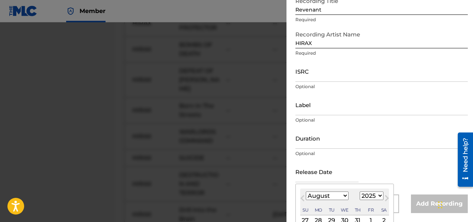
click at [338, 198] on select "January February March April May June July August September October November De…" at bounding box center [327, 195] width 43 height 9
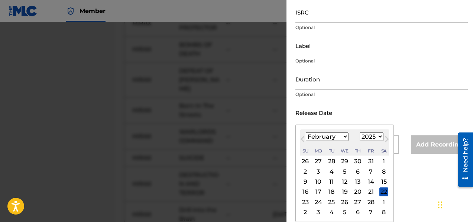
click at [367, 201] on div "28" at bounding box center [370, 201] width 9 height 9
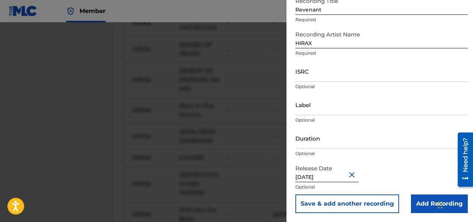
scroll to position [5671, 0]
click at [349, 205] on button "Save & add another recording" at bounding box center [347, 203] width 104 height 19
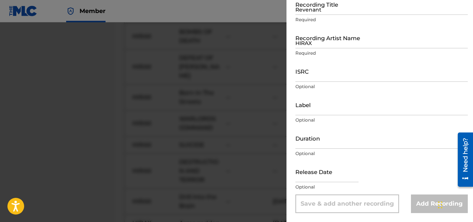
click at [330, 12] on input "Revenant" at bounding box center [381, 4] width 172 height 21
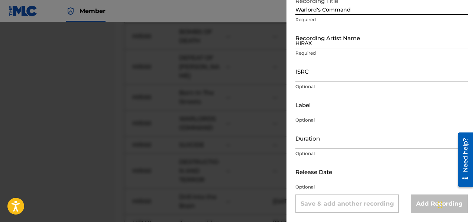
click at [329, 39] on input "HIRAX" at bounding box center [381, 37] width 172 height 21
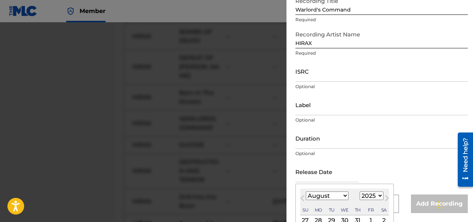
click at [343, 180] on input "text" at bounding box center [326, 171] width 63 height 21
click at [342, 197] on select "January February March April May June July August September October November De…" at bounding box center [327, 195] width 43 height 9
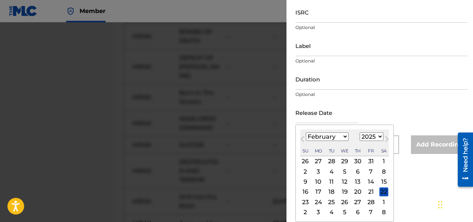
click at [373, 202] on div "28" at bounding box center [370, 201] width 9 height 9
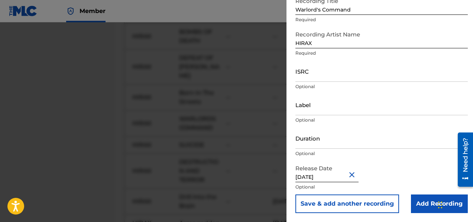
scroll to position [50, 0]
click at [335, 205] on button "Save & add another recording" at bounding box center [347, 203] width 104 height 19
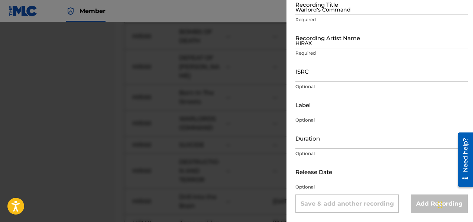
click at [318, 11] on input "Warlord's Command" at bounding box center [381, 4] width 172 height 21
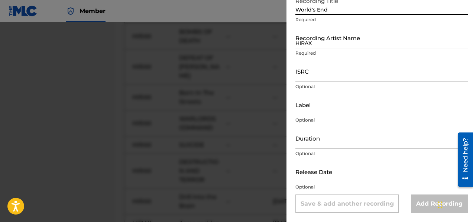
click at [327, 46] on input "HIRAX" at bounding box center [381, 37] width 172 height 21
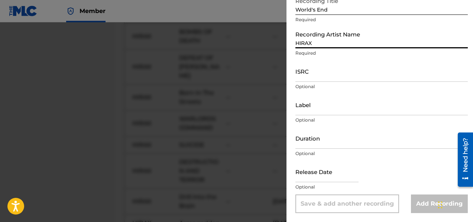
click at [333, 179] on input "text" at bounding box center [326, 171] width 63 height 21
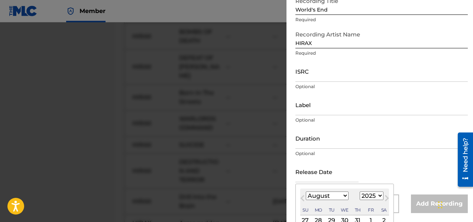
click at [345, 198] on select "January February March April May June July August September October November De…" at bounding box center [327, 195] width 43 height 9
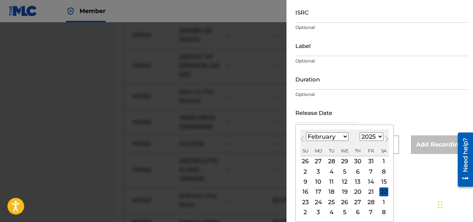
scroll to position [5672, 0]
click at [371, 198] on div "28" at bounding box center [370, 201] width 9 height 9
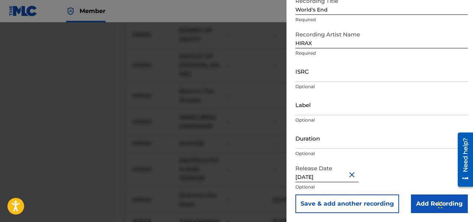
click at [420, 201] on input "Add Recording" at bounding box center [439, 203] width 57 height 19
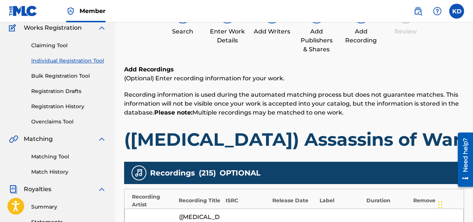
scroll to position [80, 0]
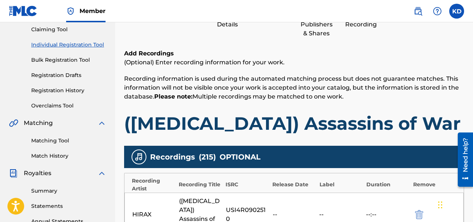
click at [429, 153] on div "Recordings ( 215 ) OPTIONAL" at bounding box center [294, 157] width 340 height 22
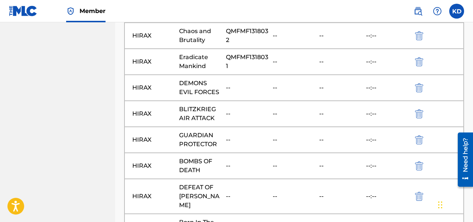
scroll to position [5794, 0]
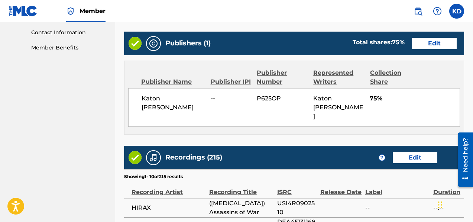
scroll to position [609, 0]
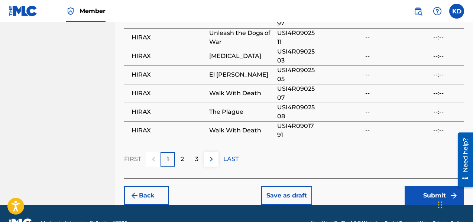
click at [433, 186] on button "Submit" at bounding box center [433, 195] width 59 height 19
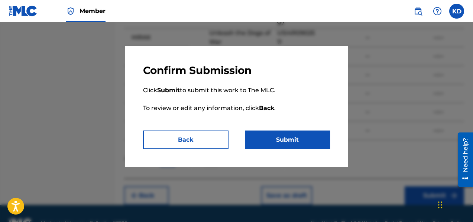
click at [208, 146] on button "Back" at bounding box center [185, 139] width 85 height 19
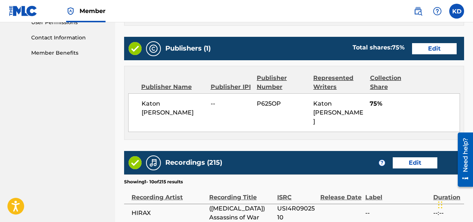
scroll to position [368, 0]
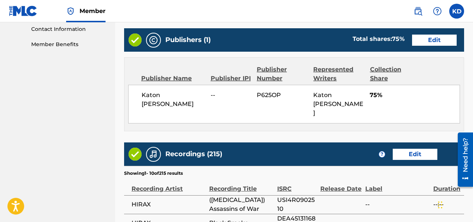
click at [419, 149] on button "Edit" at bounding box center [415, 154] width 45 height 11
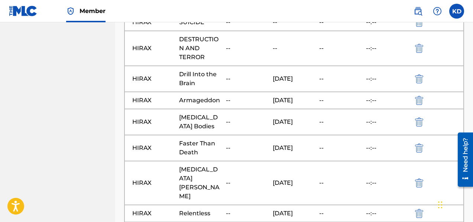
scroll to position [5794, 0]
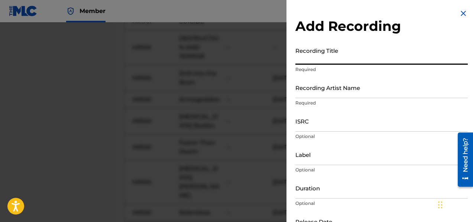
click at [307, 60] on input "Recording Title" at bounding box center [381, 53] width 172 height 21
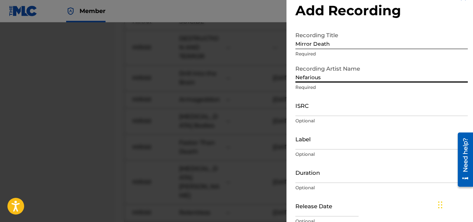
scroll to position [50, 0]
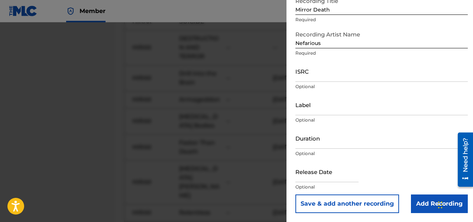
click at [308, 179] on input "text" at bounding box center [326, 171] width 63 height 21
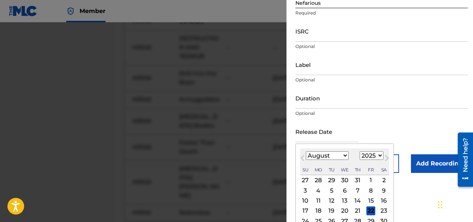
scroll to position [119, 0]
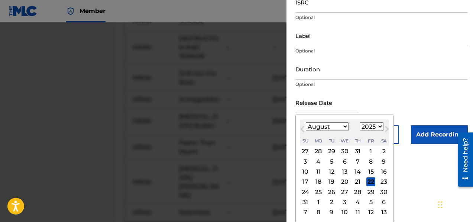
click at [345, 125] on select "January February March April May June July August September October November De…" at bounding box center [327, 126] width 43 height 9
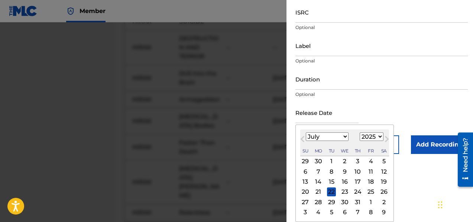
scroll to position [109, 0]
click at [371, 180] on div "18" at bounding box center [370, 181] width 9 height 9
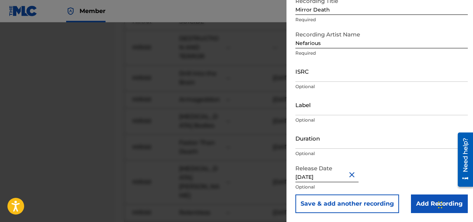
scroll to position [50, 0]
click at [373, 204] on button "Save & add another recording" at bounding box center [347, 203] width 104 height 19
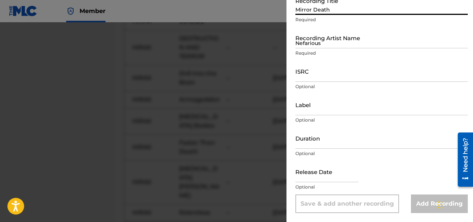
click at [312, 12] on input "Mirror Death" at bounding box center [381, 4] width 172 height 21
click at [312, 42] on input "Nefarious" at bounding box center [381, 37] width 172 height 21
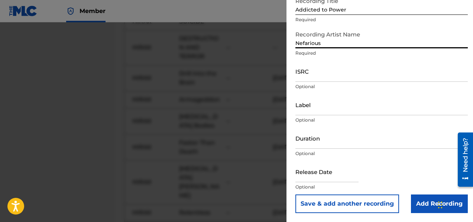
click at [325, 176] on input "text" at bounding box center [326, 171] width 63 height 21
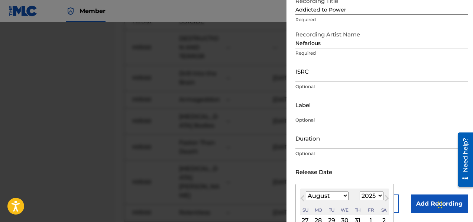
click at [309, 196] on select "January February March April May June July August September October November De…" at bounding box center [327, 195] width 43 height 9
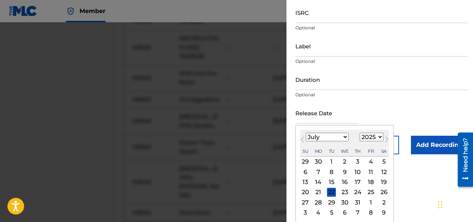
scroll to position [109, 0]
click at [371, 182] on div "18" at bounding box center [370, 181] width 9 height 9
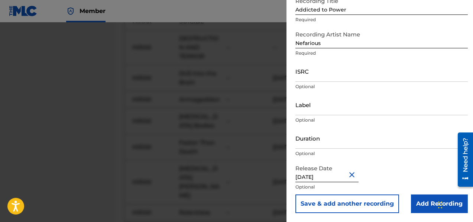
scroll to position [50, 0]
click at [365, 204] on button "Save & add another recording" at bounding box center [347, 203] width 104 height 19
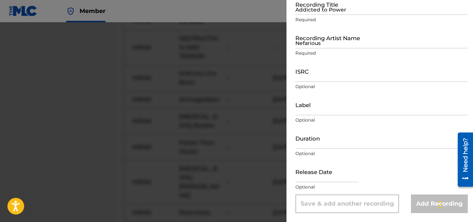
click at [313, 13] on input "Addicted to Power" at bounding box center [381, 4] width 172 height 21
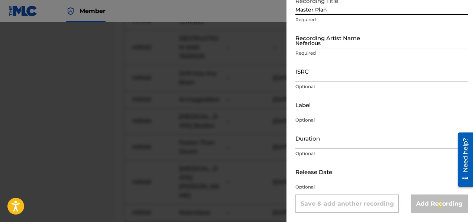
click at [303, 46] on input "Nefarious" at bounding box center [381, 37] width 172 height 21
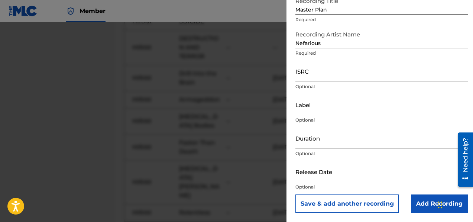
click at [329, 182] on input "text" at bounding box center [326, 171] width 63 height 21
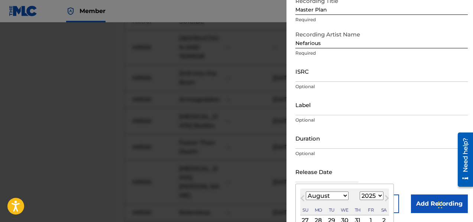
click at [313, 197] on select "January February March April May June July August September October November De…" at bounding box center [327, 195] width 43 height 9
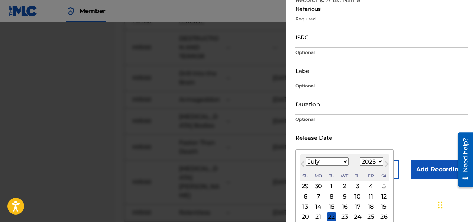
scroll to position [109, 0]
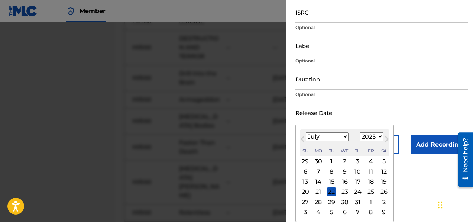
click at [368, 182] on div "18" at bounding box center [370, 181] width 9 height 9
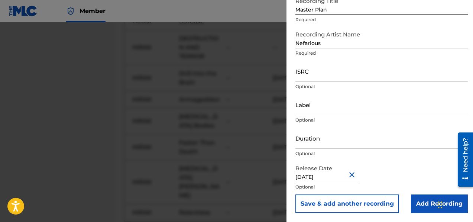
click at [358, 208] on button "Save & add another recording" at bounding box center [347, 203] width 104 height 19
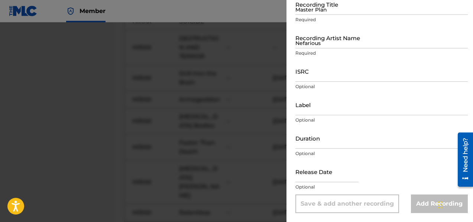
click at [306, 8] on input "Master Plan" at bounding box center [381, 4] width 172 height 21
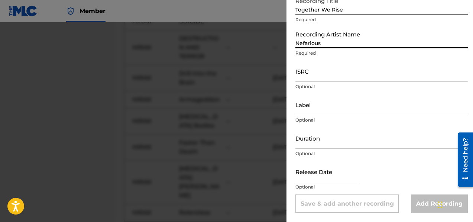
click at [312, 47] on input "Nefarious" at bounding box center [381, 37] width 172 height 21
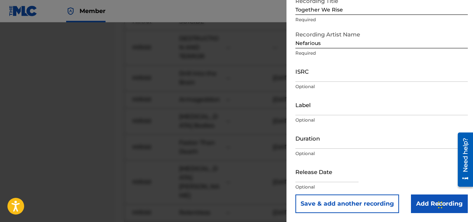
click at [320, 176] on input "text" at bounding box center [326, 171] width 63 height 21
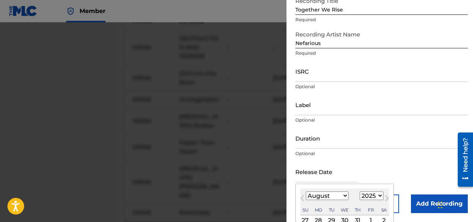
click at [308, 196] on select "January February March April May June July August September October November De…" at bounding box center [327, 195] width 43 height 9
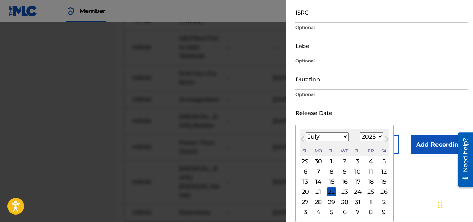
click at [366, 179] on div "18" at bounding box center [370, 181] width 9 height 9
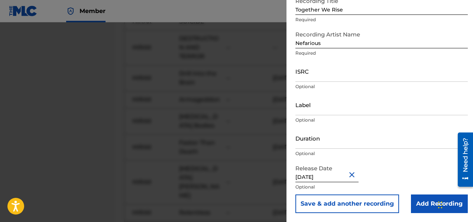
scroll to position [50, 0]
click at [315, 206] on button "Save & add another recording" at bounding box center [347, 203] width 104 height 19
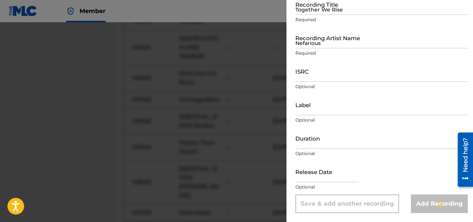
click at [303, 14] on input "Together We Rise" at bounding box center [381, 4] width 172 height 21
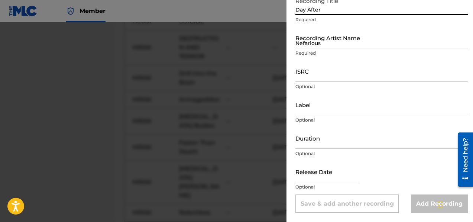
click at [305, 49] on div "Recording Artist Name [PERSON_NAME] Required" at bounding box center [381, 43] width 172 height 33
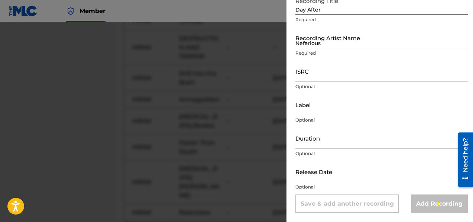
click at [306, 45] on input "Nefarious" at bounding box center [381, 37] width 172 height 21
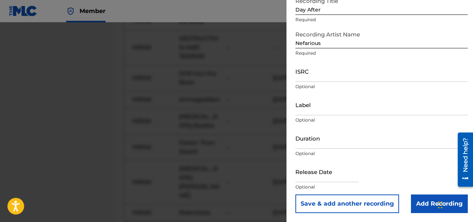
click at [315, 175] on input "text" at bounding box center [326, 171] width 63 height 21
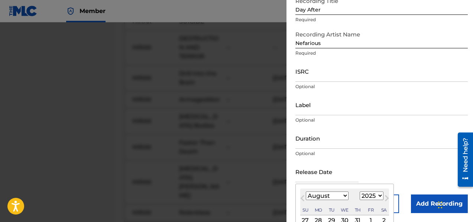
click at [308, 196] on button "Previous Month" at bounding box center [302, 199] width 12 height 12
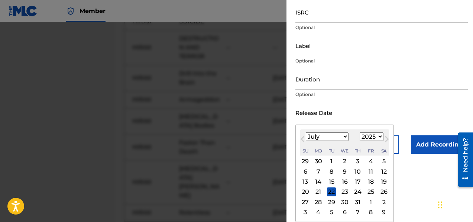
click at [371, 182] on div "18" at bounding box center [370, 181] width 9 height 9
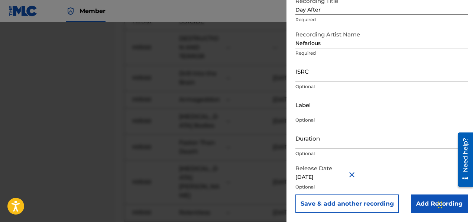
scroll to position [50, 0]
click at [354, 204] on button "Save & add another recording" at bounding box center [347, 203] width 104 height 19
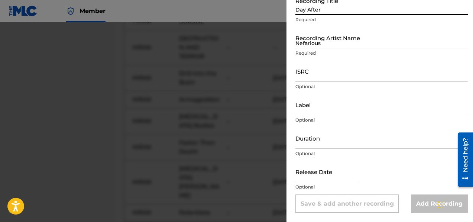
click at [321, 11] on input "Day After" at bounding box center [381, 4] width 172 height 21
click at [341, 46] on input "Nefarious" at bounding box center [381, 37] width 172 height 21
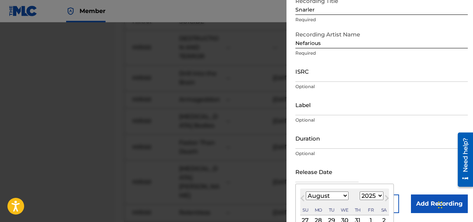
click at [329, 178] on input "text" at bounding box center [326, 171] width 63 height 21
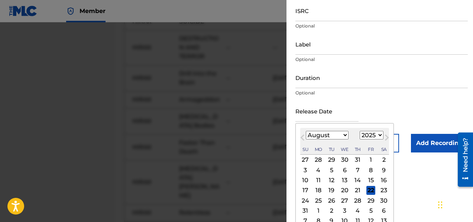
scroll to position [119, 0]
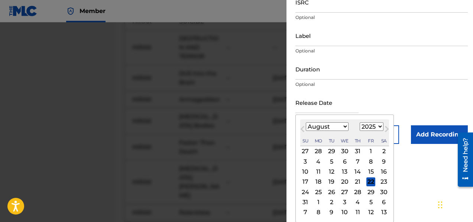
click at [322, 127] on select "January February March April May June July August September October November De…" at bounding box center [327, 126] width 43 height 9
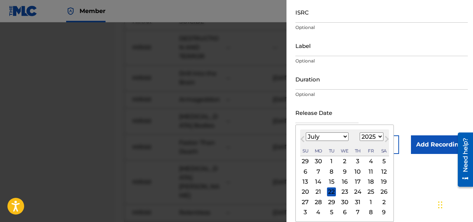
scroll to position [109, 0]
click at [372, 180] on div "18" at bounding box center [370, 181] width 9 height 9
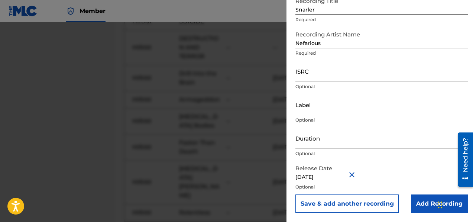
scroll to position [50, 0]
click at [367, 204] on button "Save & add another recording" at bounding box center [347, 203] width 104 height 19
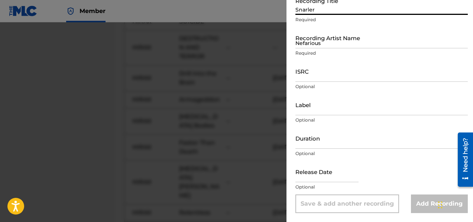
click at [307, 9] on input "Snarler" at bounding box center [381, 4] width 172 height 21
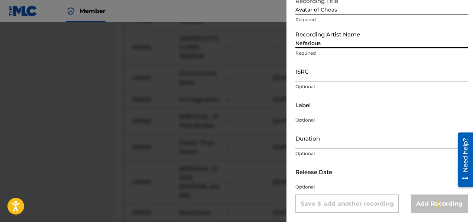
click at [317, 43] on input "Nefarious" at bounding box center [381, 37] width 172 height 21
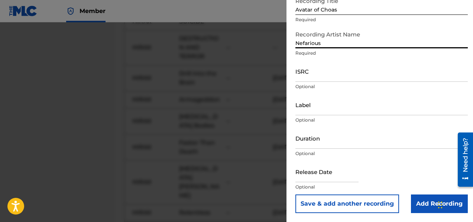
click at [317, 181] on input "text" at bounding box center [326, 171] width 63 height 21
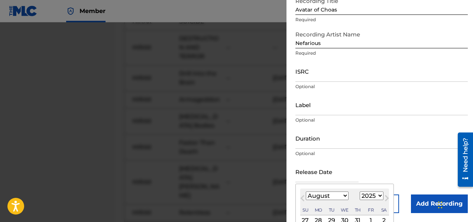
click at [313, 195] on select "January February March April May June July August September October November De…" at bounding box center [327, 195] width 43 height 9
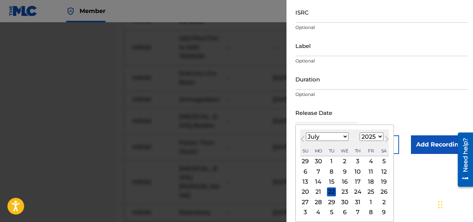
click at [371, 182] on div "18" at bounding box center [370, 181] width 9 height 9
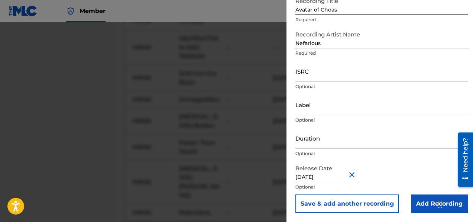
scroll to position [50, 0]
click at [359, 207] on button "Save & add another recording" at bounding box center [347, 203] width 104 height 19
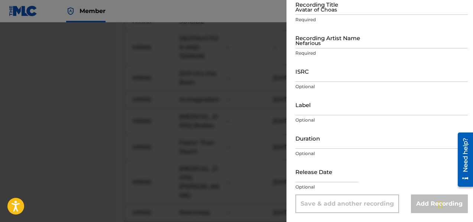
click at [299, 13] on input "Avatar of Choas" at bounding box center [381, 4] width 172 height 21
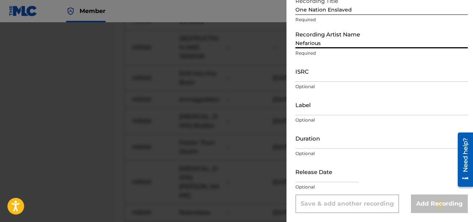
click at [307, 47] on input "Nefarious" at bounding box center [381, 37] width 172 height 21
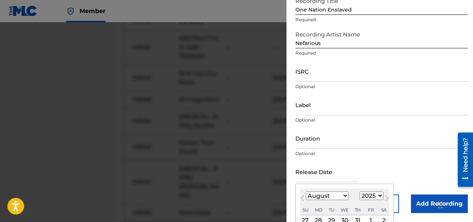
click at [322, 180] on input "text" at bounding box center [326, 171] width 63 height 21
click at [313, 192] on select "January February March April May June July August September October November De…" at bounding box center [327, 195] width 43 height 9
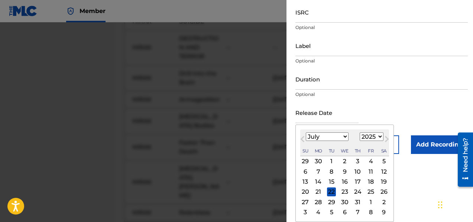
click at [368, 181] on div "18" at bounding box center [370, 181] width 9 height 9
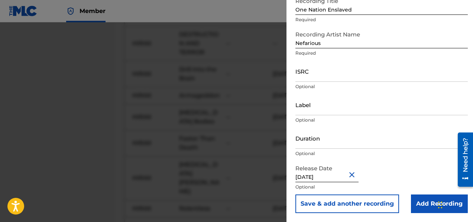
scroll to position [5804, 0]
click at [422, 204] on input "Add Recording" at bounding box center [439, 203] width 57 height 19
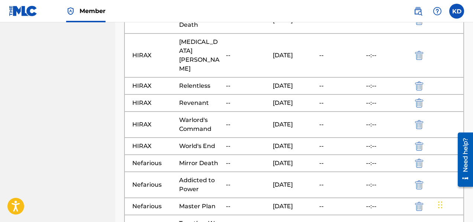
scroll to position [5967, 0]
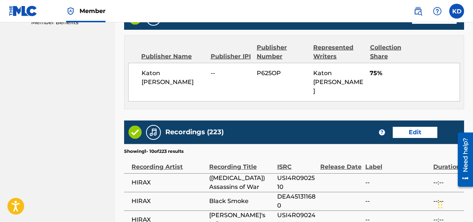
scroll to position [609, 0]
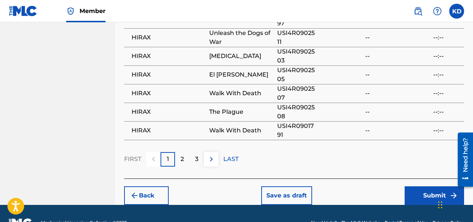
click at [431, 186] on button "Submit" at bounding box center [433, 195] width 59 height 19
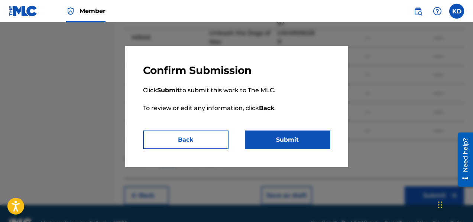
click at [290, 139] on button "Submit" at bounding box center [287, 139] width 85 height 19
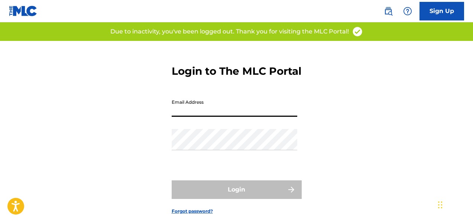
click at [216, 117] on input "Email Address" at bounding box center [235, 105] width 126 height 21
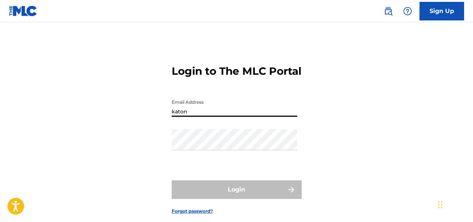
type input "[EMAIL_ADDRESS][DOMAIN_NAME]"
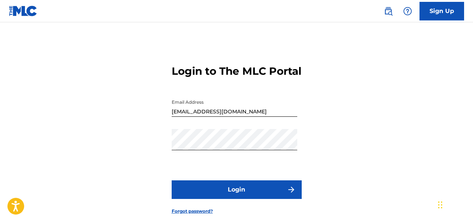
click at [223, 199] on button "Login" at bounding box center [237, 189] width 130 height 19
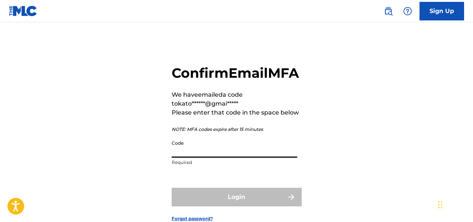
click at [209, 157] on input "Code" at bounding box center [235, 146] width 126 height 21
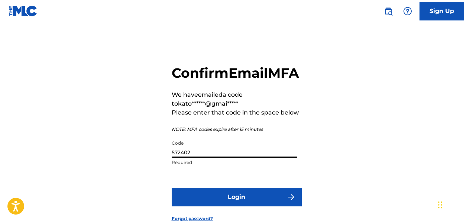
type input "572402"
click at [235, 206] on button "Login" at bounding box center [237, 197] width 130 height 19
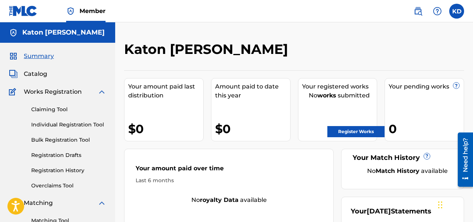
click at [84, 125] on link "Individual Registration Tool" at bounding box center [68, 125] width 75 height 8
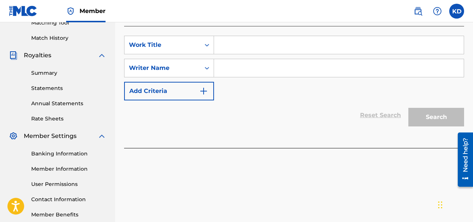
scroll to position [123, 0]
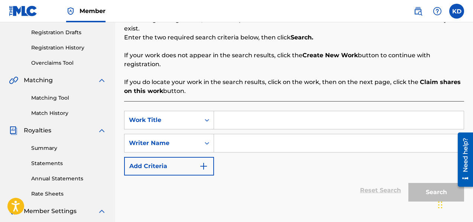
click at [235, 111] on input "Search Form" at bounding box center [339, 120] width 250 height 18
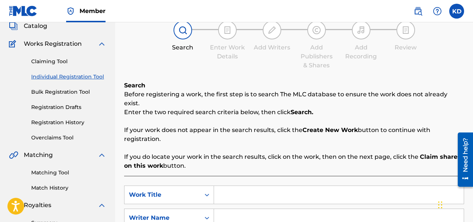
scroll to position [97, 0]
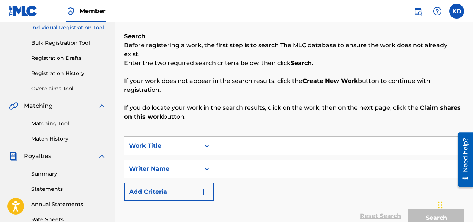
click at [243, 161] on input "Search Form" at bounding box center [339, 169] width 250 height 18
type input "katon westley de pena"
click at [242, 139] on input "Search Form" at bounding box center [339, 146] width 250 height 18
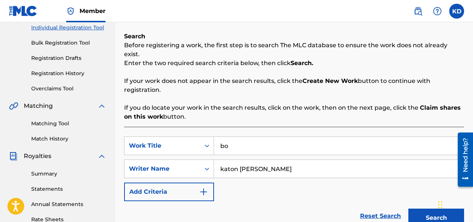
type input "b"
type input "The new age of terror"
click at [414, 208] on button "Search" at bounding box center [436, 217] width 56 height 19
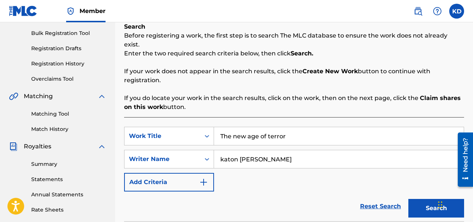
scroll to position [248, 0]
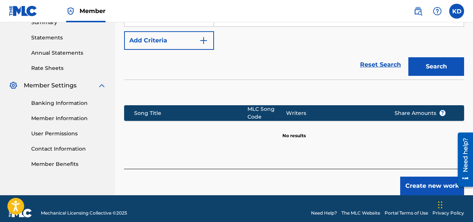
click at [417, 179] on button "Create new work" at bounding box center [432, 185] width 64 height 19
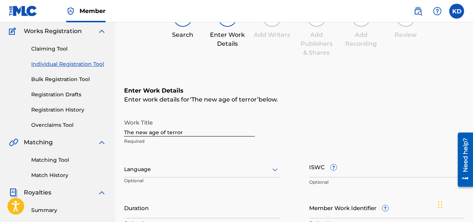
scroll to position [61, 0]
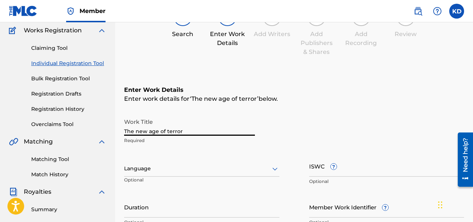
drag, startPoint x: 183, startPoint y: 132, endPoint x: 123, endPoint y: 132, distance: 60.5
click at [123, 132] on div "Register Work Search Enter Work Details Add Writers Add Publishers & Shares Add…" at bounding box center [294, 174] width 358 height 389
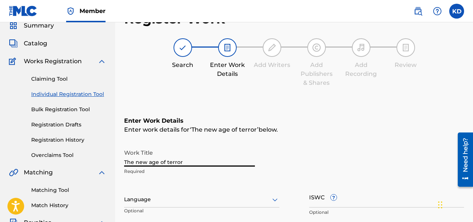
scroll to position [0, 0]
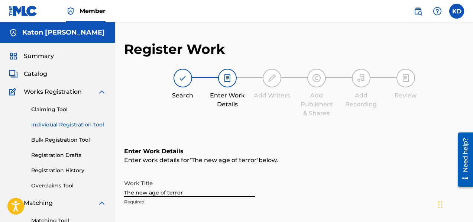
click at [90, 7] on span "Member" at bounding box center [92, 11] width 26 height 9
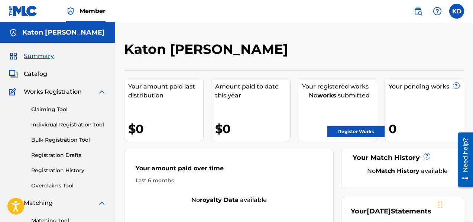
click at [458, 13] on label at bounding box center [456, 11] width 15 height 15
click at [456, 11] on input "KD Katon De Pena katonhirax@gmail.com Notification Preferences Profile Log out" at bounding box center [456, 11] width 0 height 0
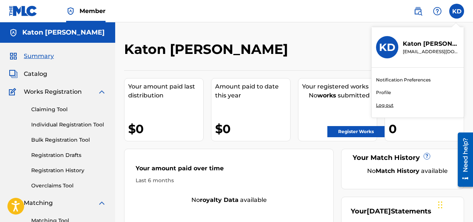
click at [366, 14] on nav "Member KD KD Katon De Pena katonhirax@gmail.com Notification Preferences Profil…" at bounding box center [236, 11] width 473 height 22
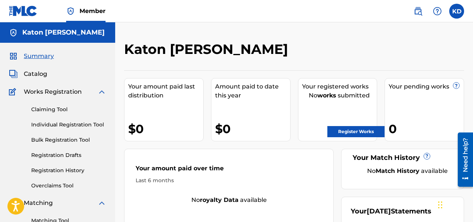
click at [360, 133] on link "Register Works" at bounding box center [355, 131] width 57 height 11
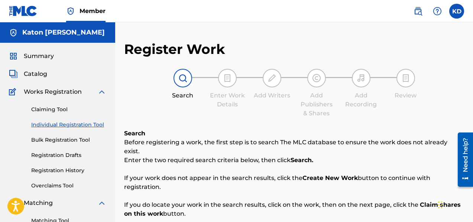
click at [52, 141] on link "Bulk Registration Tool" at bounding box center [68, 140] width 75 height 8
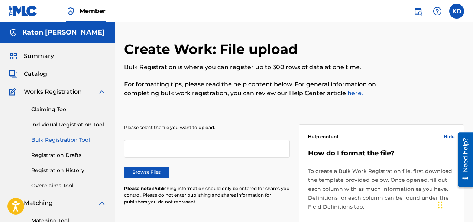
click at [59, 153] on link "Registration Drafts" at bounding box center [68, 155] width 75 height 8
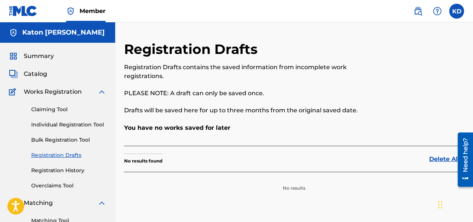
click at [60, 125] on link "Individual Registration Tool" at bounding box center [68, 125] width 75 height 8
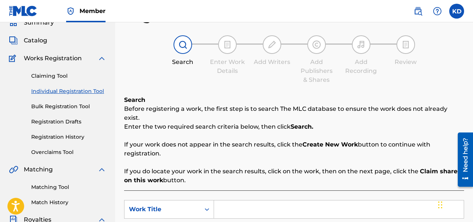
scroll to position [163, 0]
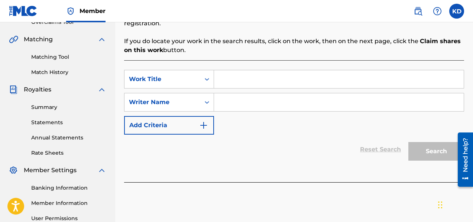
click at [248, 73] on input "Search Form" at bounding box center [339, 79] width 250 height 18
type input "Faster Than Death"
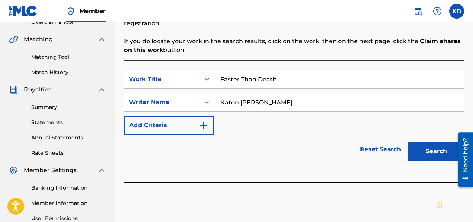
type input "Katon [PERSON_NAME]"
click at [427, 143] on button "Search" at bounding box center [436, 151] width 56 height 19
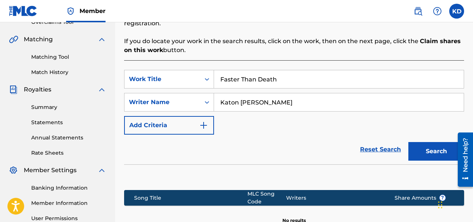
scroll to position [242, 0]
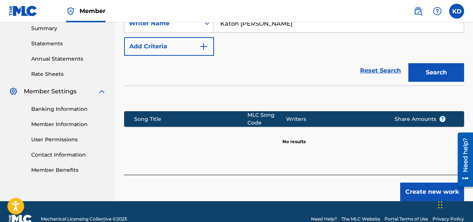
click at [433, 182] on button "Create new work" at bounding box center [432, 191] width 64 height 19
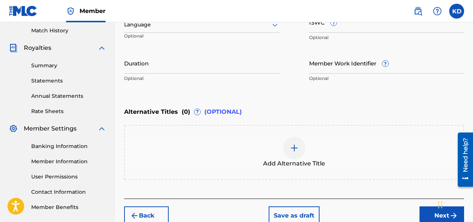
scroll to position [218, 0]
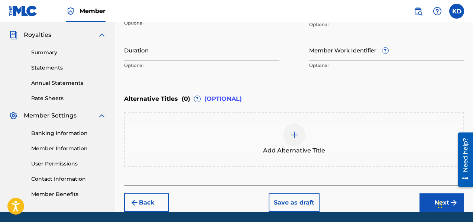
click at [426, 201] on button "Next" at bounding box center [441, 202] width 45 height 19
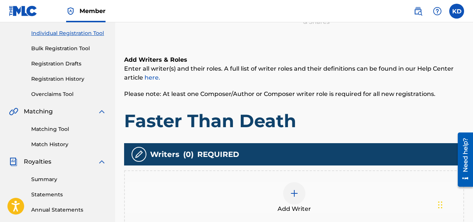
scroll to position [93, 0]
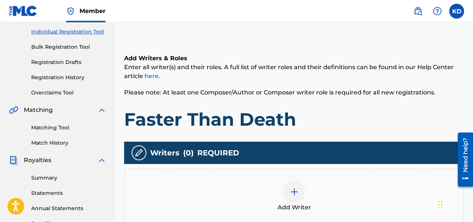
click at [290, 192] on img at bounding box center [294, 191] width 9 height 9
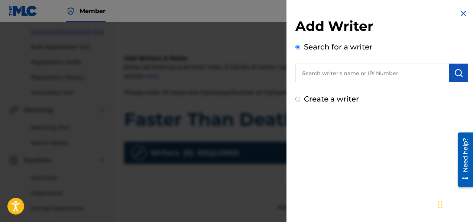
click at [323, 70] on input "text" at bounding box center [372, 73] width 154 height 19
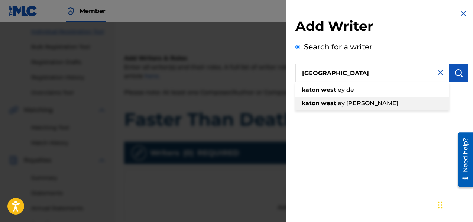
click at [341, 104] on span "ley de pena" at bounding box center [367, 103] width 62 height 7
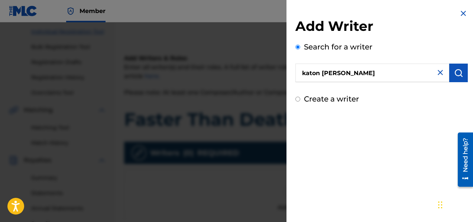
drag, startPoint x: 306, startPoint y: 74, endPoint x: 295, endPoint y: 74, distance: 10.8
click at [295, 74] on input "katon westley de pena" at bounding box center [372, 73] width 154 height 19
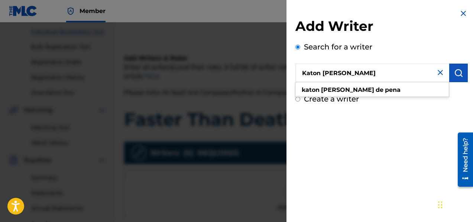
click at [323, 73] on input "Katon westley de pena" at bounding box center [372, 73] width 154 height 19
click at [350, 74] on input "Katon Westley de pena" at bounding box center [372, 73] width 154 height 19
drag, startPoint x: 364, startPoint y: 74, endPoint x: 359, endPoint y: 74, distance: 4.8
click at [359, 74] on input "Katon Westley De pena" at bounding box center [372, 73] width 154 height 19
type input "Katon [PERSON_NAME]"
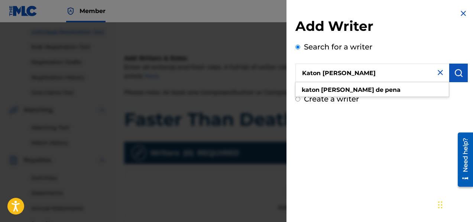
click at [402, 124] on div "Add Writer Search for a writer Katon Westley De Pena katon westley de pena Crea…" at bounding box center [381, 111] width 190 height 222
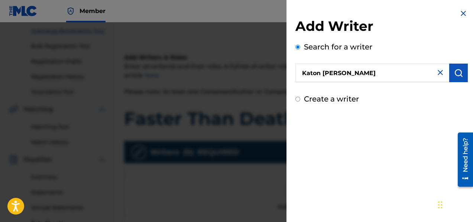
scroll to position [239, 0]
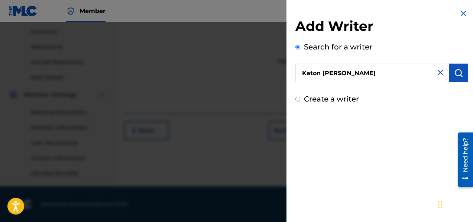
click at [386, 75] on input "Katon [PERSON_NAME]" at bounding box center [372, 73] width 154 height 19
click at [458, 72] on img "submit" at bounding box center [458, 72] width 9 height 9
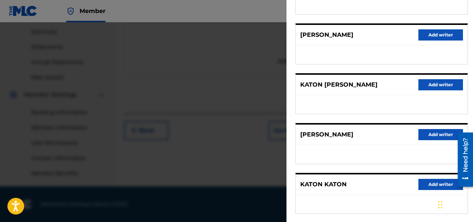
scroll to position [125, 0]
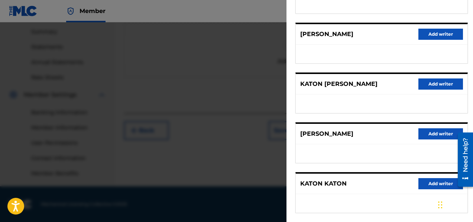
click at [435, 83] on button "Add writer" at bounding box center [440, 83] width 45 height 11
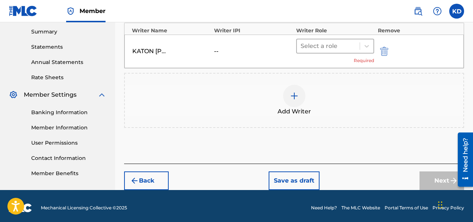
click at [333, 45] on div at bounding box center [327, 46] width 55 height 10
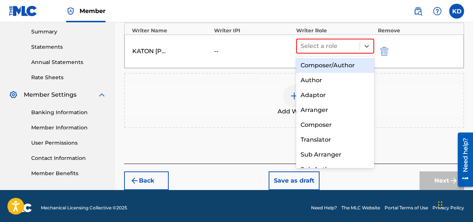
click at [336, 65] on div "Composer/Author" at bounding box center [335, 65] width 78 height 15
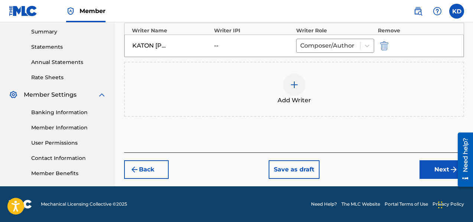
click at [437, 169] on button "Next" at bounding box center [441, 169] width 45 height 19
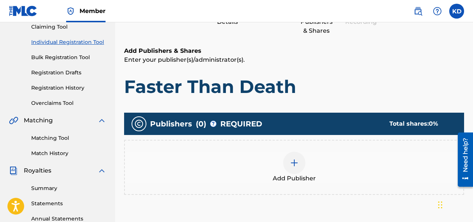
scroll to position [84, 0]
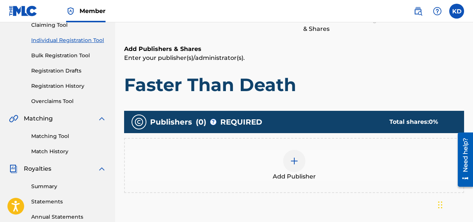
click at [296, 156] on img at bounding box center [294, 160] width 9 height 9
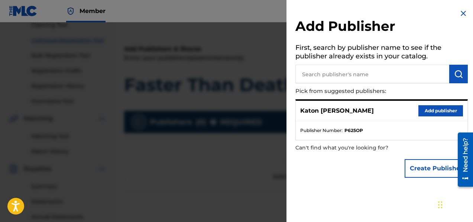
click at [433, 107] on button "Add publisher" at bounding box center [440, 110] width 45 height 11
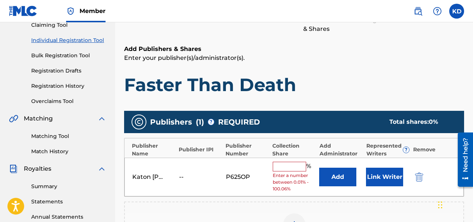
click at [296, 166] on input "text" at bounding box center [289, 167] width 33 height 10
type input "75"
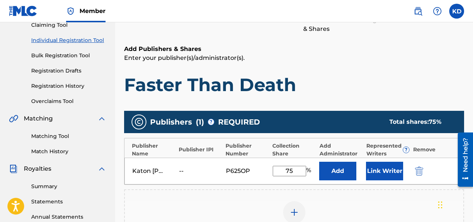
click at [352, 81] on h1 "Faster Than Death" at bounding box center [294, 85] width 340 height 22
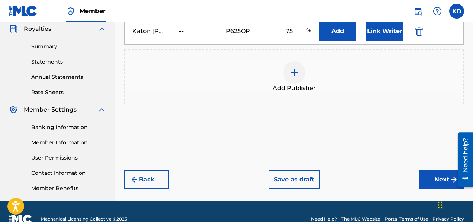
scroll to position [239, 0]
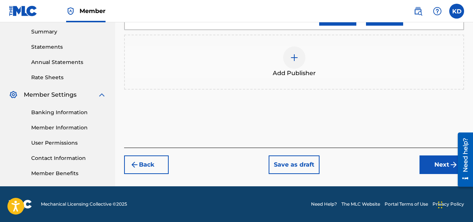
click at [427, 169] on button "Next" at bounding box center [441, 164] width 45 height 19
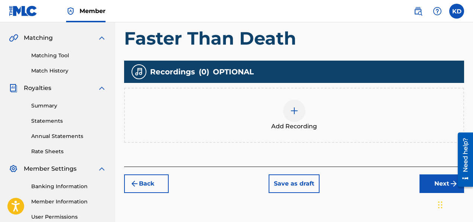
scroll to position [162, 0]
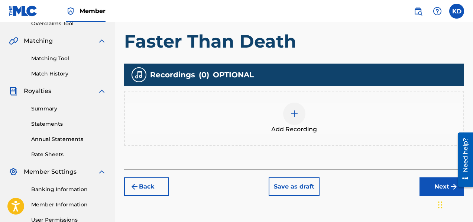
click at [296, 118] on div at bounding box center [294, 114] width 22 height 22
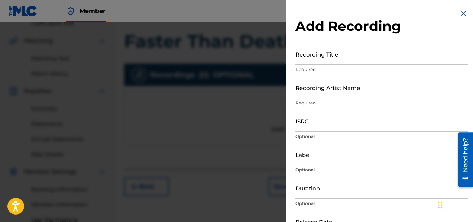
click at [311, 62] on input "Recording Title" at bounding box center [381, 53] width 172 height 21
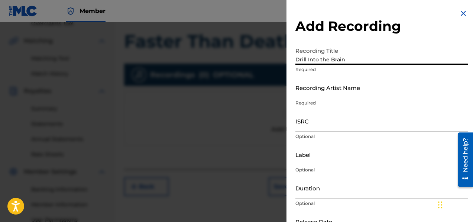
type input "Drill Into the Brain"
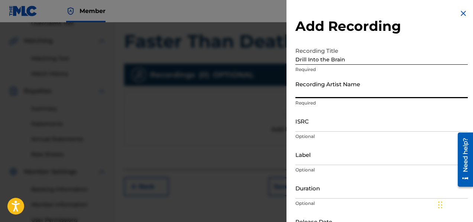
click at [297, 96] on input "Recording Artist Name" at bounding box center [381, 87] width 172 height 21
type input "HIRAX"
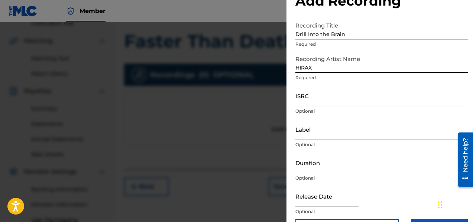
scroll to position [36, 0]
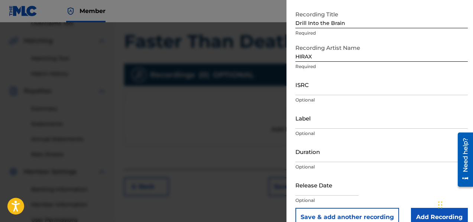
click at [318, 192] on input "text" at bounding box center [326, 184] width 63 height 21
select select "7"
select select "2025"
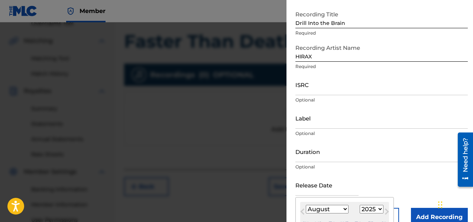
type input "[DATE]"
select select "1"
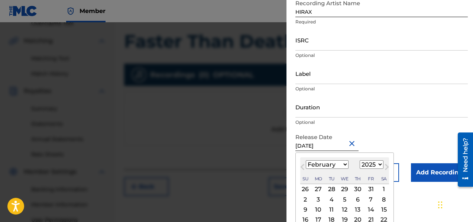
scroll to position [50, 0]
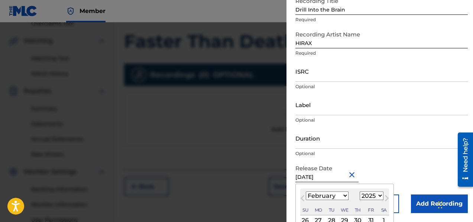
click at [377, 138] on form "Recording Title Drill Into the Brain Required Recording Artist Name HIRAX Requi…" at bounding box center [381, 103] width 172 height 219
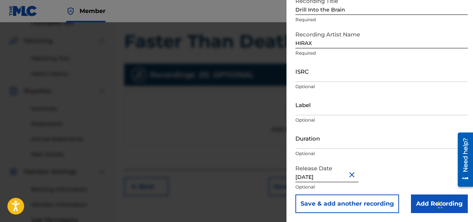
drag, startPoint x: 368, startPoint y: 207, endPoint x: 377, endPoint y: 208, distance: 8.6
click at [369, 207] on button "Save & add another recording" at bounding box center [347, 203] width 104 height 19
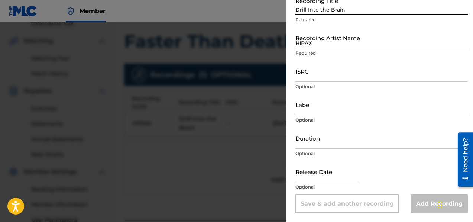
click at [315, 13] on input "Drill Into the Brain" at bounding box center [381, 4] width 172 height 21
type input "Armageddon"
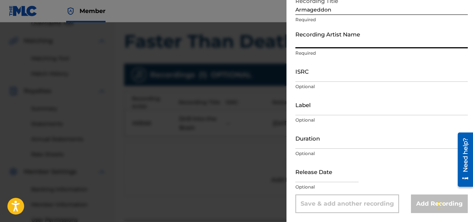
type input "HIRAX"
click at [329, 178] on input "text" at bounding box center [326, 171] width 63 height 21
select select "7"
select select "2025"
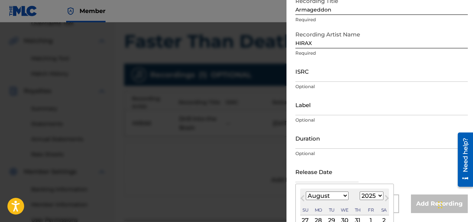
type input "[DATE]"
select select "1"
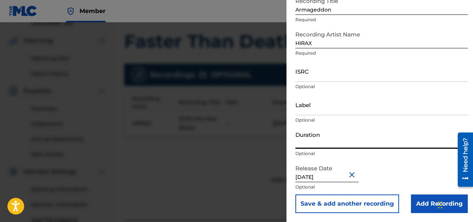
click at [377, 143] on input "Duration" at bounding box center [381, 137] width 172 height 21
click at [382, 207] on button "Save & add another recording" at bounding box center [347, 203] width 104 height 19
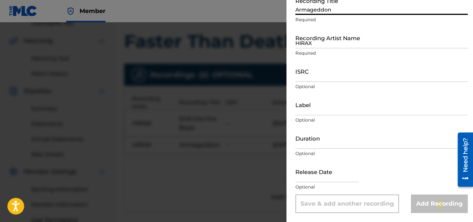
click at [303, 13] on input "Armageddon" at bounding box center [381, 4] width 172 height 21
type input "[MEDICAL_DATA] Bodies"
click at [308, 46] on input "HIRAX" at bounding box center [381, 37] width 172 height 21
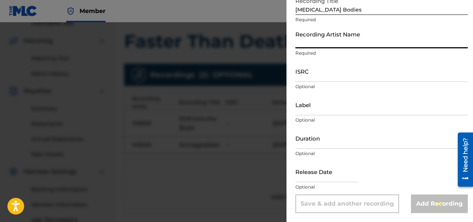
type input "HIRAX"
click at [318, 175] on input "text" at bounding box center [326, 171] width 63 height 21
select select "7"
select select "2025"
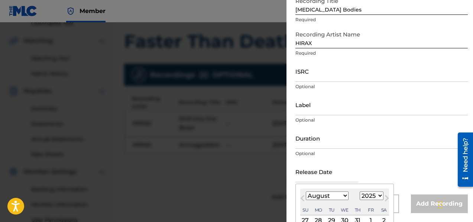
type input "[DATE]"
select select "1"
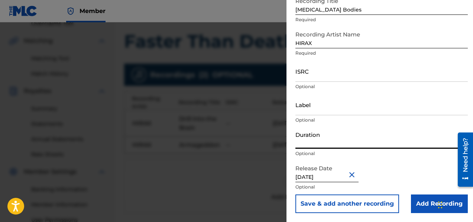
click at [345, 134] on input "Duration" at bounding box center [381, 137] width 172 height 21
click at [372, 206] on button "Save & add another recording" at bounding box center [347, 203] width 104 height 19
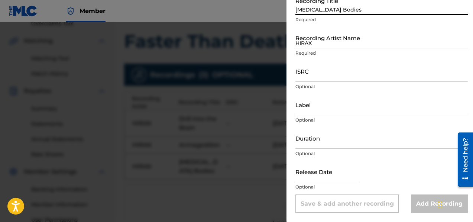
click at [326, 12] on input "[MEDICAL_DATA] Bodies" at bounding box center [381, 4] width 172 height 21
type input "Faster Than Death"
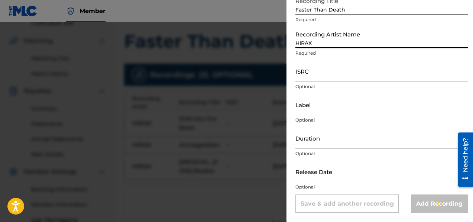
click at [329, 46] on input "HIRAX" at bounding box center [381, 37] width 172 height 21
type input "HIRAX"
click at [318, 175] on input "text" at bounding box center [326, 171] width 63 height 21
select select "7"
select select "2025"
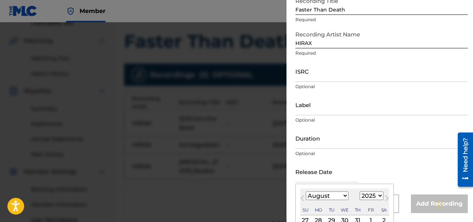
type input "[DATE]"
select select "1"
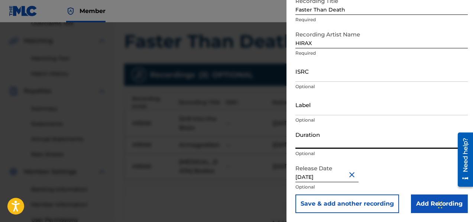
click at [362, 146] on input "Duration" at bounding box center [381, 137] width 172 height 21
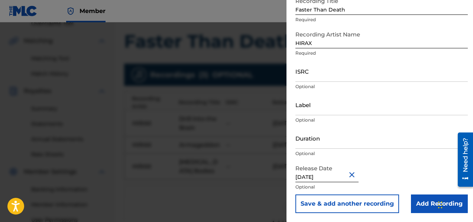
click at [375, 208] on button "Save & add another recording" at bounding box center [347, 203] width 104 height 19
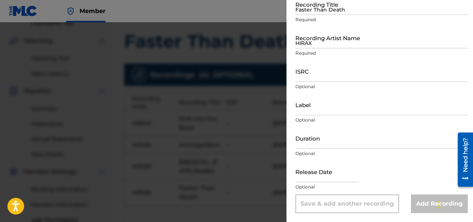
click at [308, 7] on input "Faster Than Death" at bounding box center [381, 4] width 172 height 21
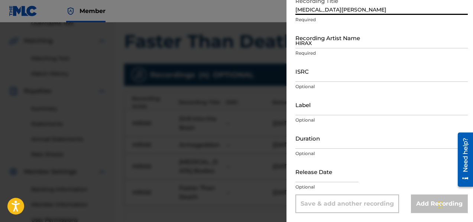
type input "[MEDICAL_DATA][PERSON_NAME]"
click at [310, 46] on input "HIRAX" at bounding box center [381, 37] width 172 height 21
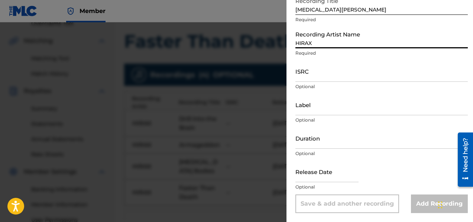
type input "HIRAX"
click at [308, 174] on input "text" at bounding box center [326, 171] width 63 height 21
select select "7"
select select "2025"
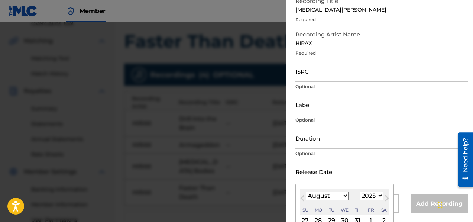
type input "[DATE]"
select select "1"
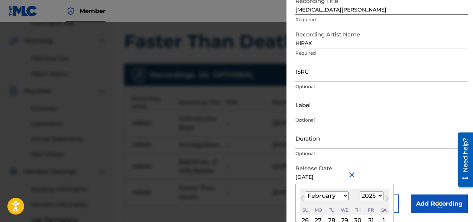
click at [342, 134] on input "Duration" at bounding box center [381, 137] width 172 height 21
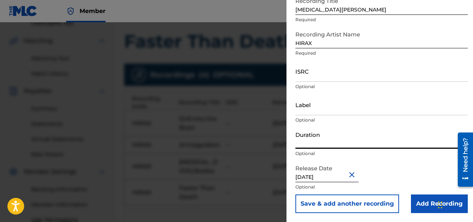
click at [380, 203] on button "Save & add another recording" at bounding box center [347, 203] width 104 height 19
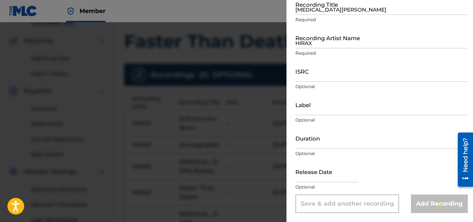
click at [311, 6] on input "[MEDICAL_DATA][PERSON_NAME]" at bounding box center [381, 4] width 172 height 21
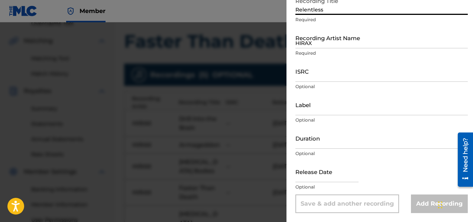
type input "Relentless"
click at [316, 43] on input "HIRAX" at bounding box center [381, 37] width 172 height 21
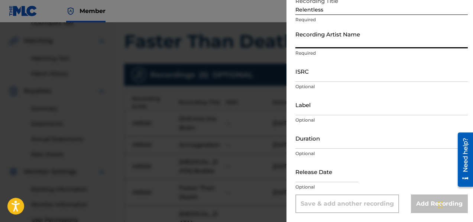
type input "HIRAX"
select select "7"
select select "2025"
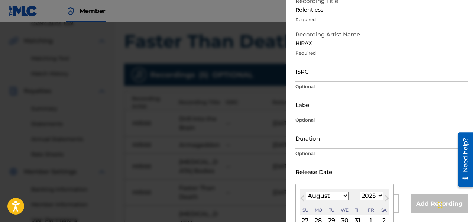
click at [336, 175] on input "text" at bounding box center [326, 171] width 63 height 21
type input "[DATE]"
select select "1"
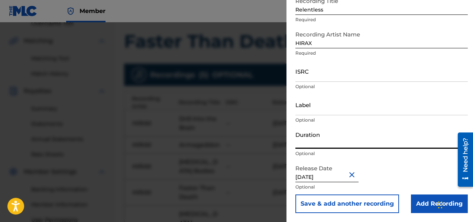
click at [338, 142] on input "Duration" at bounding box center [381, 137] width 172 height 21
click at [358, 205] on button "Save & add another recording" at bounding box center [347, 203] width 104 height 19
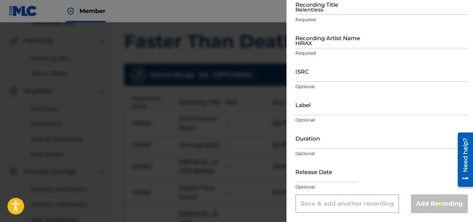
click at [304, 12] on input "Relentless" at bounding box center [381, 4] width 172 height 21
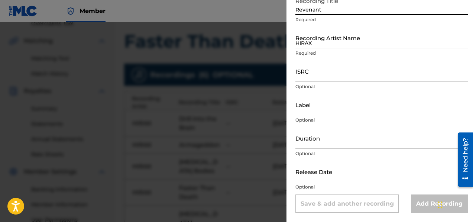
type input "Revenant"
click at [315, 47] on input "HIRAX" at bounding box center [381, 37] width 172 height 21
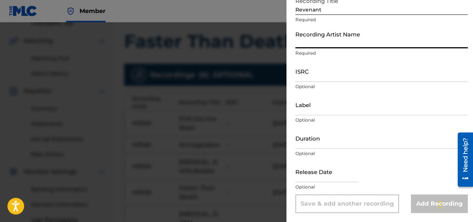
type input "HIRAX"
click at [321, 178] on input "text" at bounding box center [326, 171] width 63 height 21
select select "7"
select select "2025"
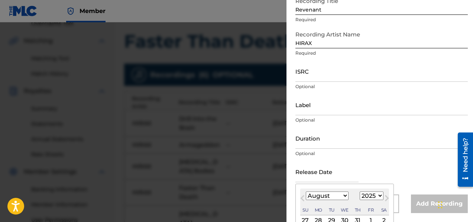
type input "[DATE]"
select select "1"
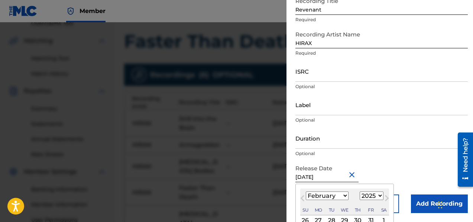
click at [339, 143] on input "Duration" at bounding box center [381, 137] width 172 height 21
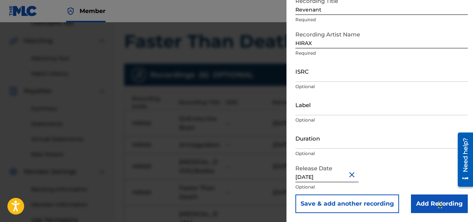
click at [352, 205] on button "Save & add another recording" at bounding box center [347, 203] width 104 height 19
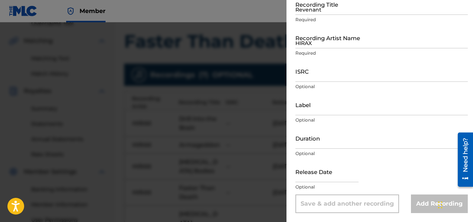
click at [322, 12] on input "Revenant" at bounding box center [381, 4] width 172 height 21
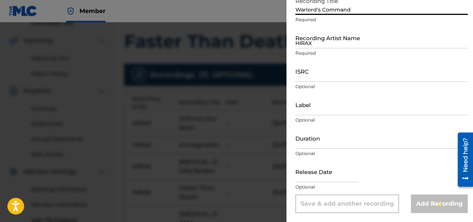
type input "Warlord's Command"
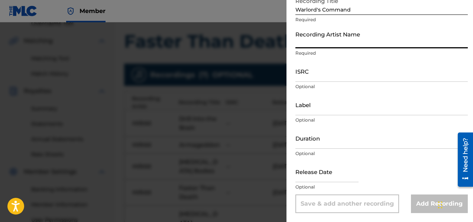
type input "HIRAX"
select select "7"
select select "2025"
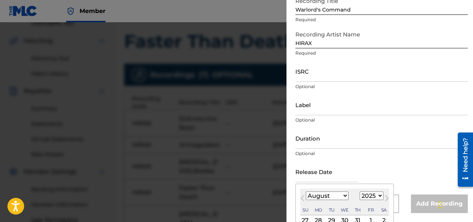
click at [319, 175] on input "text" at bounding box center [326, 171] width 63 height 21
type input "[DATE]"
select select "1"
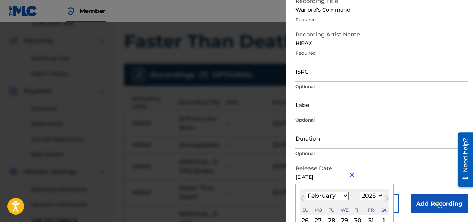
click at [335, 142] on input "Duration" at bounding box center [381, 137] width 172 height 21
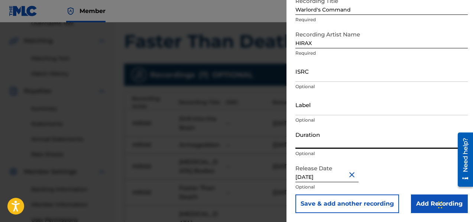
click at [358, 208] on button "Save & add another recording" at bounding box center [347, 203] width 104 height 19
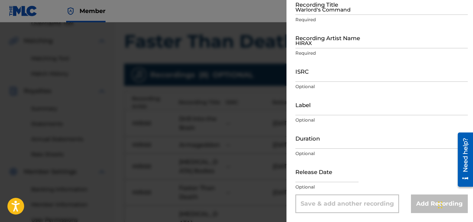
scroll to position [0, 0]
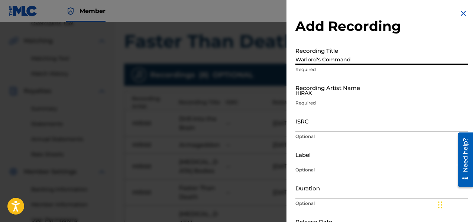
click at [319, 63] on input "Warlord's Command" at bounding box center [381, 53] width 172 height 21
type input "World's End"
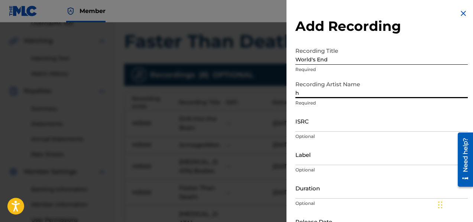
type input "HIRAX"
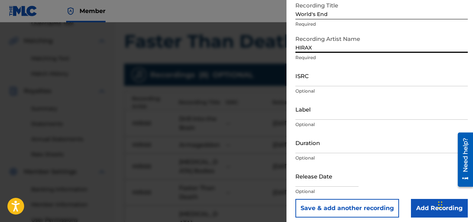
scroll to position [50, 0]
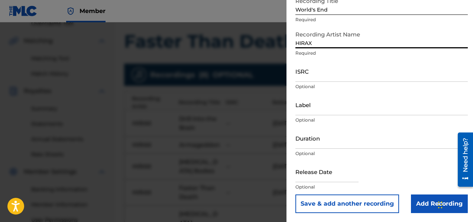
click at [316, 178] on input "text" at bounding box center [326, 171] width 63 height 21
select select "7"
select select "2025"
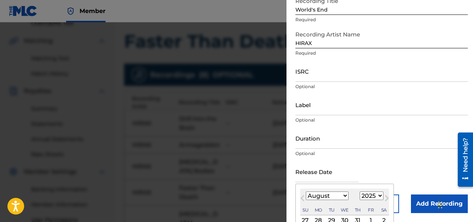
type input "[DATE]"
select select "1"
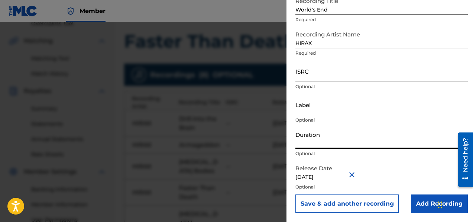
click at [358, 140] on input "Duration" at bounding box center [381, 137] width 172 height 21
click at [422, 203] on input "Add Recording" at bounding box center [439, 203] width 57 height 19
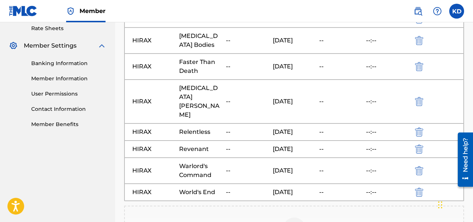
scroll to position [394, 0]
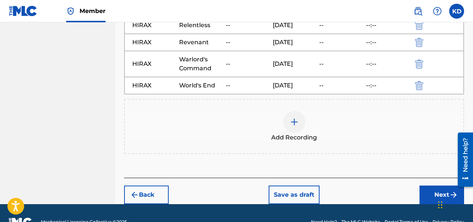
click at [436, 185] on button "Next" at bounding box center [441, 194] width 45 height 19
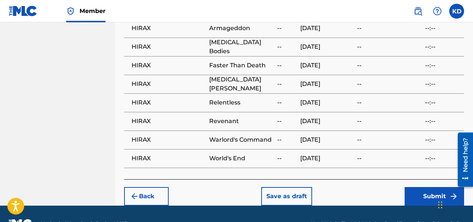
scroll to position [563, 0]
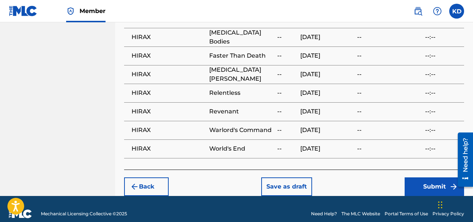
click at [417, 177] on button "Submit" at bounding box center [433, 186] width 59 height 19
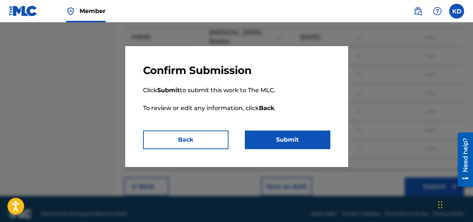
click at [295, 141] on button "Submit" at bounding box center [287, 139] width 85 height 19
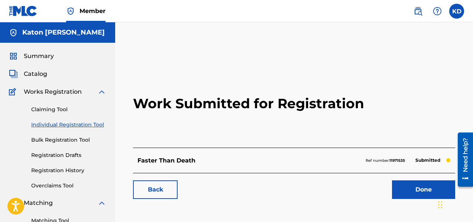
click at [422, 190] on link "Done" at bounding box center [423, 189] width 63 height 19
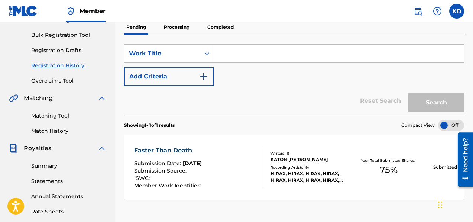
scroll to position [56, 0]
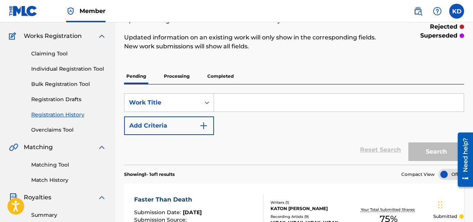
click at [257, 103] on input "Search Form" at bounding box center [339, 103] width 250 height 18
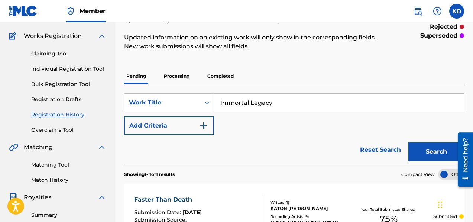
type input "Immortal Legacy"
click at [422, 150] on button "Search" at bounding box center [436, 151] width 56 height 19
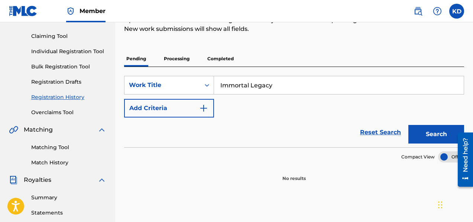
scroll to position [71, 0]
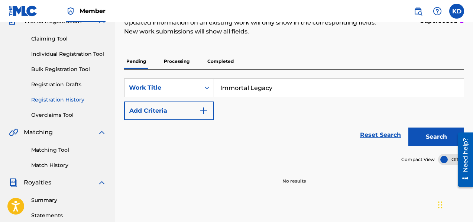
click at [61, 51] on link "Individual Registration Tool" at bounding box center [68, 54] width 75 height 8
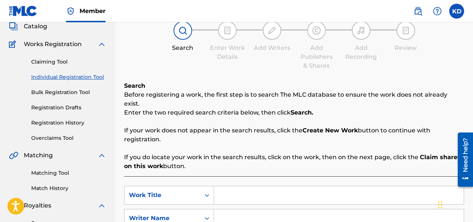
scroll to position [62, 0]
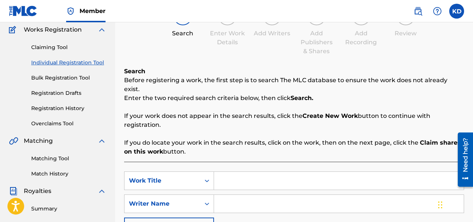
click at [252, 172] on input "Search Form" at bounding box center [339, 181] width 250 height 18
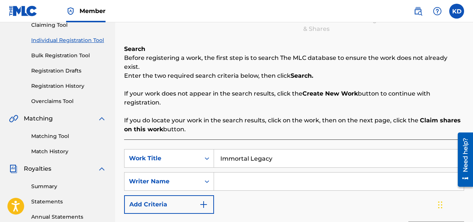
scroll to position [208, 0]
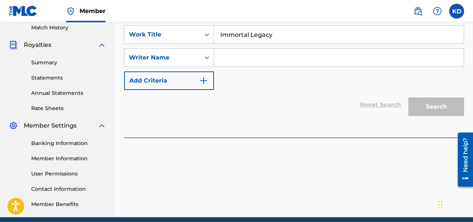
type input "Immortal Legacy"
click at [269, 49] on input "Search Form" at bounding box center [339, 58] width 250 height 18
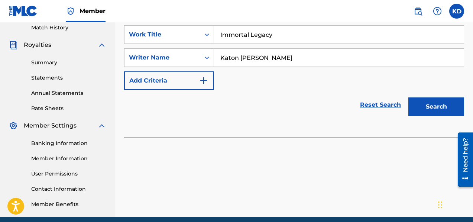
type input "Katon De pena"
click at [422, 99] on button "Search" at bounding box center [436, 106] width 56 height 19
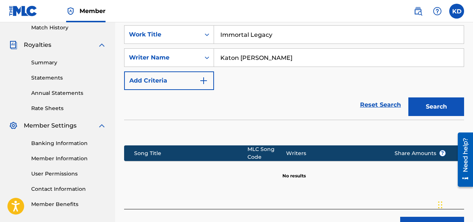
click at [417, 217] on button "Create new work" at bounding box center [432, 226] width 64 height 19
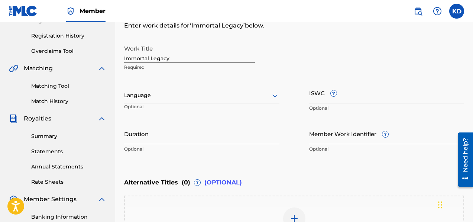
scroll to position [125, 0]
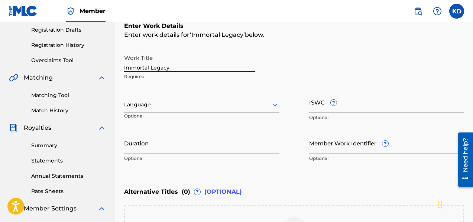
click at [148, 151] on input "Duration" at bounding box center [201, 142] width 155 height 21
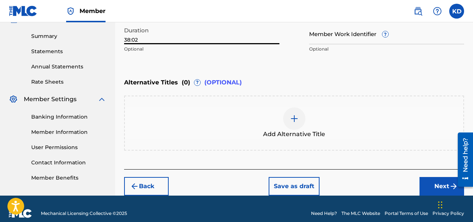
scroll to position [243, 0]
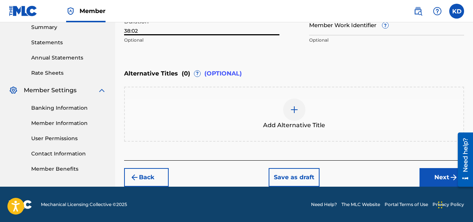
type input "38:02"
click at [440, 175] on button "Next" at bounding box center [441, 177] width 45 height 19
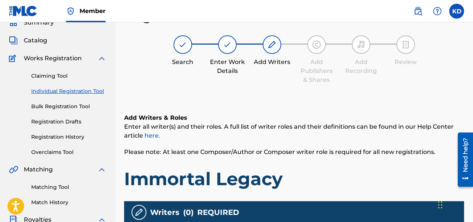
scroll to position [107, 0]
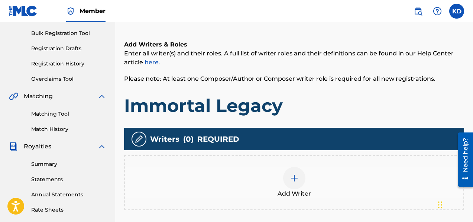
click at [294, 178] on img at bounding box center [294, 177] width 9 height 9
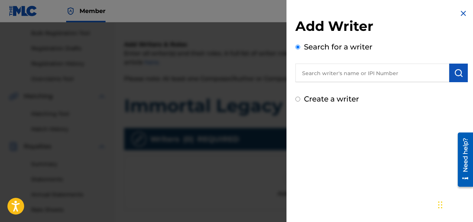
click at [320, 72] on input "text" at bounding box center [372, 73] width 154 height 19
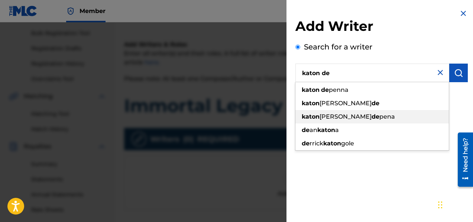
click at [329, 115] on span "westley" at bounding box center [345, 116] width 52 height 7
type input "katon westley de pena"
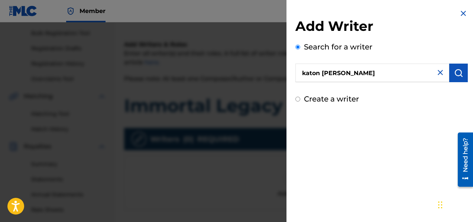
click at [386, 143] on div "Add Writer Search for a writer katon westley de pena Create a writer" at bounding box center [381, 111] width 190 height 222
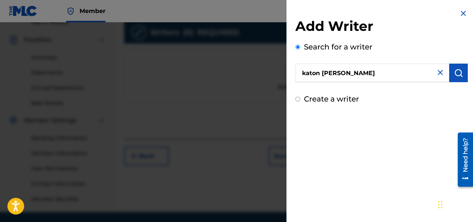
scroll to position [239, 0]
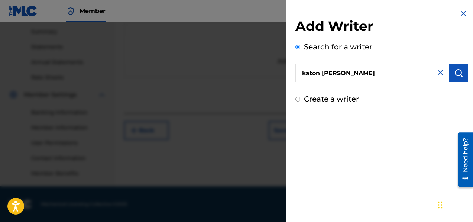
click at [456, 70] on img "submit" at bounding box center [458, 72] width 9 height 9
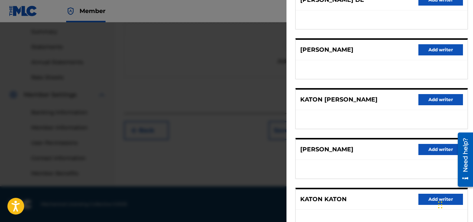
scroll to position [128, 0]
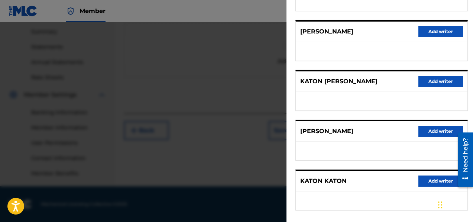
click at [442, 78] on button "Add writer" at bounding box center [440, 81] width 45 height 11
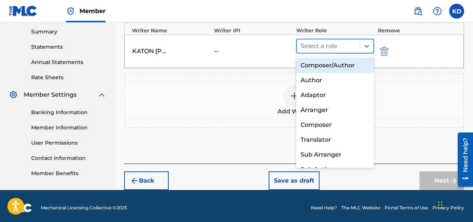
click at [329, 47] on div at bounding box center [327, 46] width 55 height 10
click at [327, 66] on div "Composer/Author" at bounding box center [335, 65] width 78 height 15
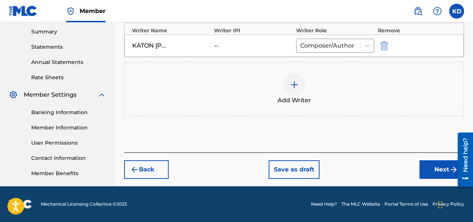
click at [444, 171] on button "Next" at bounding box center [441, 169] width 45 height 19
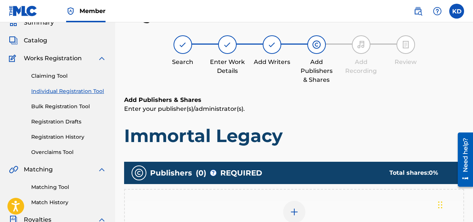
scroll to position [107, 0]
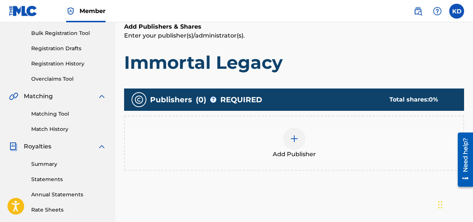
click at [299, 140] on div at bounding box center [294, 138] width 22 height 22
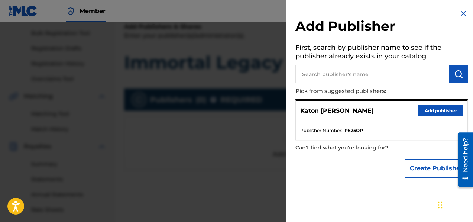
click at [432, 107] on button "Add publisher" at bounding box center [440, 110] width 45 height 11
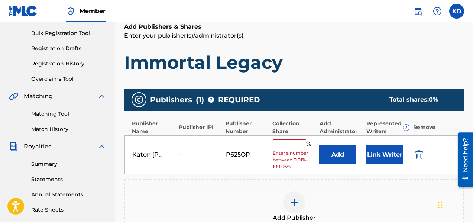
click at [295, 145] on input "text" at bounding box center [289, 144] width 33 height 10
type input "75"
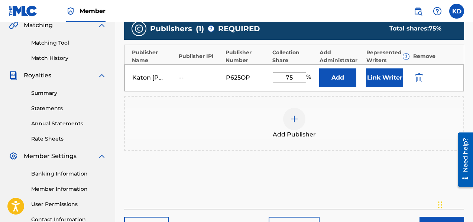
scroll to position [232, 0]
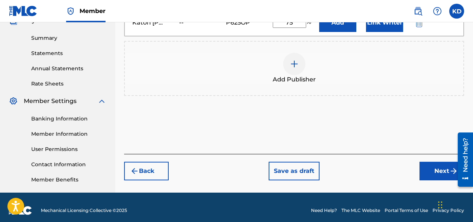
click at [428, 169] on button "Next" at bounding box center [441, 171] width 45 height 19
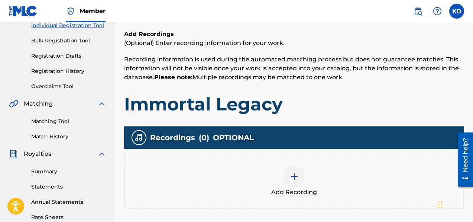
scroll to position [105, 0]
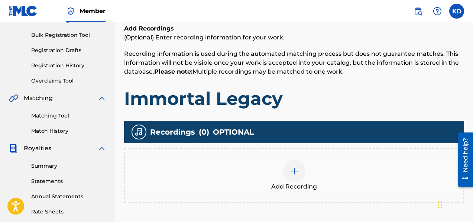
click at [295, 170] on img at bounding box center [294, 170] width 9 height 9
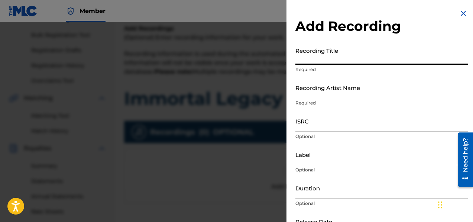
click at [305, 61] on input "Recording Title" at bounding box center [381, 53] width 172 height 21
type input "Black Smoke"
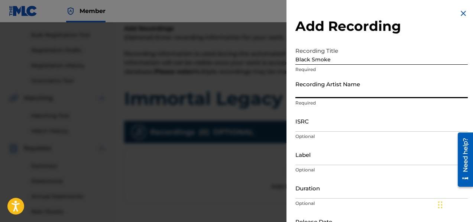
click at [318, 96] on input "Recording Artist Name" at bounding box center [381, 87] width 172 height 21
type input "HIRAX"
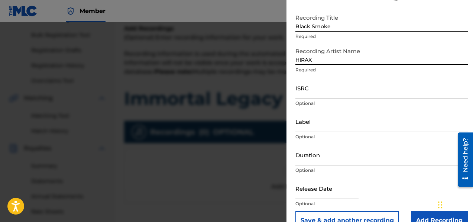
scroll to position [46, 0]
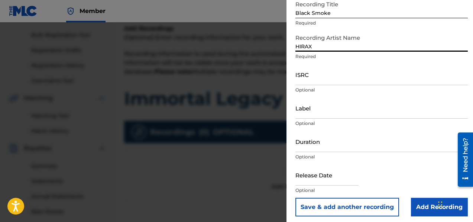
select select "7"
select select "2025"
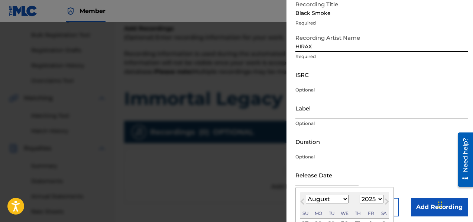
click at [333, 182] on input "text" at bounding box center [326, 174] width 63 height 21
click at [312, 199] on select "January February March April May June July August September October November De…" at bounding box center [327, 199] width 43 height 9
select select "1"
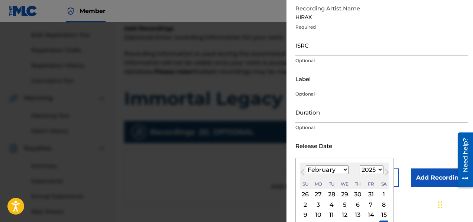
scroll to position [85, 0]
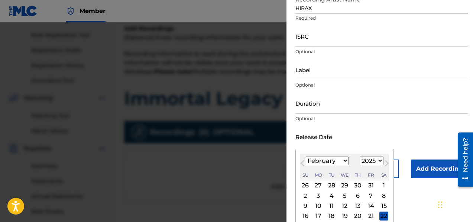
click at [367, 161] on select "1899 1900 1901 1902 1903 1904 1905 1906 1907 1908 1909 1910 1911 1912 1913 1914…" at bounding box center [371, 160] width 24 height 9
select select "2014"
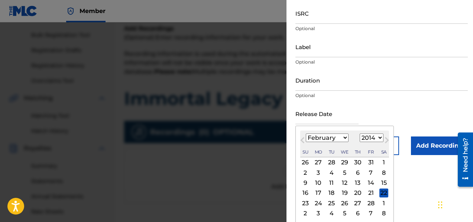
scroll to position [109, 0]
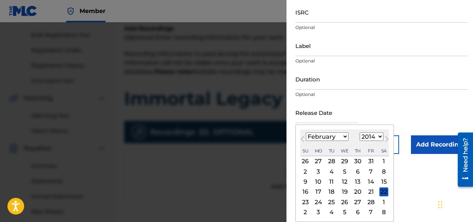
click at [319, 202] on div "24" at bounding box center [318, 201] width 9 height 9
type input "February 24 2014"
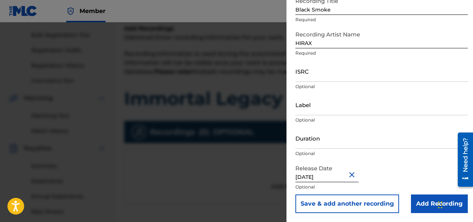
click at [362, 204] on button "Save & add another recording" at bounding box center [347, 203] width 104 height 19
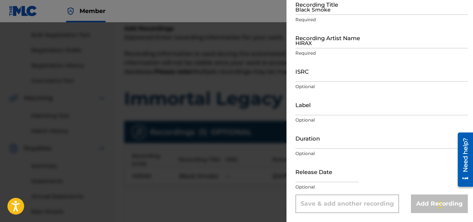
click at [312, 12] on input "Black Smoke" at bounding box center [381, 4] width 172 height 21
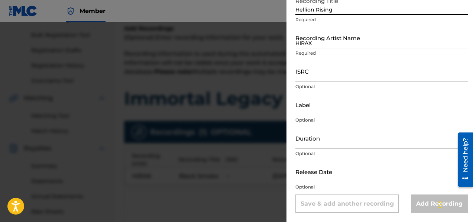
type input "Hellion Rising"
click at [309, 45] on input "HIRAX" at bounding box center [381, 37] width 172 height 21
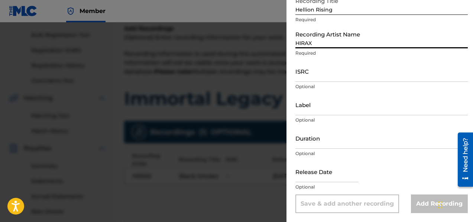
type input "HIRAX"
click at [325, 178] on input "text" at bounding box center [326, 171] width 63 height 21
select select "7"
select select "2025"
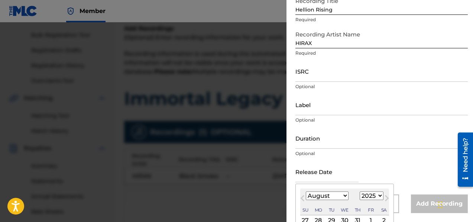
click at [310, 196] on select "January February March April May June July August September October November De…" at bounding box center [327, 195] width 43 height 9
select select "1"
click at [365, 195] on select "1899 1900 1901 1902 1903 1904 1905 1906 1907 1908 1909 1910 1911 1912 1913 1914…" at bounding box center [371, 195] width 24 height 9
select select "2014"
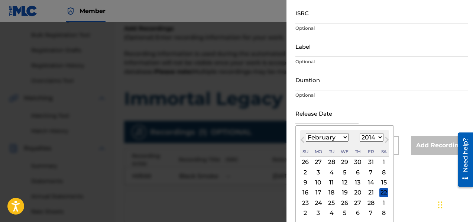
scroll to position [109, 0]
click at [321, 202] on div "24" at bounding box center [318, 201] width 9 height 9
type input "February 24 2014"
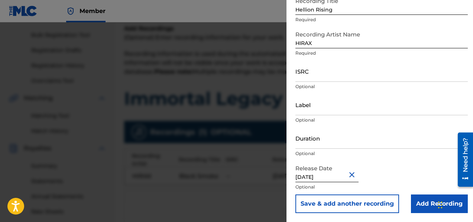
scroll to position [50, 0]
click at [348, 205] on button "Save & add another recording" at bounding box center [347, 203] width 104 height 19
